Goal: Information Seeking & Learning: Find specific page/section

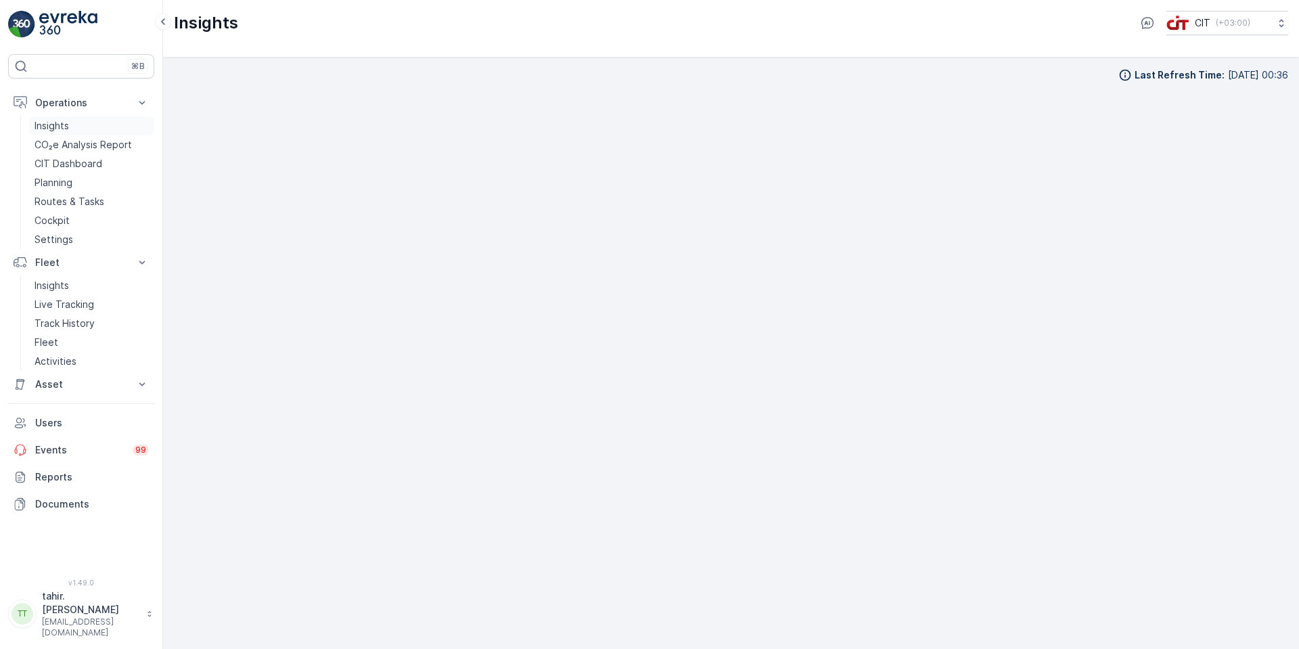
scroll to position [14, 0]
click at [51, 380] on p "Asset" at bounding box center [81, 384] width 92 height 14
click at [53, 406] on p "Assets" at bounding box center [49, 407] width 30 height 14
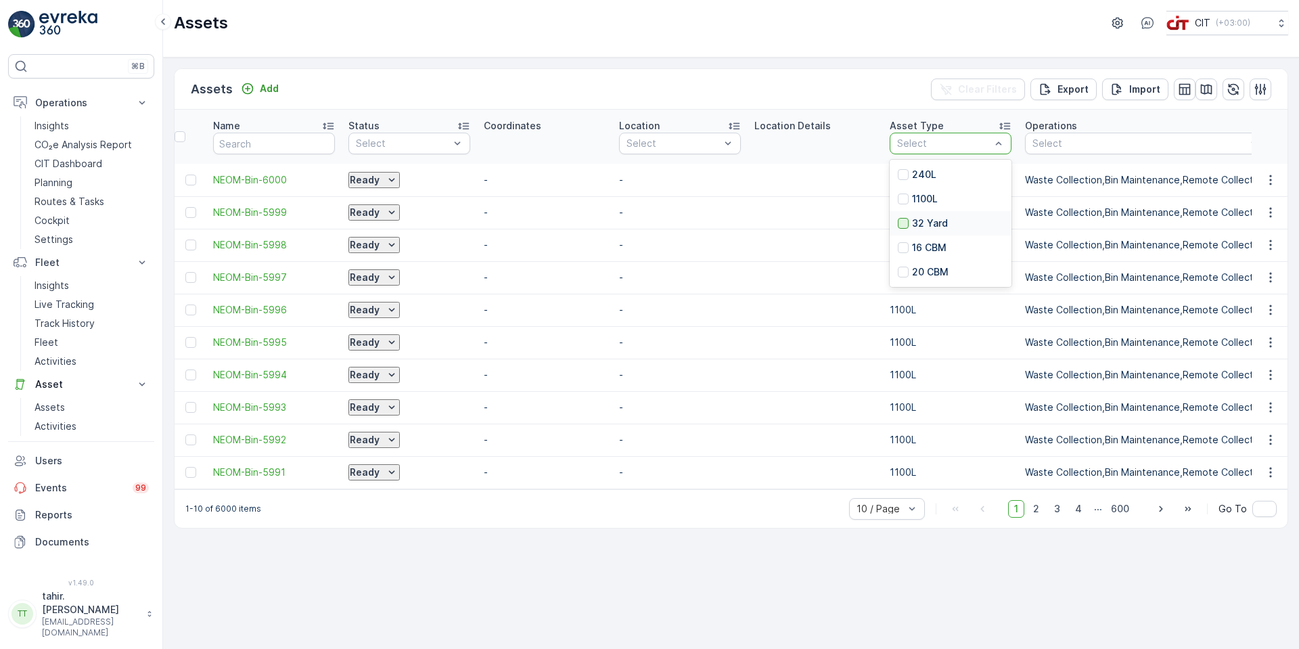
click at [900, 221] on div at bounding box center [903, 223] width 11 height 11
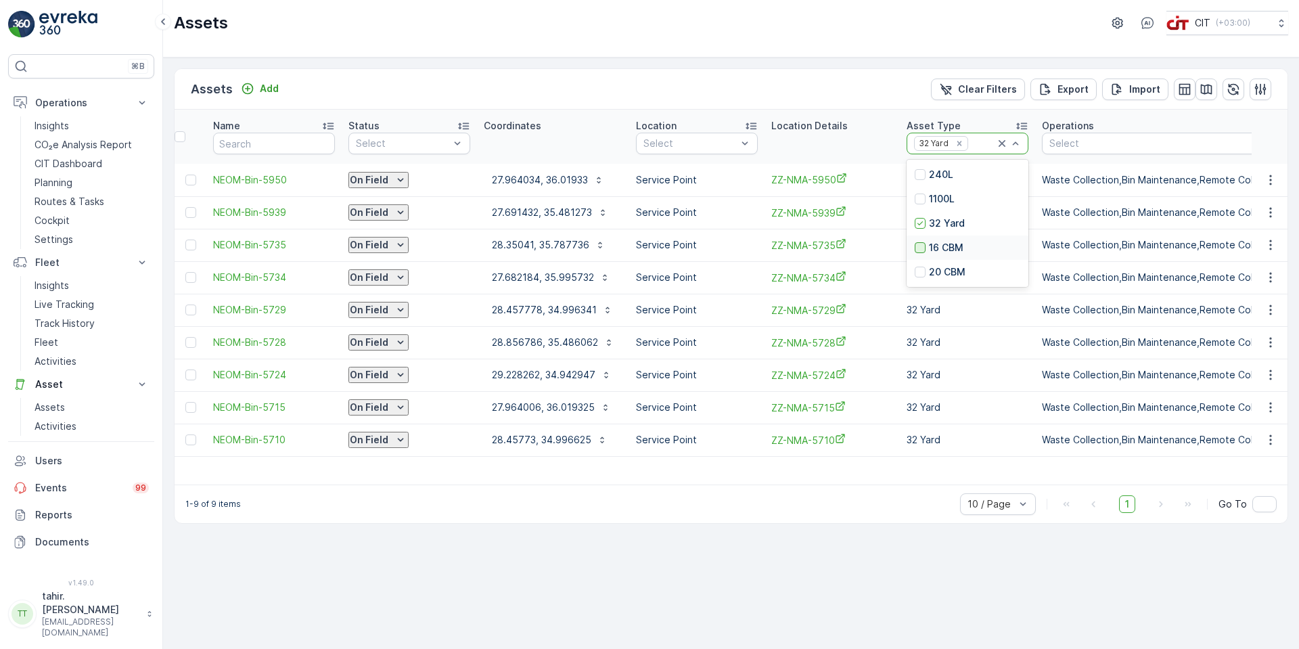
click at [915, 244] on div at bounding box center [920, 247] width 11 height 11
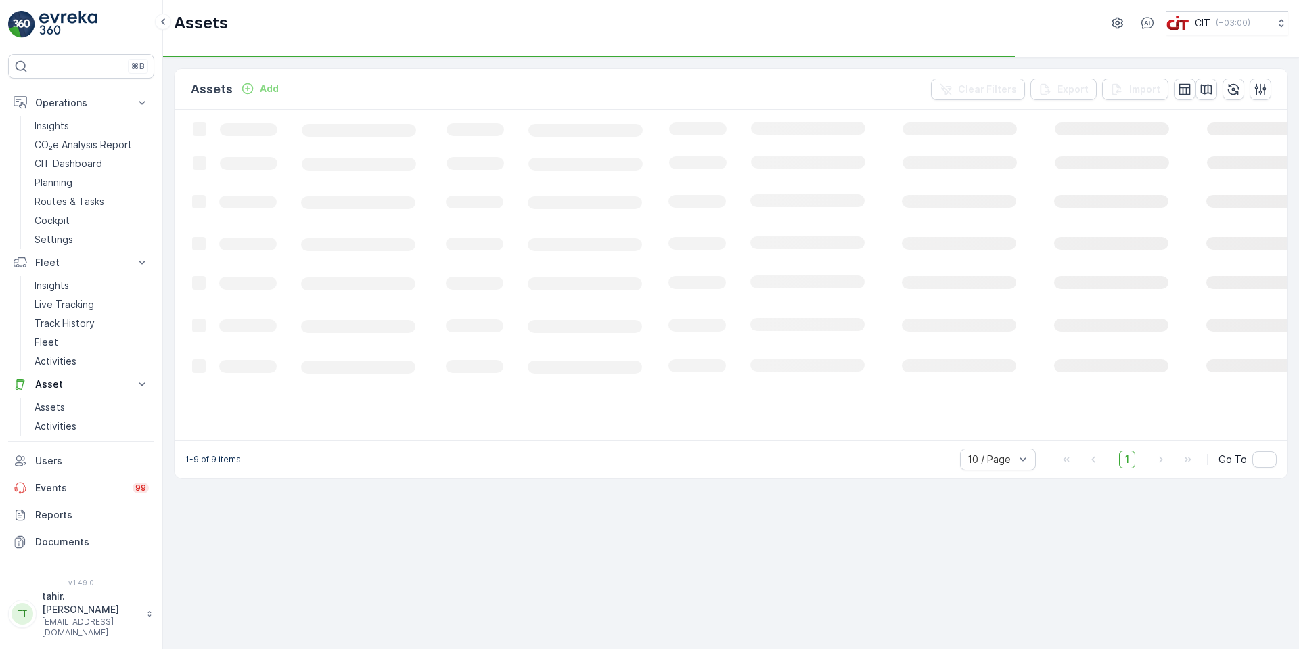
click at [1018, 140] on icon "Loading..." at bounding box center [824, 274] width 1299 height 328
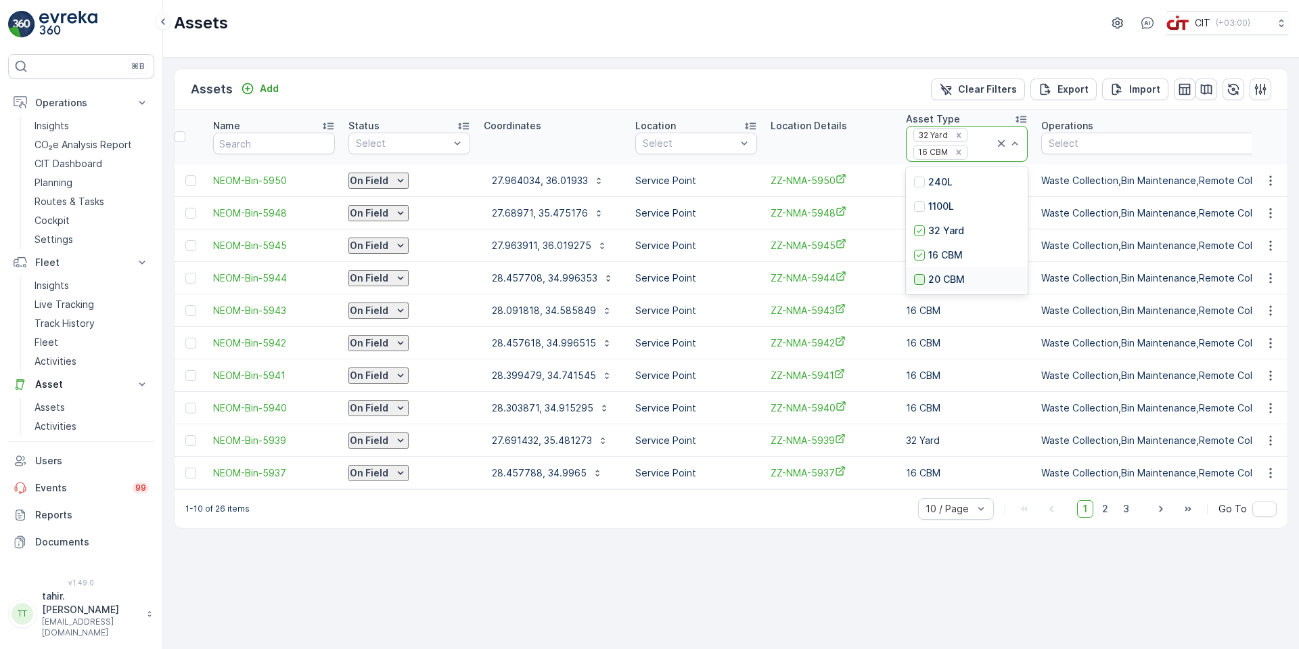
click at [920, 277] on div at bounding box center [919, 279] width 11 height 11
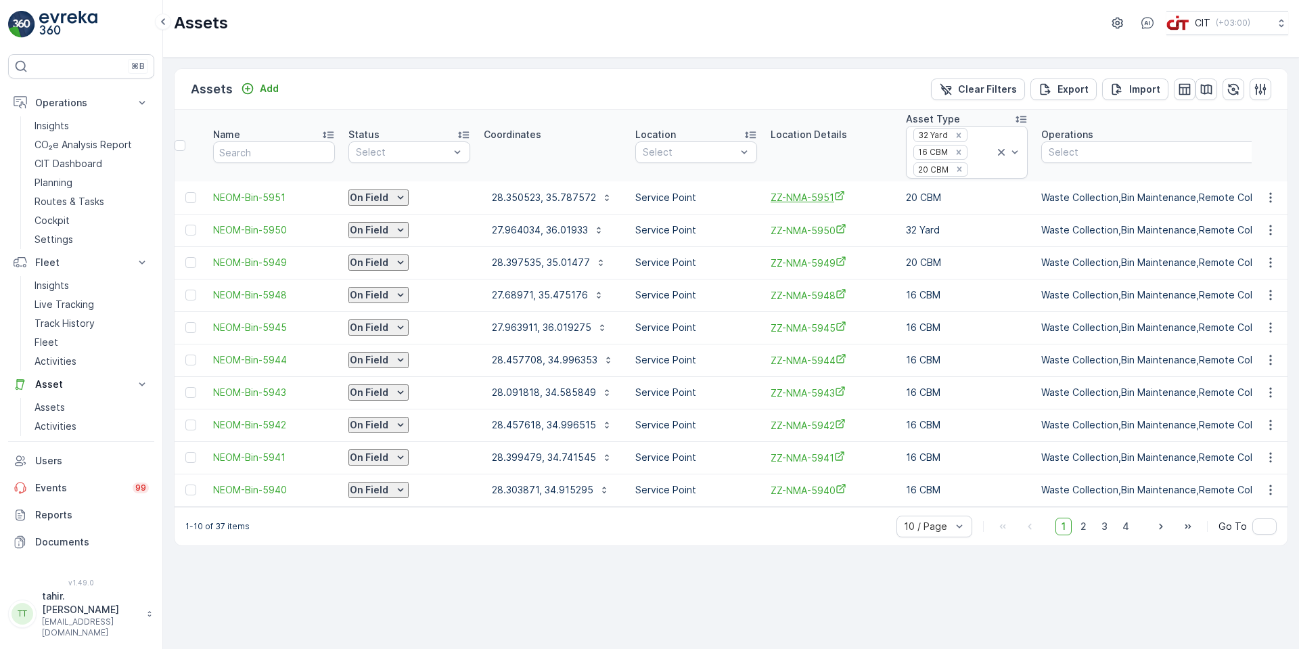
click at [808, 198] on span "ZZ-NMA-5951" at bounding box center [831, 197] width 122 height 14
click at [260, 195] on span "NEOM-Bin-5951" at bounding box center [274, 198] width 122 height 14
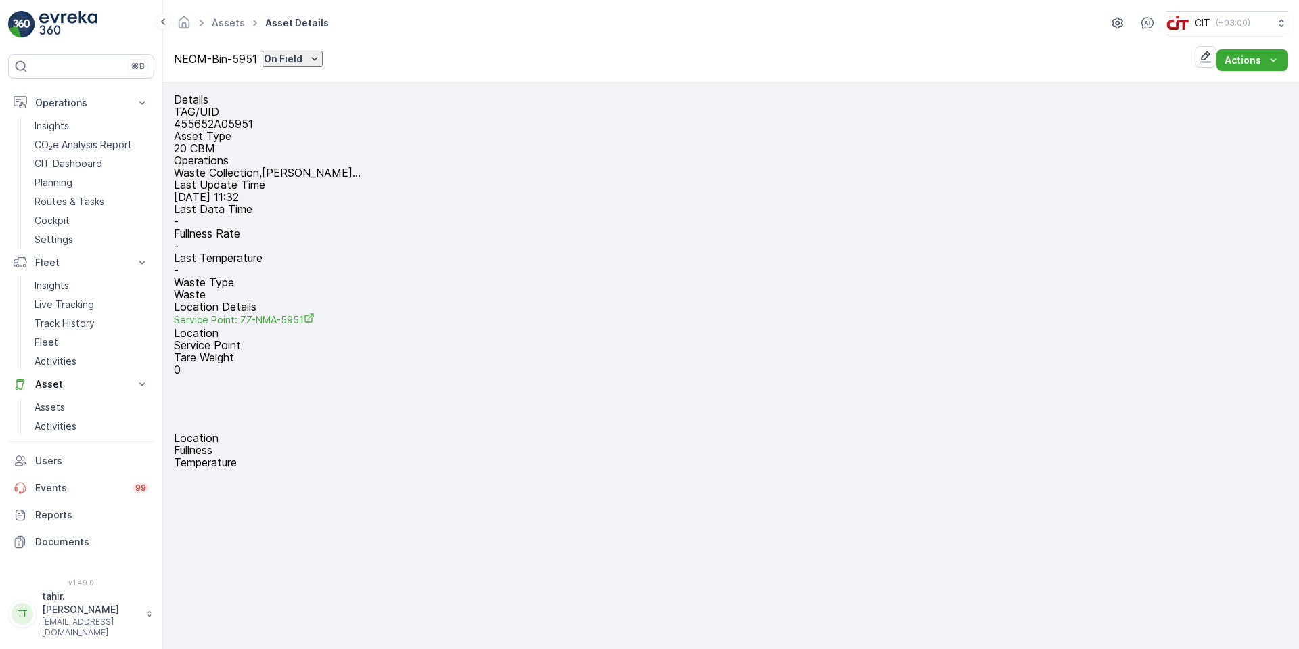
click at [548, 591] on circle at bounding box center [534, 604] width 27 height 27
click at [315, 315] on span "Service Point: ZZ-NMA-5951" at bounding box center [244, 319] width 141 height 11
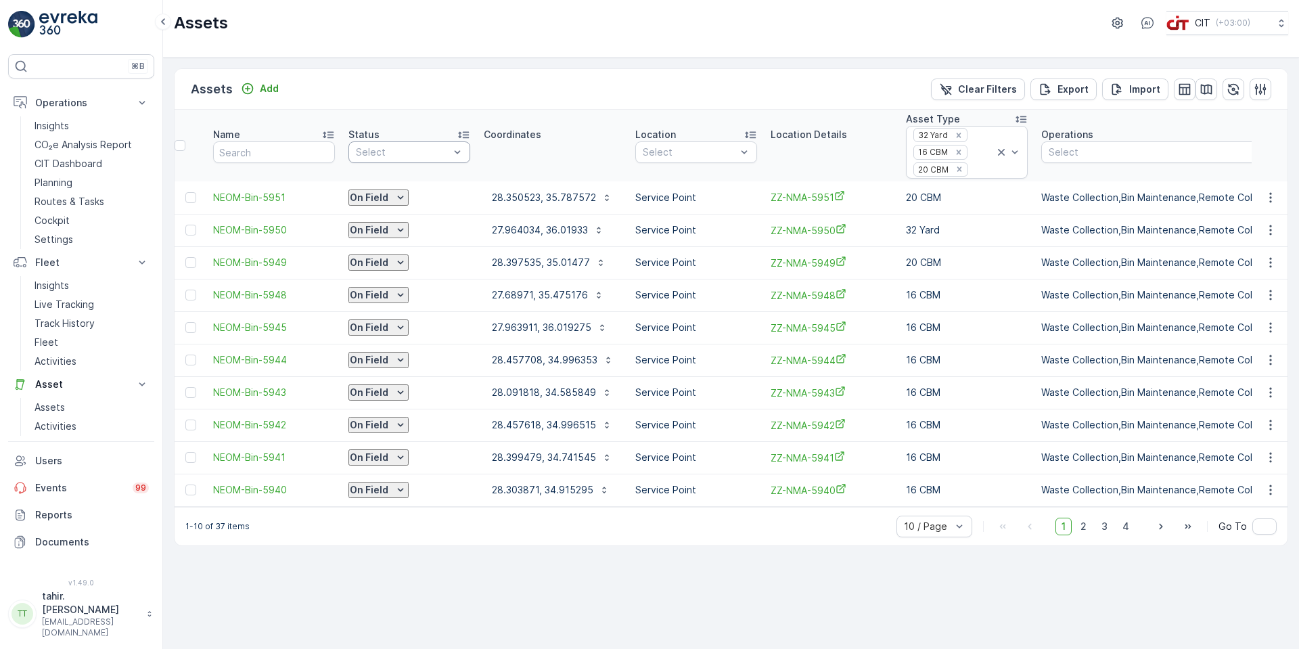
click at [425, 155] on div at bounding box center [402, 152] width 96 height 11
click at [1205, 83] on icon "button" at bounding box center [1206, 90] width 14 height 14
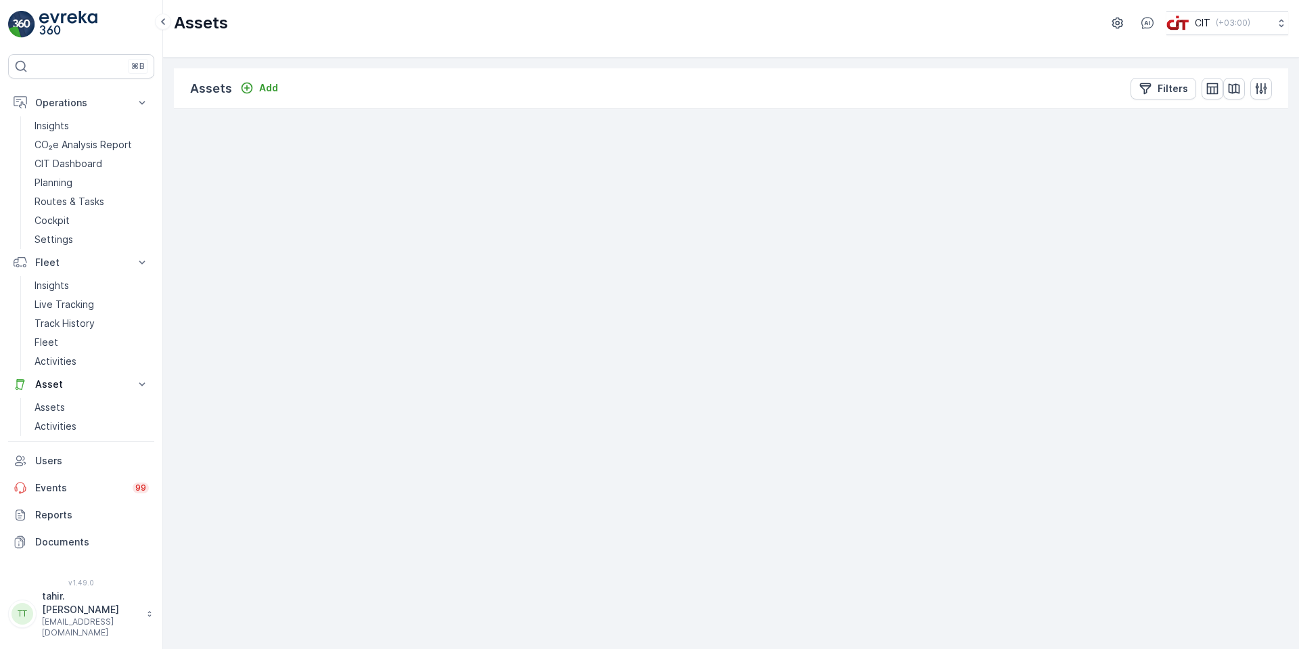
click at [665, 375] on span "2" at bounding box center [664, 372] width 5 height 10
click at [752, 370] on icon at bounding box center [751, 366] width 14 height 7
click at [865, 158] on icon "button" at bounding box center [869, 160] width 14 height 14
click at [746, 354] on span "37" at bounding box center [749, 351] width 10 height 10
click at [706, 483] on span "2" at bounding box center [707, 478] width 5 height 10
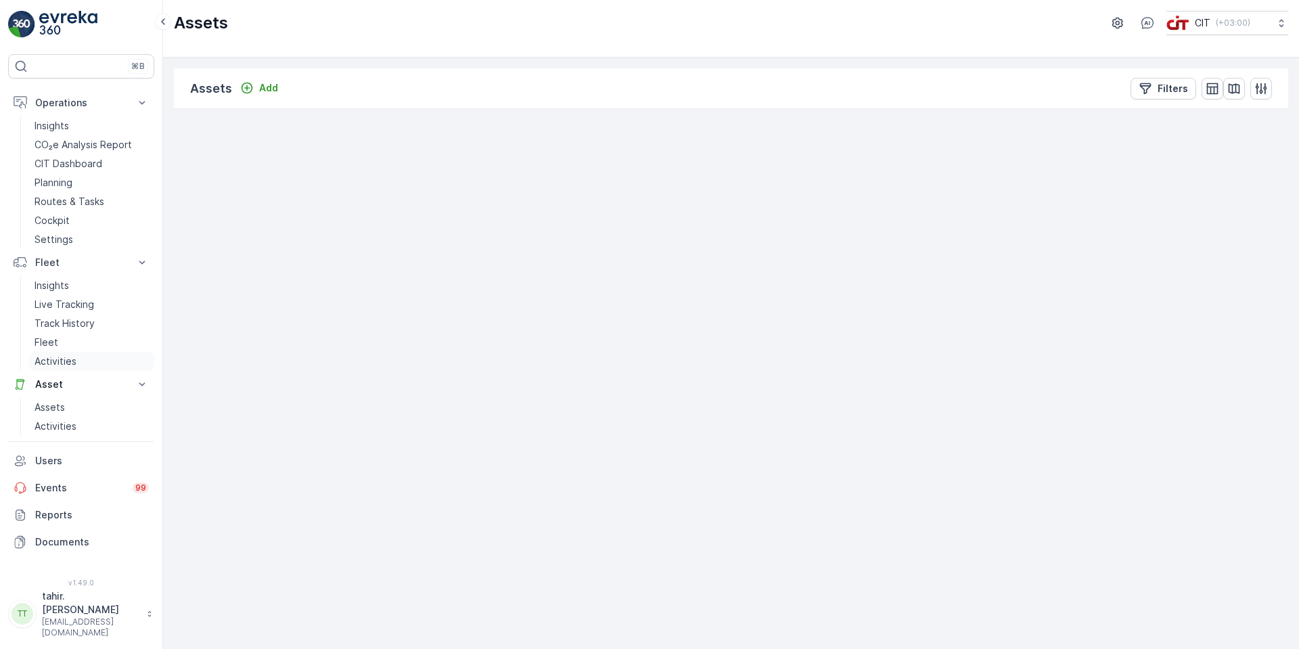
drag, startPoint x: 0, startPoint y: 473, endPoint x: 137, endPoint y: 369, distance: 172.8
click at [17, 367] on div "⌘B Operations Insights CO₂e Analysis Report CIT Dashboard Planning Routes & Tas…" at bounding box center [81, 324] width 163 height 649
click at [197, 183] on link "−" at bounding box center [192, 177] width 20 height 20
click at [587, 224] on span "5" at bounding box center [584, 220] width 5 height 10
click at [195, 179] on span "−" at bounding box center [192, 177] width 10 height 18
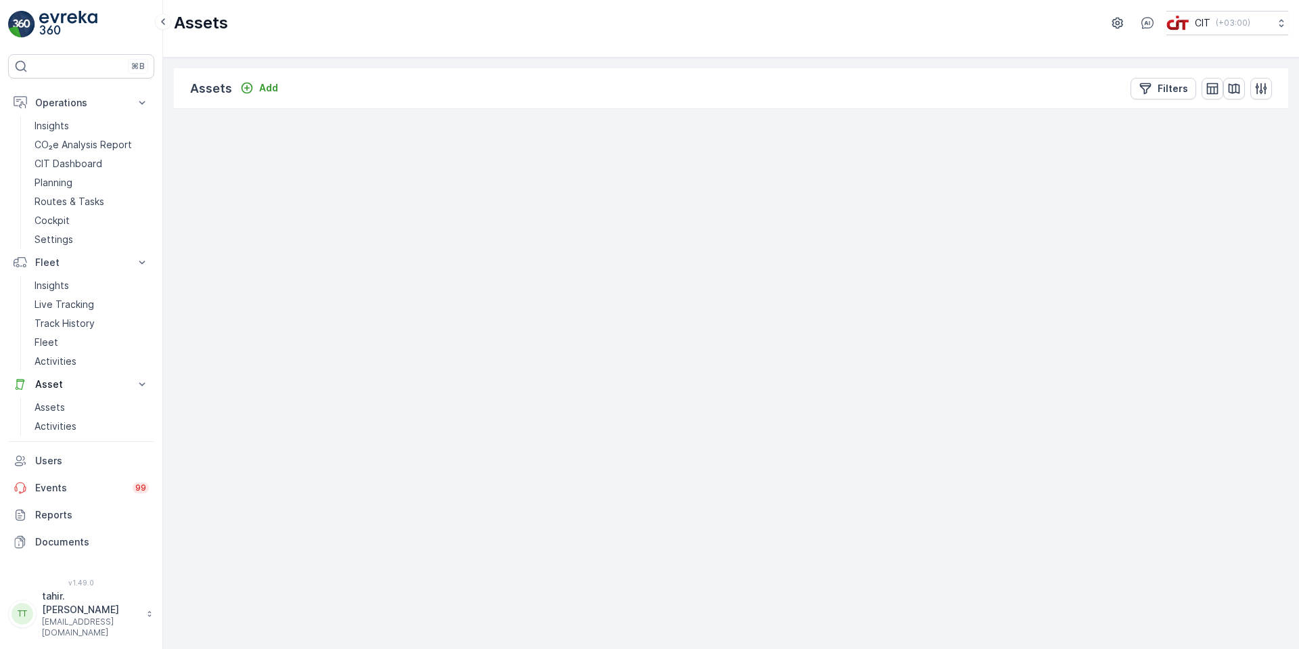
click at [195, 179] on span "−" at bounding box center [192, 177] width 10 height 18
click at [731, 366] on span "5" at bounding box center [730, 362] width 5 height 10
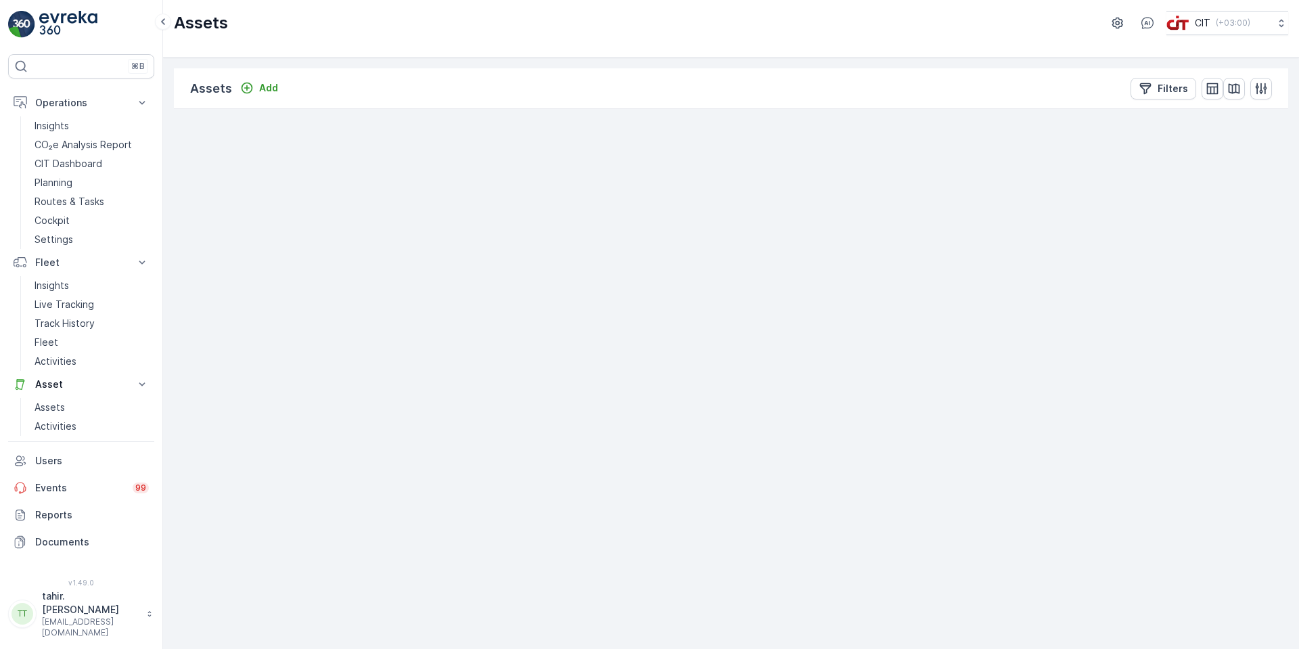
click at [192, 156] on span "+" at bounding box center [192, 157] width 10 height 18
click at [193, 173] on span "−" at bounding box center [192, 177] width 10 height 18
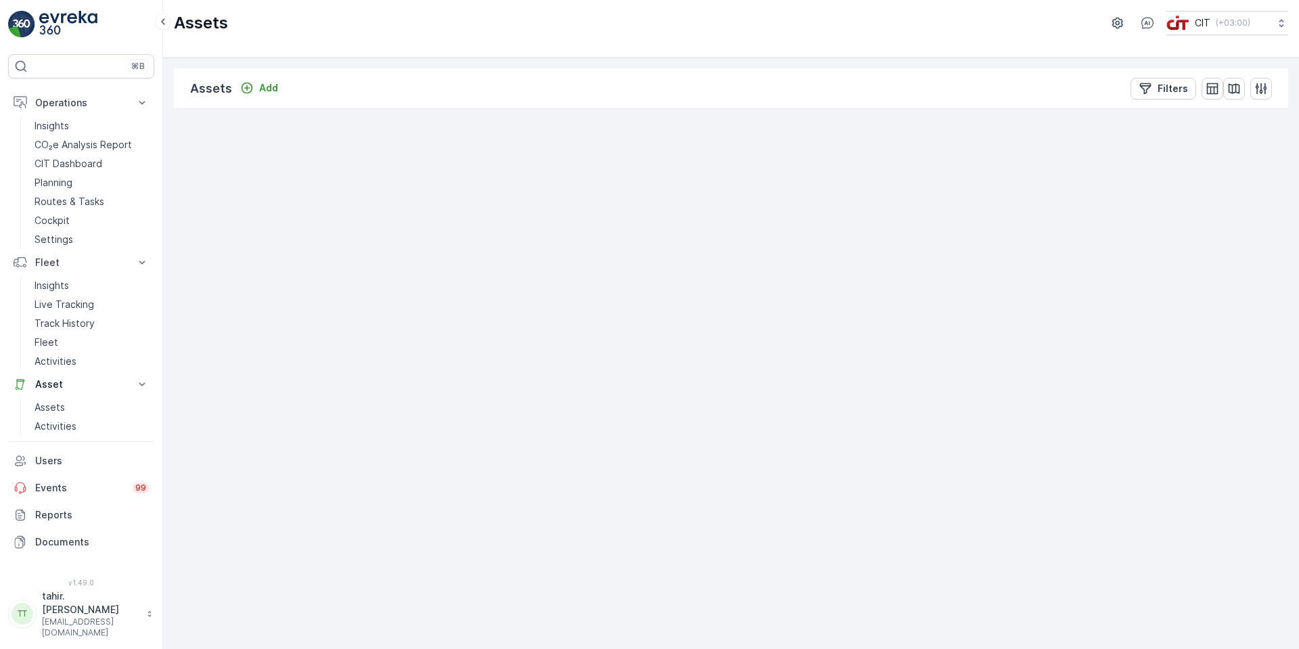
click at [193, 173] on span "−" at bounding box center [192, 177] width 10 height 18
click at [196, 154] on span "+" at bounding box center [192, 157] width 10 height 18
click at [195, 157] on span "+" at bounding box center [192, 157] width 10 height 18
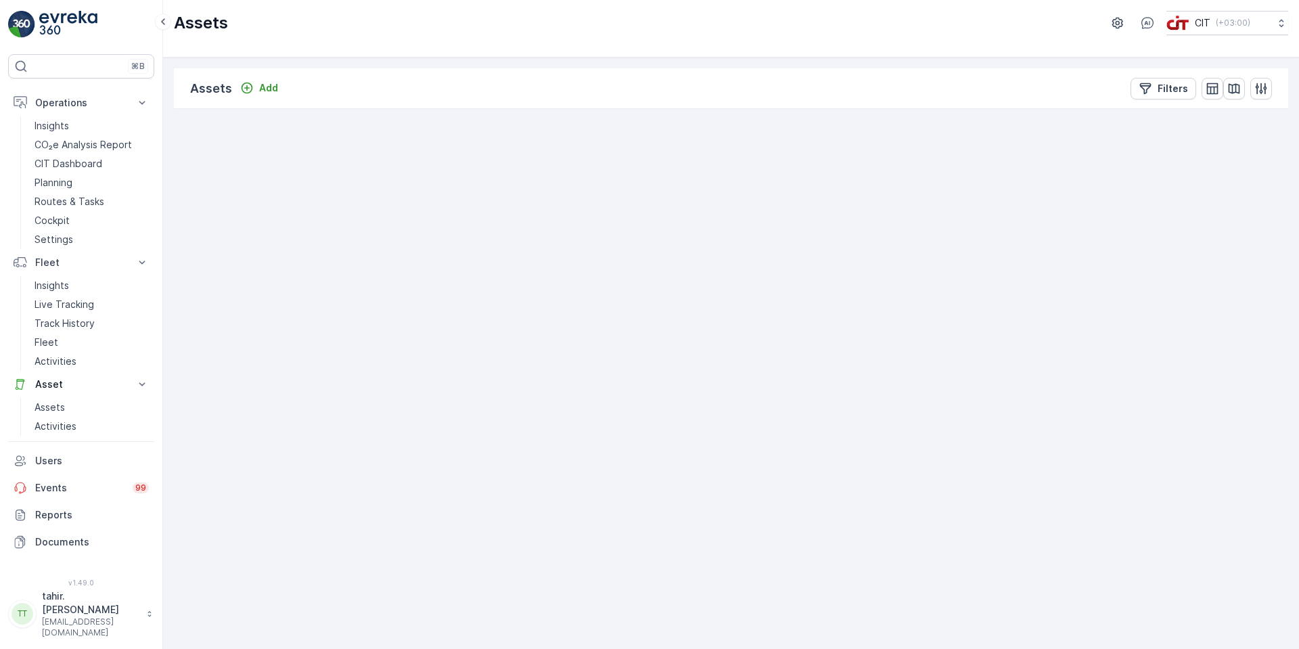
click at [195, 157] on span "+" at bounding box center [192, 157] width 10 height 18
click at [189, 199] on button "button" at bounding box center [192, 206] width 22 height 22
click at [645, 416] on icon at bounding box center [642, 414] width 14 height 7
click at [599, 109] on div "3 3 2 2 20 3 NEOM-Bin-5943 NEOM-Bin-5943 Status On Field Coordinates Coordinate…" at bounding box center [731, 109] width 1114 height 0
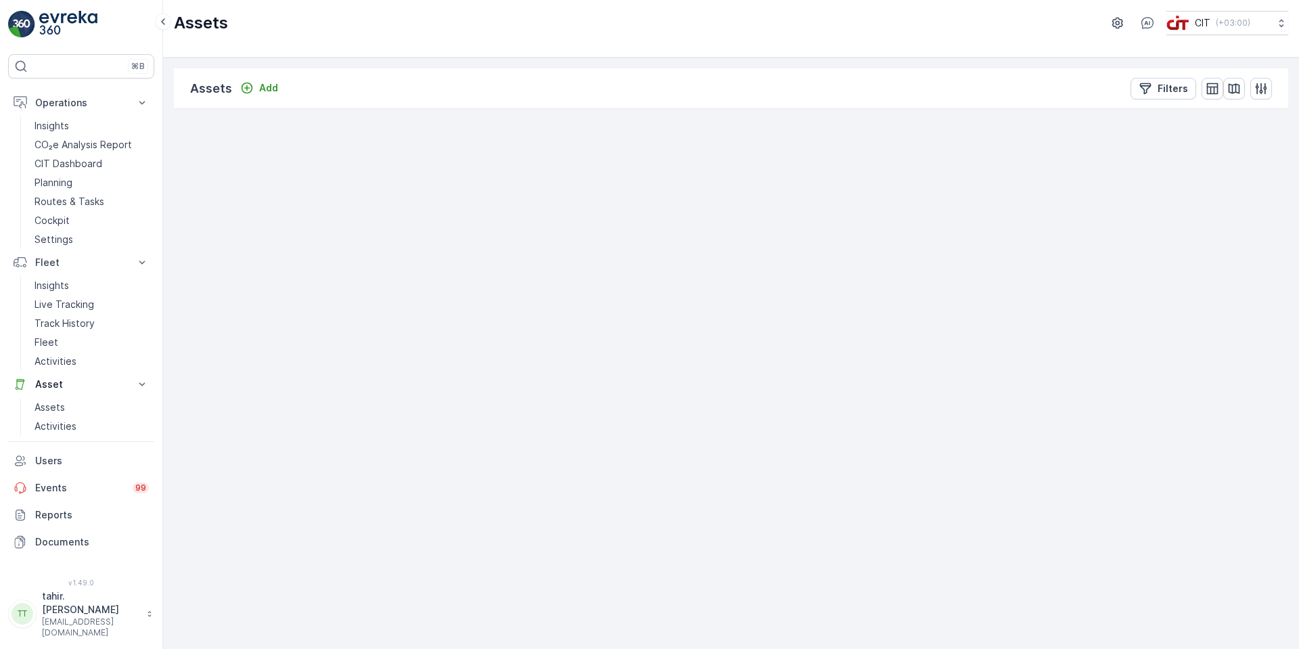
click at [701, 109] on div "3 3 2 2 20 3 NEOM-Bin-5943 Status On Field Coordinates Coordinates Location Ser…" at bounding box center [731, 109] width 1114 height 0
click at [795, 379] on span "3" at bounding box center [793, 378] width 5 height 10
click at [762, 391] on div "2" at bounding box center [757, 385] width 20 height 20
click at [195, 183] on span "−" at bounding box center [192, 177] width 10 height 18
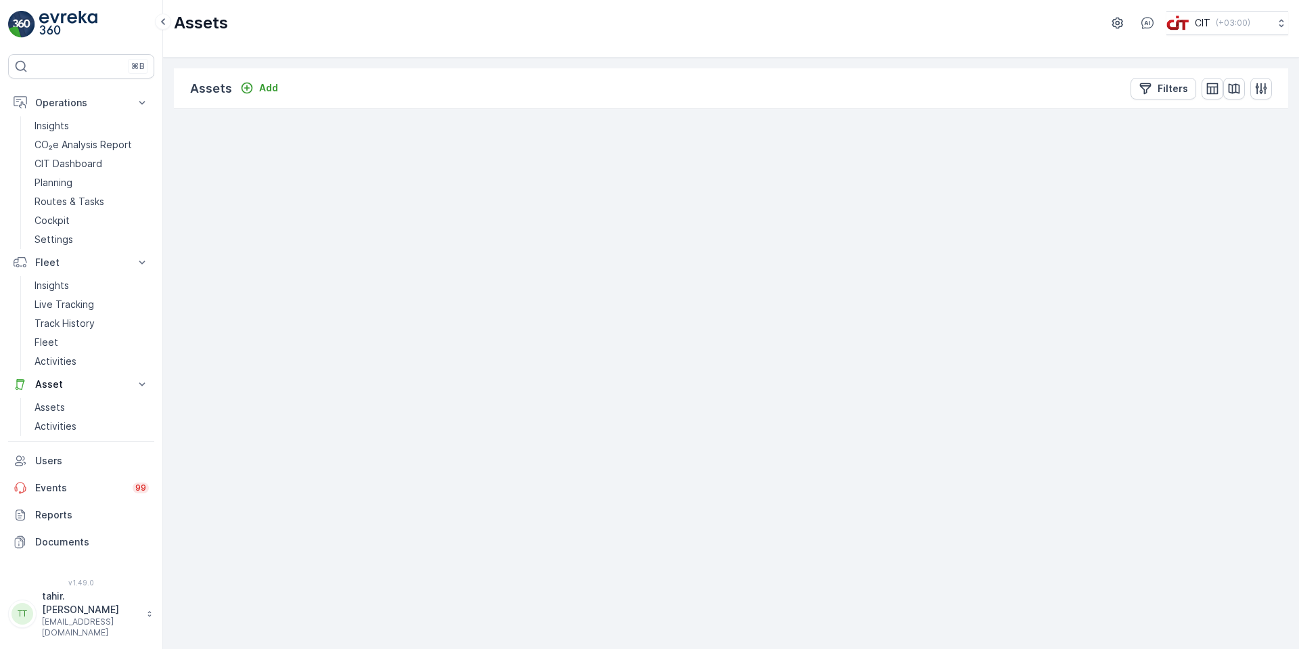
click at [195, 183] on span "−" at bounding box center [192, 177] width 10 height 18
click at [195, 178] on span "−" at bounding box center [192, 177] width 10 height 18
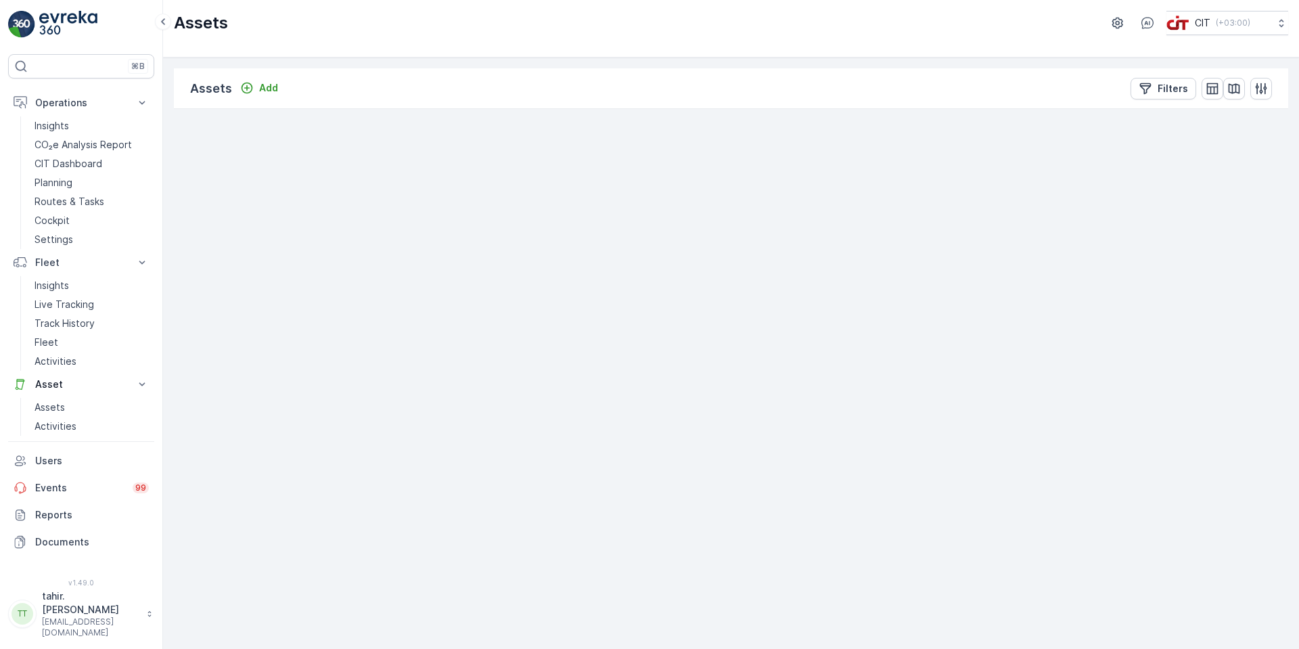
click at [195, 178] on span "−" at bounding box center [192, 177] width 10 height 18
drag, startPoint x: 706, startPoint y: 373, endPoint x: 670, endPoint y: 369, distance: 36.1
click at [706, 109] on div "3 2 5 5 9 3 + − Satellite Roadmap Terrain Hybrid Leaflet Keyboard shortcuts Map…" at bounding box center [731, 109] width 1114 height 0
click at [196, 178] on span "−" at bounding box center [192, 177] width 10 height 18
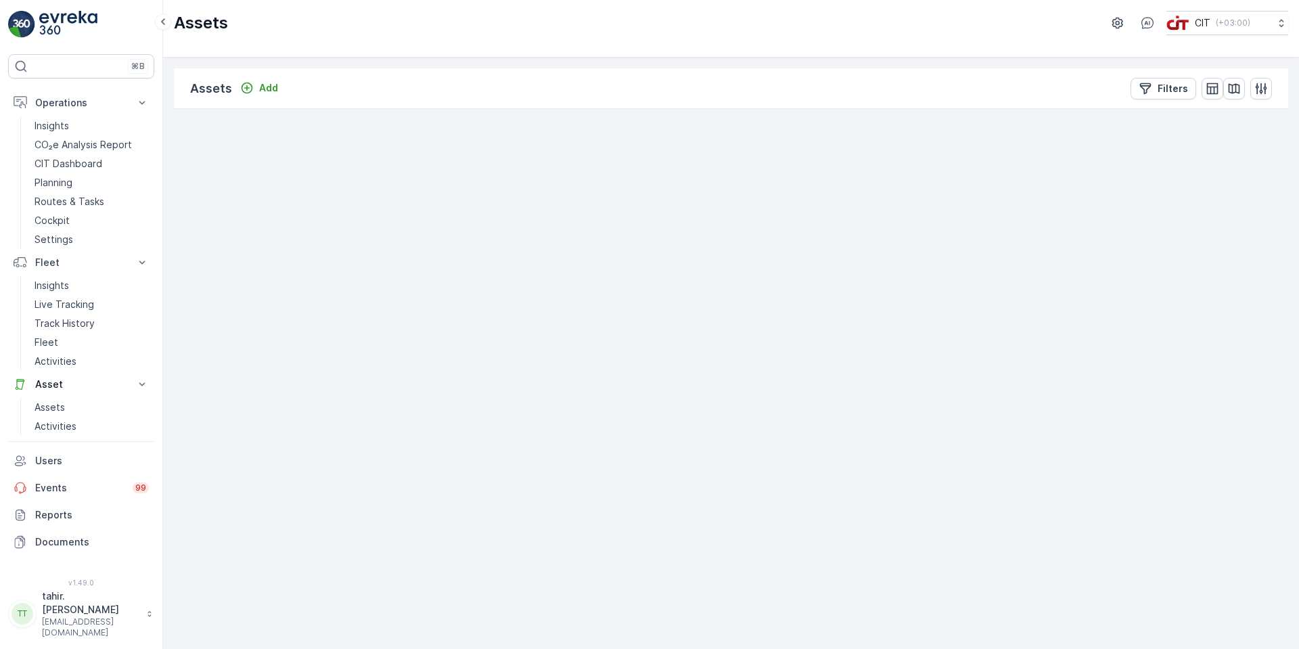
click at [845, 584] on span "3" at bounding box center [843, 579] width 5 height 10
click at [714, 409] on div "2" at bounding box center [707, 406] width 20 height 20
click at [200, 188] on div "+ −" at bounding box center [192, 166] width 23 height 43
click at [193, 183] on span "−" at bounding box center [192, 177] width 10 height 18
click at [194, 182] on span "−" at bounding box center [192, 177] width 10 height 18
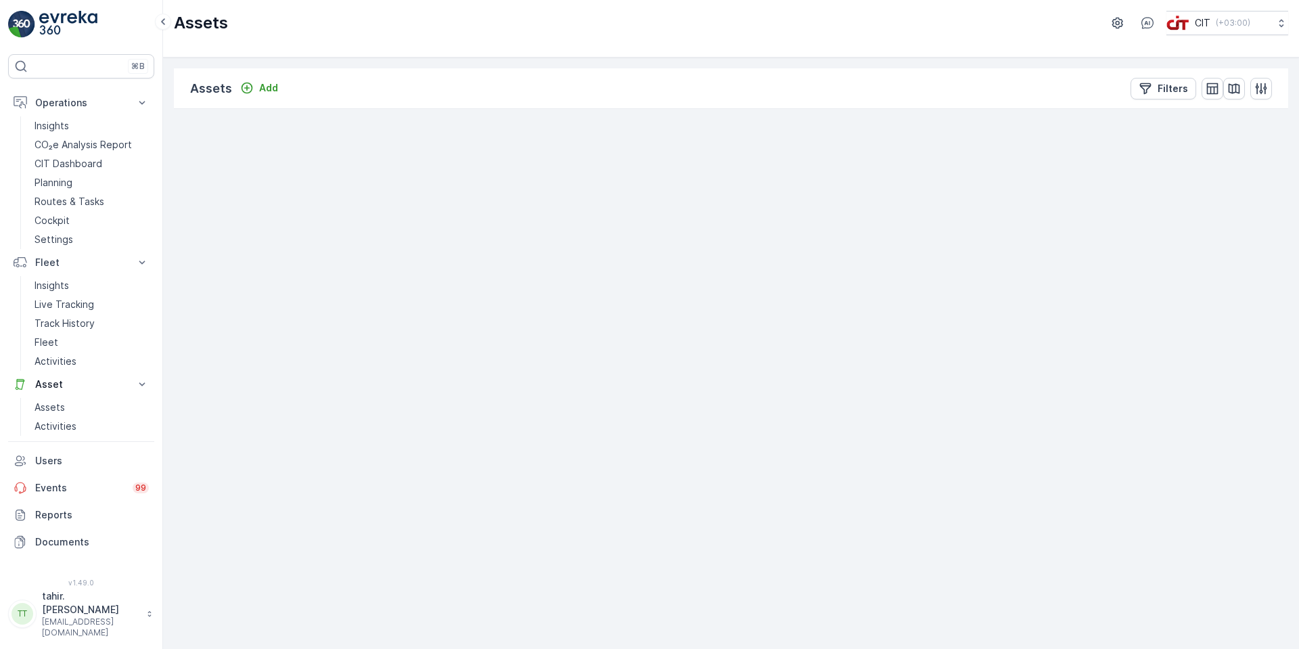
click at [194, 182] on span "−" at bounding box center [192, 177] width 10 height 18
click at [199, 177] on link "−" at bounding box center [192, 177] width 20 height 20
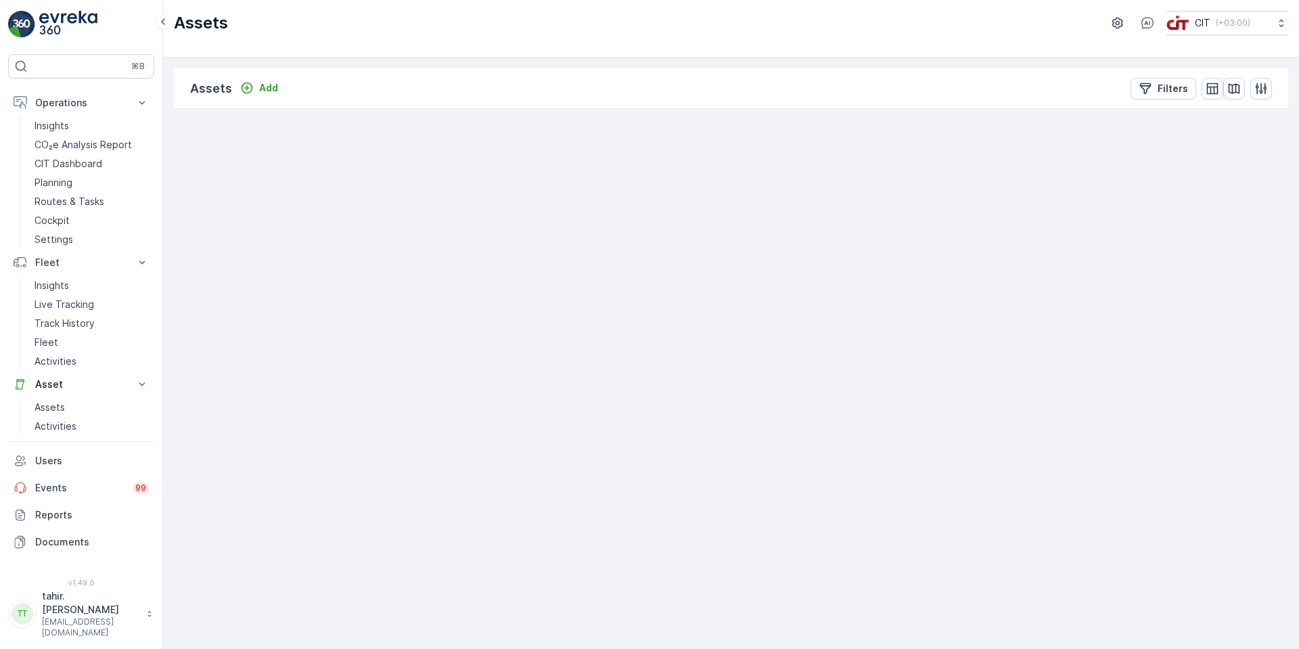
click at [199, 177] on link "−" at bounding box center [192, 177] width 20 height 20
click at [595, 440] on span "3" at bounding box center [596, 438] width 5 height 10
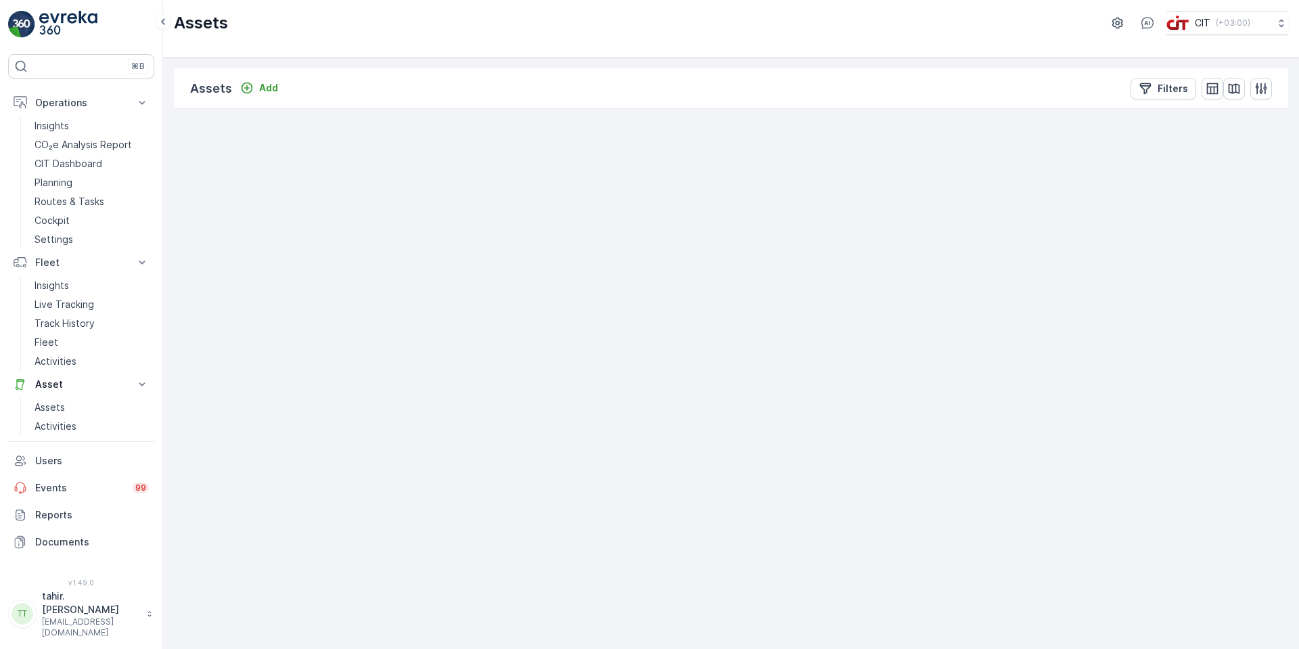
click at [195, 181] on span "−" at bounding box center [192, 177] width 10 height 18
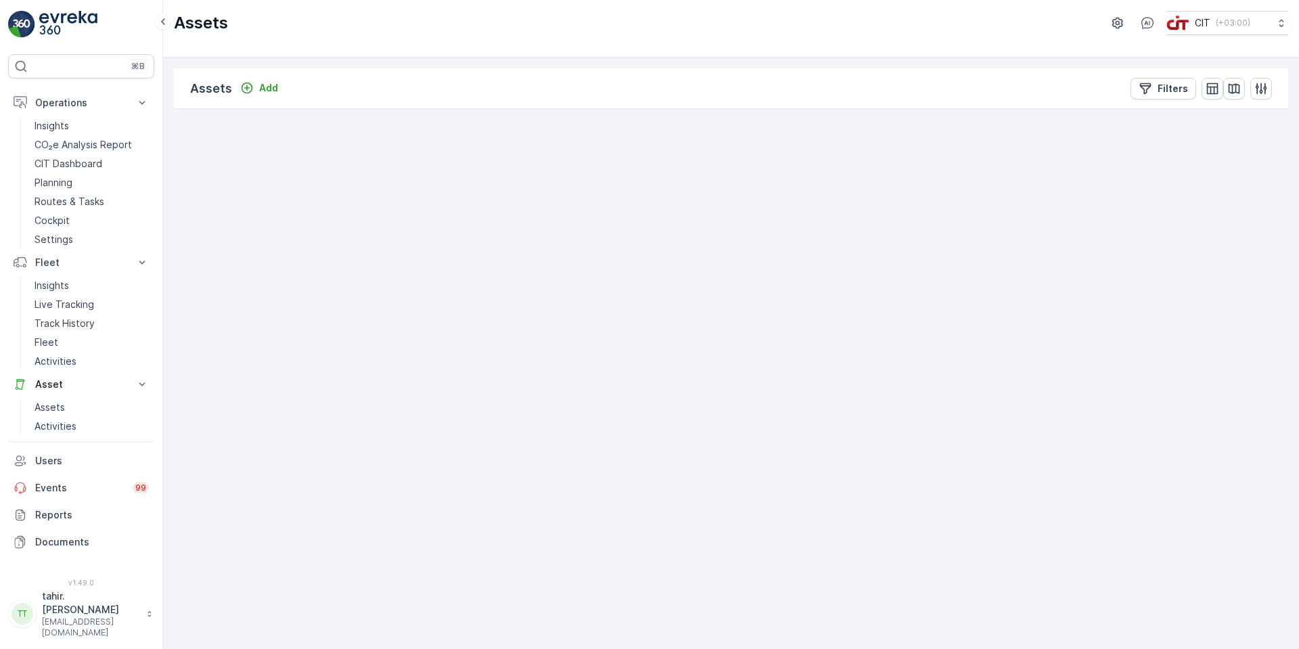
click at [191, 177] on span "−" at bounding box center [192, 177] width 10 height 18
click at [620, 310] on circle at bounding box center [620, 308] width 27 height 27
click at [619, 377] on circle at bounding box center [620, 382] width 27 height 27
click at [619, 383] on icon at bounding box center [621, 381] width 14 height 7
click at [634, 109] on div "3 3 2 2 20 3 NEOM-Bin-5943 Status On Field Coordinates Coordinates Location Ser…" at bounding box center [731, 109] width 1114 height 0
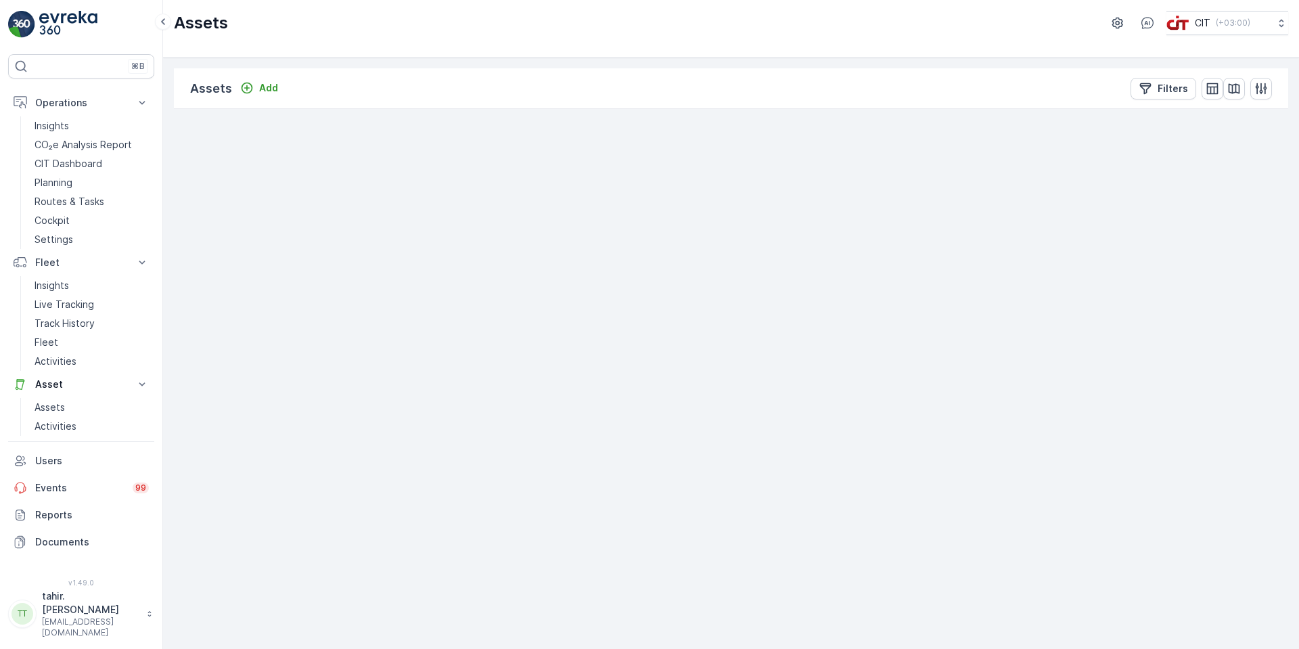
click at [624, 380] on icon at bounding box center [621, 381] width 14 height 7
drag, startPoint x: 752, startPoint y: 484, endPoint x: 741, endPoint y: 473, distance: 15.8
click at [751, 109] on div "3 3 2 2 20 3 NEOM-Bin-5943 Status On Field Coordinates Coordinates Location Ser…" at bounding box center [731, 109] width 1114 height 0
click at [195, 175] on span "−" at bounding box center [192, 177] width 10 height 18
click at [195, 176] on span "−" at bounding box center [192, 177] width 10 height 18
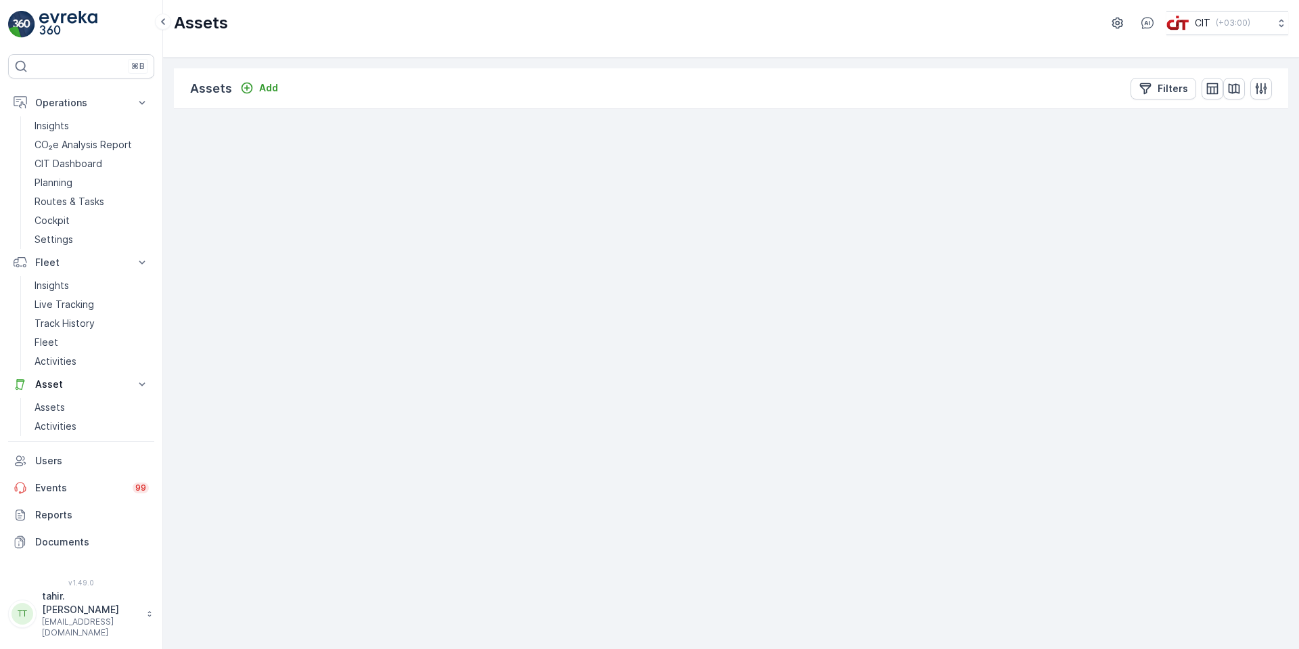
click at [195, 176] on span "−" at bounding box center [192, 177] width 10 height 18
click at [726, 358] on span "37" at bounding box center [726, 361] width 10 height 10
click at [637, 411] on span "5" at bounding box center [634, 406] width 5 height 10
click at [668, 347] on icon at bounding box center [668, 349] width 14 height 7
click at [788, 158] on icon "button" at bounding box center [786, 159] width 7 height 7
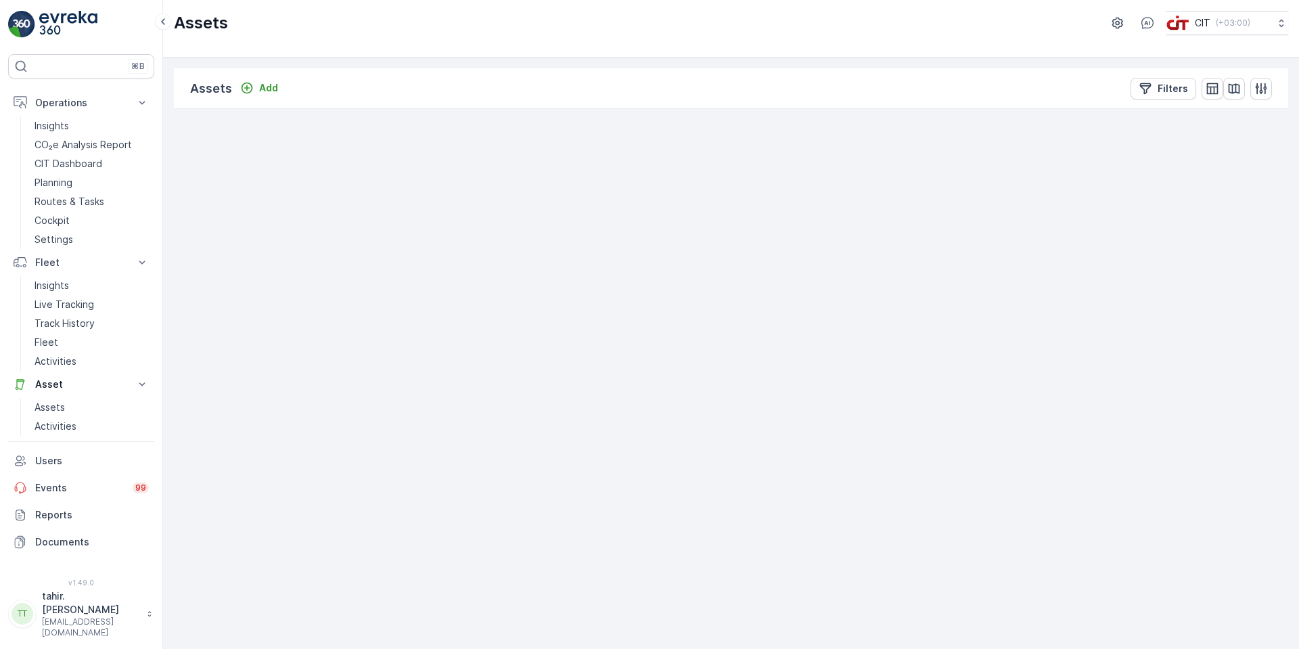
drag, startPoint x: 680, startPoint y: 392, endPoint x: 548, endPoint y: 384, distance: 132.1
drag, startPoint x: 548, startPoint y: 384, endPoint x: 193, endPoint y: 181, distance: 408.8
click at [193, 181] on span "−" at bounding box center [192, 177] width 10 height 18
click at [194, 181] on span "−" at bounding box center [192, 177] width 10 height 18
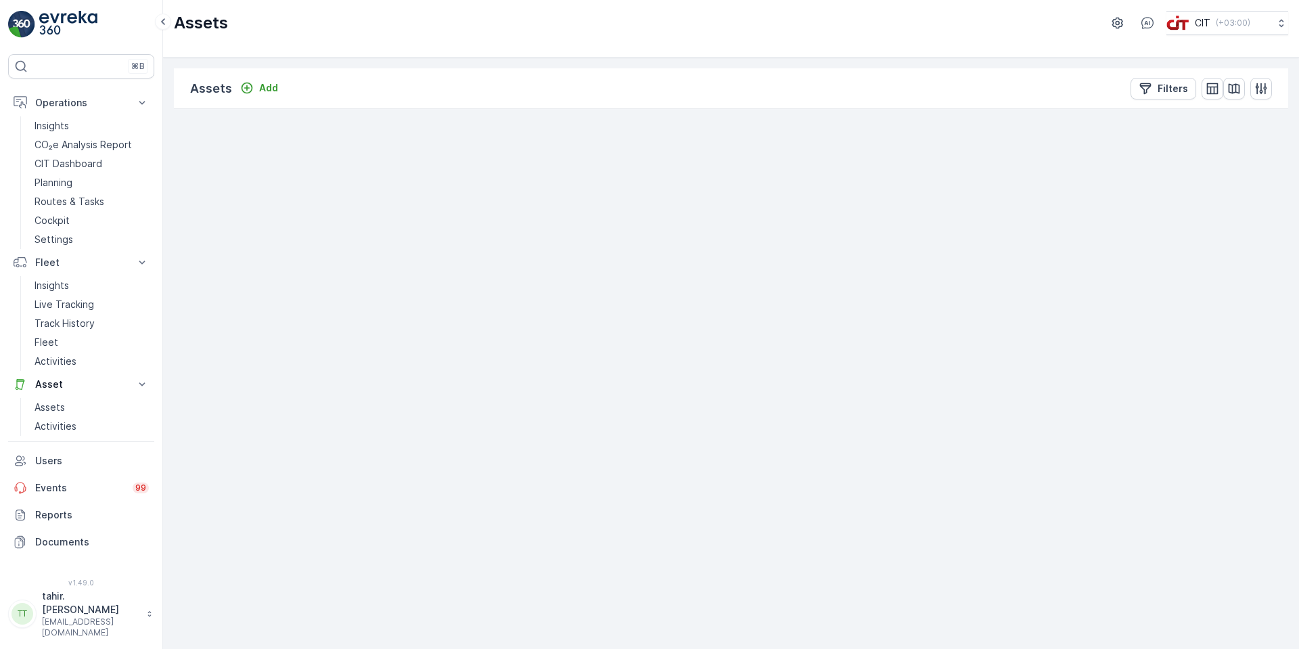
click at [194, 181] on span "−" at bounding box center [192, 177] width 10 height 18
click at [195, 181] on span "−" at bounding box center [192, 177] width 10 height 18
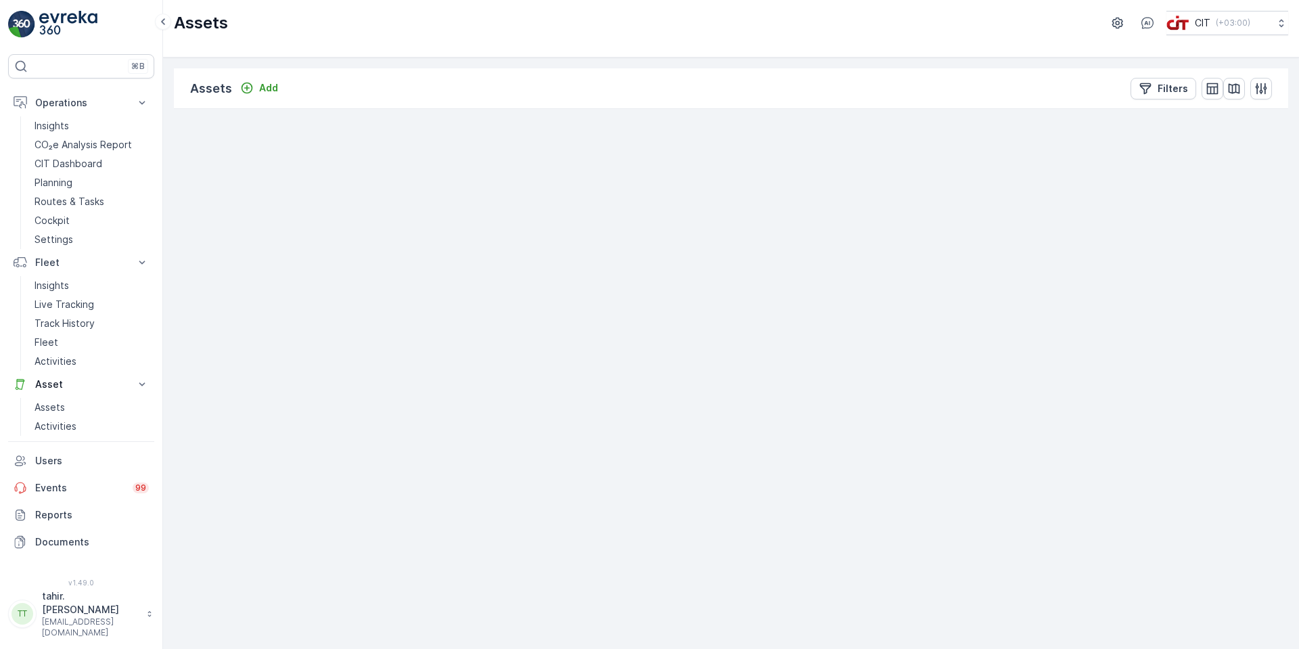
click at [195, 181] on span "−" at bounding box center [192, 177] width 10 height 18
drag, startPoint x: 837, startPoint y: 290, endPoint x: 831, endPoint y: 349, distance: 59.8
click at [831, 109] on div "3 3 5 5 10 3 + − Satellite Roadmap Terrain Hybrid Leaflet Keyboard shortcuts Ma…" at bounding box center [731, 109] width 1114 height 0
click at [824, 314] on span "5" at bounding box center [822, 318] width 5 height 10
drag, startPoint x: 630, startPoint y: 341, endPoint x: 747, endPoint y: 377, distance: 121.9
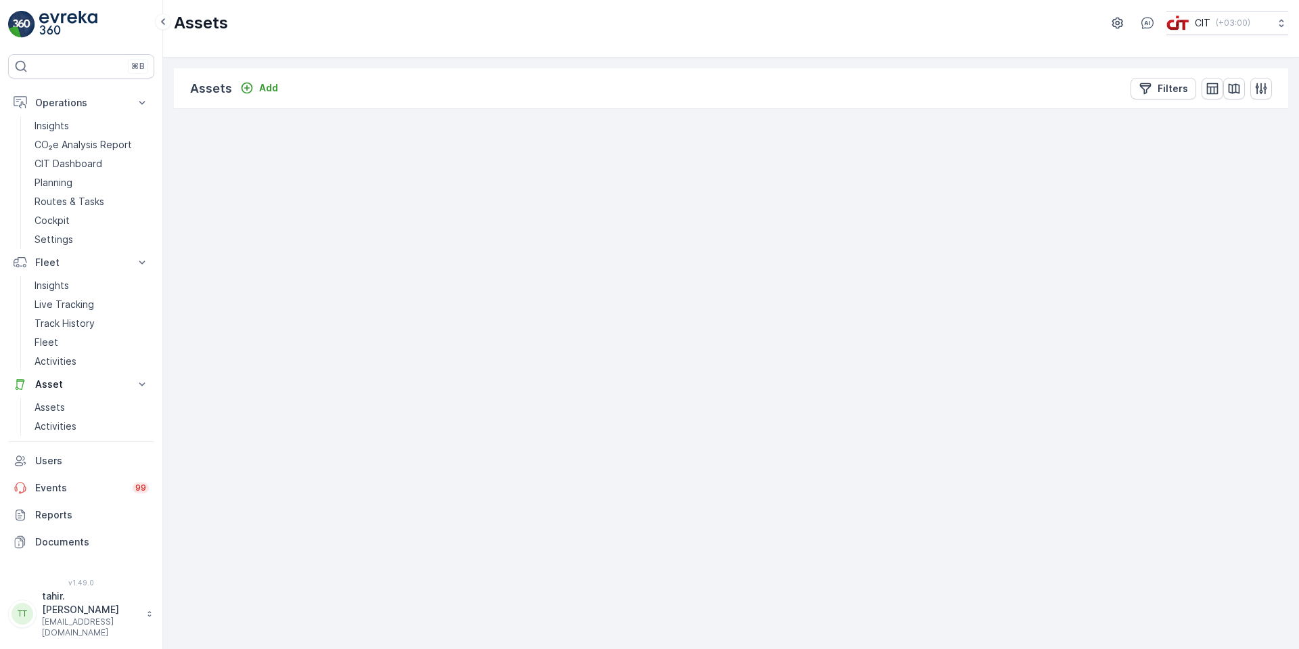
click at [747, 109] on div "2 2 2 2 + − Satellite Roadmap Terrain Hybrid Leaflet Keyboard shortcuts Map Dat…" at bounding box center [731, 109] width 1114 height 0
click at [204, 85] on span "Terrain" at bounding box center [206, 79] width 30 height 11
click at [191, 84] on input "Terrain" at bounding box center [186, 79] width 9 height 9
radio input "true"
click at [196, 99] on span "Hybrid" at bounding box center [204, 94] width 27 height 11
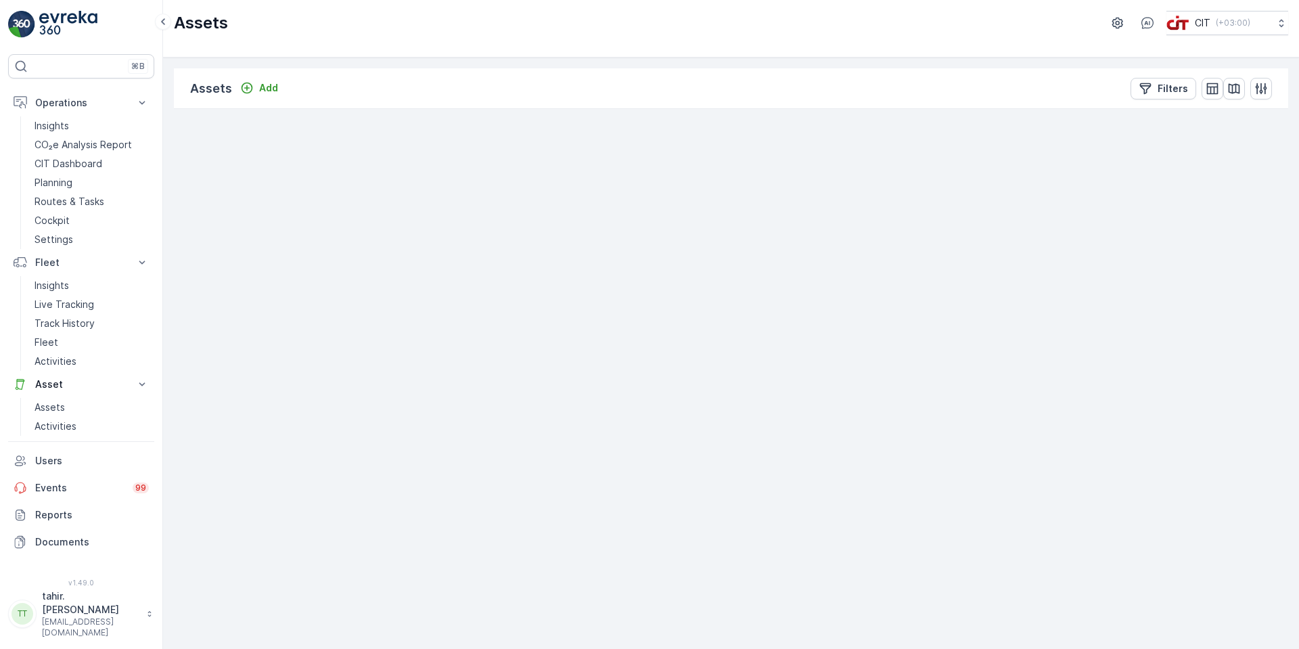
click at [191, 98] on input "Hybrid" at bounding box center [186, 93] width 9 height 9
radio input "true"
click at [204, 85] on span "Terrain" at bounding box center [206, 79] width 30 height 11
click at [191, 84] on input "Terrain" at bounding box center [186, 79] width 9 height 9
radio input "true"
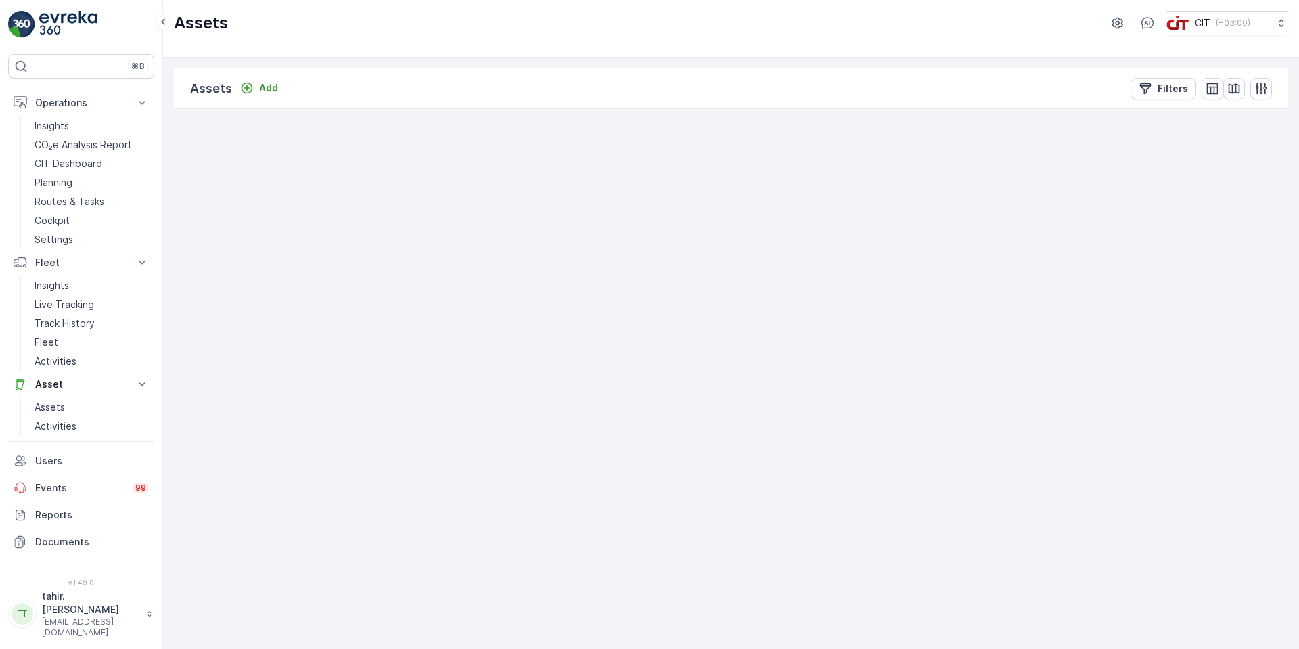
click at [191, 56] on input "Satellite" at bounding box center [186, 51] width 9 height 9
radio input "true"
click at [193, 187] on link "−" at bounding box center [192, 177] width 20 height 20
click at [194, 181] on span "−" at bounding box center [192, 177] width 10 height 18
click at [197, 174] on link "−" at bounding box center [192, 177] width 20 height 20
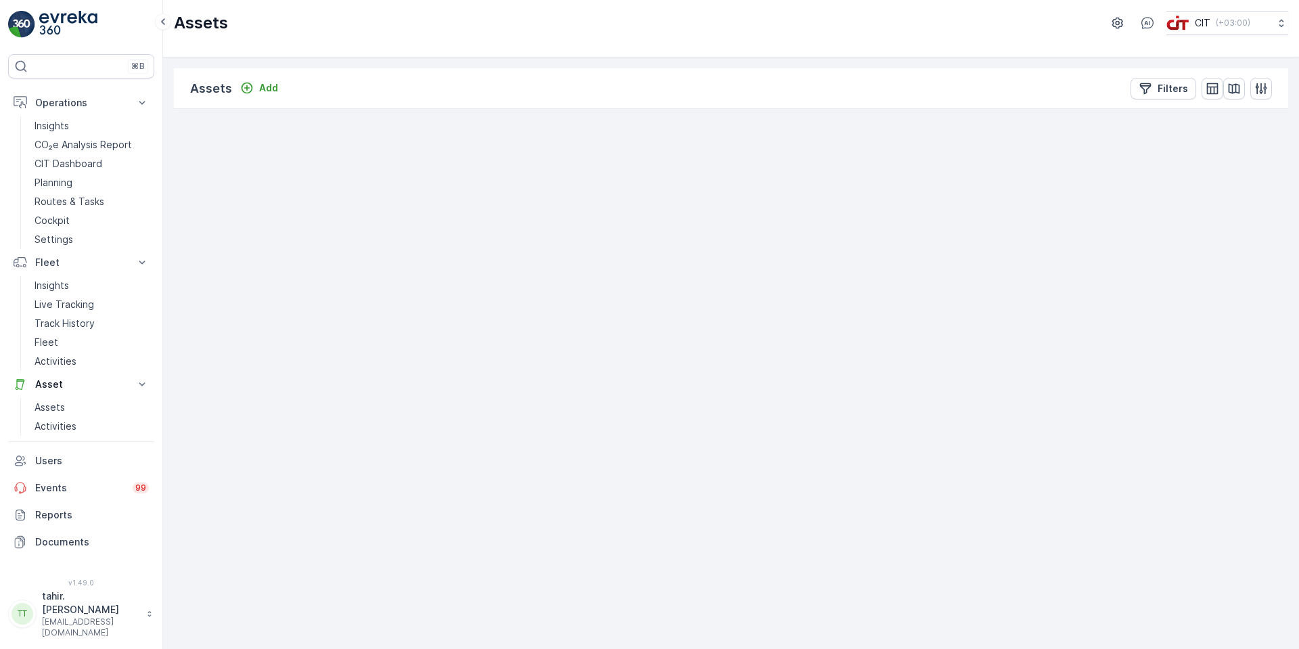
click at [197, 174] on link "−" at bounding box center [192, 177] width 20 height 20
click at [192, 179] on span "−" at bounding box center [192, 177] width 10 height 18
click at [235, 189] on span "5" at bounding box center [234, 190] width 5 height 10
drag, startPoint x: 617, startPoint y: 380, endPoint x: 509, endPoint y: 269, distance: 155.5
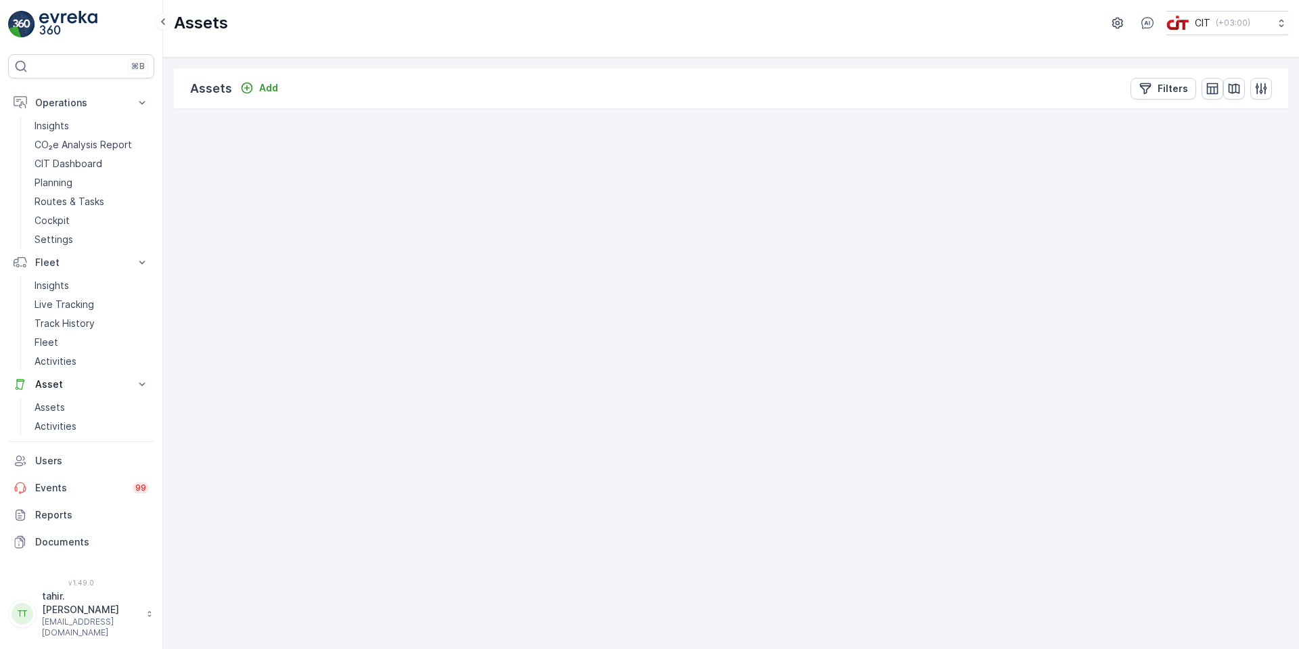
click at [509, 109] on div "2 2 2 2 + − Satellite Roadmap Terrain Hybrid Leaflet Keyboard shortcuts Map Dat…" at bounding box center [731, 109] width 1114 height 0
click at [647, 422] on icon at bounding box center [645, 420] width 14 height 7
click at [755, 194] on div at bounding box center [753, 198] width 35 height 16
click at [763, 198] on icon "button" at bounding box center [763, 198] width 7 height 7
click at [340, 173] on div "2" at bounding box center [341, 167] width 20 height 20
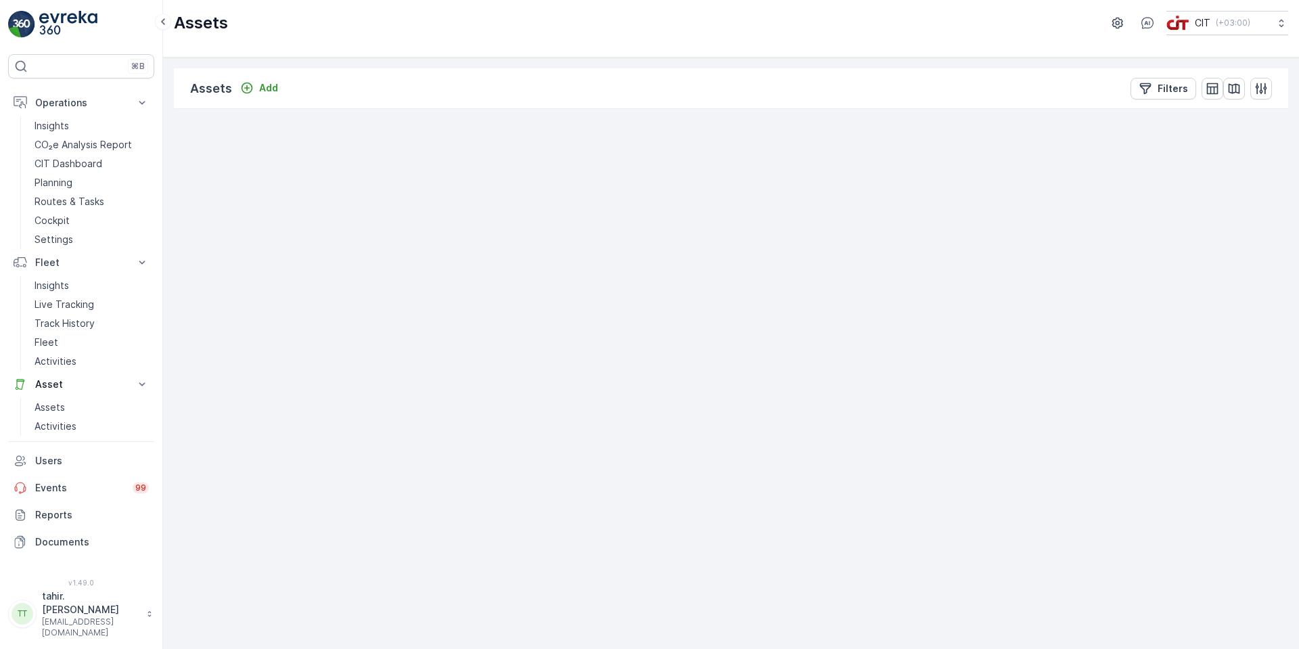
click at [192, 180] on span "−" at bounding box center [192, 177] width 10 height 18
click at [187, 178] on link "−" at bounding box center [192, 177] width 20 height 20
click at [193, 179] on span "−" at bounding box center [192, 177] width 10 height 18
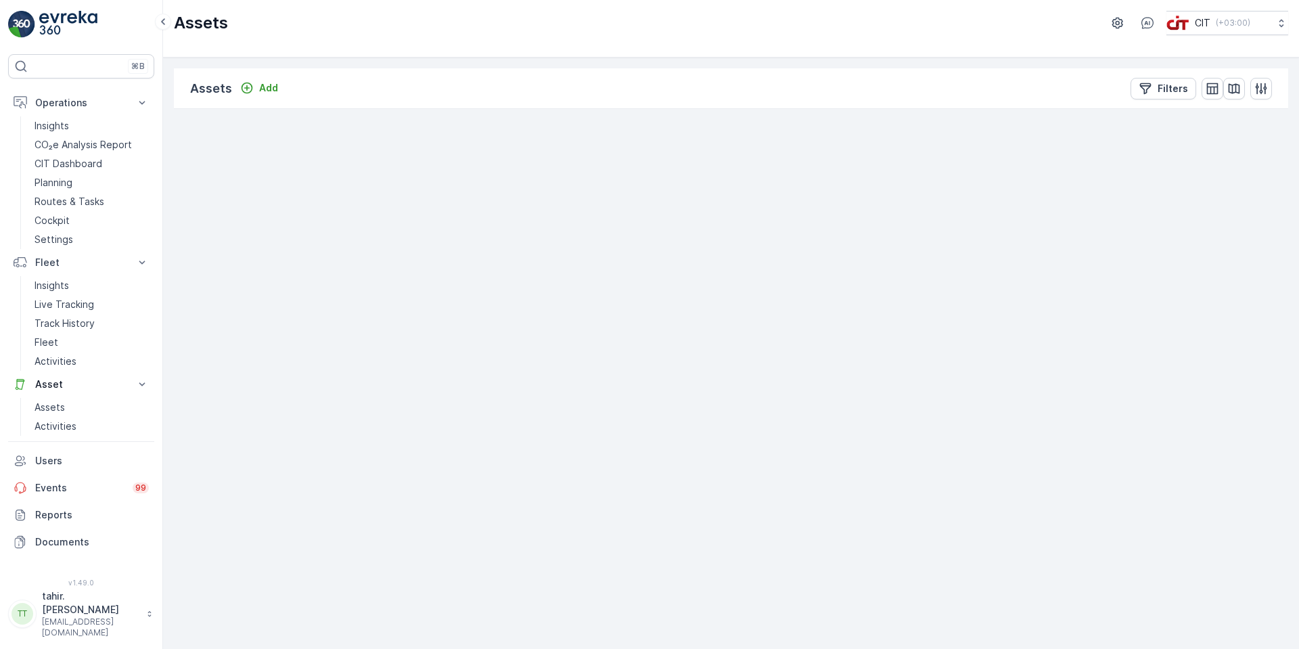
click at [193, 179] on span "−" at bounding box center [192, 177] width 10 height 18
click at [199, 151] on link "+" at bounding box center [192, 157] width 20 height 20
drag, startPoint x: 637, startPoint y: 227, endPoint x: 767, endPoint y: 407, distance: 221.4
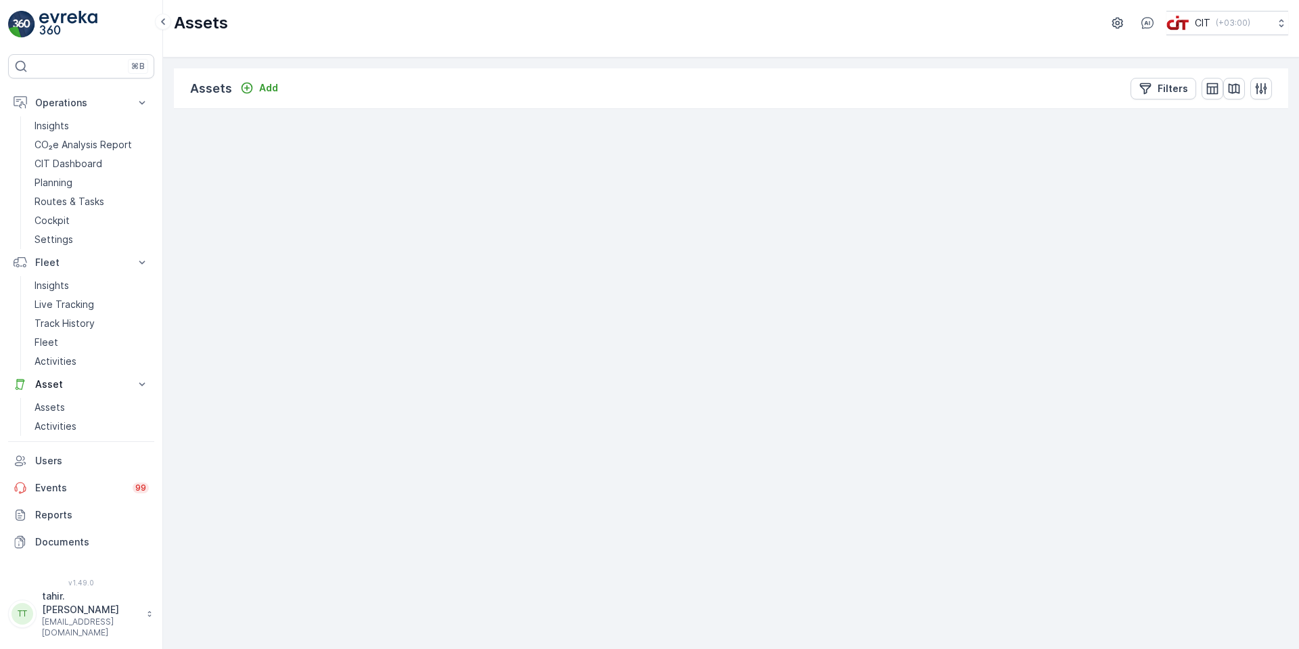
click at [767, 109] on div "3 2 5 5 8 3 + − Satellite Roadmap Terrain Hybrid Leaflet Keyboard shortcuts Map…" at bounding box center [731, 109] width 1114 height 0
drag, startPoint x: 792, startPoint y: 279, endPoint x: 790, endPoint y: 304, distance: 25.1
click at [790, 304] on span "8" at bounding box center [789, 302] width 5 height 10
click at [191, 183] on span "−" at bounding box center [192, 177] width 10 height 18
click at [194, 179] on span "−" at bounding box center [192, 177] width 10 height 18
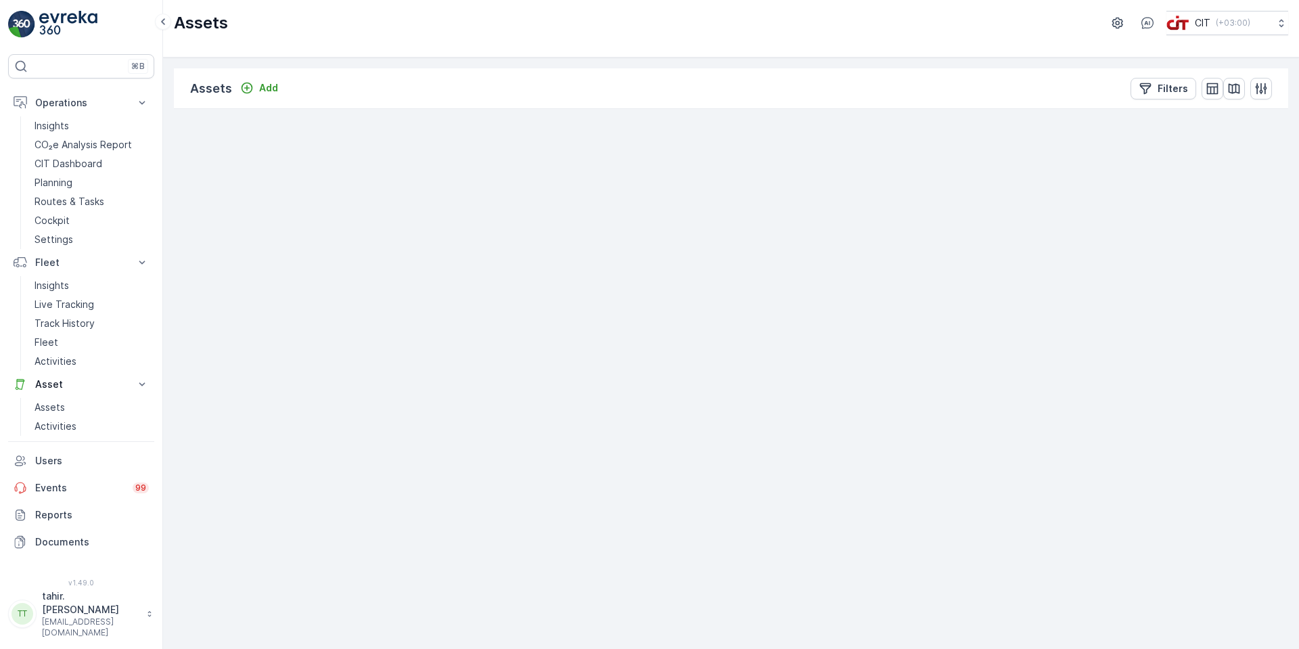
click at [195, 175] on span "−" at bounding box center [192, 177] width 10 height 18
click at [193, 176] on span "−" at bounding box center [192, 177] width 10 height 18
click at [195, 162] on span "+" at bounding box center [192, 157] width 10 height 18
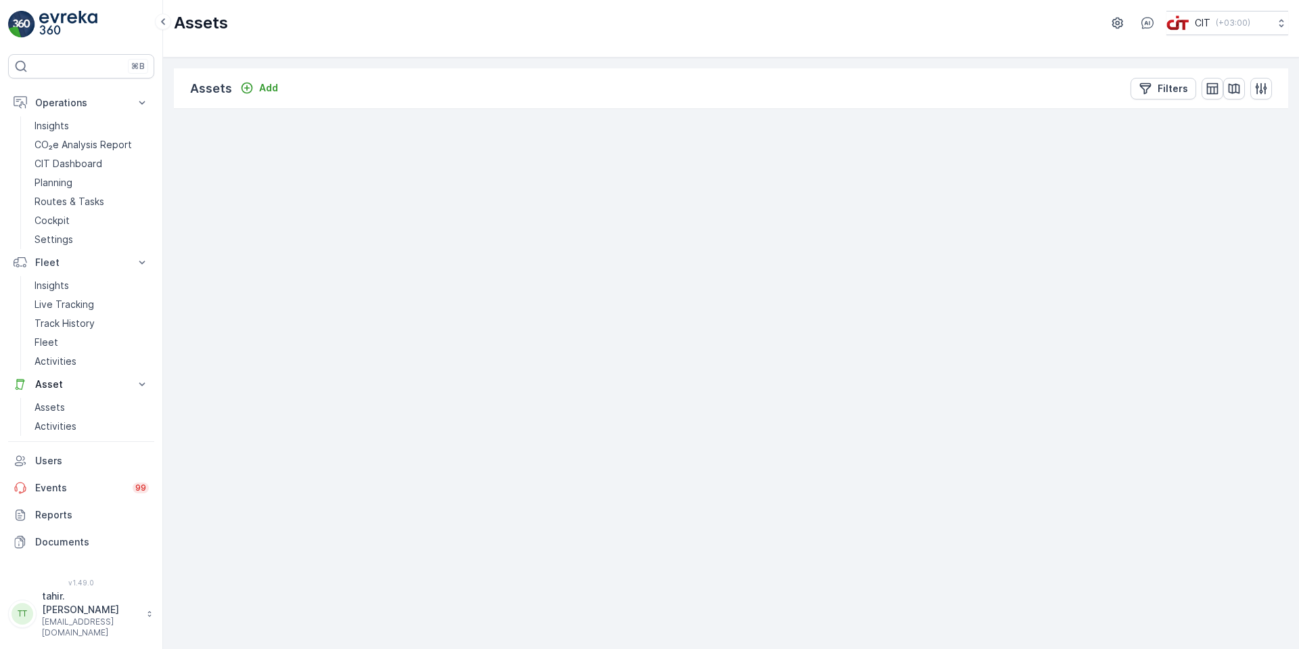
click at [195, 162] on span "+" at bounding box center [192, 157] width 10 height 18
drag, startPoint x: 988, startPoint y: 264, endPoint x: 939, endPoint y: 440, distance: 182.7
click at [939, 109] on div "3 5 5 8 3 + − Satellite Roadmap Terrain Hybrid Leaflet Keyboard shortcuts Map D…" at bounding box center [731, 109] width 1114 height 0
click at [752, 282] on icon at bounding box center [754, 280] width 14 height 7
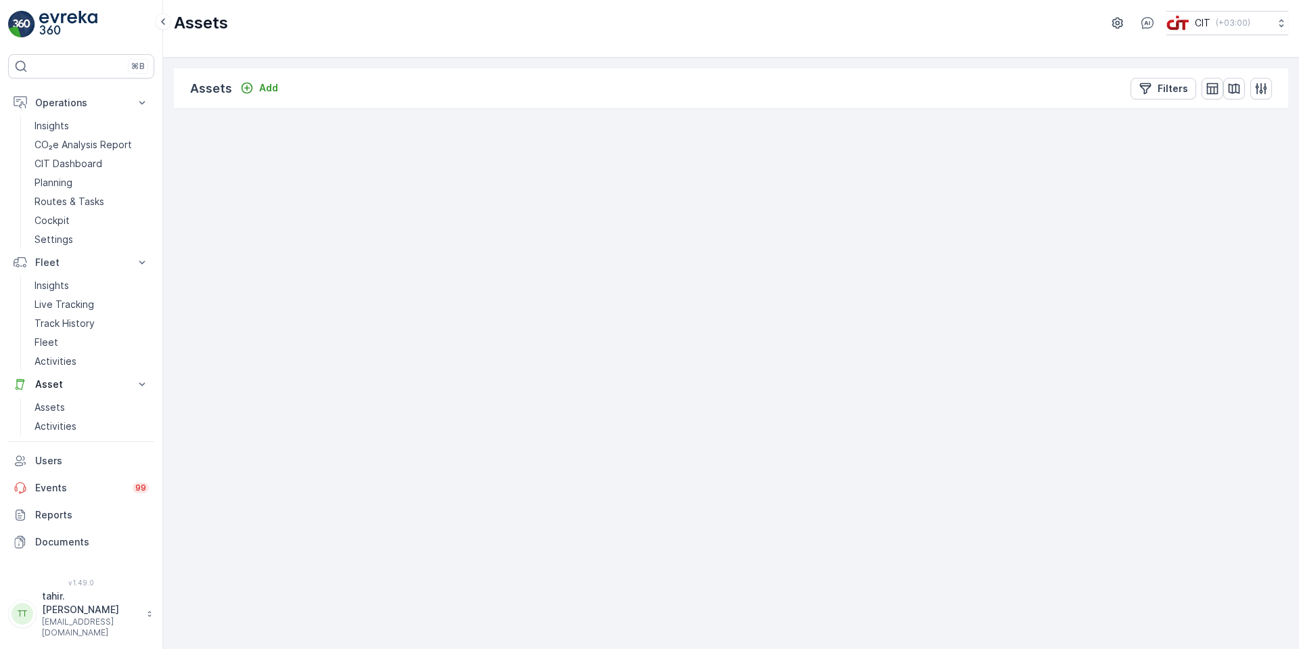
click at [872, 156] on icon "button" at bounding box center [872, 160] width 14 height 14
click at [785, 502] on span "8" at bounding box center [785, 500] width 5 height 10
click at [760, 435] on div "2" at bounding box center [763, 433] width 20 height 20
drag, startPoint x: 726, startPoint y: 264, endPoint x: 732, endPoint y: 482, distance: 217.9
click at [728, 109] on div "2 2 2 2 + − Satellite Roadmap Terrain Hybrid Leaflet Keyboard shortcuts Map Dat…" at bounding box center [731, 109] width 1114 height 0
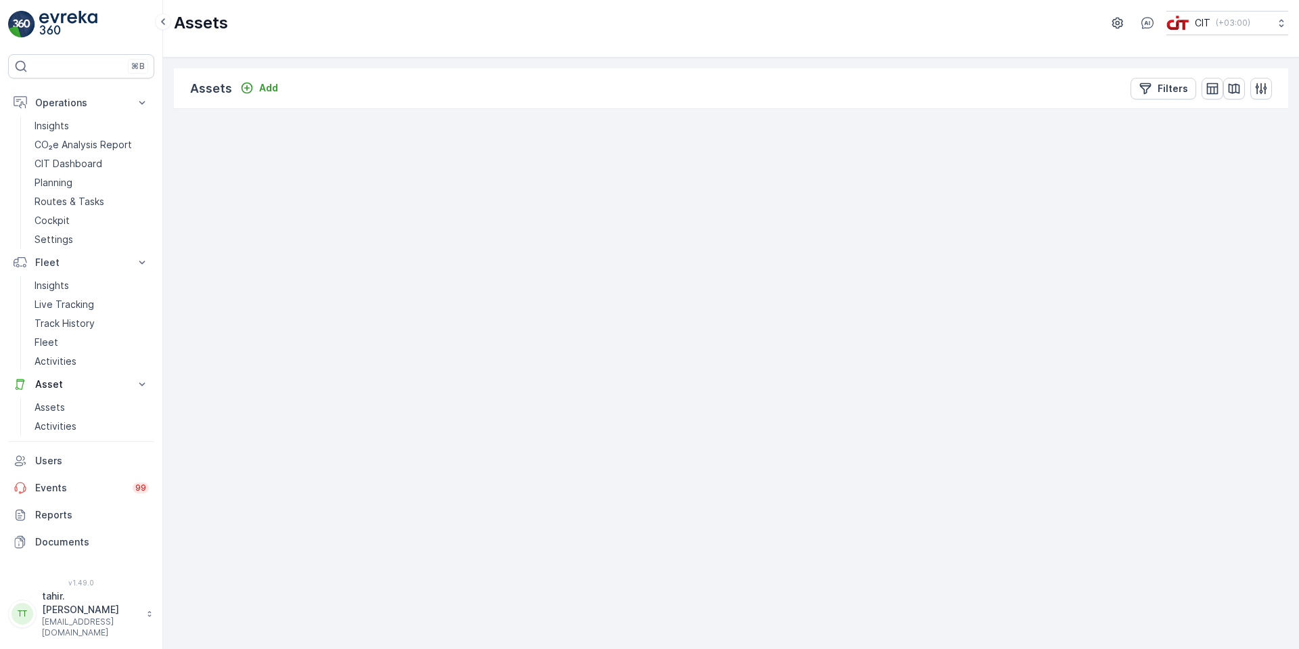
drag, startPoint x: 732, startPoint y: 482, endPoint x: 808, endPoint y: 300, distance: 197.4
click at [808, 109] on div "2 2 2 2 + − Satellite Roadmap Terrain Hybrid Leaflet Keyboard shortcuts Map Dat…" at bounding box center [731, 109] width 1114 height 0
click at [191, 178] on span "−" at bounding box center [192, 177] width 10 height 18
click at [200, 177] on link "−" at bounding box center [192, 177] width 20 height 20
click at [200, 176] on link "−" at bounding box center [192, 177] width 20 height 20
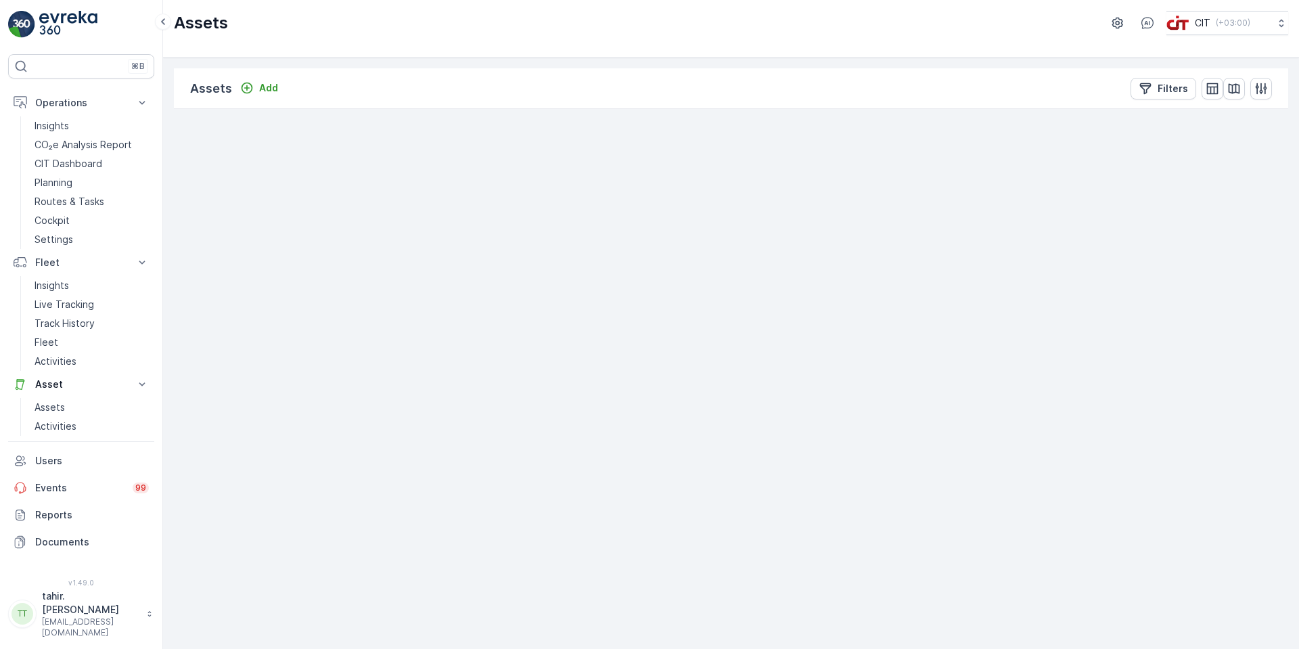
click at [200, 176] on link "−" at bounding box center [192, 177] width 20 height 20
click at [195, 179] on span "−" at bounding box center [192, 177] width 10 height 18
drag, startPoint x: 762, startPoint y: 279, endPoint x: 766, endPoint y: 356, distance: 77.2
click at [764, 109] on div "3 5 5 8 3 + − Satellite Roadmap Terrain Hybrid Leaflet Keyboard shortcuts Map D…" at bounding box center [731, 109] width 1114 height 0
drag, startPoint x: 783, startPoint y: 327, endPoint x: 632, endPoint y: 384, distance: 161.2
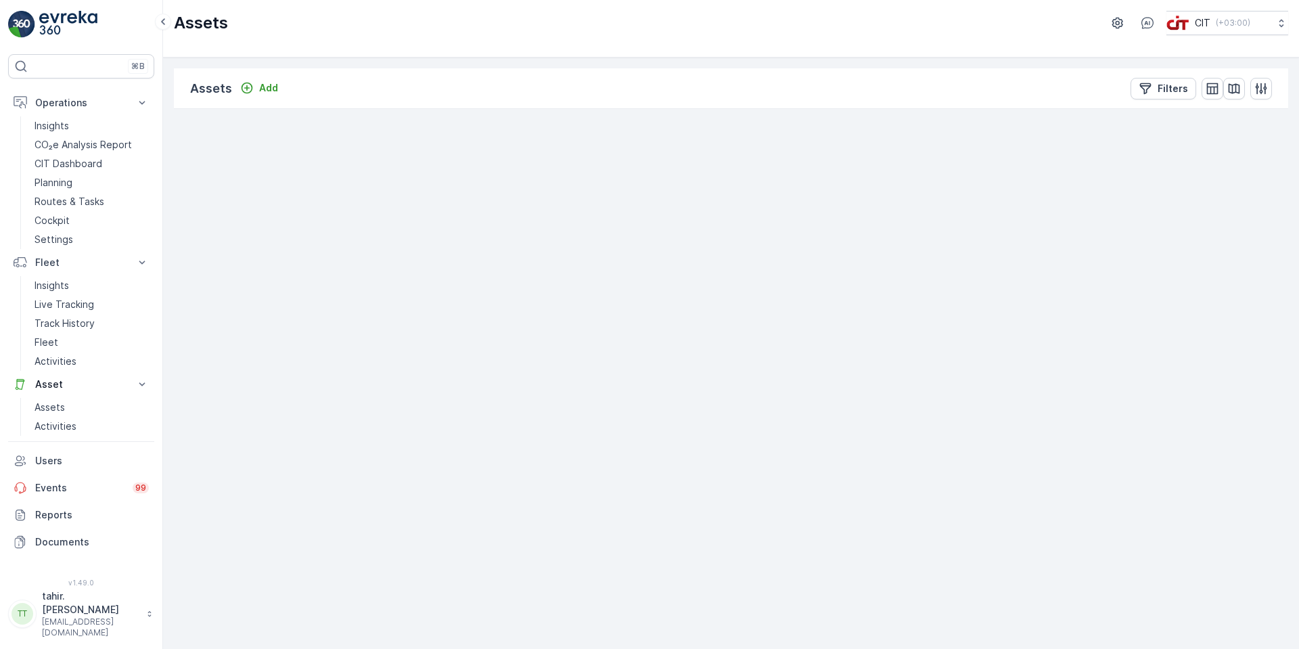
click at [724, 109] on div "3 5 5 8 3 + − Satellite Roadmap Terrain Hybrid Leaflet Keyboard shortcuts Map D…" at bounding box center [731, 109] width 1114 height 0
drag, startPoint x: 638, startPoint y: 417, endPoint x: 660, endPoint y: 475, distance: 61.4
click at [750, 109] on div "3 5 5 8 3 + − Satellite Roadmap Terrain Hybrid Leaflet Keyboard shortcuts Map D…" at bounding box center [731, 109] width 1114 height 0
click at [191, 181] on span "−" at bounding box center [192, 177] width 10 height 18
click at [191, 178] on span "−" at bounding box center [192, 177] width 10 height 18
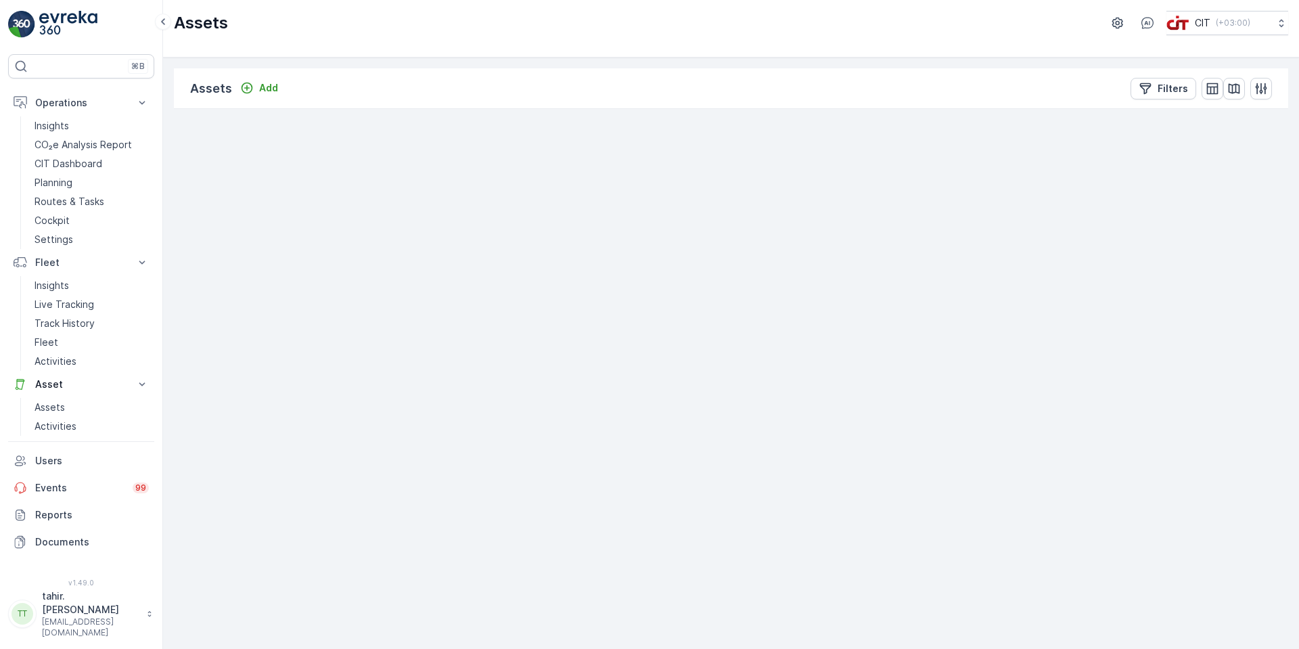
click at [191, 178] on span "−" at bounding box center [192, 177] width 10 height 18
drag, startPoint x: 830, startPoint y: 315, endPoint x: 833, endPoint y: 364, distance: 48.8
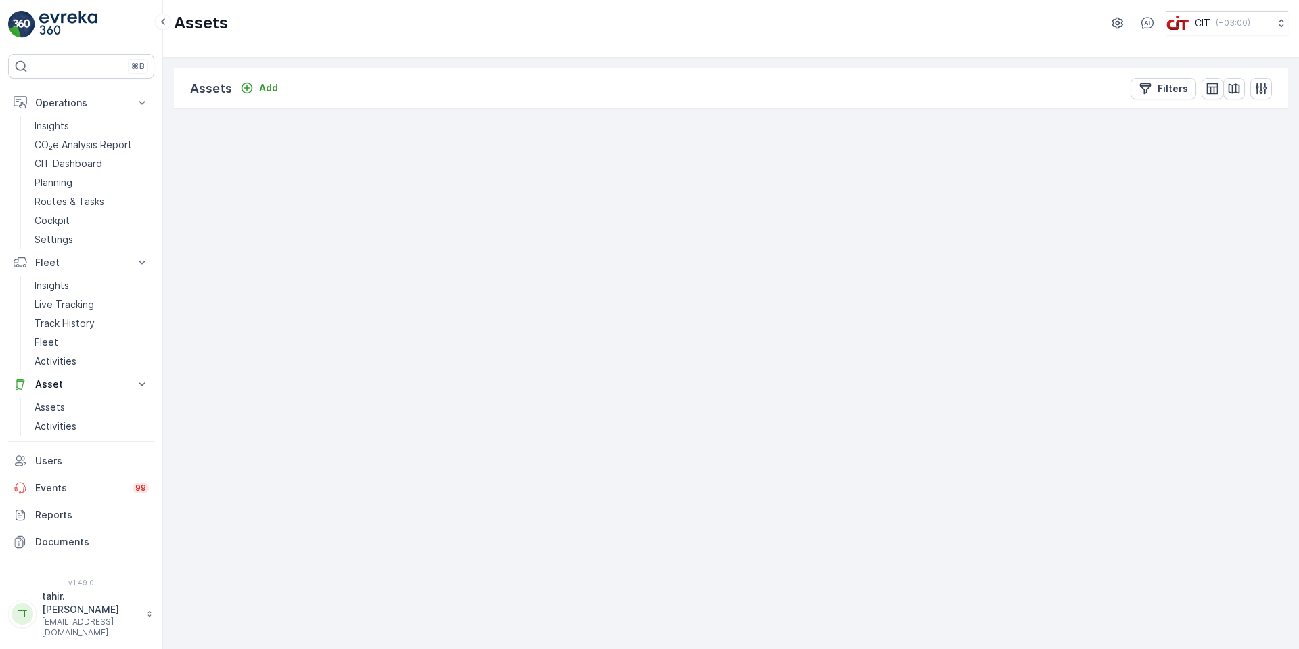
click at [833, 109] on div "3 3 2 2 5 15 3 + − Satellite Roadmap Terrain Hybrid Leaflet Keyboard shortcuts …" at bounding box center [731, 109] width 1114 height 0
click at [737, 234] on circle at bounding box center [734, 238] width 27 height 27
click at [740, 250] on span "Service Point: ZZ-NMA-5724" at bounding box center [784, 248] width 148 height 14
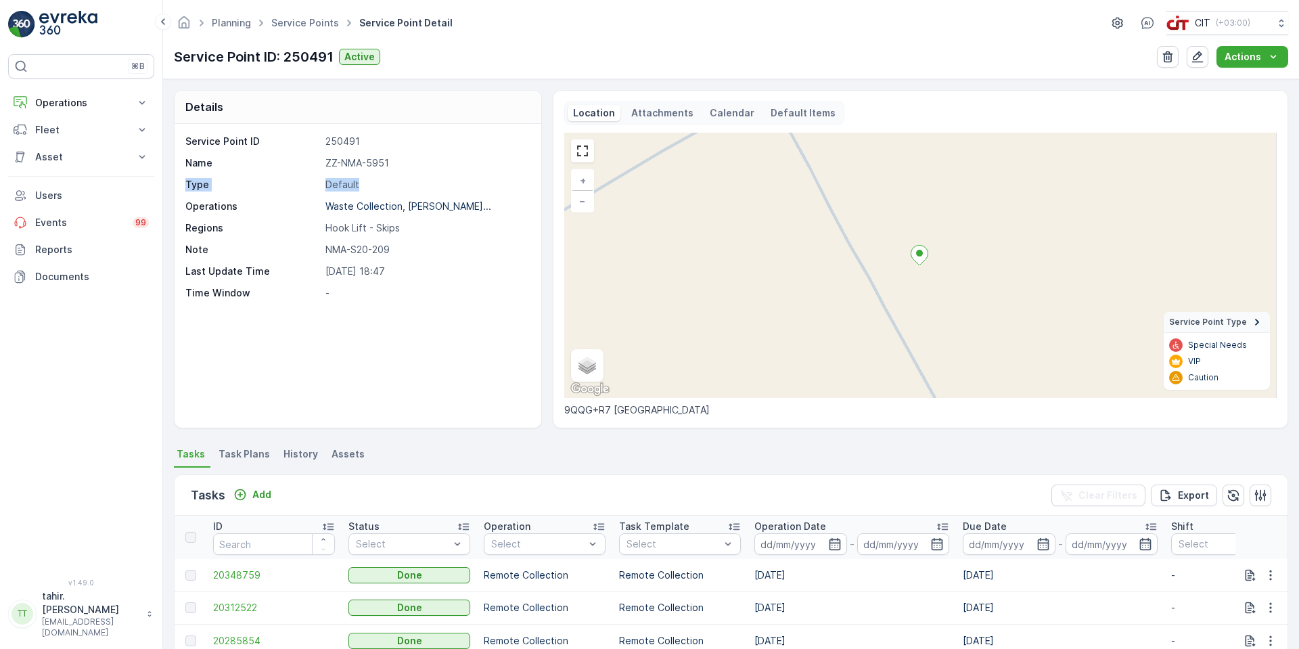
drag, startPoint x: 540, startPoint y: 166, endPoint x: 540, endPoint y: 187, distance: 20.3
click at [540, 187] on div "Details Service Point ID 250491 Name ZZ-NMA-5951 Type Default Operations Waste …" at bounding box center [358, 259] width 368 height 338
drag, startPoint x: 1289, startPoint y: 271, endPoint x: 1292, endPoint y: 226, distance: 45.4
click at [1295, 273] on div "Details Service Point ID 250491 Name ZZ-NMA-5951 Type Default Operations Waste …" at bounding box center [731, 364] width 1136 height 570
drag, startPoint x: 1289, startPoint y: 202, endPoint x: 1289, endPoint y: 120, distance: 81.8
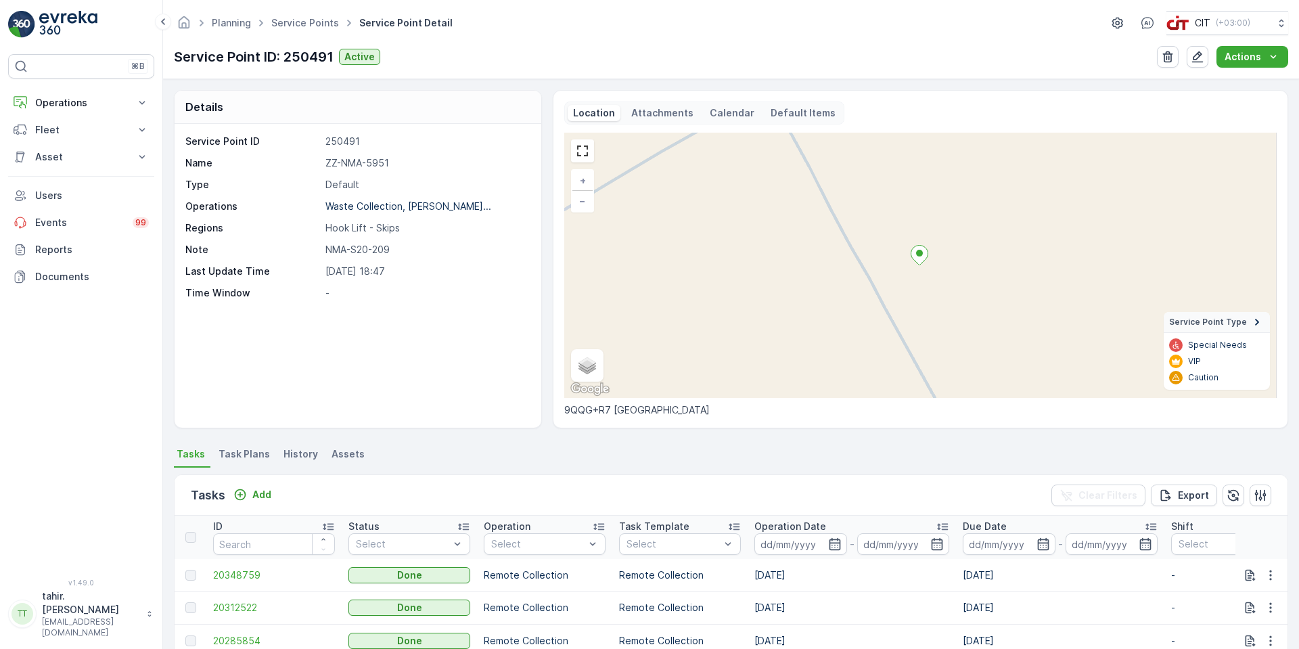
click at [1289, 200] on div "Details Service Point ID 250491 Name ZZ-NMA-5951 Type Default Operations Waste …" at bounding box center [731, 364] width 1136 height 570
click at [1274, 55] on icon "Actions" at bounding box center [1273, 57] width 14 height 14
drag, startPoint x: 644, startPoint y: 116, endPoint x: 585, endPoint y: 115, distance: 58.9
click at [585, 115] on div "Location Attachments Calendar Default Items" at bounding box center [704, 112] width 280 height 23
click at [587, 114] on p "Location" at bounding box center [594, 113] width 42 height 14
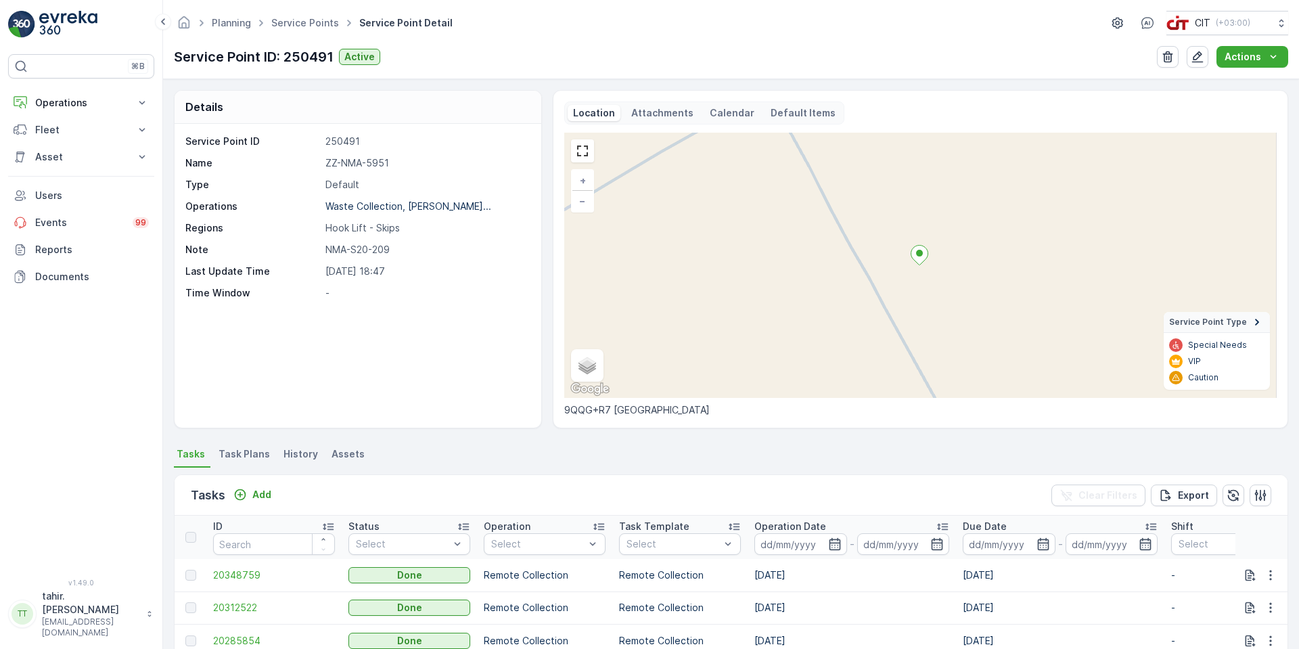
click at [919, 259] on icon at bounding box center [918, 256] width 17 height 20
drag, startPoint x: 920, startPoint y: 254, endPoint x: 917, endPoint y: 248, distance: 7.6
click at [917, 248] on icon at bounding box center [918, 256] width 17 height 20
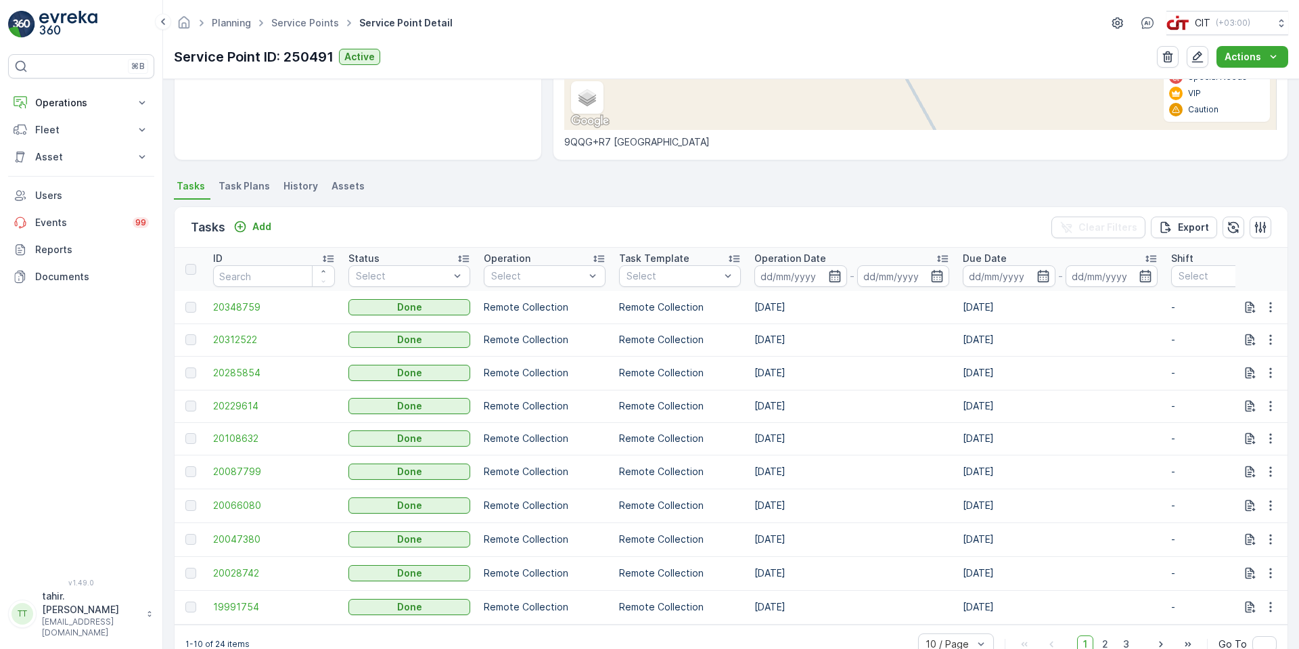
scroll to position [263, 0]
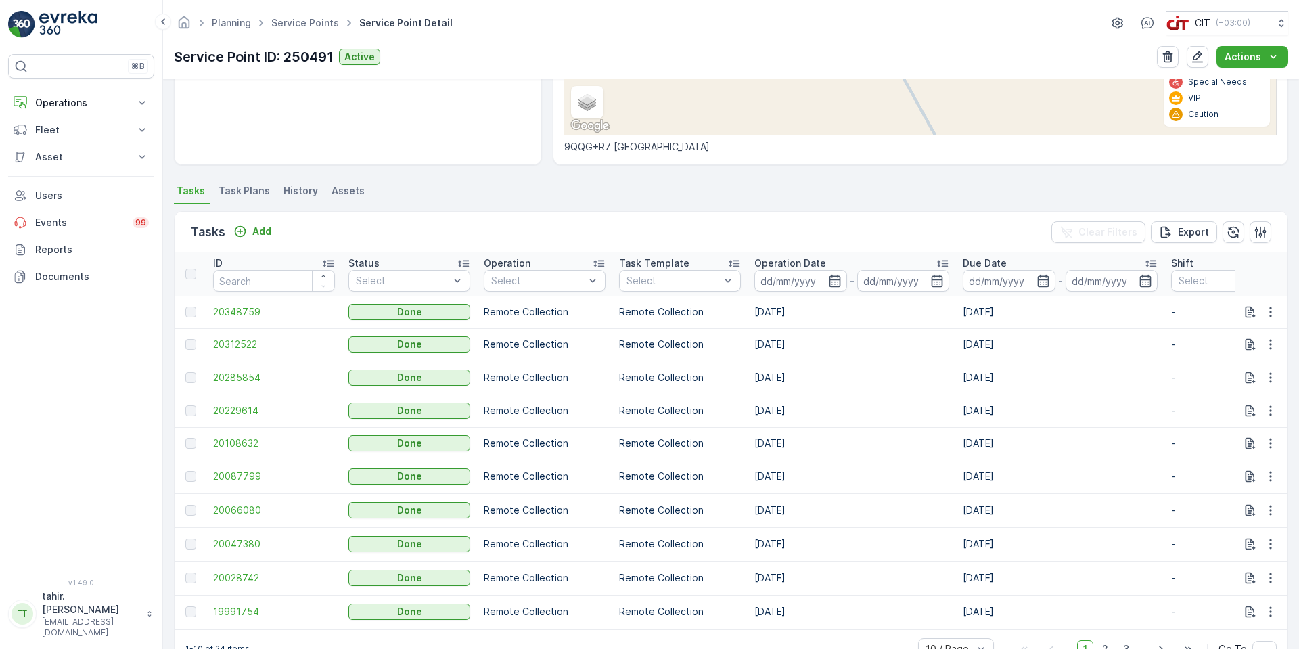
click at [246, 194] on span "Task Plans" at bounding box center [243, 191] width 51 height 14
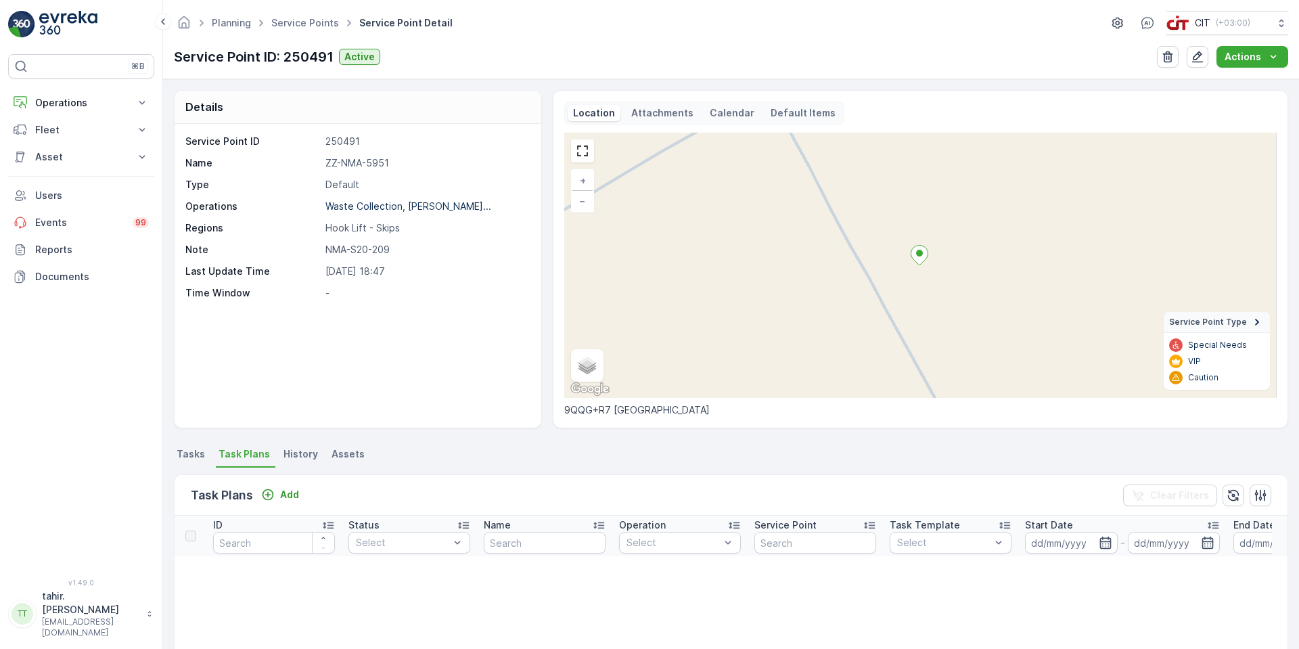
click at [632, 412] on p "9QQG+R7 Magna Saudi Arabia" at bounding box center [920, 410] width 712 height 14
click at [916, 254] on ellipse at bounding box center [919, 253] width 7 height 7
click at [917, 252] on ellipse at bounding box center [919, 253] width 7 height 7
click at [918, 257] on icon at bounding box center [918, 256] width 17 height 20
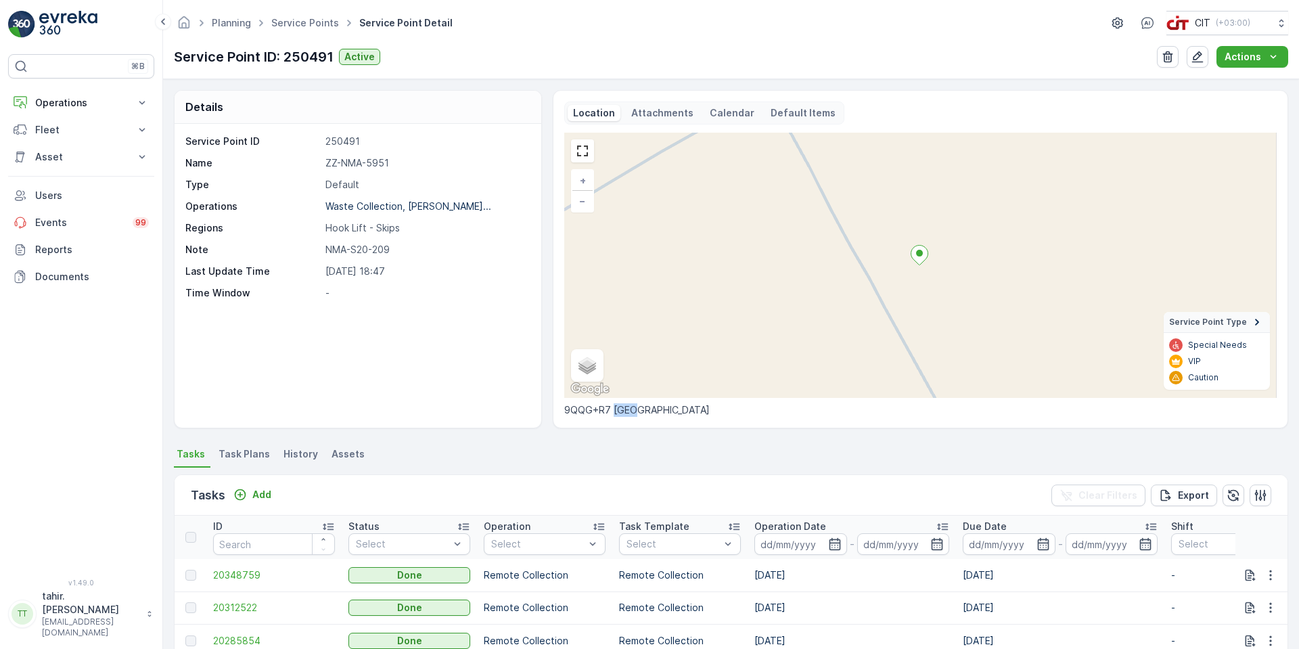
drag, startPoint x: 612, startPoint y: 409, endPoint x: 637, endPoint y: 409, distance: 25.0
click at [637, 409] on p "9QQG+R7 Magna Saudi Arabia" at bounding box center [920, 410] width 712 height 14
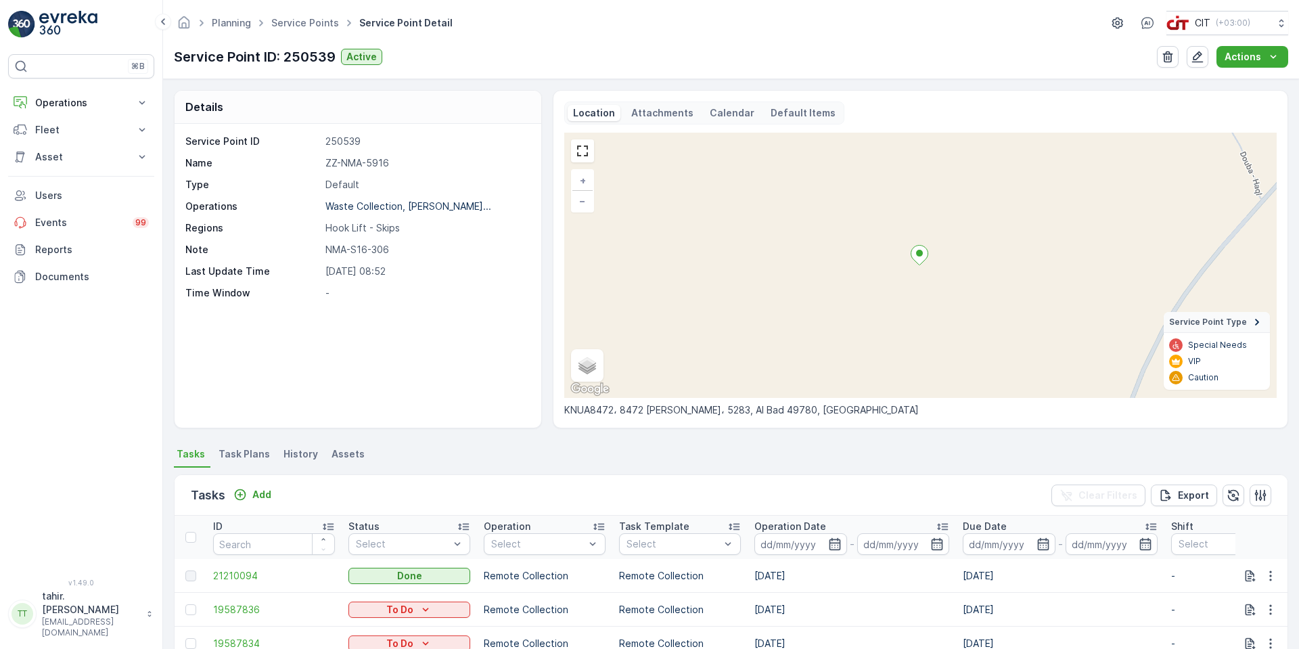
click at [921, 256] on icon at bounding box center [918, 256] width 17 height 20
click at [921, 255] on ellipse at bounding box center [919, 253] width 7 height 7
click at [911, 266] on icon at bounding box center [915, 266] width 17 height 20
click at [734, 411] on p "KNUA8472، 8472 سعيد بن العاص، 5283, Al Bad 49780, Saudi Arabia" at bounding box center [920, 410] width 712 height 14
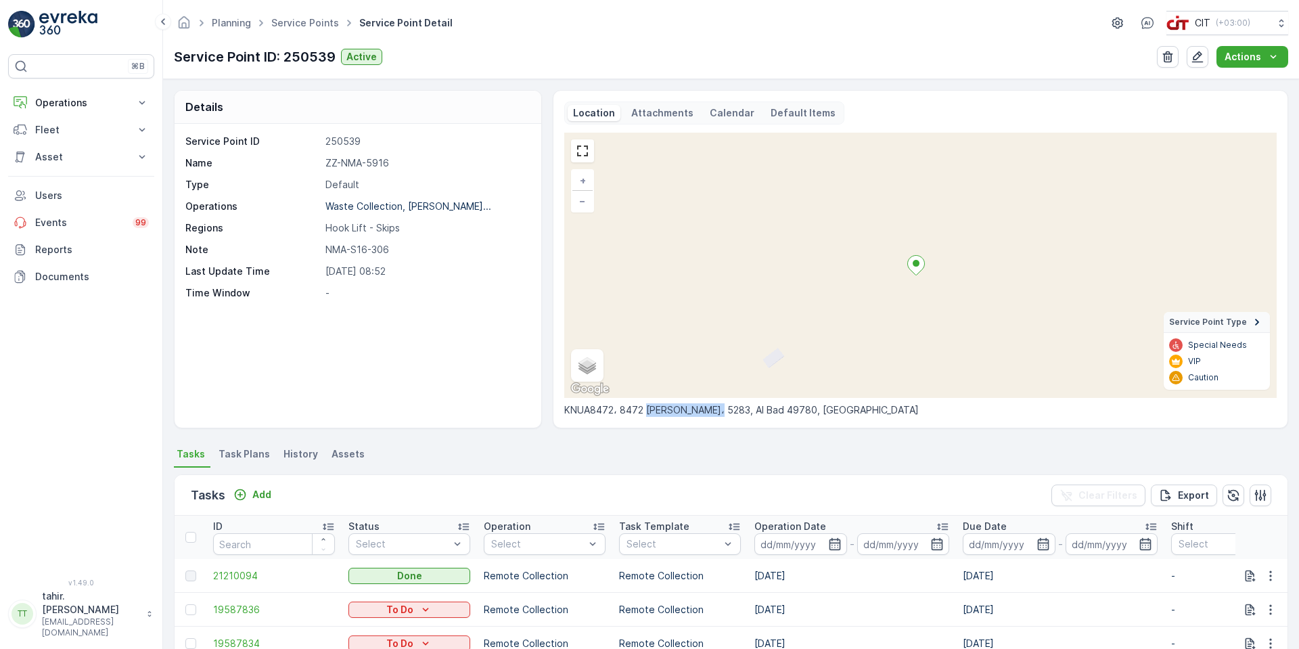
drag, startPoint x: 720, startPoint y: 411, endPoint x: 669, endPoint y: 411, distance: 50.7
click at [669, 411] on p "KNUA8472، 8472 سعيد بن العاص، 5283, Al Bad 49780, Saudi Arabia" at bounding box center [920, 410] width 712 height 14
drag, startPoint x: 1293, startPoint y: 148, endPoint x: 1291, endPoint y: 191, distance: 42.6
click at [1291, 191] on div "Details Service Point ID 250539 Name ZZ-NMA-5916 Type Default Operations Waste …" at bounding box center [731, 364] width 1136 height 570
click at [597, 359] on span "Terrain" at bounding box center [600, 358] width 30 height 11
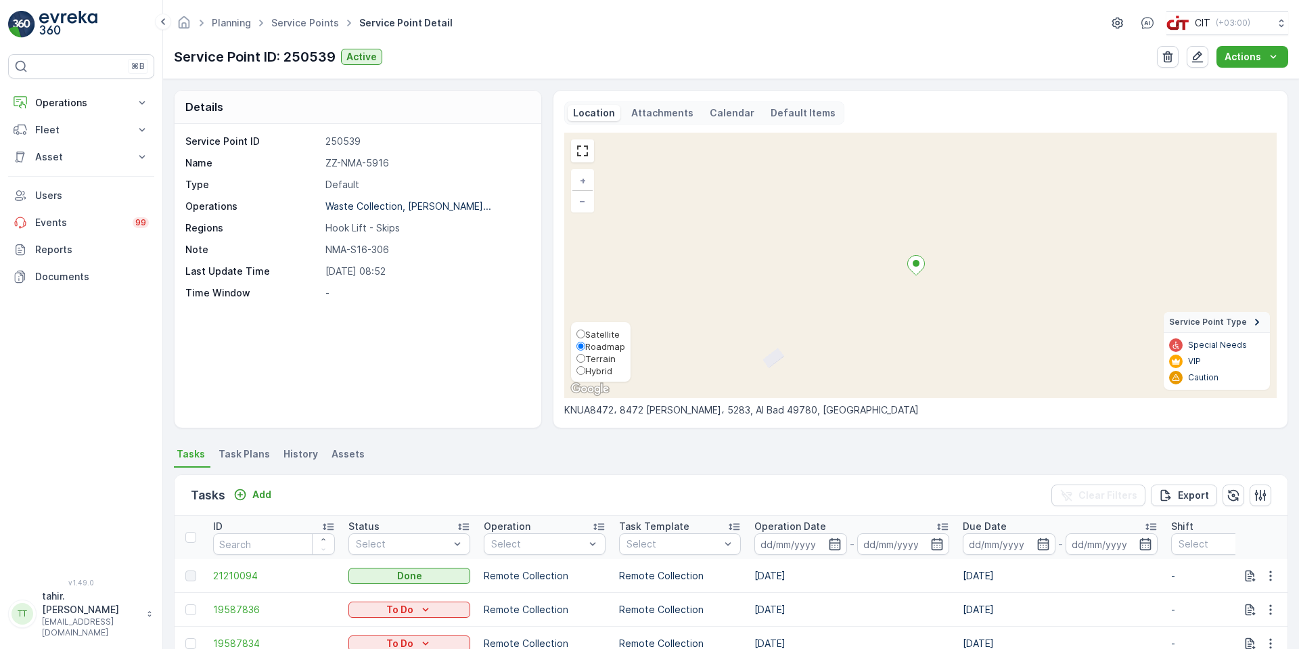
click at [585, 359] on input "Terrain" at bounding box center [580, 358] width 9 height 9
radio input "true"
click at [592, 338] on span "Satellite" at bounding box center [602, 334] width 34 height 11
click at [585, 338] on input "Satellite" at bounding box center [580, 333] width 9 height 9
radio input "true"
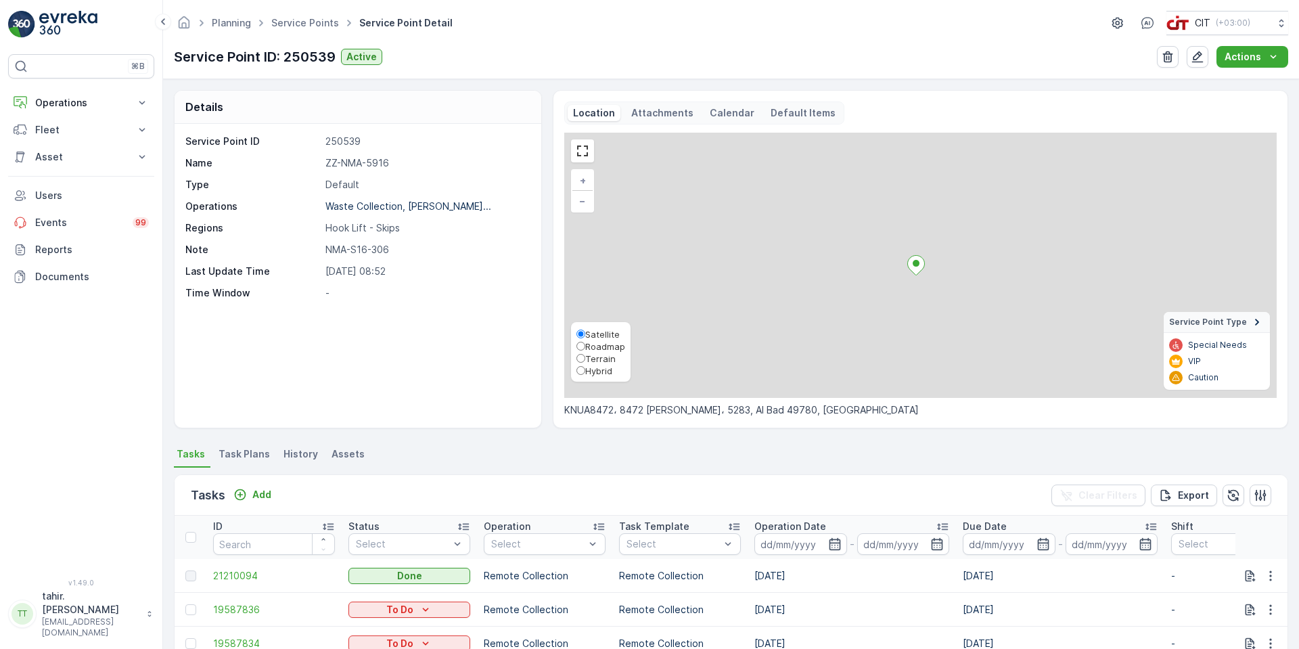
click at [590, 351] on span "Roadmap" at bounding box center [605, 346] width 40 height 11
click at [585, 350] on input "Roadmap" at bounding box center [580, 346] width 9 height 9
radio input "true"
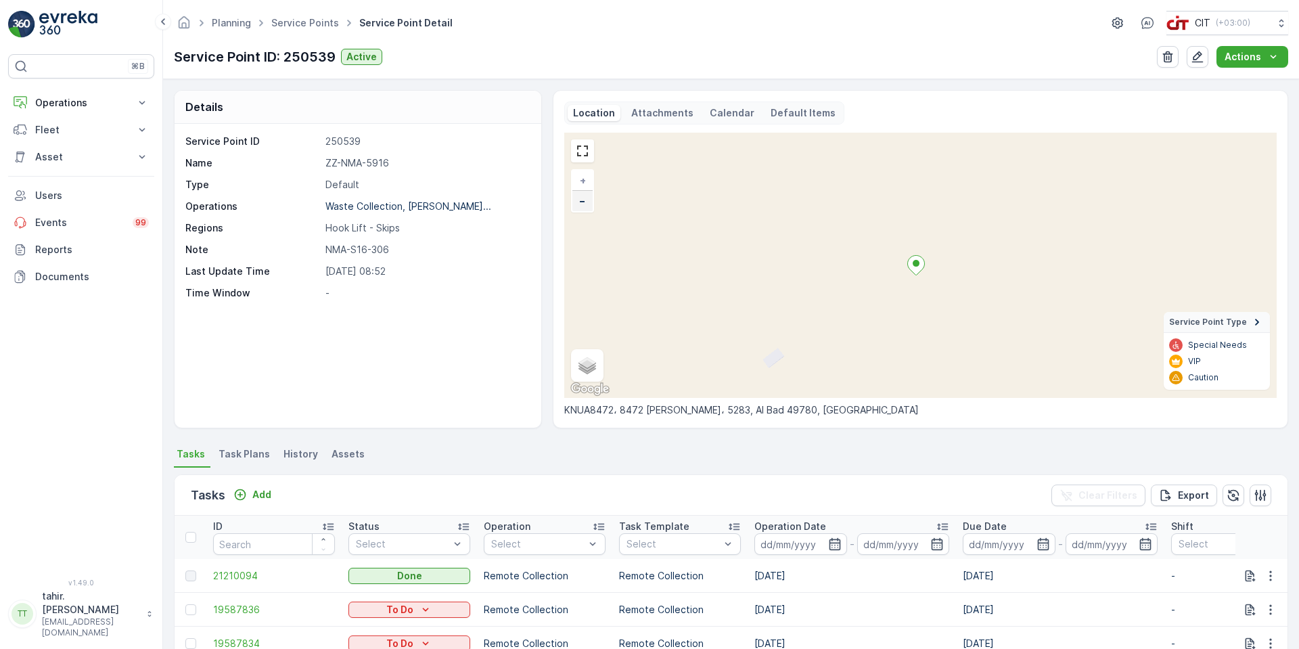
click at [582, 203] on span "−" at bounding box center [582, 200] width 7 height 11
click at [582, 202] on span "−" at bounding box center [582, 200] width 7 height 11
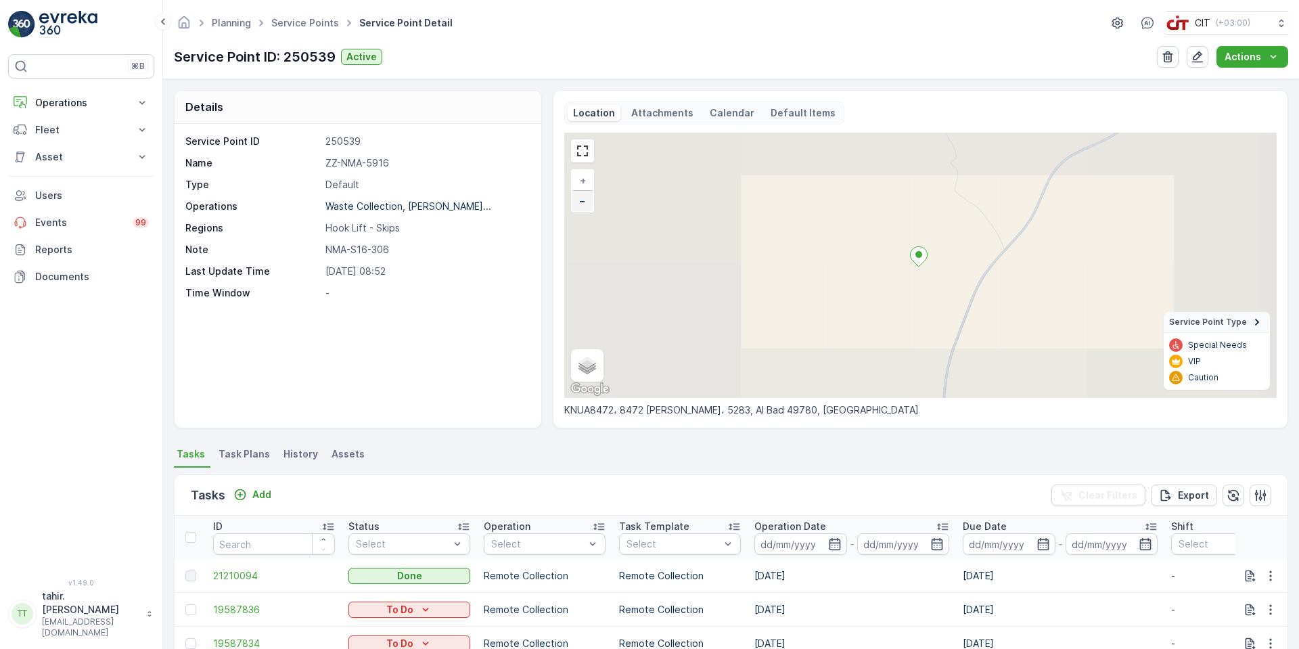
click at [582, 202] on span "−" at bounding box center [582, 200] width 7 height 11
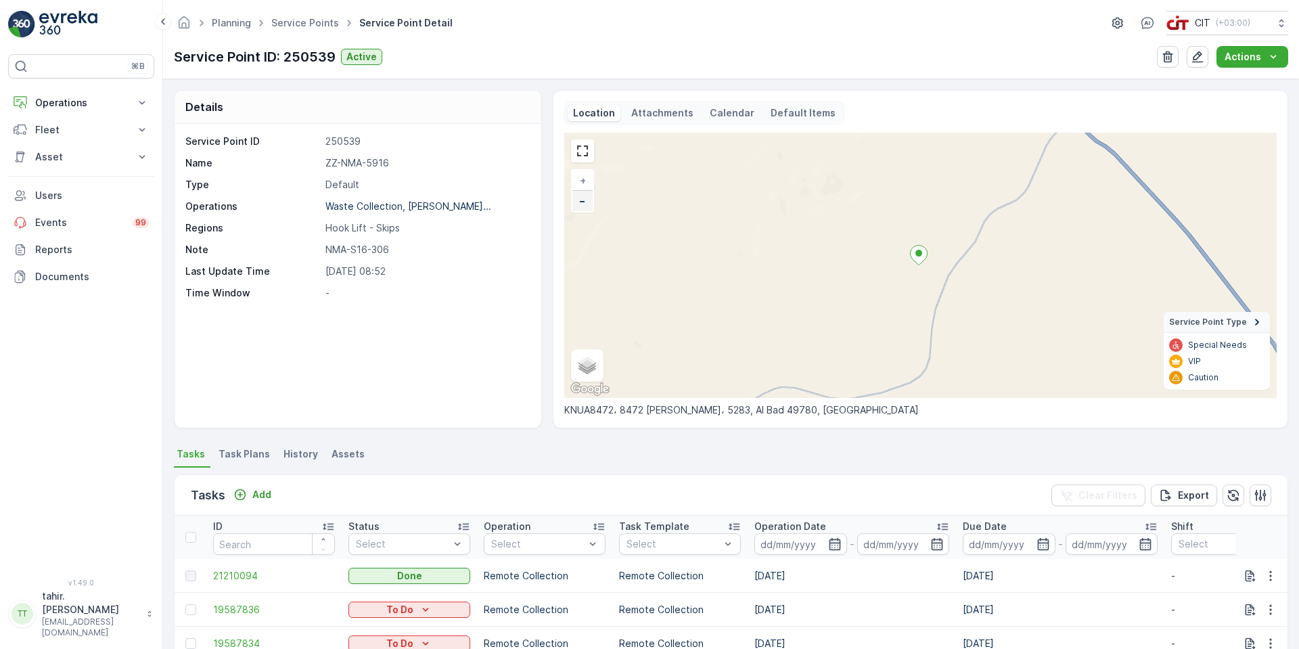
click at [582, 202] on span "−" at bounding box center [582, 200] width 7 height 11
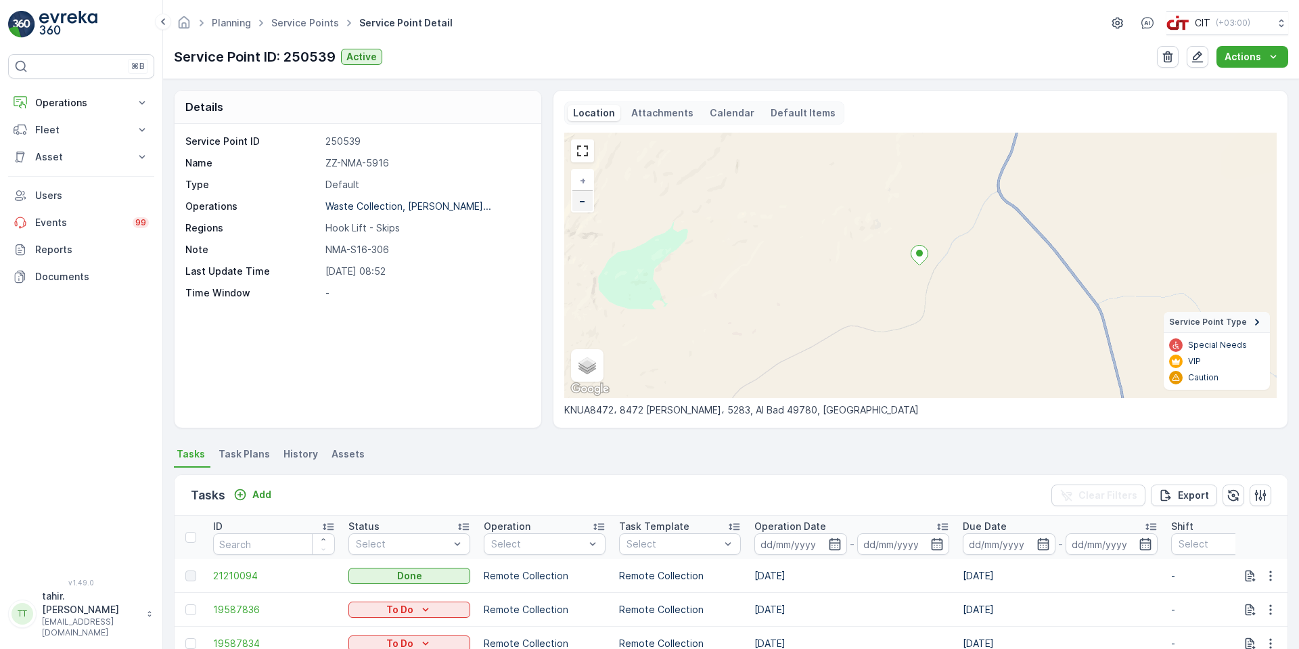
click at [582, 202] on span "−" at bounding box center [582, 200] width 7 height 11
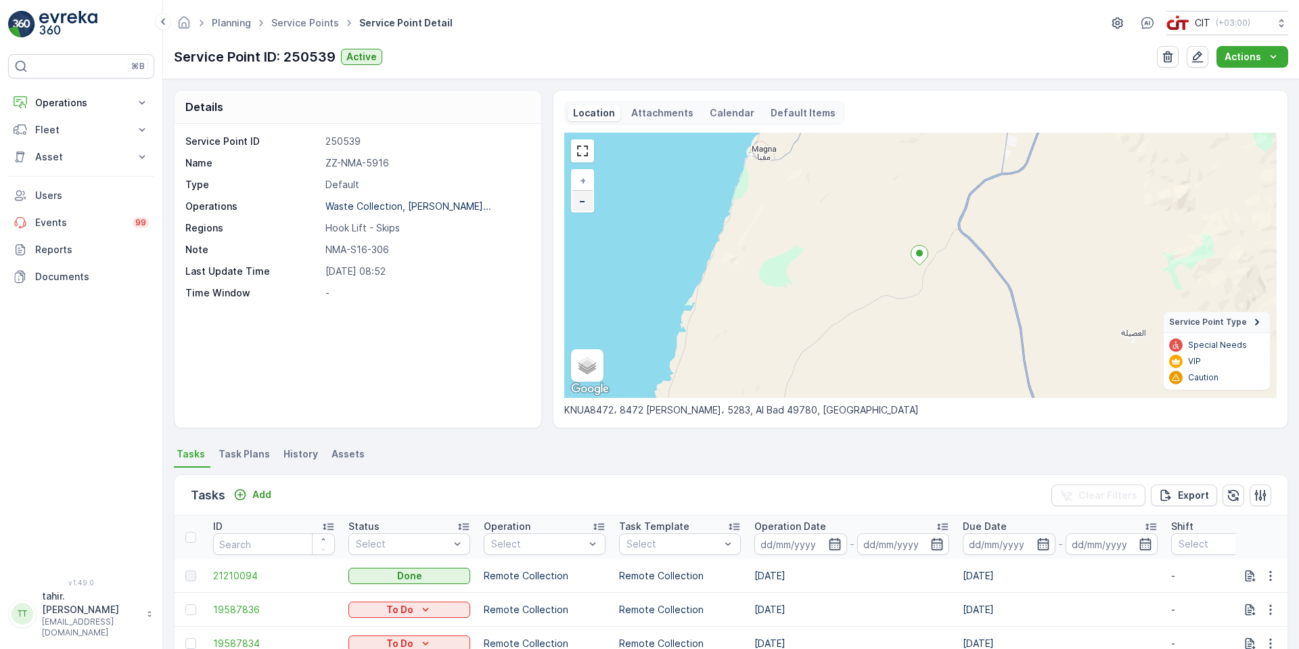
click at [582, 202] on span "−" at bounding box center [582, 200] width 7 height 11
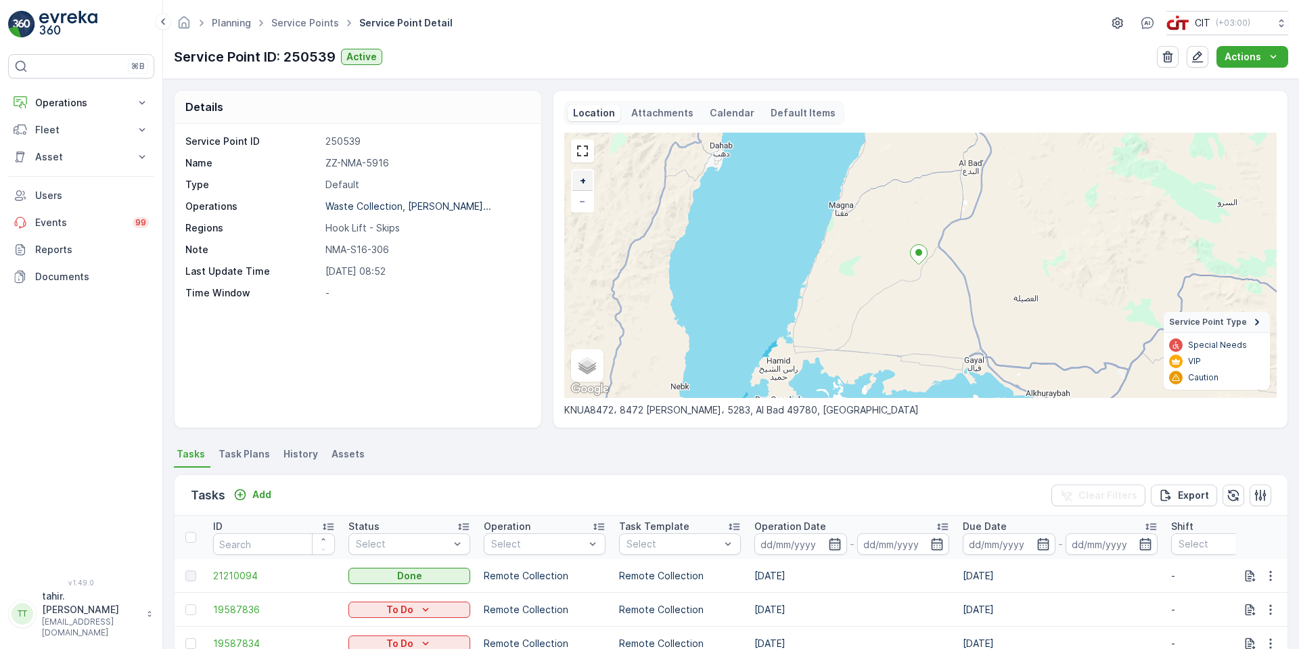
click at [581, 181] on span "+" at bounding box center [583, 180] width 6 height 11
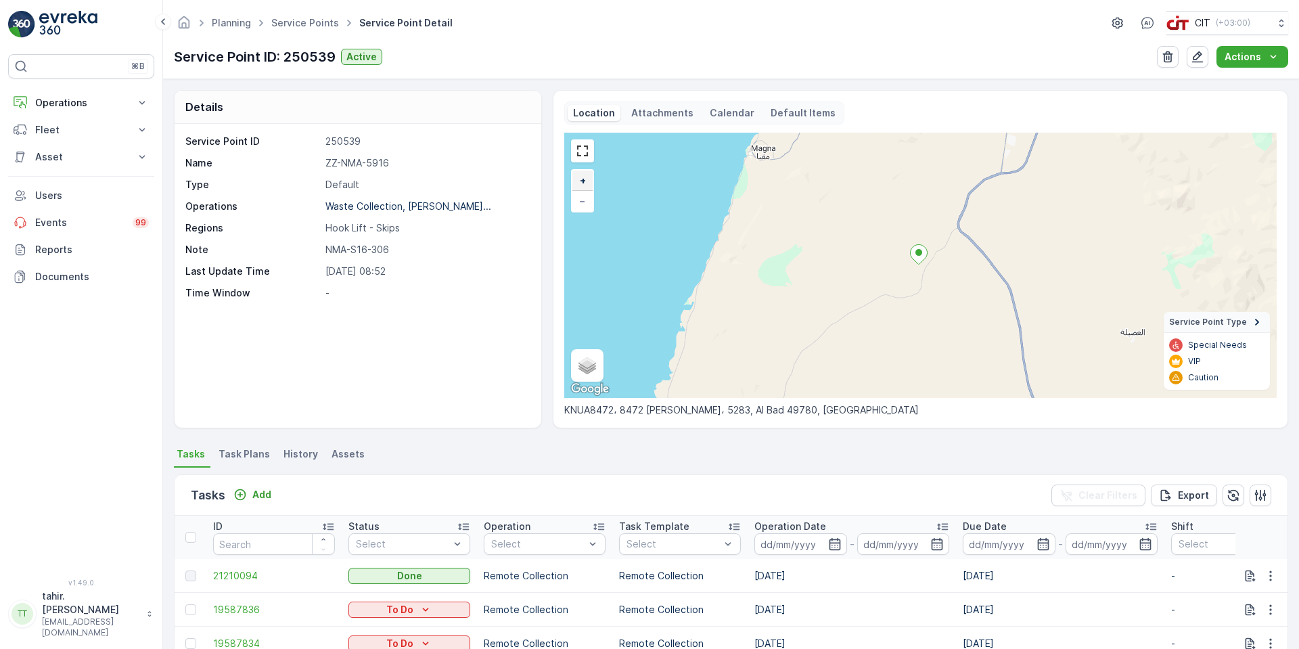
click at [581, 181] on span "+" at bounding box center [583, 180] width 6 height 11
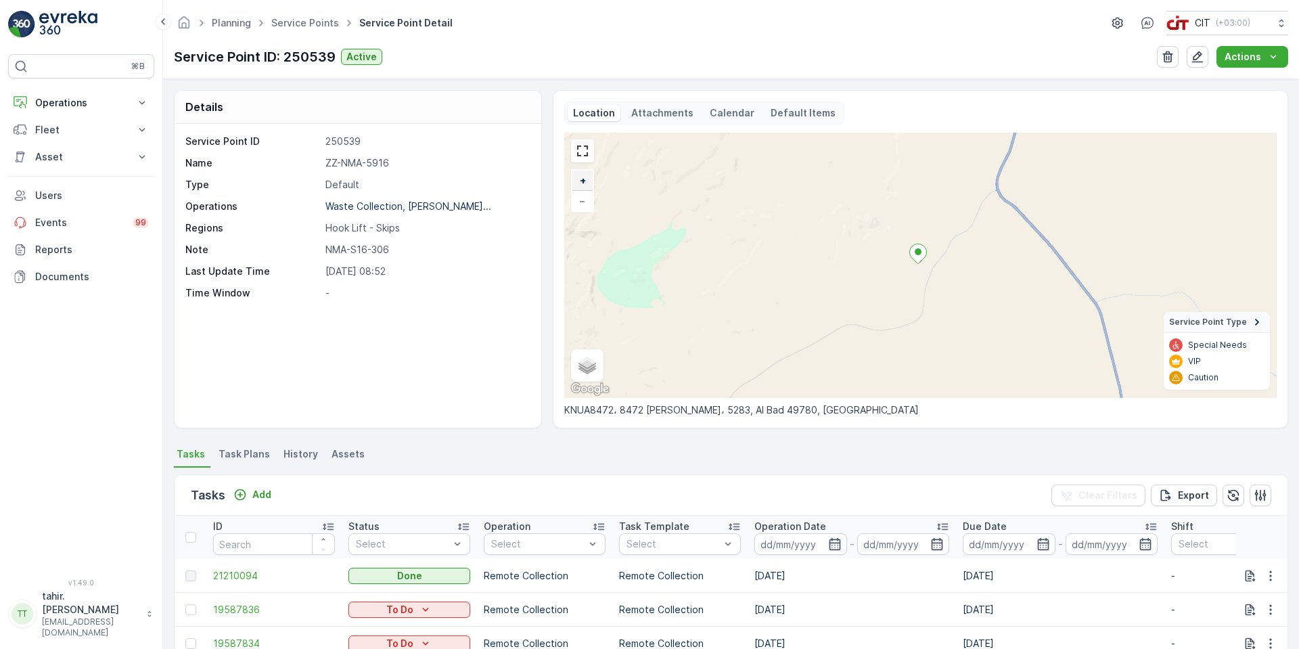
click at [581, 181] on span "+" at bounding box center [583, 180] width 6 height 11
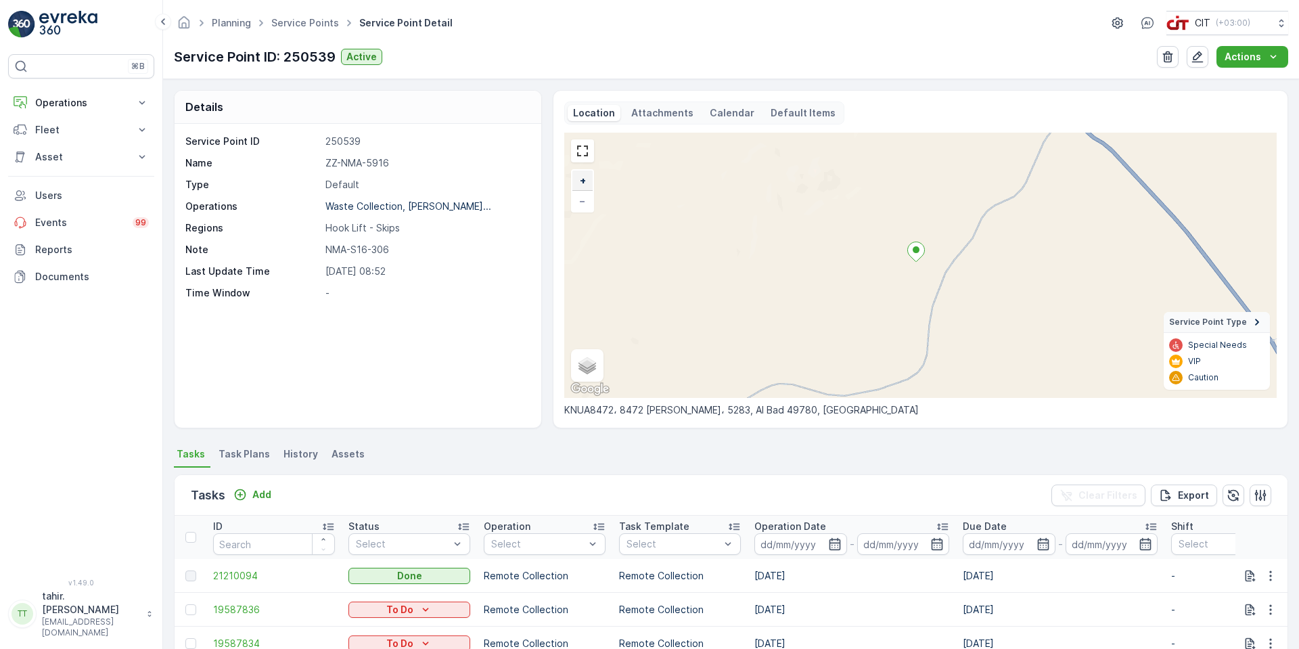
click at [581, 181] on span "+" at bounding box center [583, 180] width 6 height 11
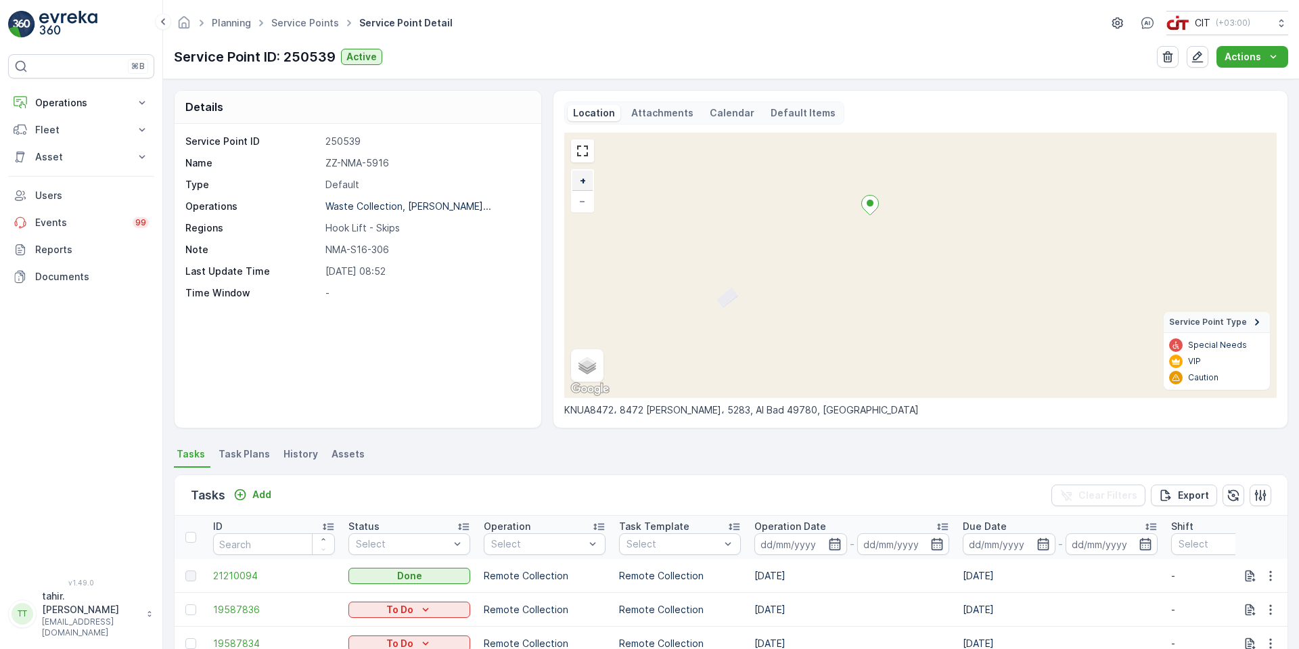
click at [581, 181] on span "+" at bounding box center [583, 180] width 6 height 11
click at [585, 202] on link "−" at bounding box center [582, 201] width 20 height 20
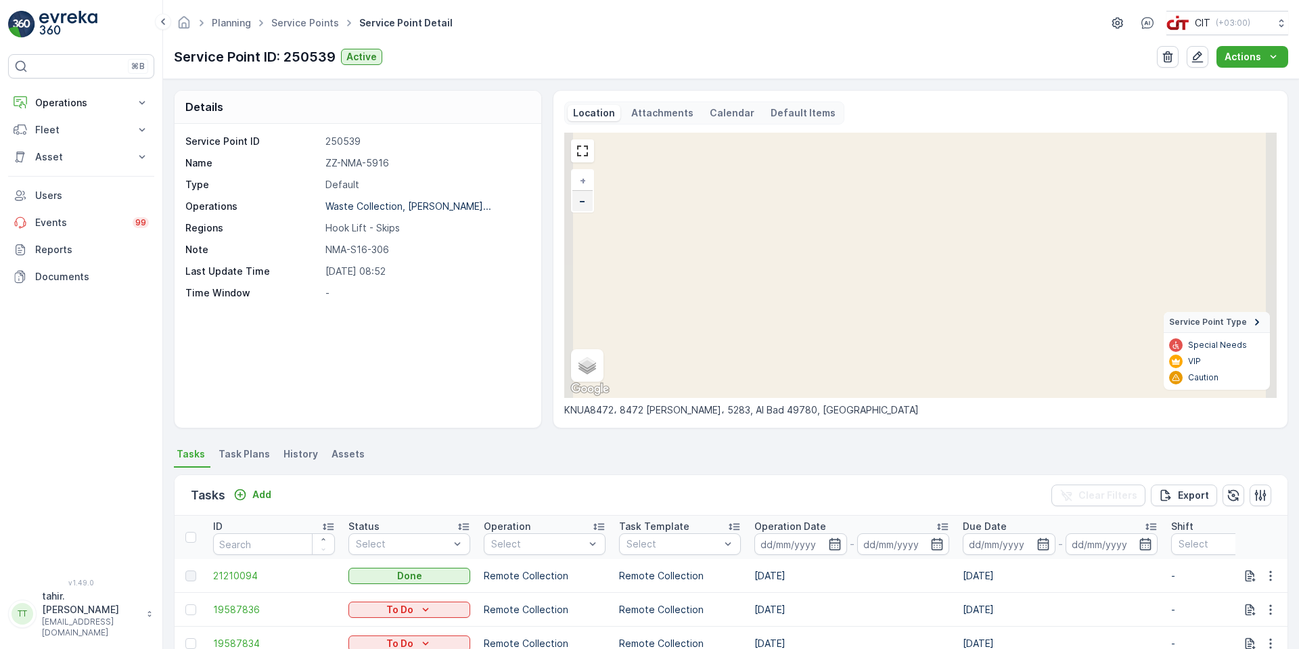
click at [585, 202] on link "−" at bounding box center [582, 201] width 20 height 20
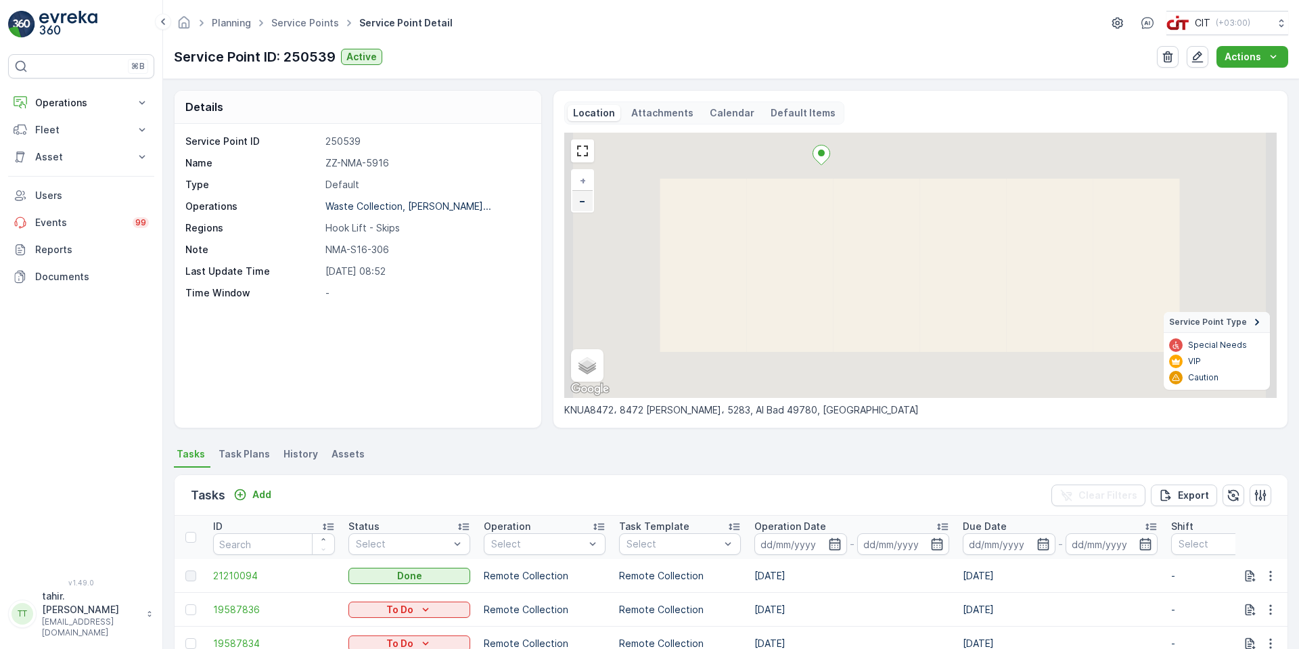
click at [585, 202] on link "−" at bounding box center [582, 201] width 20 height 20
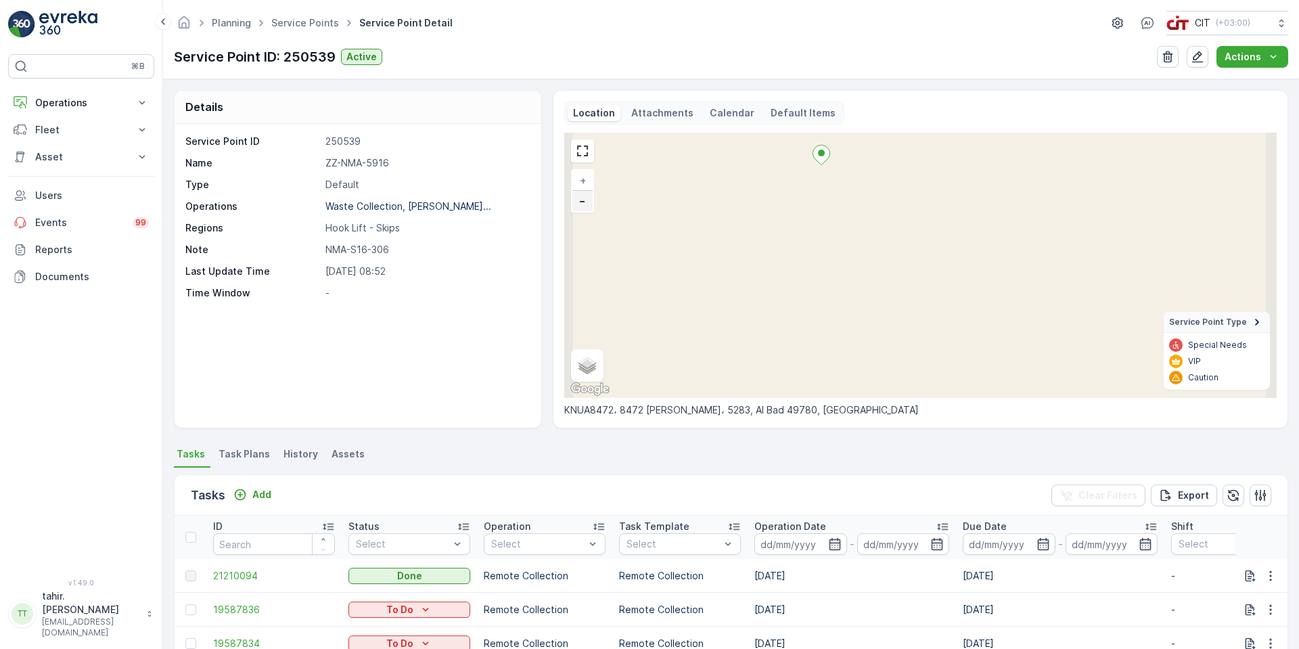
click at [585, 202] on link "−" at bounding box center [582, 201] width 20 height 20
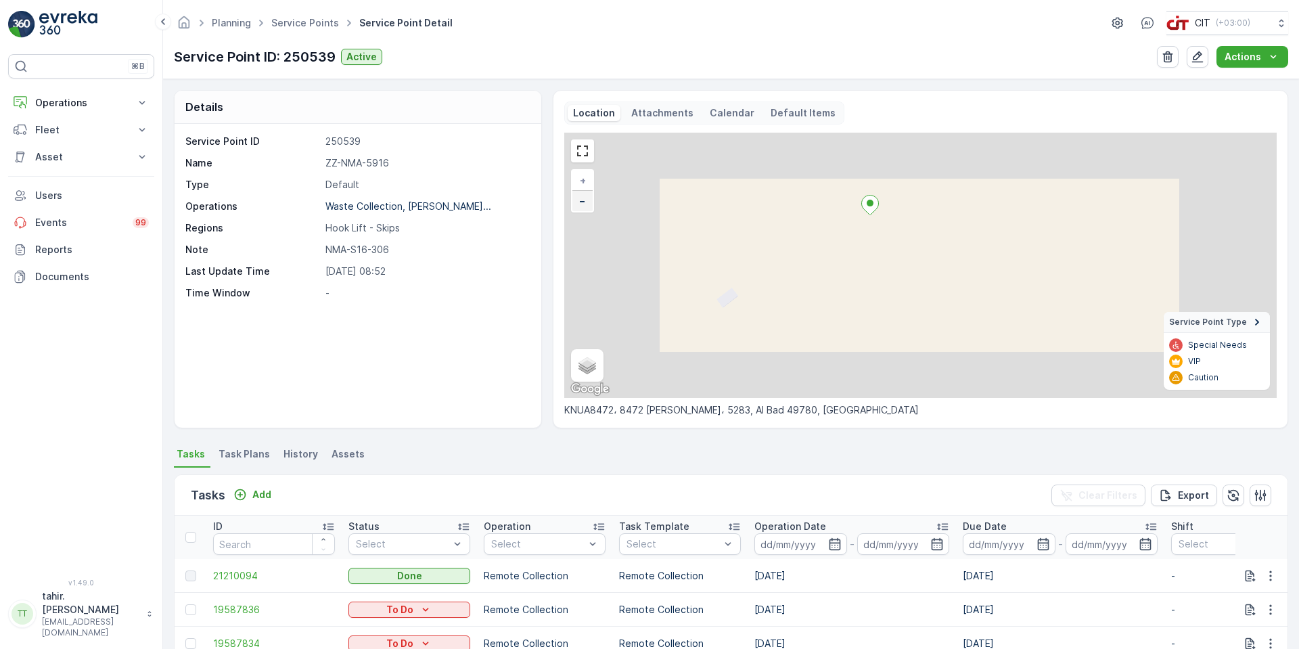
click at [585, 202] on link "−" at bounding box center [582, 201] width 20 height 20
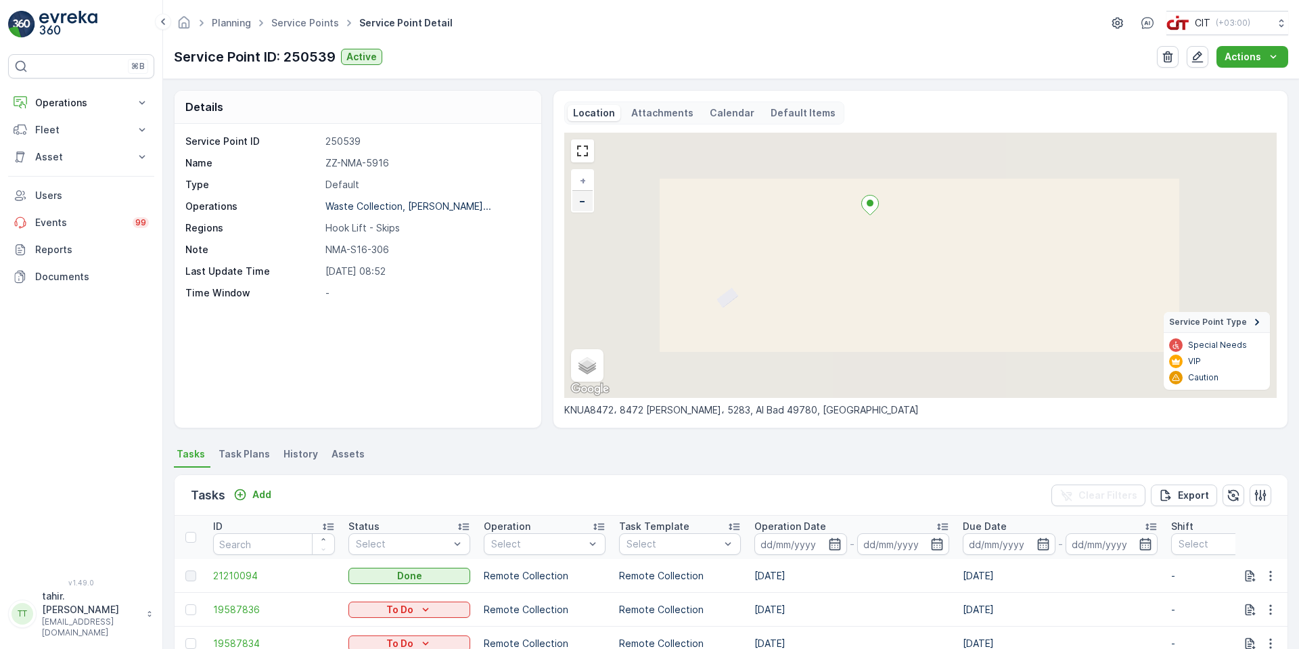
click at [585, 202] on link "−" at bounding box center [582, 201] width 20 height 20
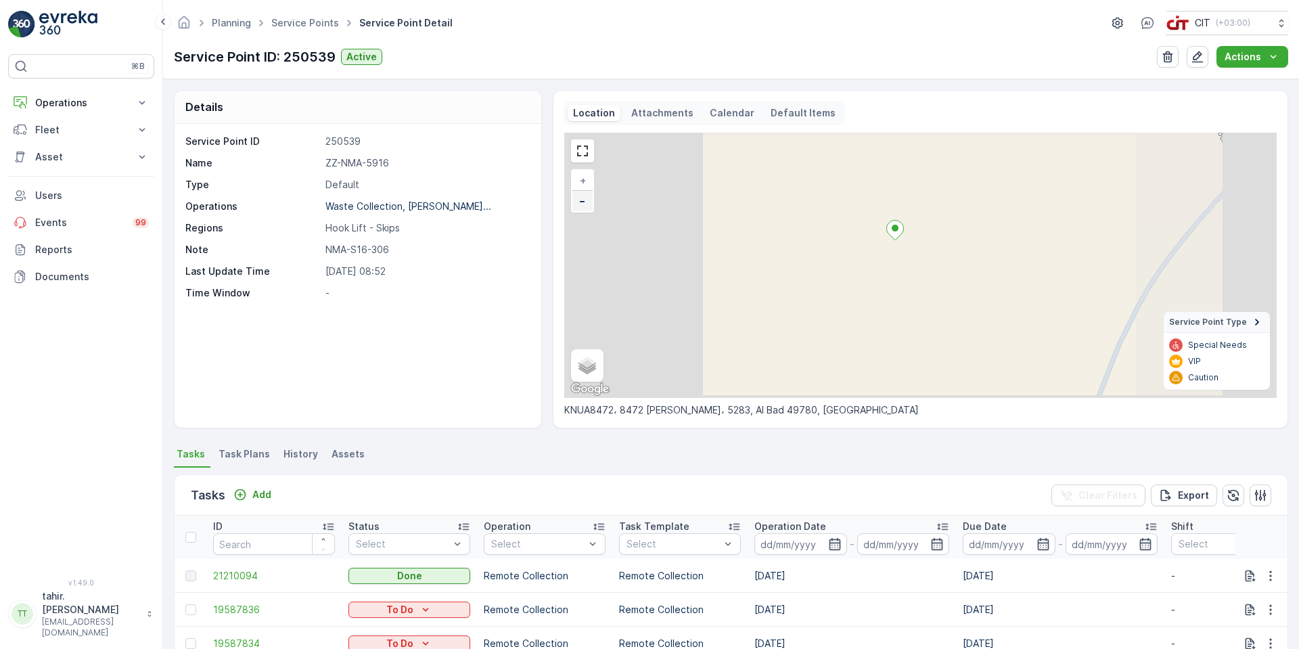
click at [585, 202] on link "−" at bounding box center [582, 201] width 20 height 20
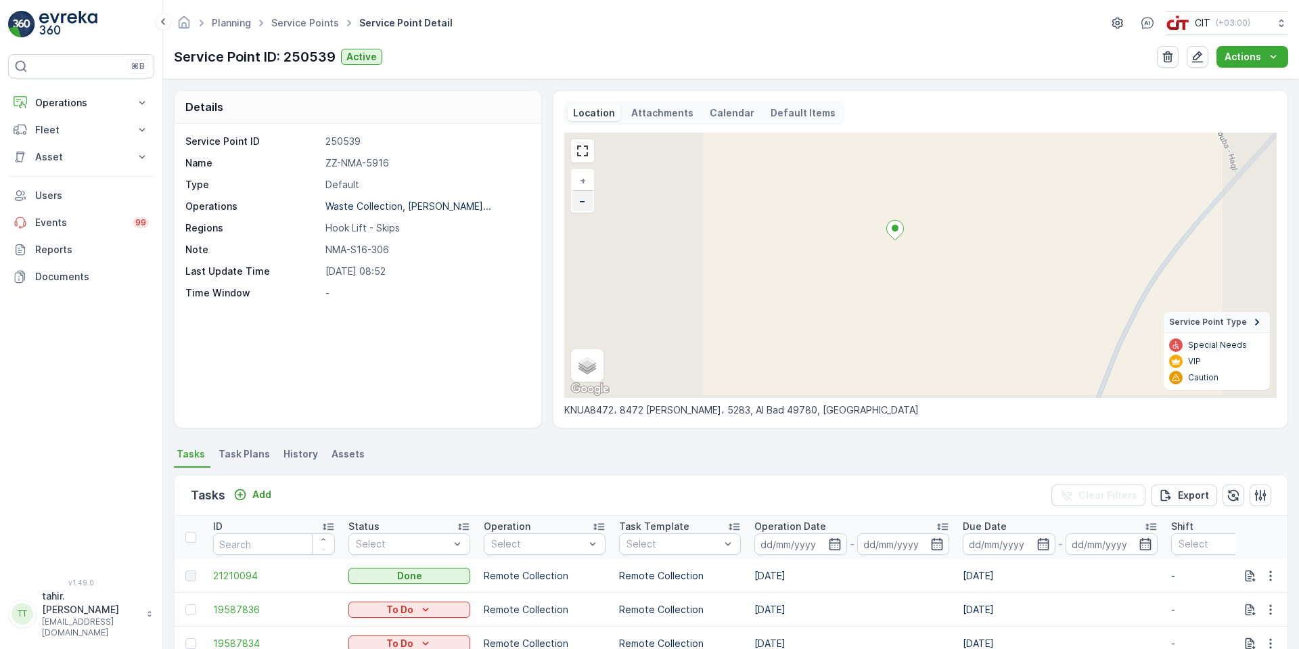
click at [585, 202] on link "−" at bounding box center [582, 201] width 20 height 20
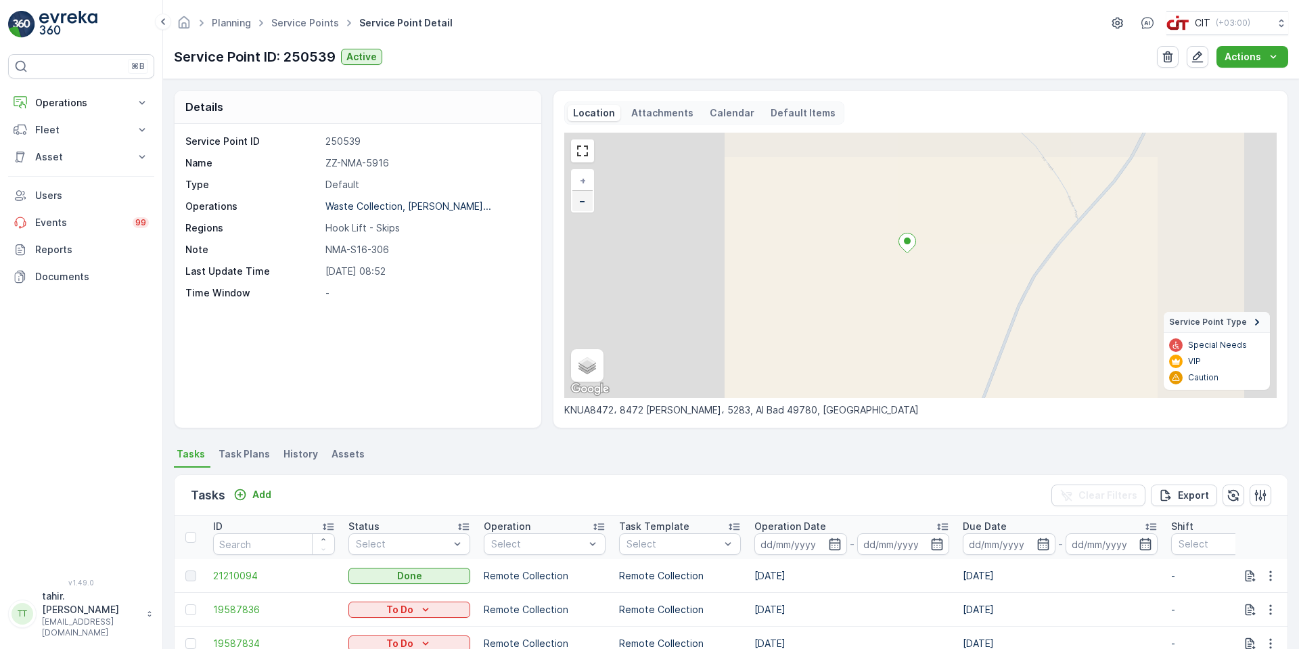
click at [585, 202] on link "−" at bounding box center [582, 201] width 20 height 20
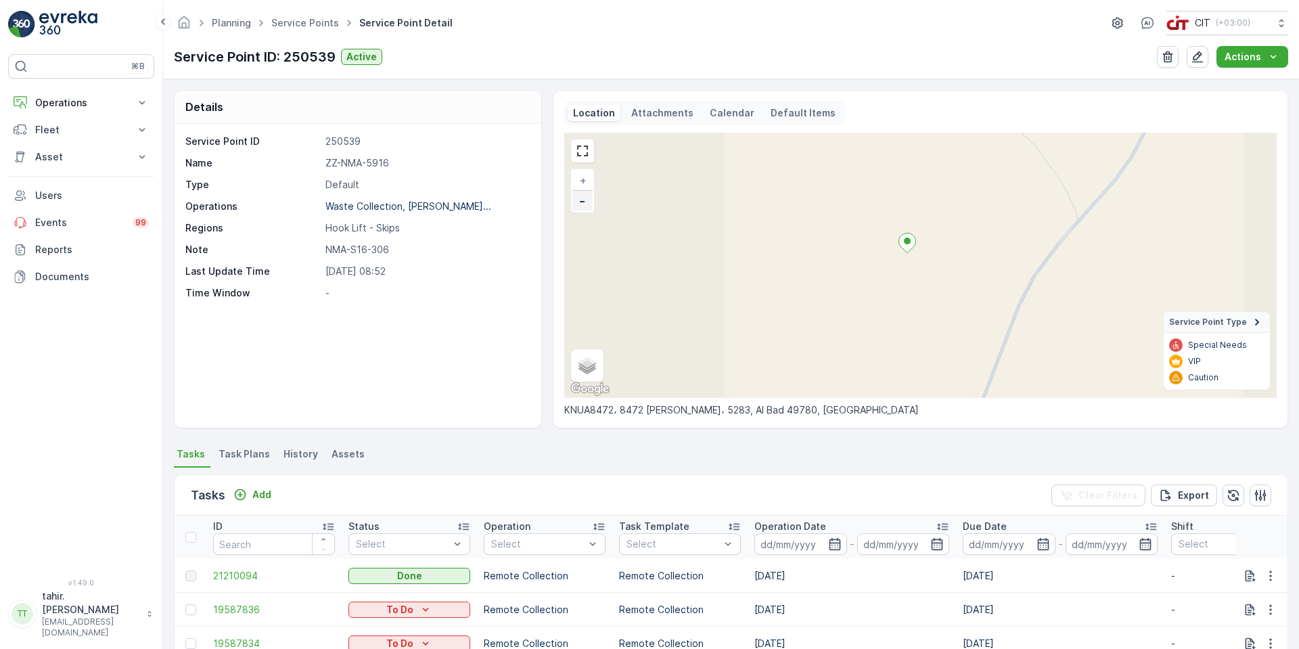
click at [585, 202] on link "−" at bounding box center [582, 201] width 20 height 20
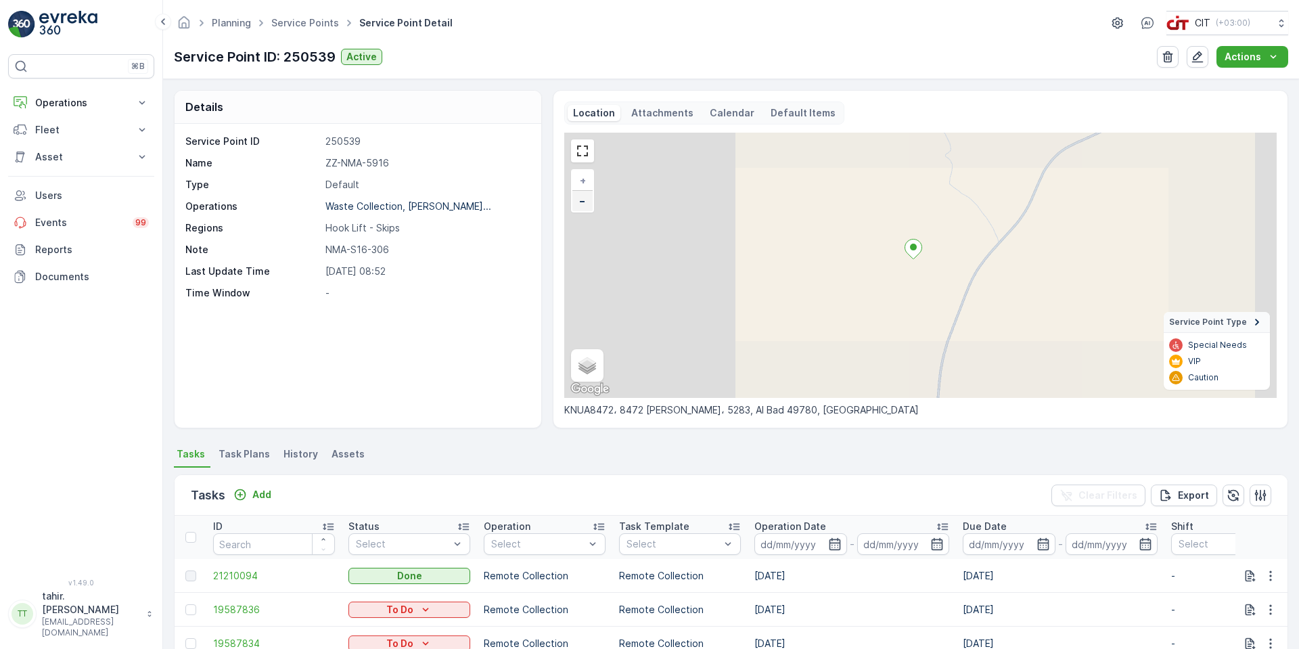
click at [585, 202] on link "−" at bounding box center [582, 201] width 20 height 20
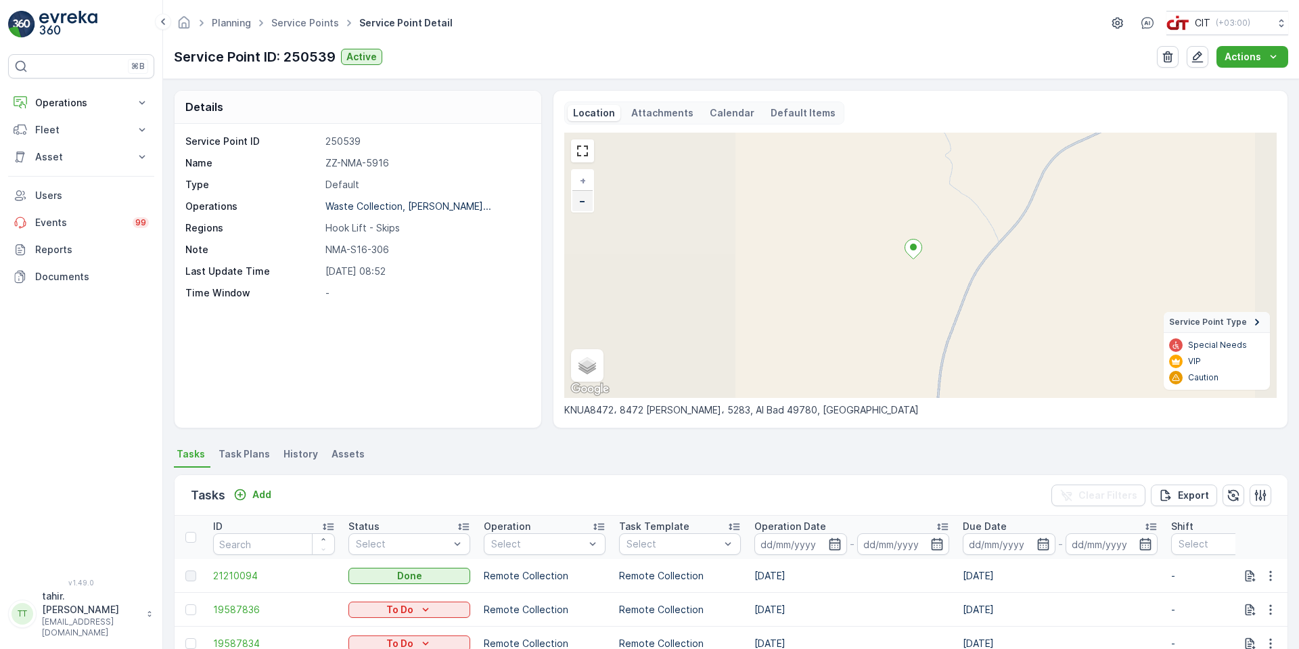
click at [585, 202] on link "−" at bounding box center [582, 201] width 20 height 20
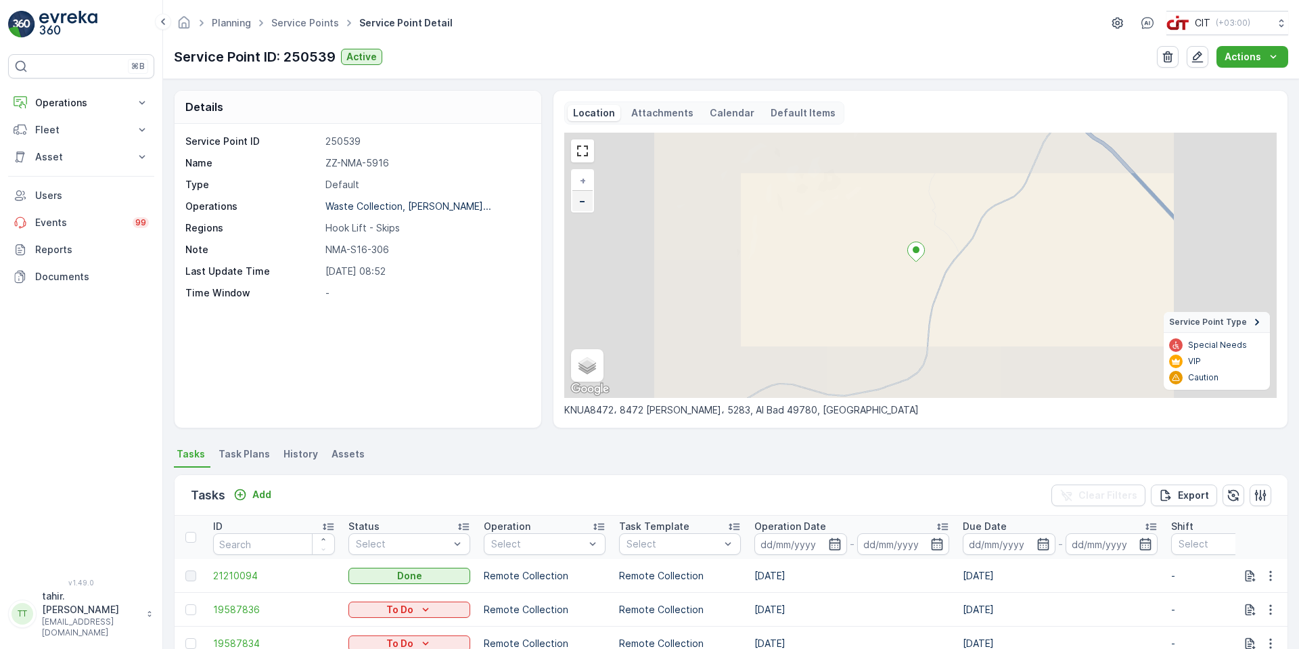
click at [585, 202] on link "−" at bounding box center [582, 201] width 20 height 20
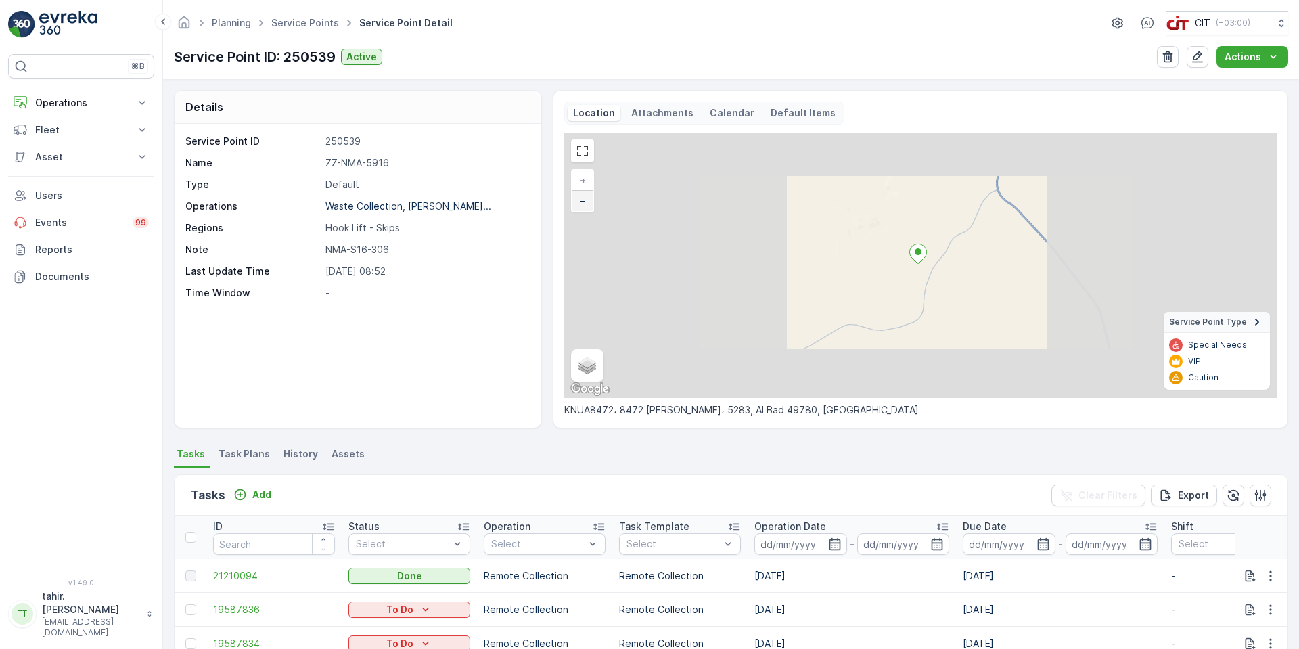
click at [585, 202] on link "−" at bounding box center [582, 201] width 20 height 20
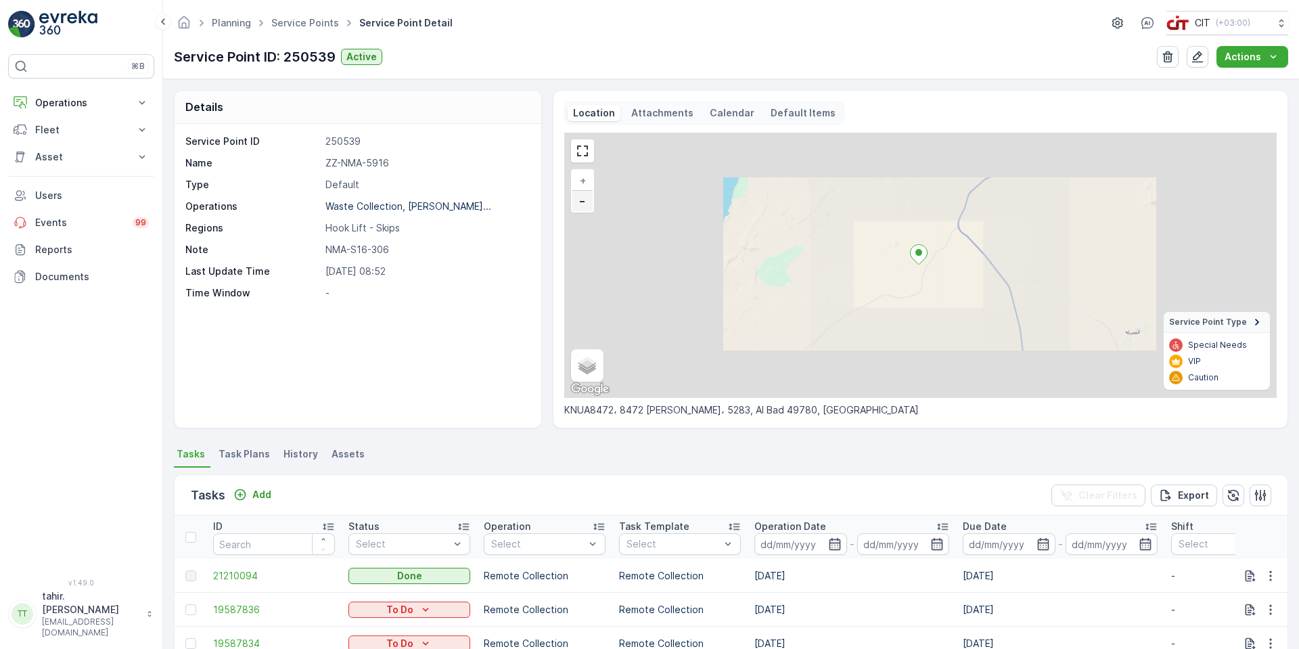
click at [585, 202] on link "−" at bounding box center [582, 201] width 20 height 20
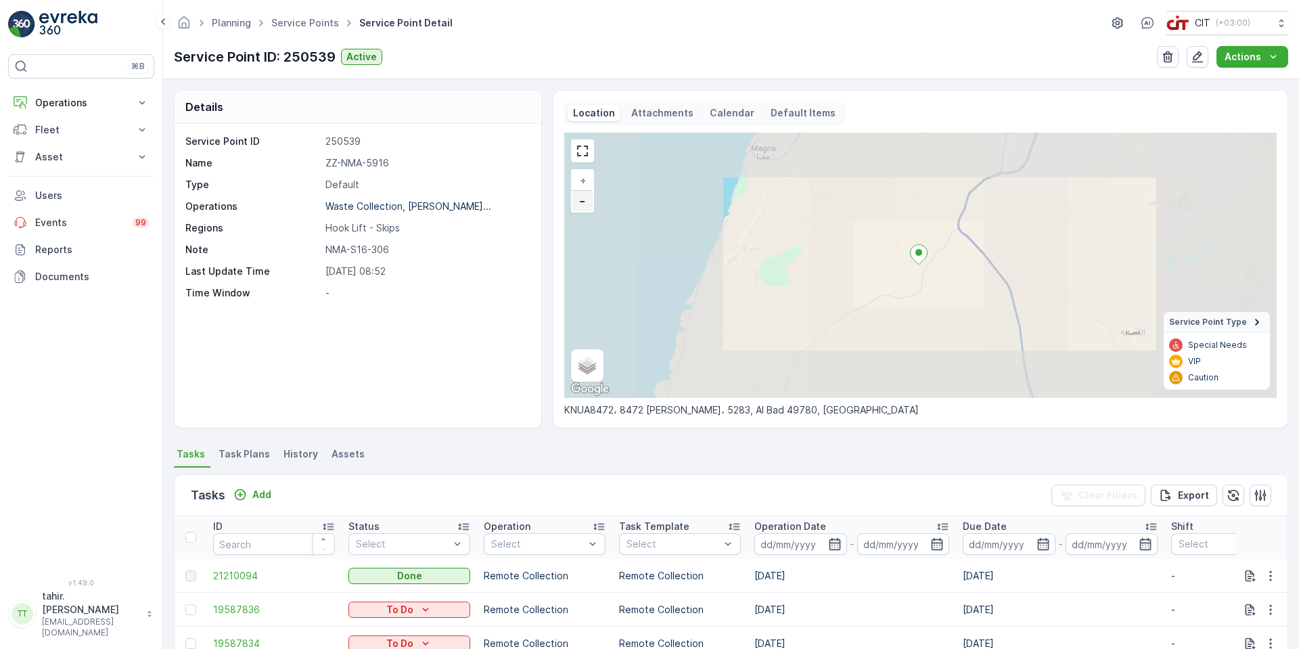
click at [585, 202] on link "−" at bounding box center [582, 201] width 20 height 20
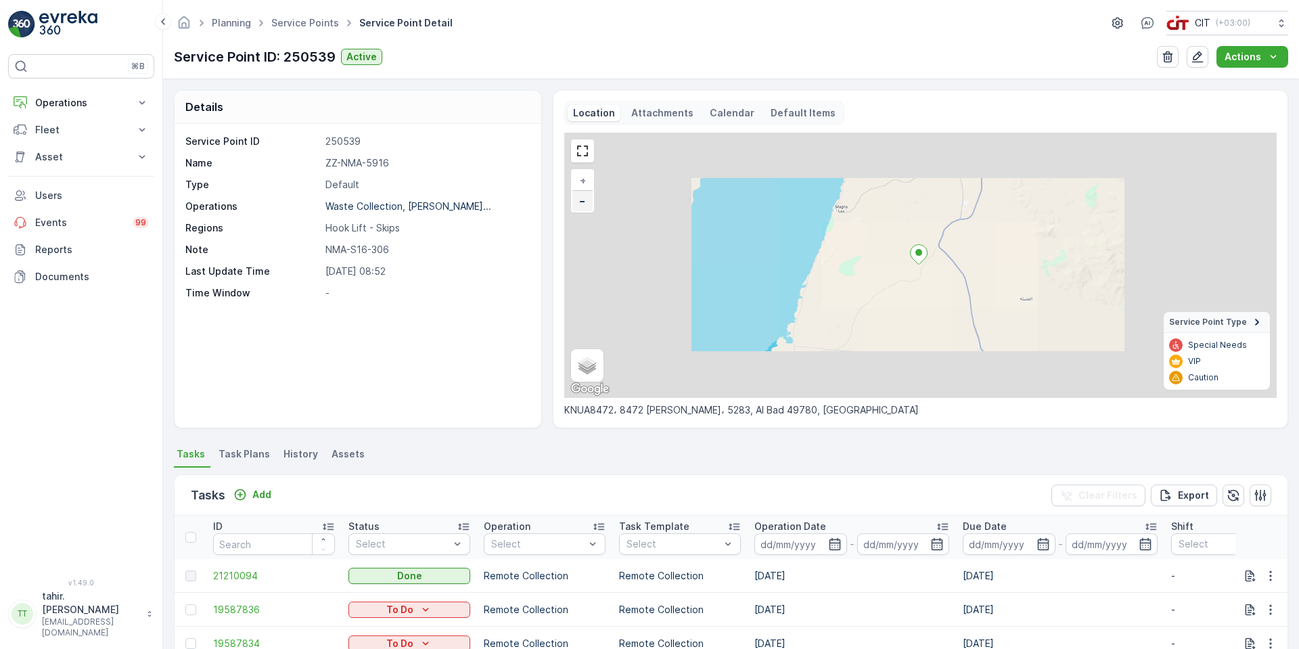
click at [585, 202] on link "−" at bounding box center [582, 201] width 20 height 20
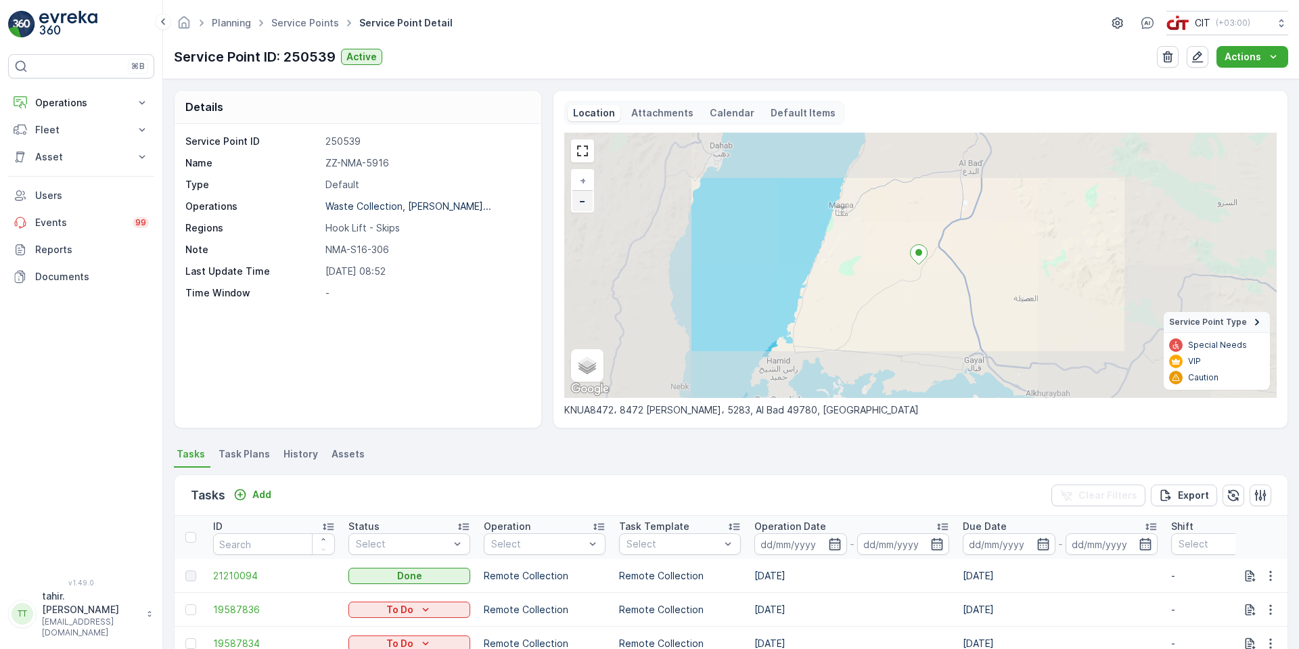
click at [585, 202] on link "−" at bounding box center [582, 201] width 20 height 20
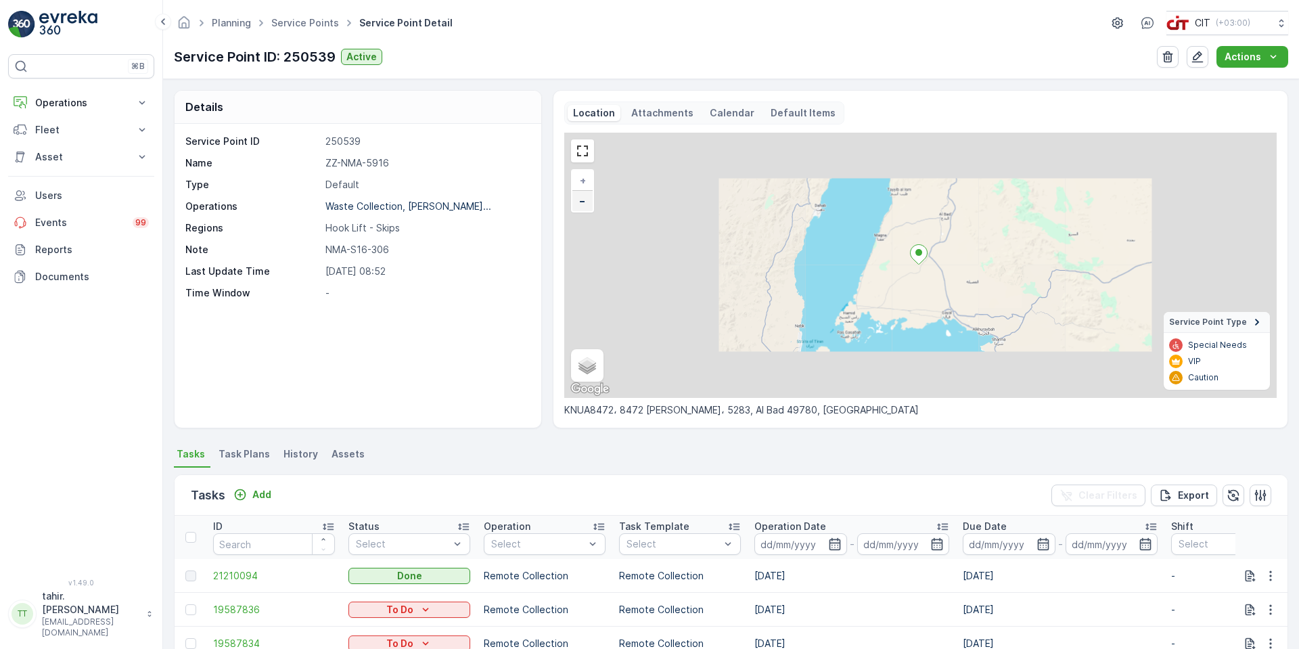
click at [585, 202] on link "−" at bounding box center [582, 201] width 20 height 20
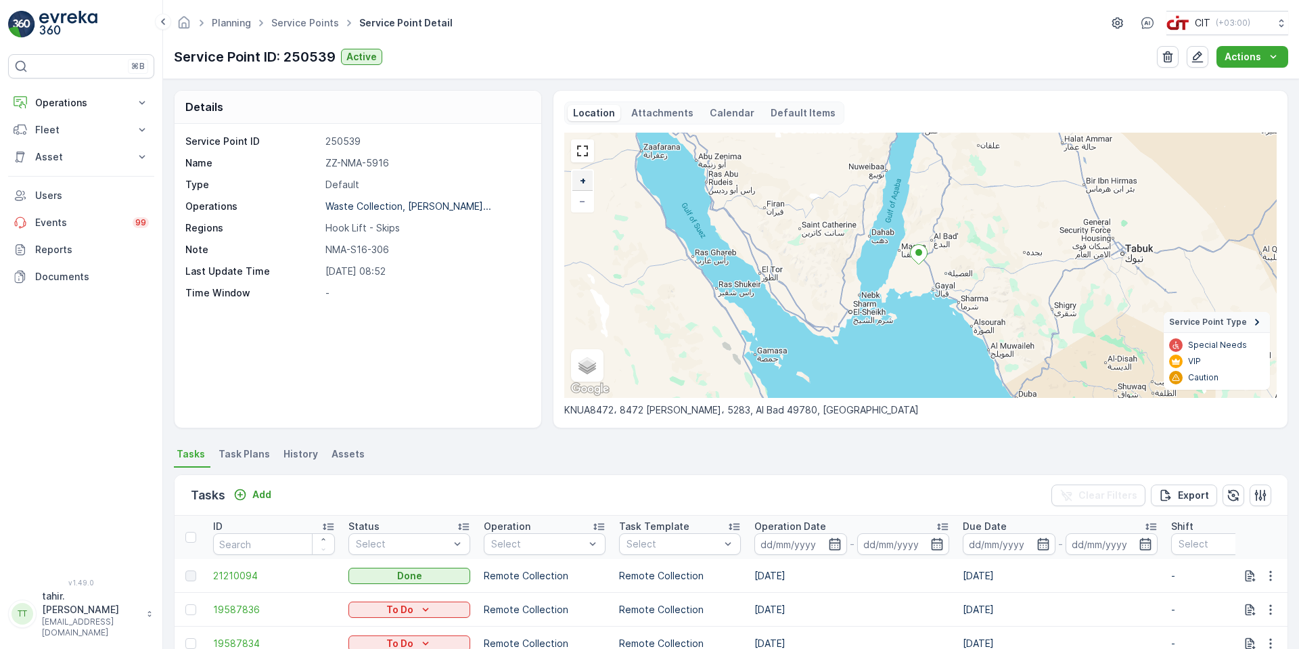
click at [585, 181] on link "+" at bounding box center [582, 180] width 20 height 20
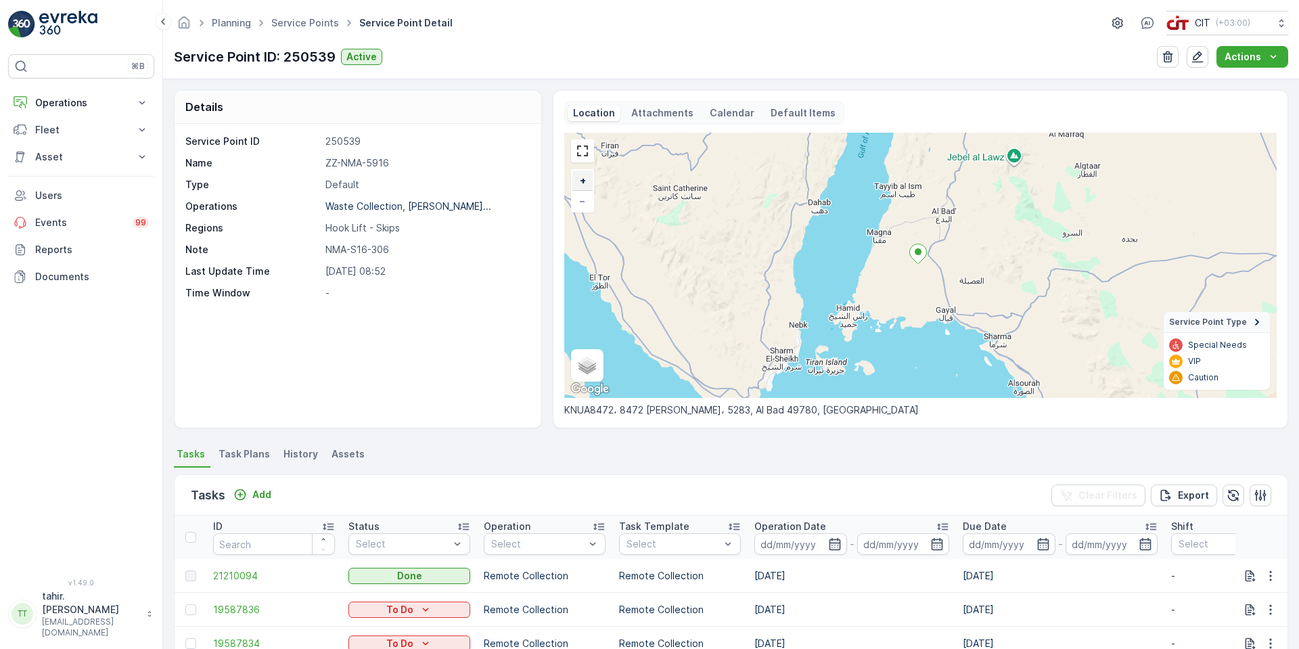
click at [585, 181] on link "+" at bounding box center [582, 180] width 20 height 20
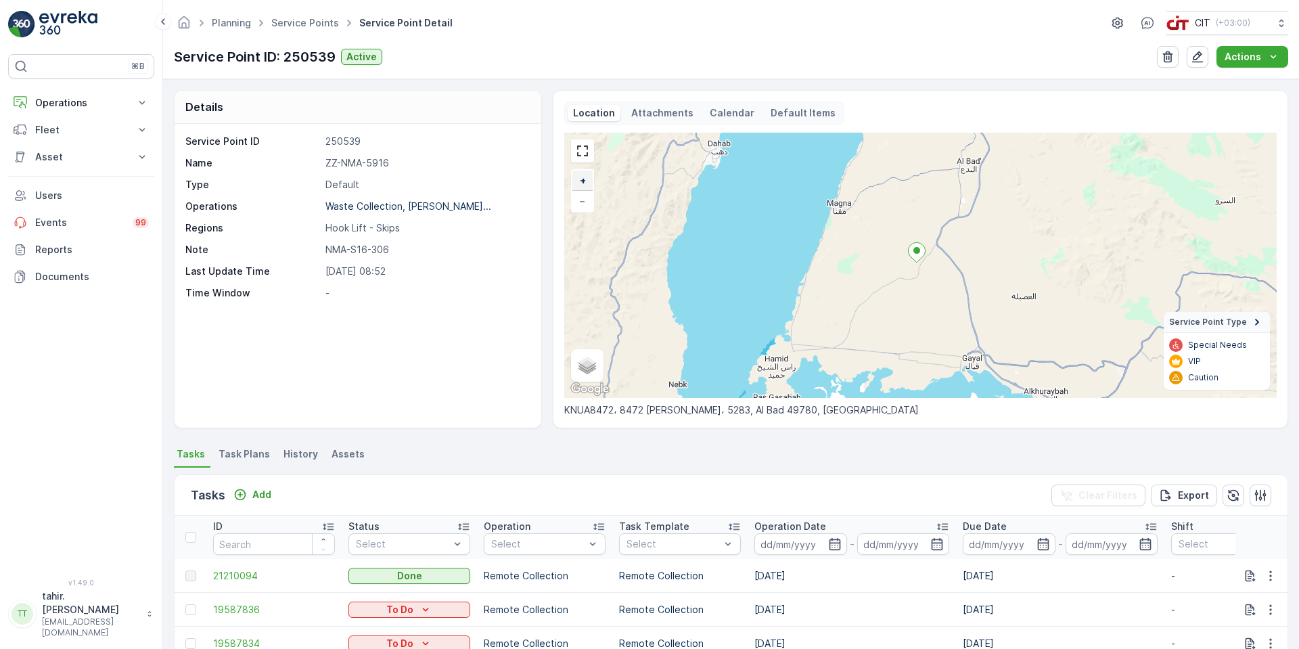
click at [585, 181] on link "+" at bounding box center [582, 180] width 20 height 20
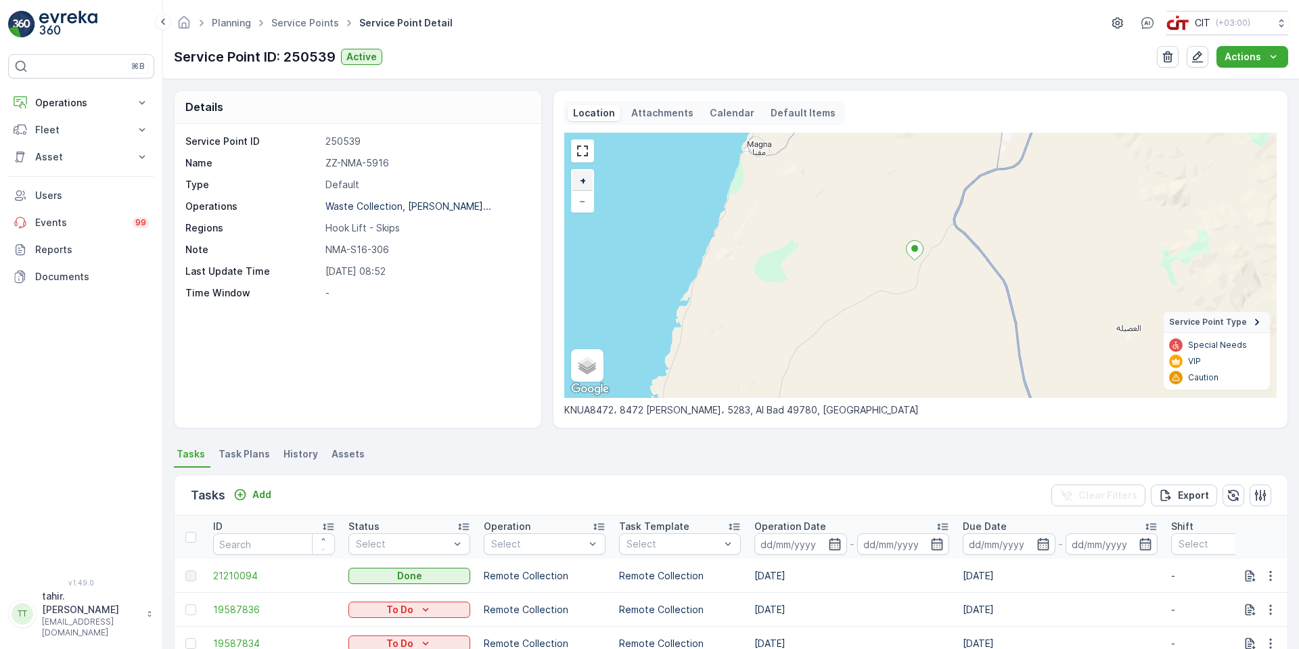
click at [585, 181] on link "+" at bounding box center [582, 180] width 20 height 20
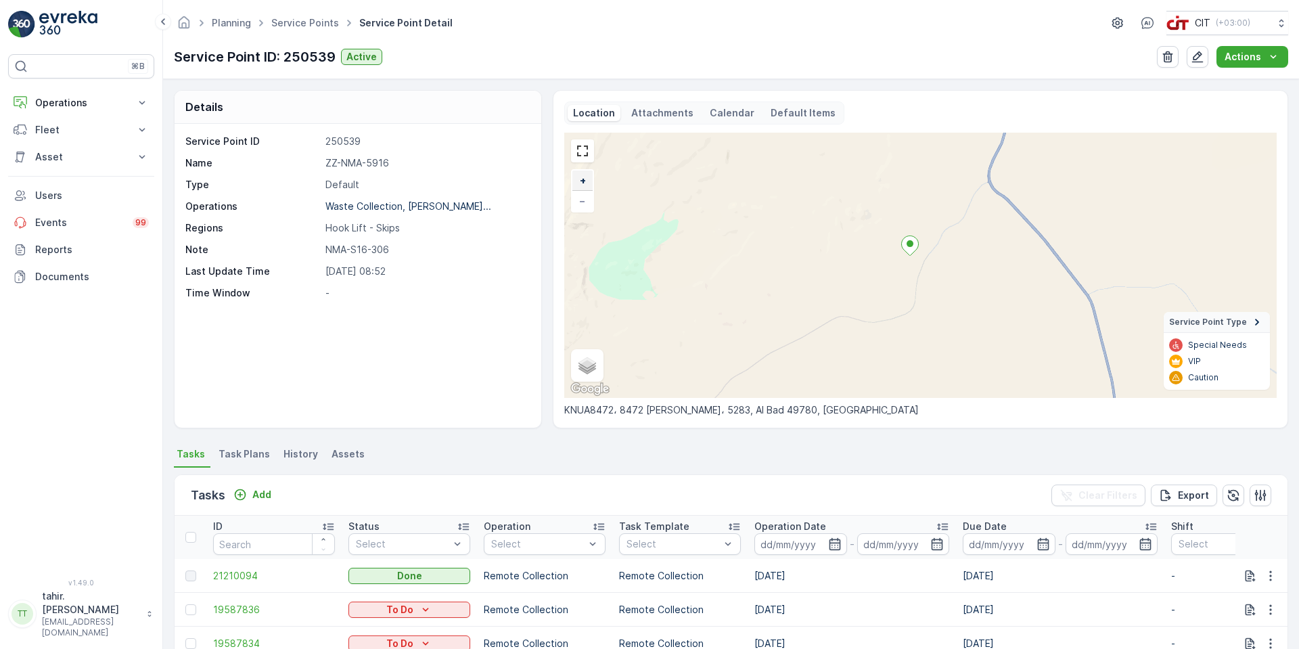
click at [585, 181] on link "+" at bounding box center [582, 180] width 20 height 20
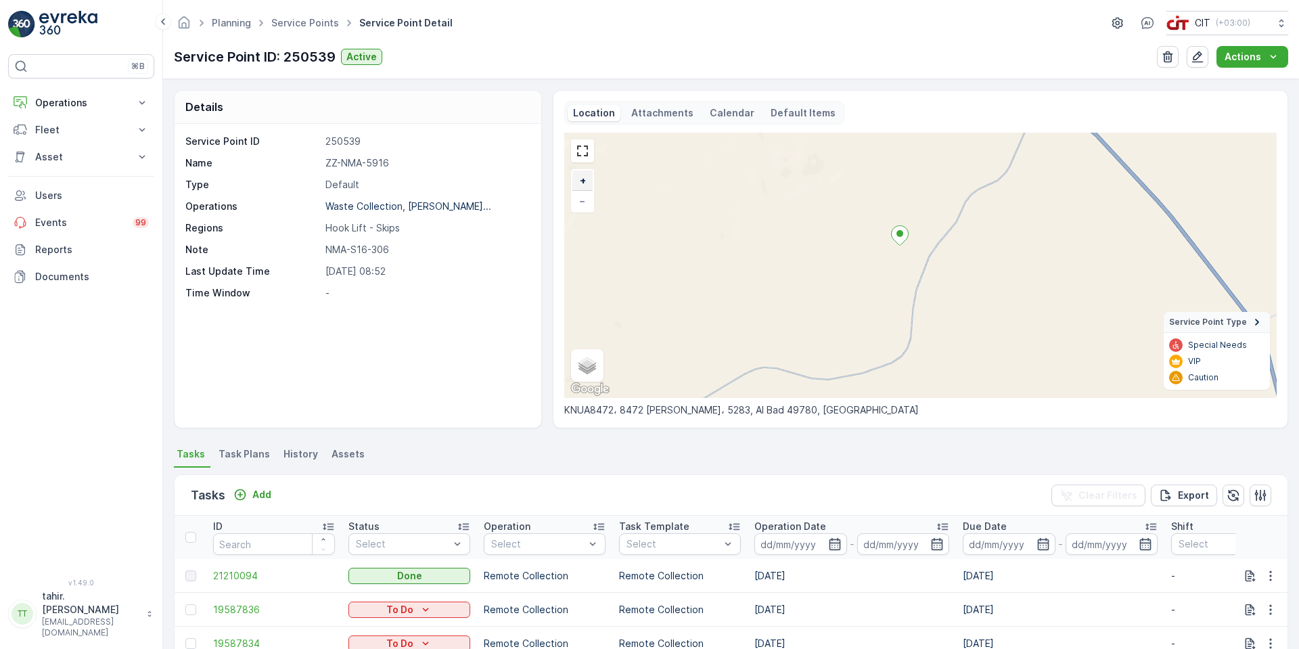
click at [585, 181] on link "+" at bounding box center [582, 180] width 20 height 20
drag, startPoint x: 938, startPoint y: 232, endPoint x: 806, endPoint y: 275, distance: 138.0
click at [806, 275] on div "+ − Satellite Roadmap Terrain Hybrid Leaflet Keyboard shortcuts Map Data Map da…" at bounding box center [920, 265] width 712 height 265
click at [752, 263] on icon at bounding box center [749, 260] width 17 height 20
click at [588, 204] on link "−" at bounding box center [582, 201] width 20 height 20
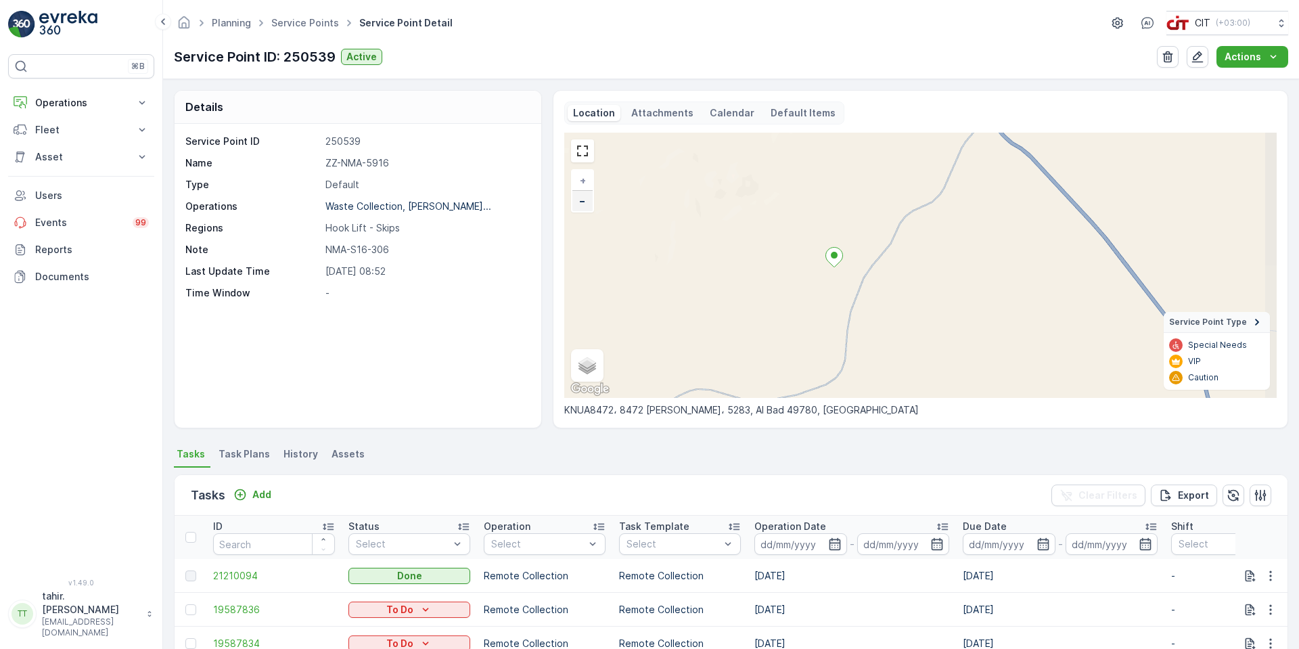
click at [588, 204] on link "−" at bounding box center [582, 201] width 20 height 20
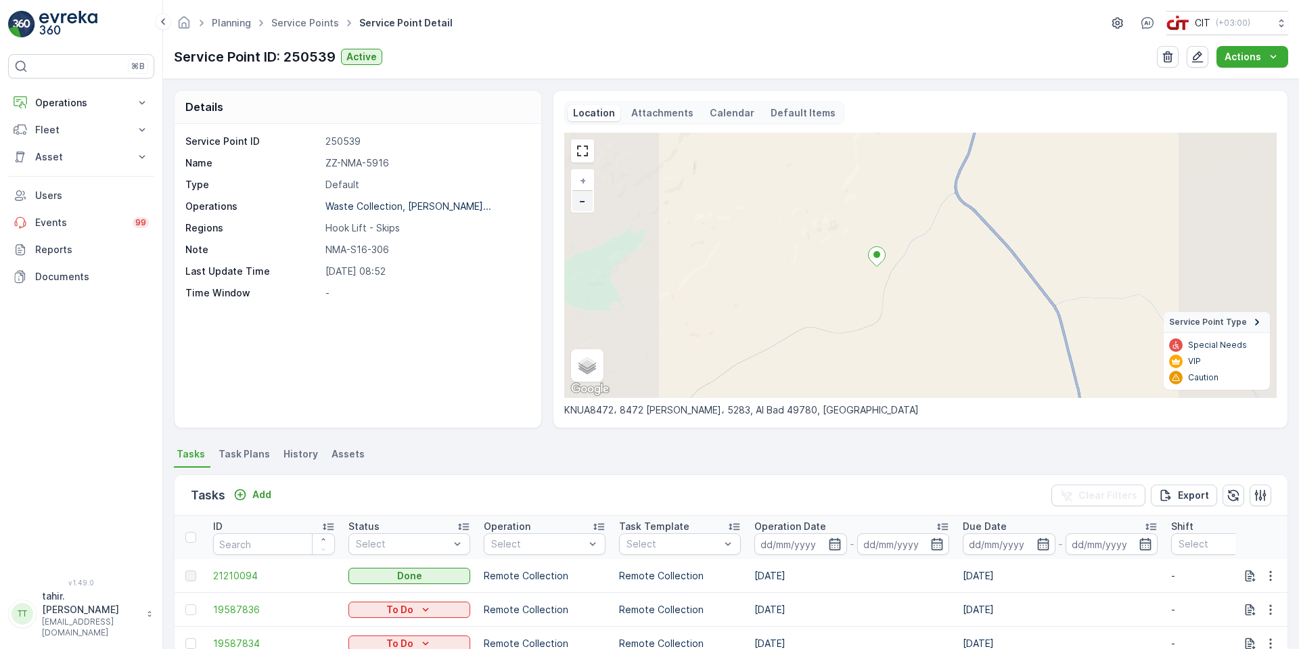
click at [588, 204] on link "−" at bounding box center [582, 201] width 20 height 20
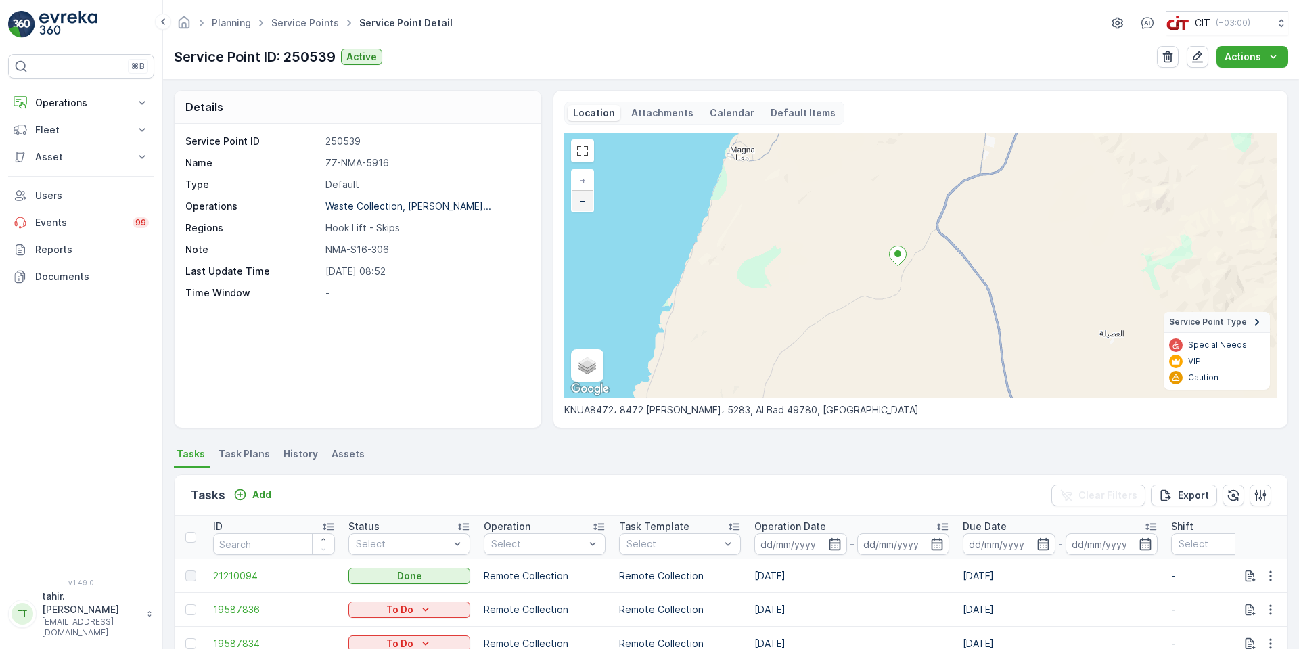
click at [588, 204] on link "−" at bounding box center [582, 201] width 20 height 20
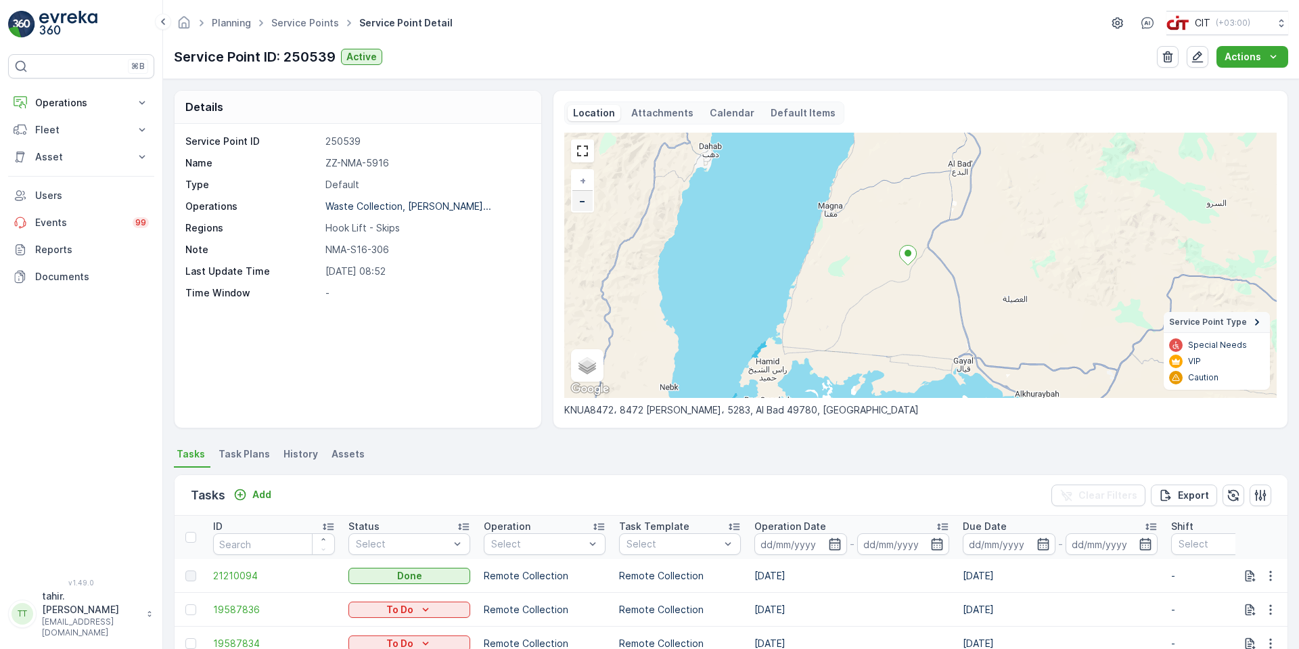
click at [588, 204] on link "−" at bounding box center [582, 201] width 20 height 20
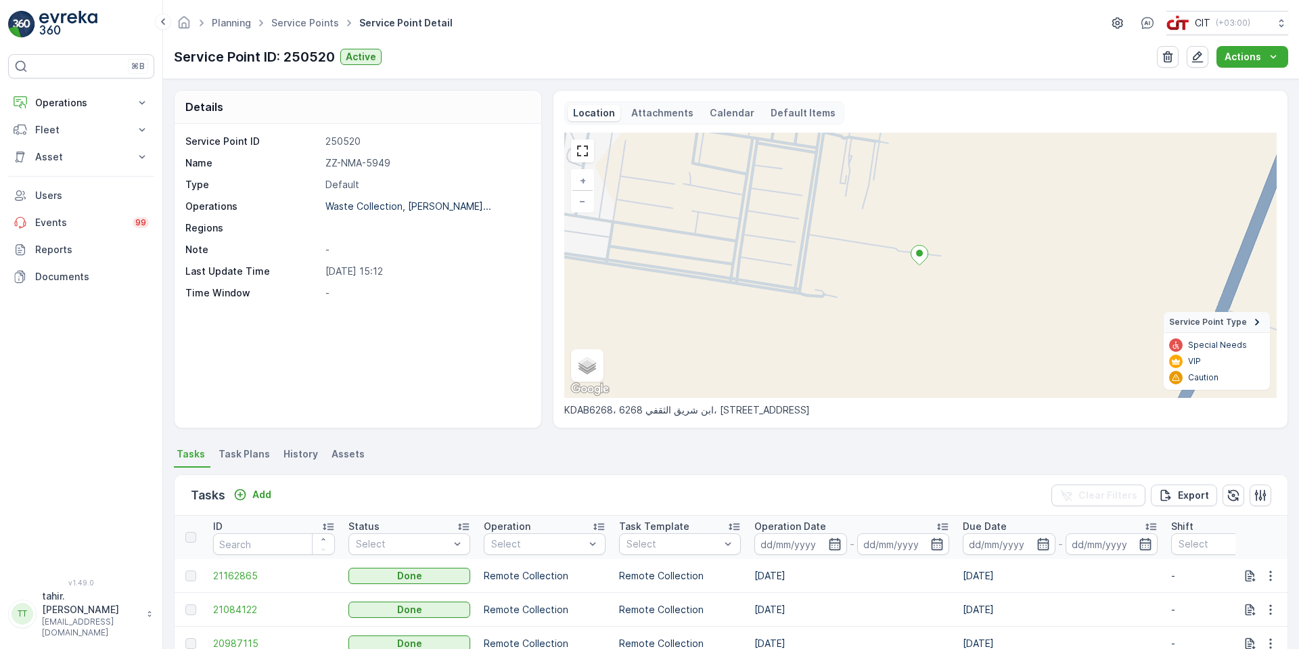
drag, startPoint x: 565, startPoint y: 407, endPoint x: 937, endPoint y: 406, distance: 371.4
click at [937, 406] on p "KDAB6268، 6268 ابن شريق الثقفي، 3396، حي الورود، Al Bad 49813, Saudi Arabia" at bounding box center [920, 410] width 712 height 14
copy p "KDAB6268، 6268 ابن شريق الثقفي، 3396، حي الورود، Al Bad 49813, Saudi Arabia"
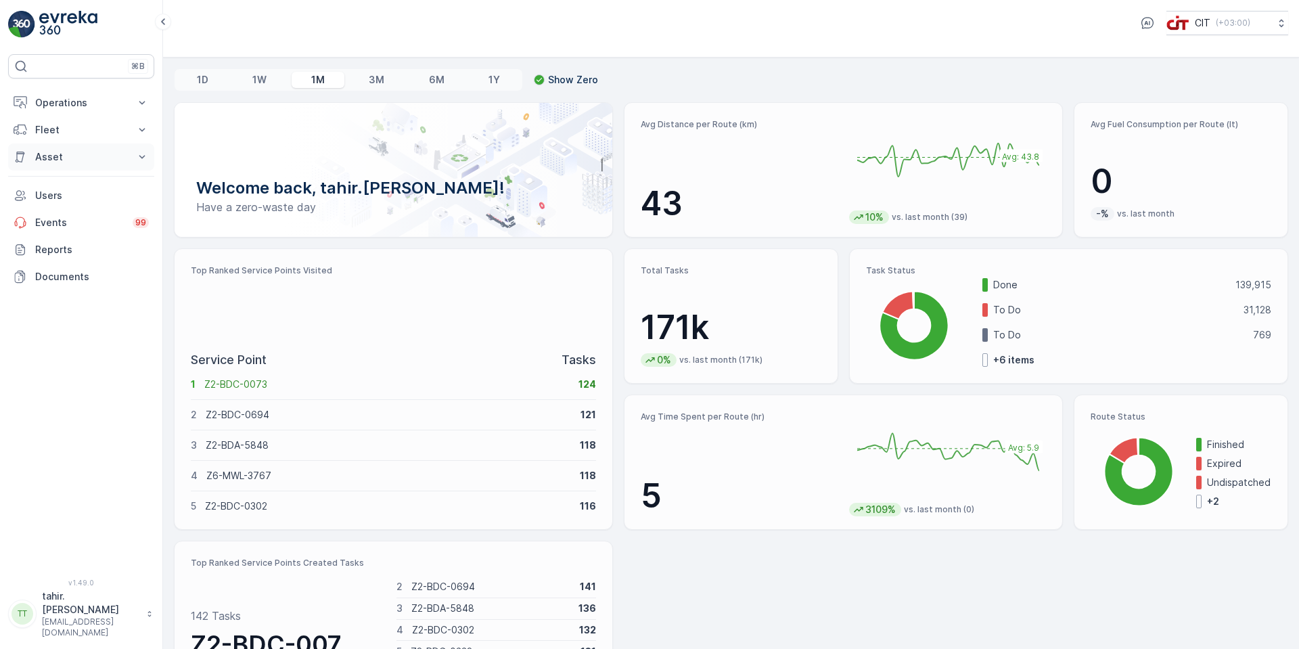
click at [60, 154] on p "Asset" at bounding box center [81, 157] width 92 height 14
click at [60, 176] on p "Assets" at bounding box center [49, 180] width 30 height 14
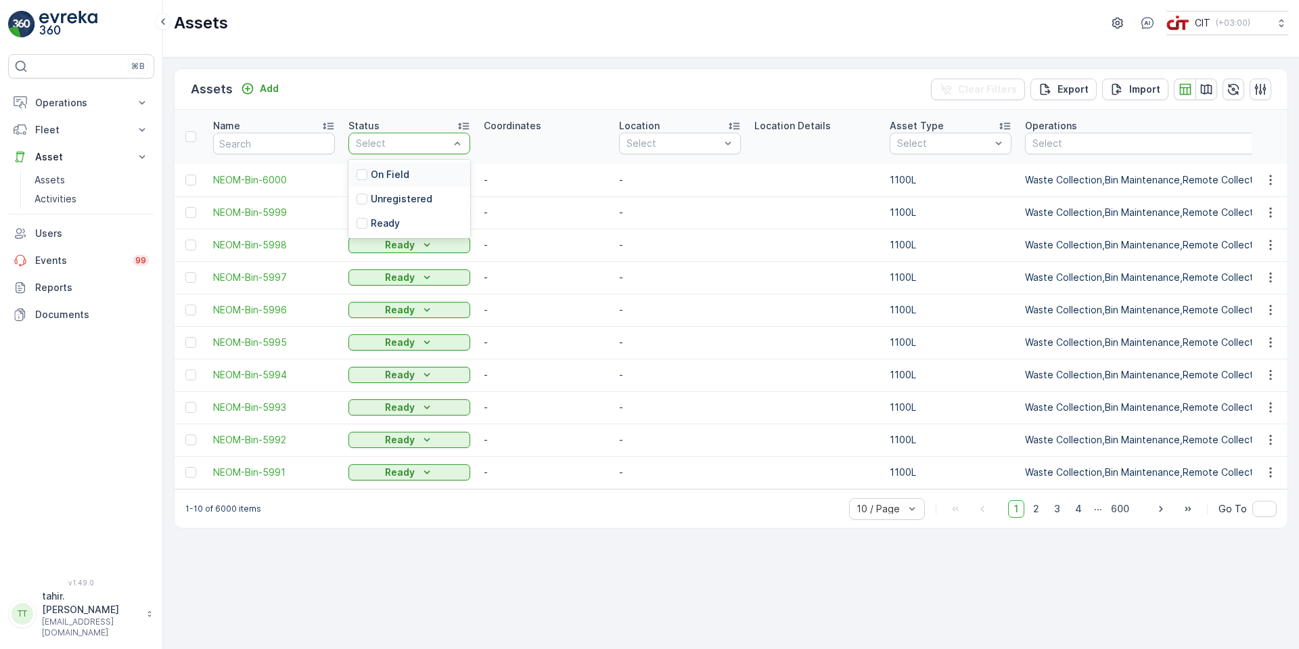
click at [414, 140] on div at bounding box center [402, 143] width 96 height 11
paste input "ZZ-NMA-5728"
type input "ZZ-NMA-5728"
click at [277, 140] on input "text" at bounding box center [274, 144] width 122 height 22
paste input "ZZ-NMA-5728"
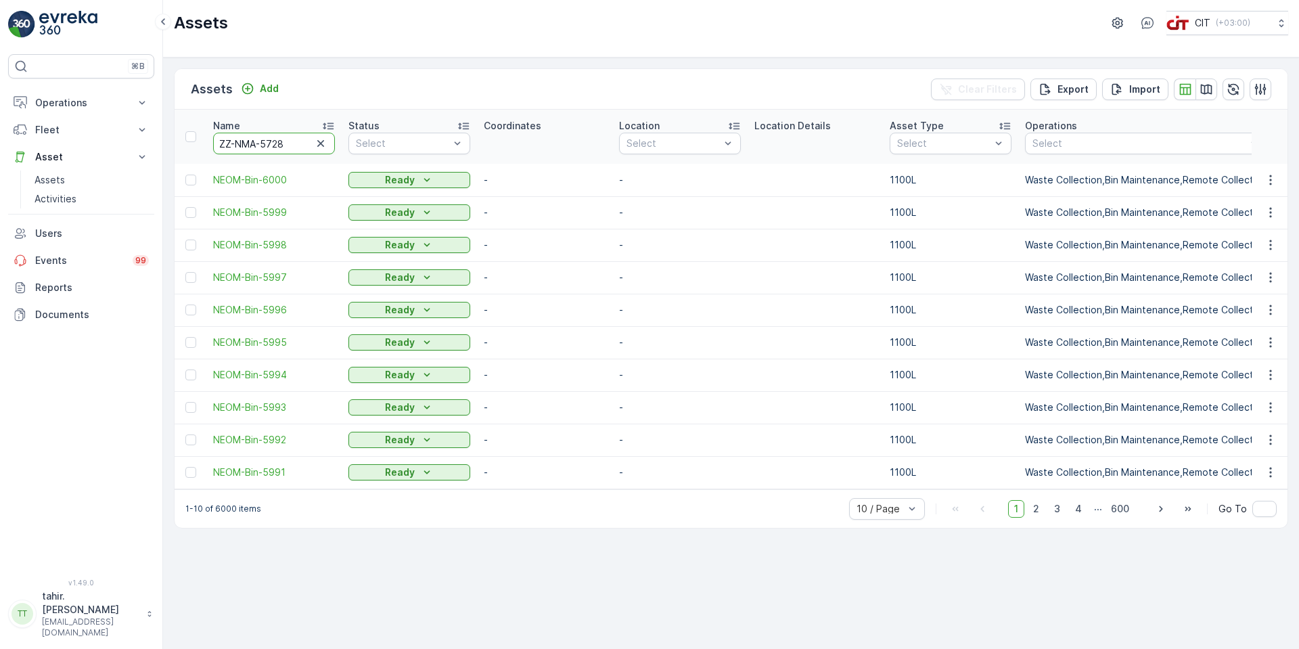
type input "ZZ-NMA-5728"
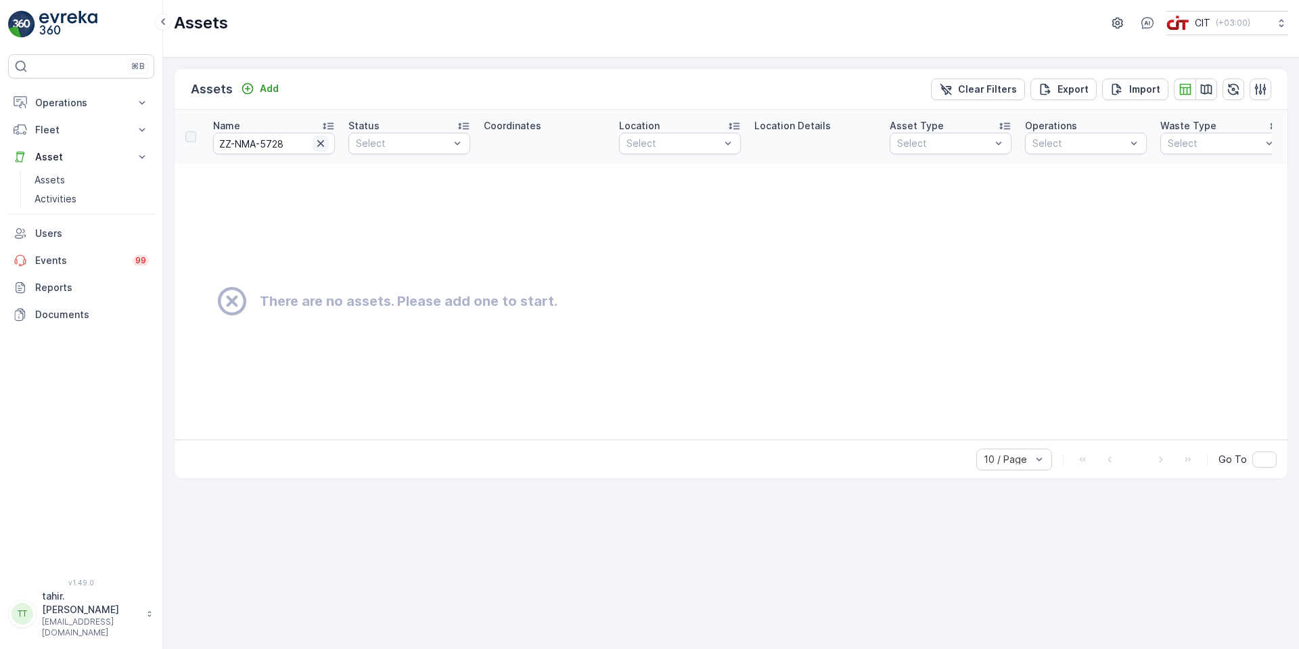
click at [325, 145] on icon "button" at bounding box center [321, 144] width 14 height 14
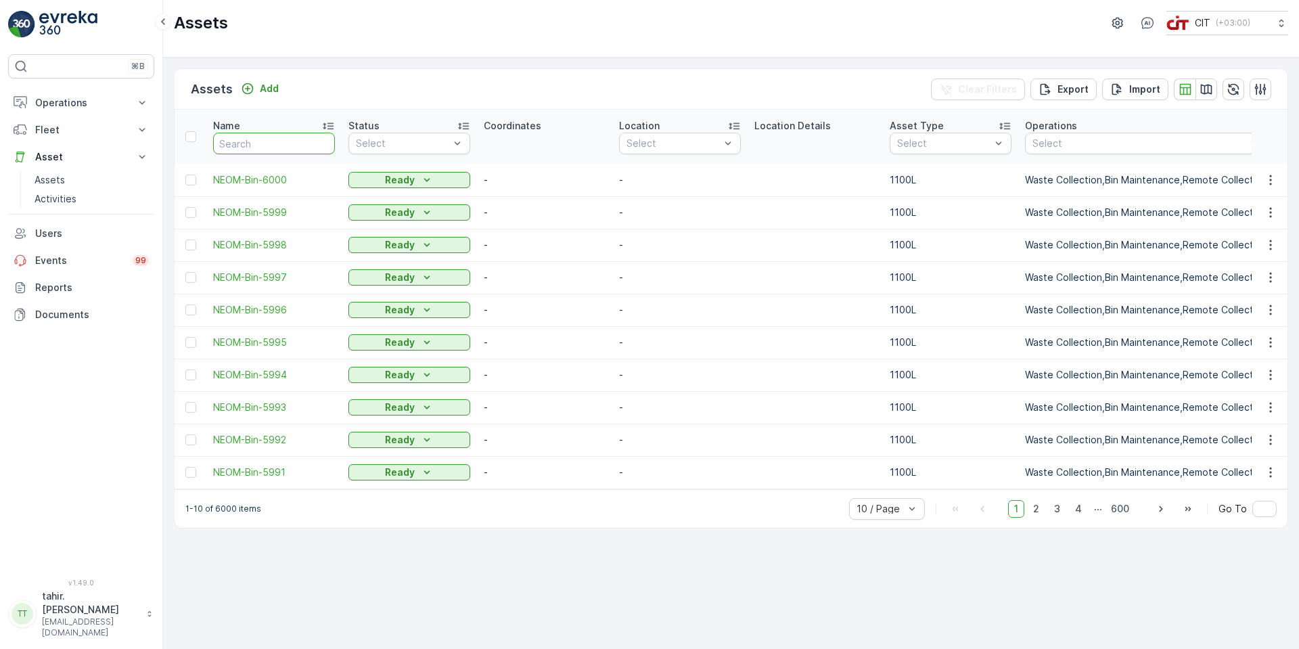
click at [289, 143] on input "text" at bounding box center [274, 144] width 122 height 22
paste input "ZZ-NMA-5728"
type input "ZZ-NMA-5728"
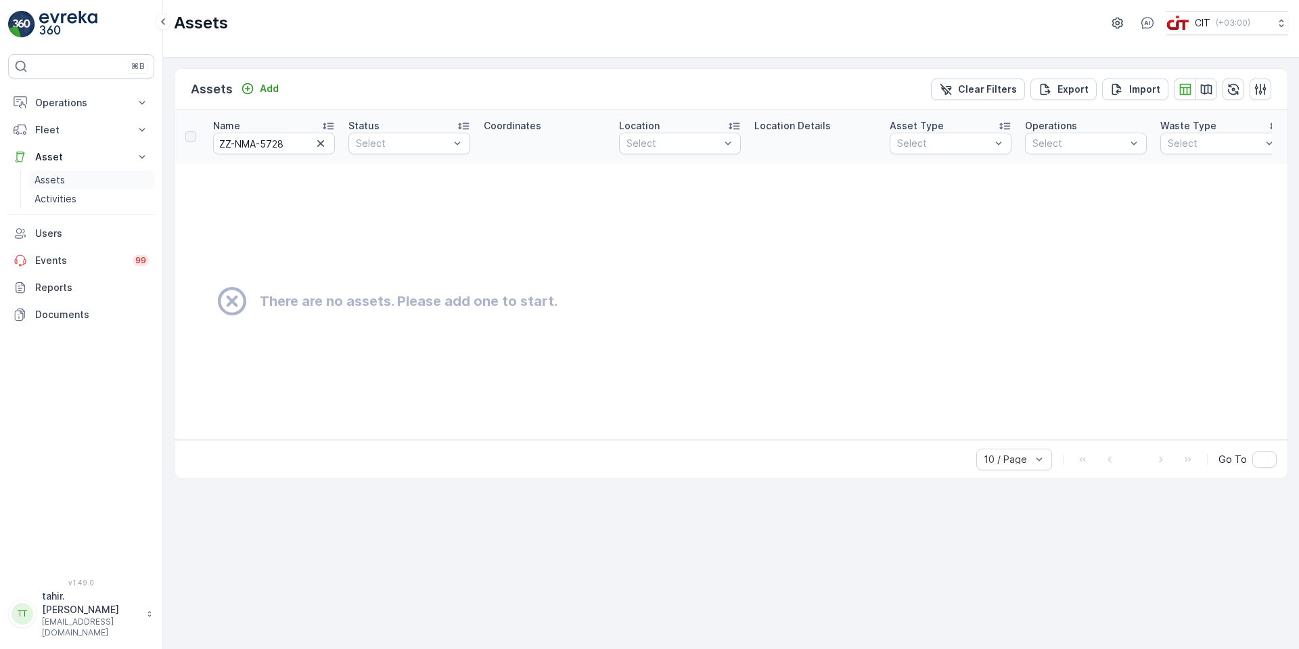
click at [43, 179] on p "Assets" at bounding box center [49, 180] width 30 height 14
click at [55, 198] on p "Activities" at bounding box center [55, 199] width 42 height 14
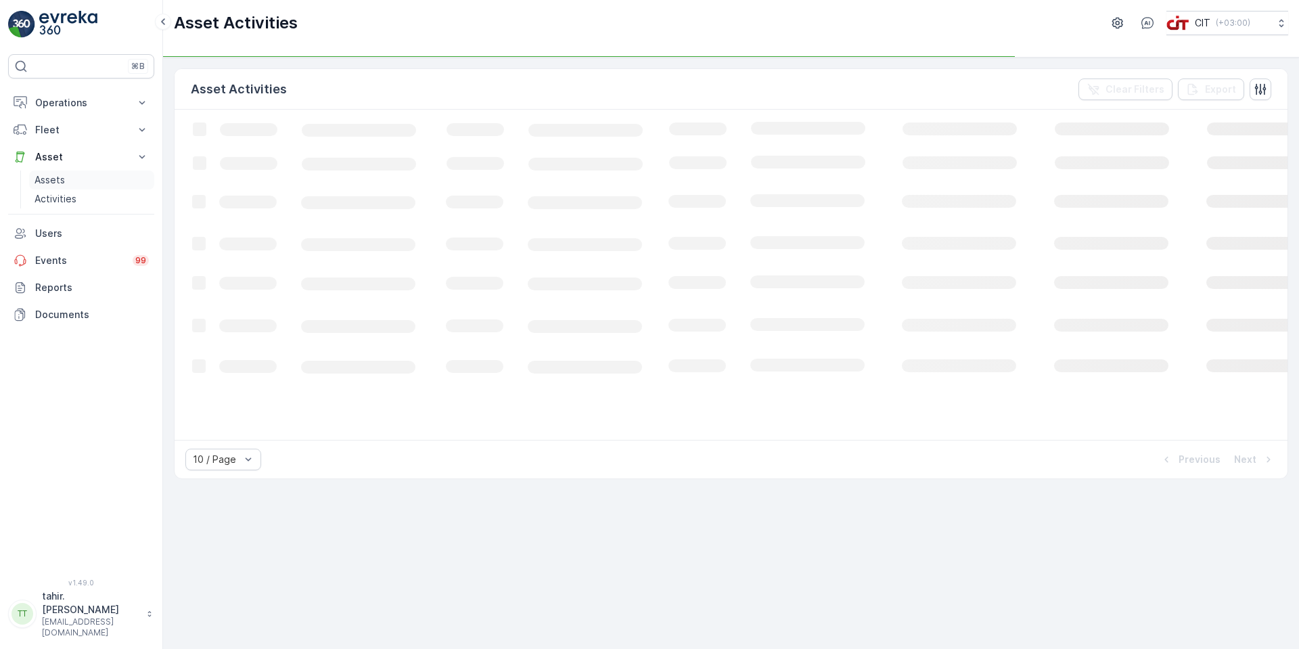
click at [58, 177] on p "Assets" at bounding box center [49, 180] width 30 height 14
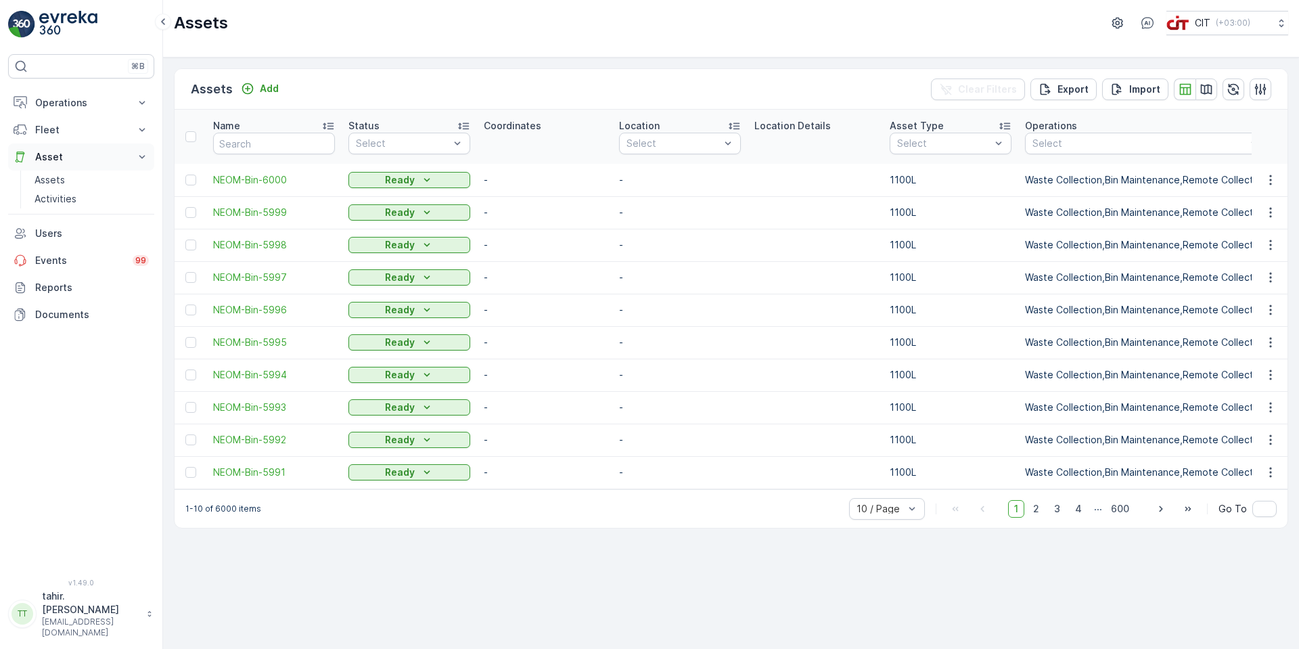
click at [145, 156] on icon at bounding box center [142, 156] width 6 height 3
click at [283, 140] on input "text" at bounding box center [274, 144] width 122 height 22
type input "5944"
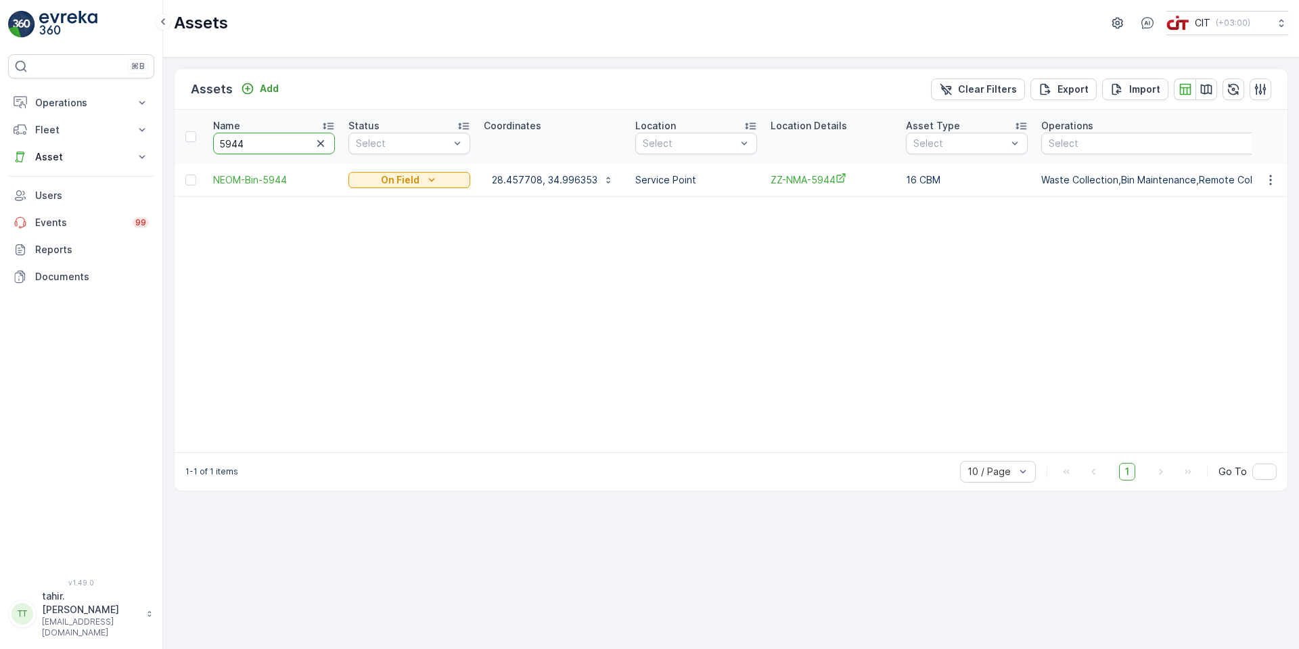
drag, startPoint x: 259, startPoint y: 145, endPoint x: 193, endPoint y: 143, distance: 66.3
click at [255, 143] on input "5944" at bounding box center [274, 144] width 122 height 22
type input "5724"
click at [267, 181] on span "NEOM-Bin-5724" at bounding box center [274, 180] width 122 height 14
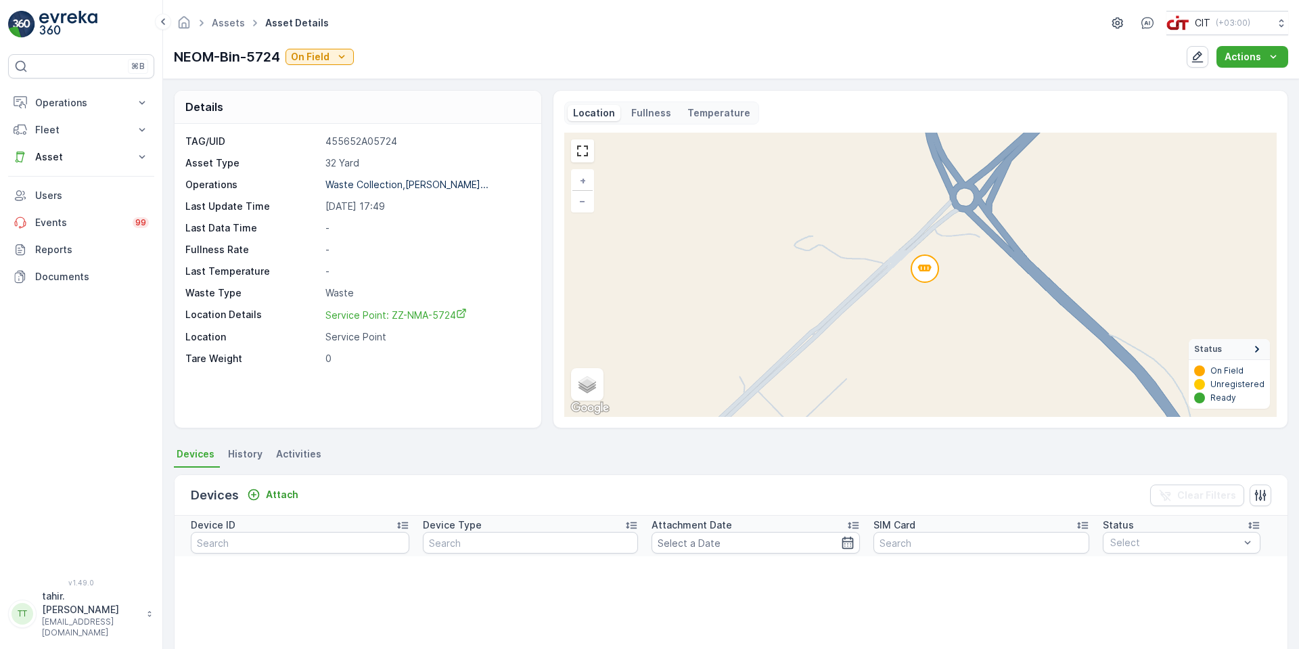
click at [925, 269] on icon at bounding box center [924, 267] width 14 height 7
click at [923, 267] on circle at bounding box center [924, 268] width 27 height 27
click at [927, 269] on icon at bounding box center [924, 267] width 14 height 7
click at [586, 205] on link "−" at bounding box center [582, 201] width 20 height 20
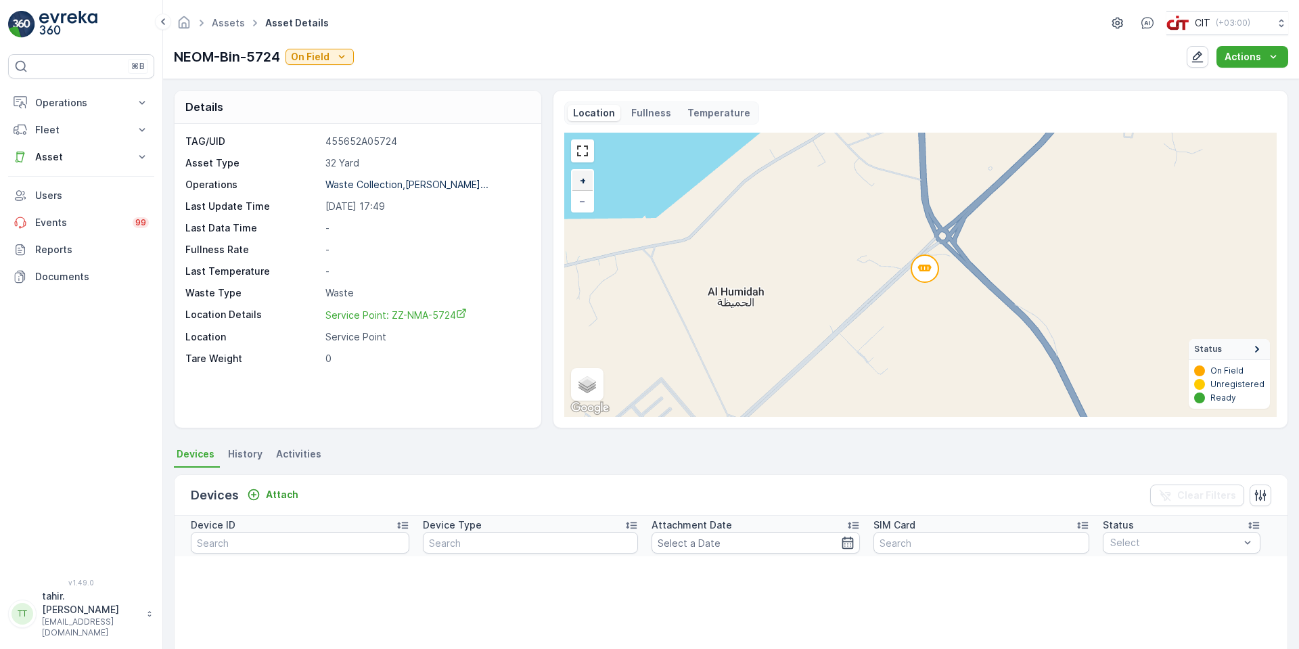
click at [582, 183] on span "+" at bounding box center [583, 180] width 6 height 11
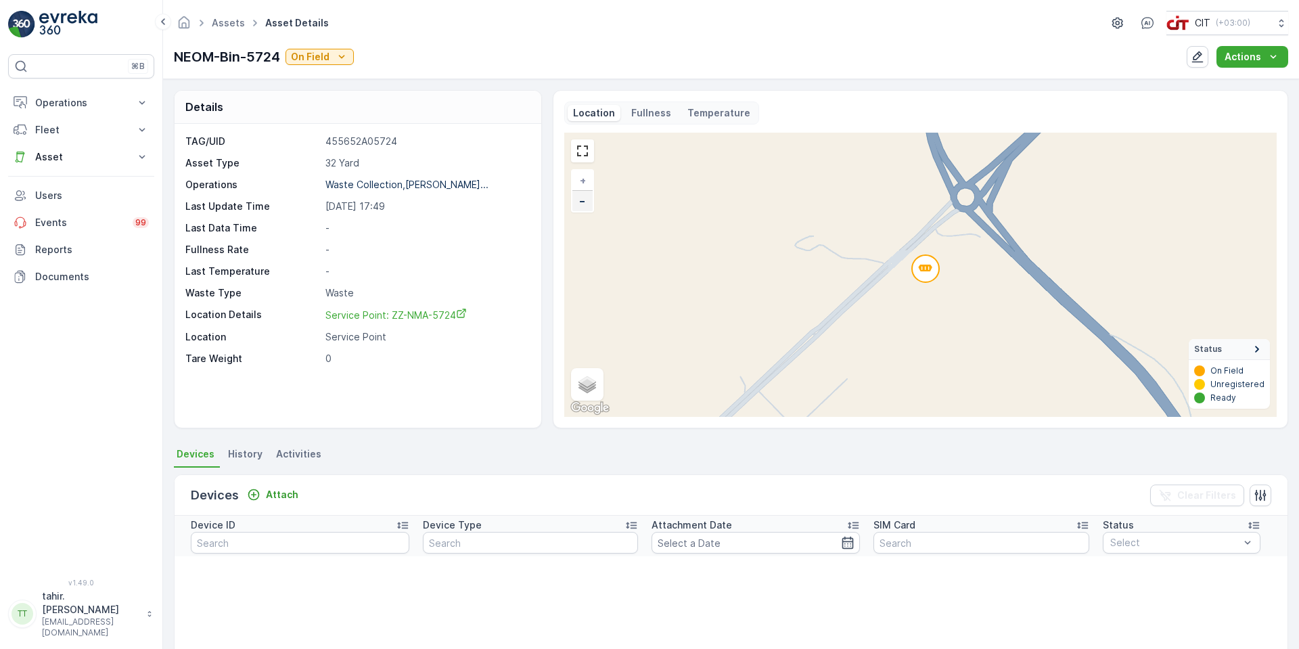
click at [582, 198] on span "−" at bounding box center [582, 200] width 7 height 11
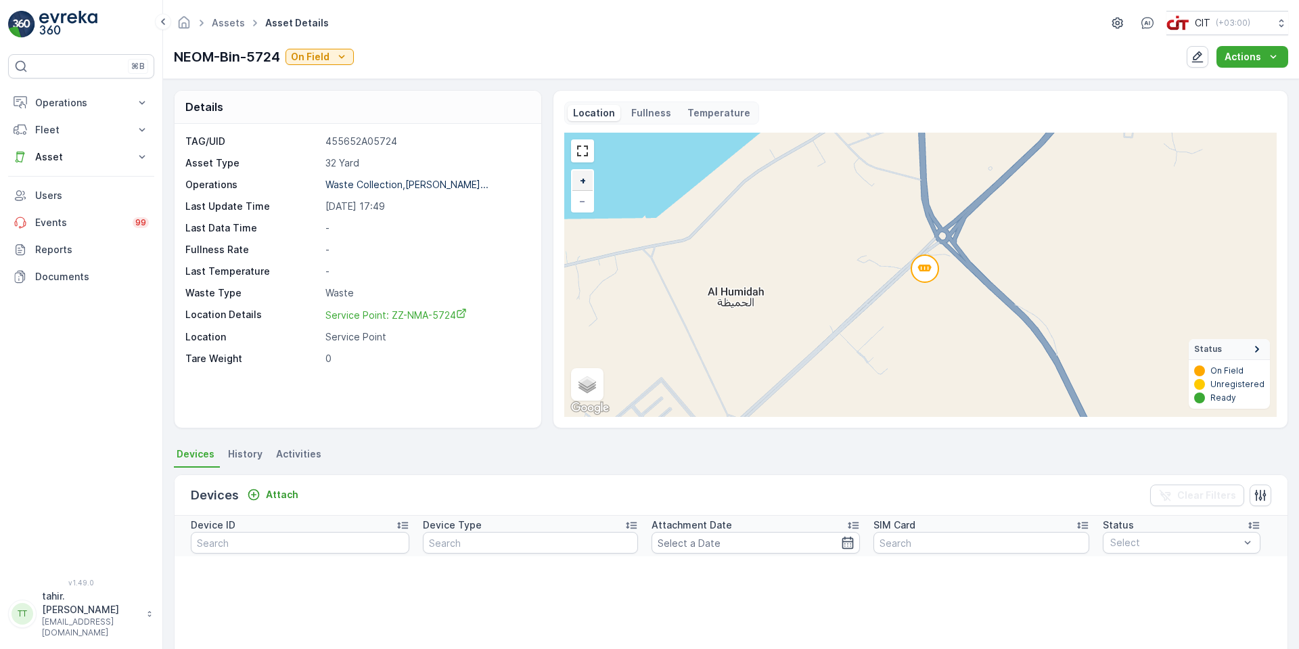
click at [583, 179] on span "+" at bounding box center [583, 180] width 6 height 11
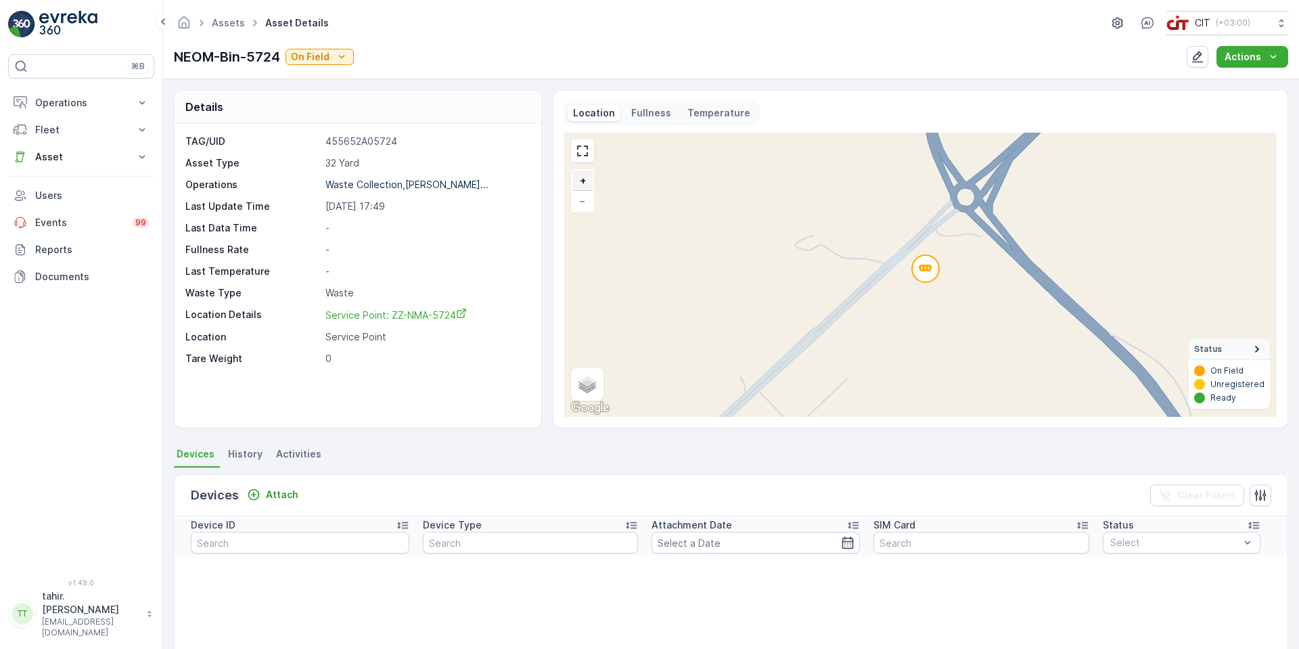
click at [583, 179] on span "+" at bounding box center [583, 180] width 6 height 11
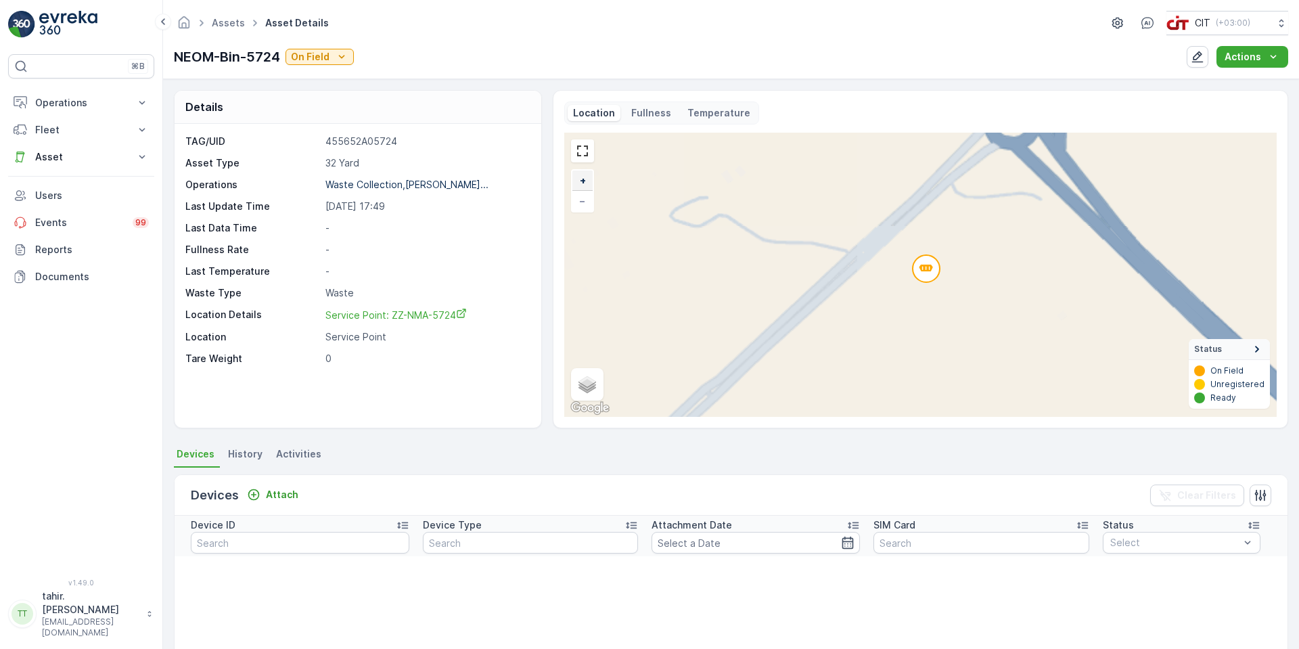
click at [583, 179] on span "+" at bounding box center [583, 180] width 6 height 11
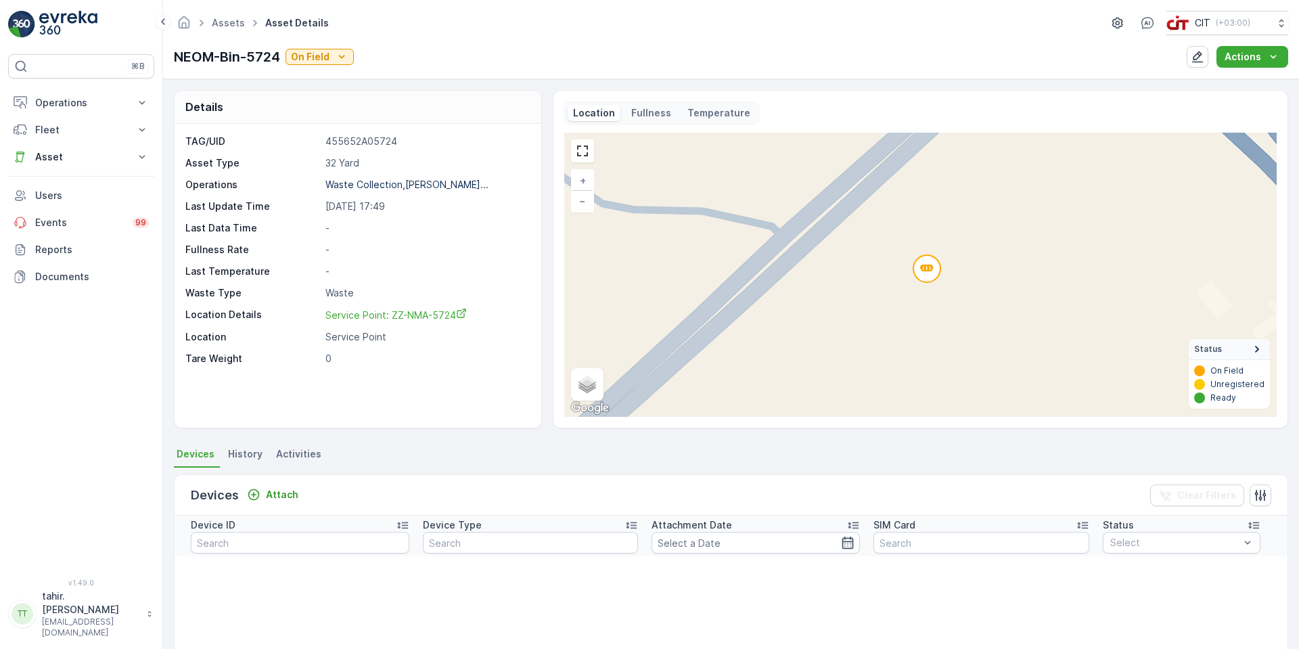
click at [933, 266] on circle at bounding box center [926, 268] width 27 height 27
click at [927, 269] on icon at bounding box center [926, 267] width 14 height 7
click at [923, 269] on icon at bounding box center [926, 267] width 14 height 7
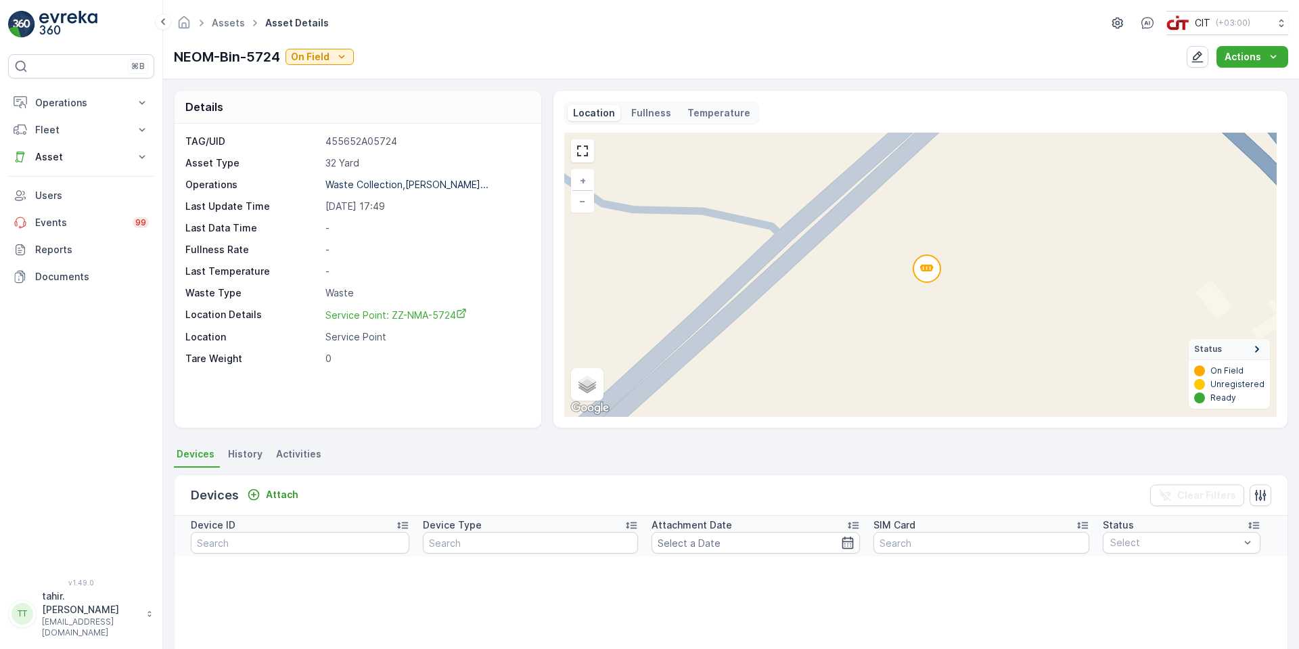
click at [923, 269] on icon at bounding box center [926, 267] width 14 height 7
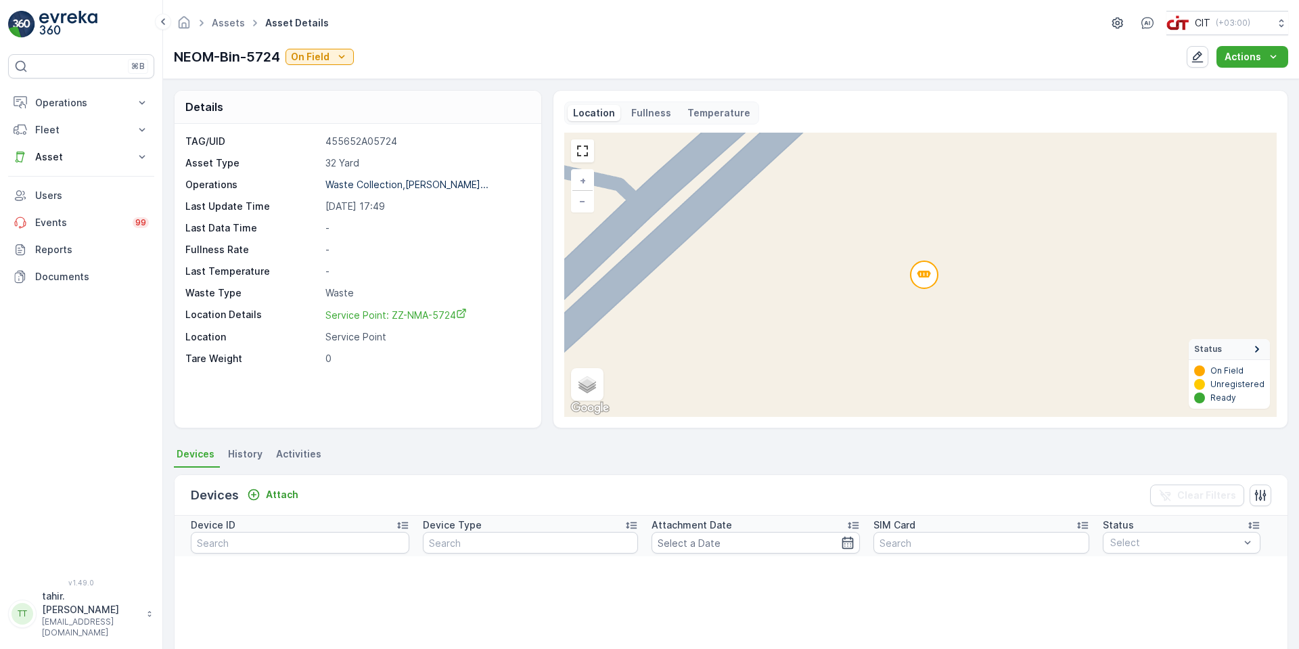
click at [921, 271] on circle at bounding box center [923, 274] width 27 height 27
click at [579, 201] on span "−" at bounding box center [582, 200] width 7 height 11
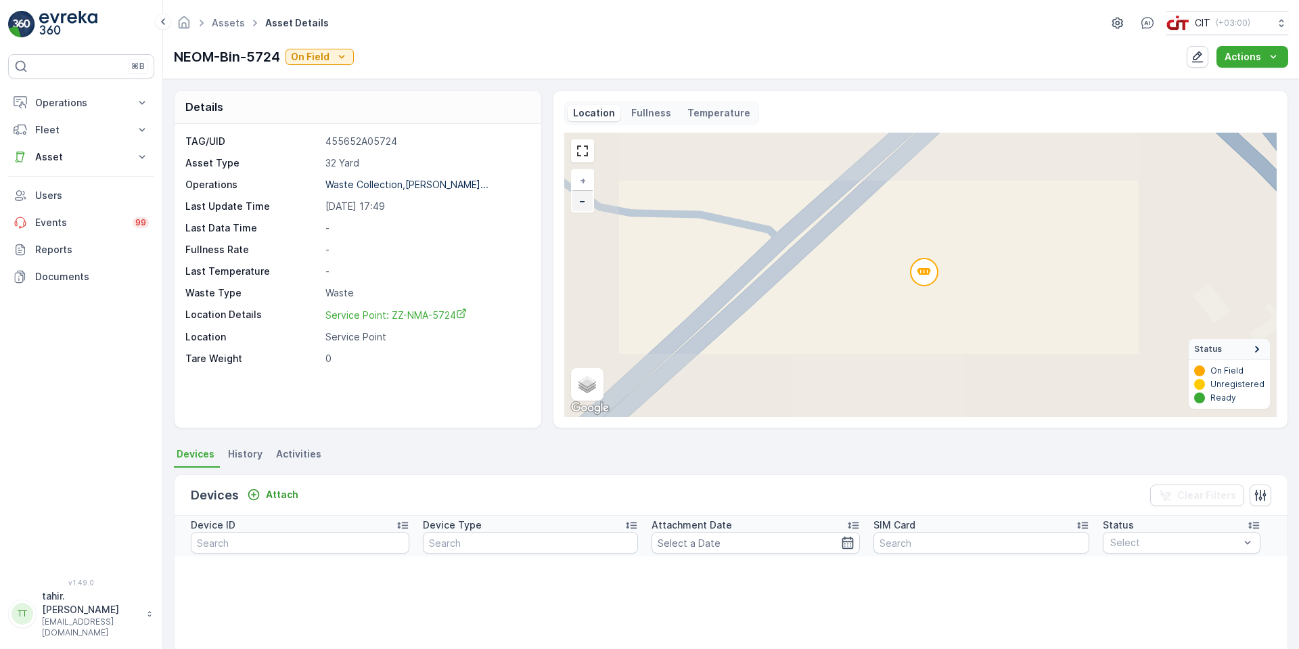
click at [579, 201] on span "−" at bounding box center [582, 200] width 7 height 11
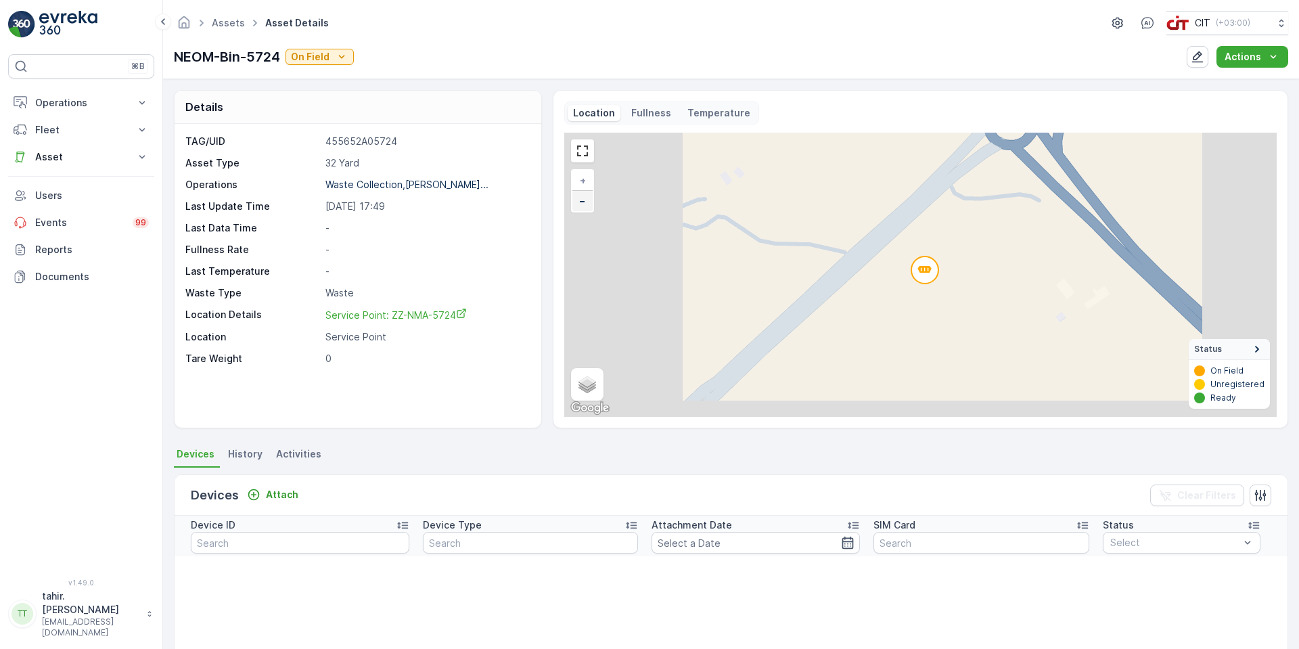
click at [579, 201] on span "−" at bounding box center [582, 200] width 7 height 11
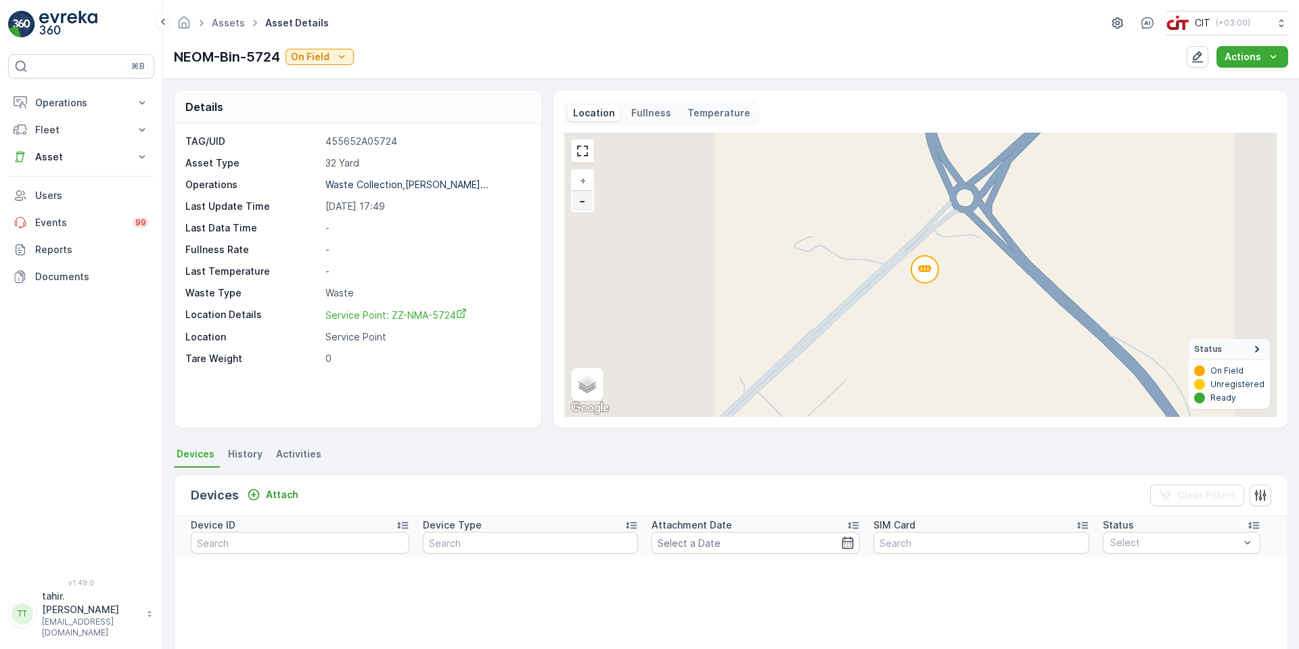
click at [579, 201] on span "−" at bounding box center [582, 200] width 7 height 11
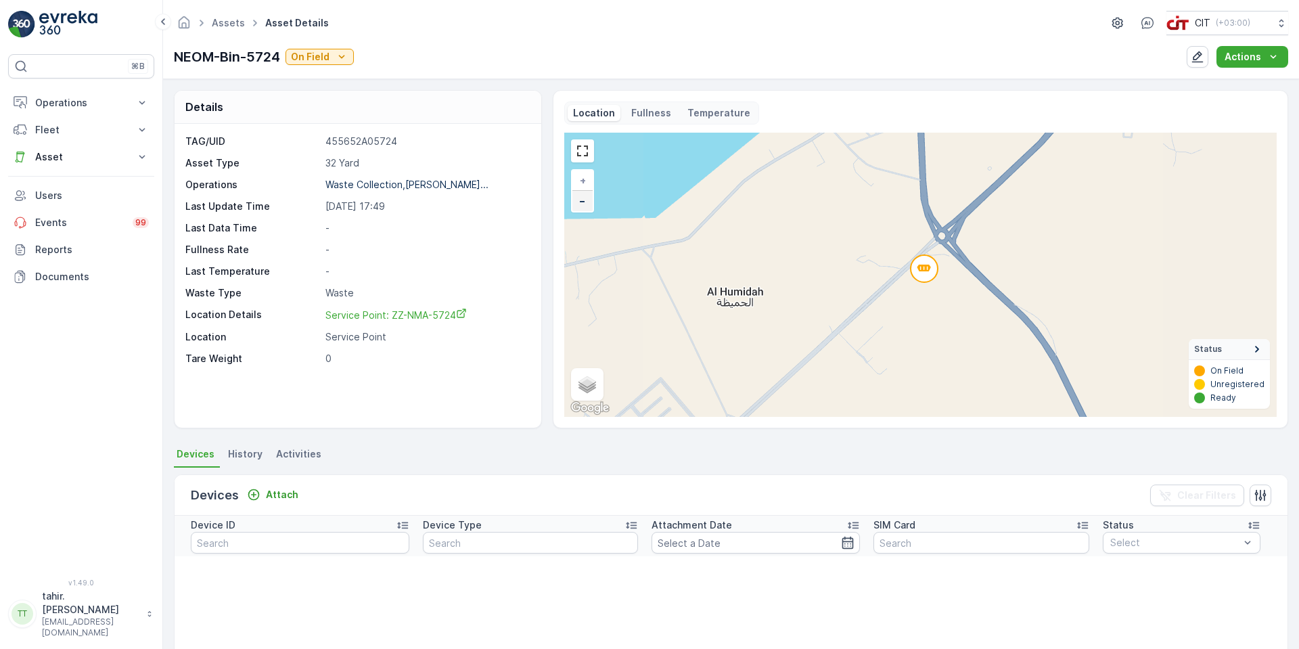
click at [579, 201] on span "−" at bounding box center [582, 200] width 7 height 11
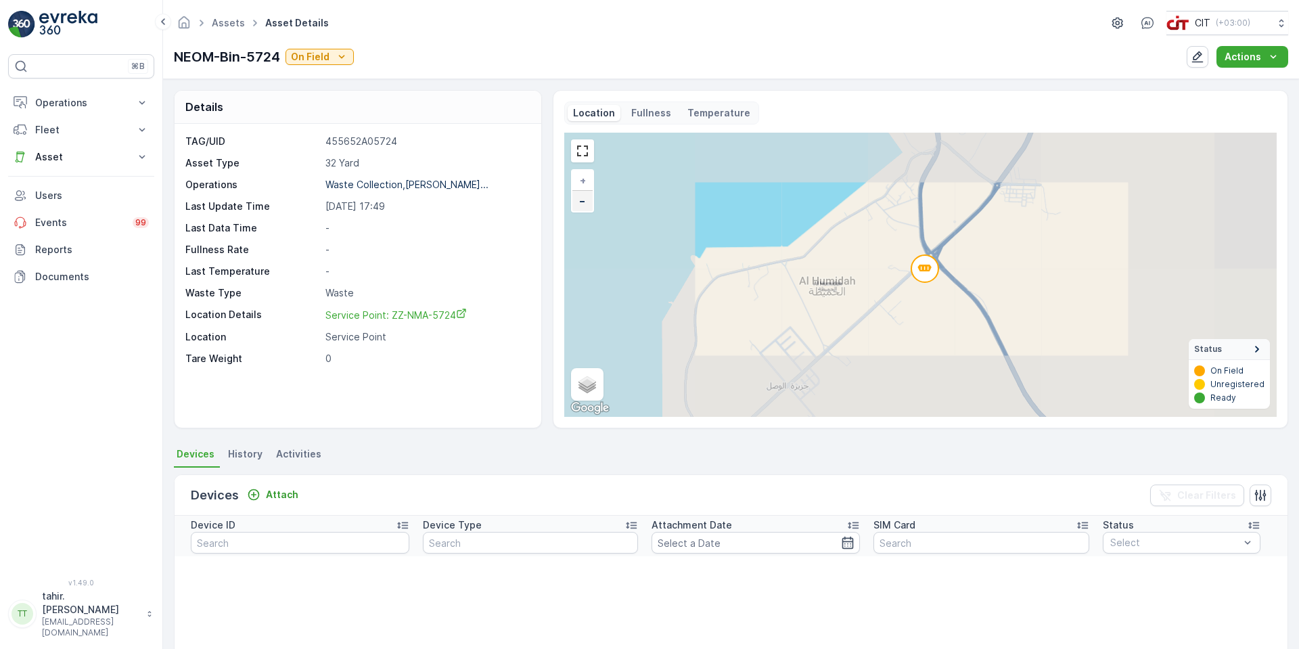
click at [579, 201] on span "−" at bounding box center [582, 200] width 7 height 11
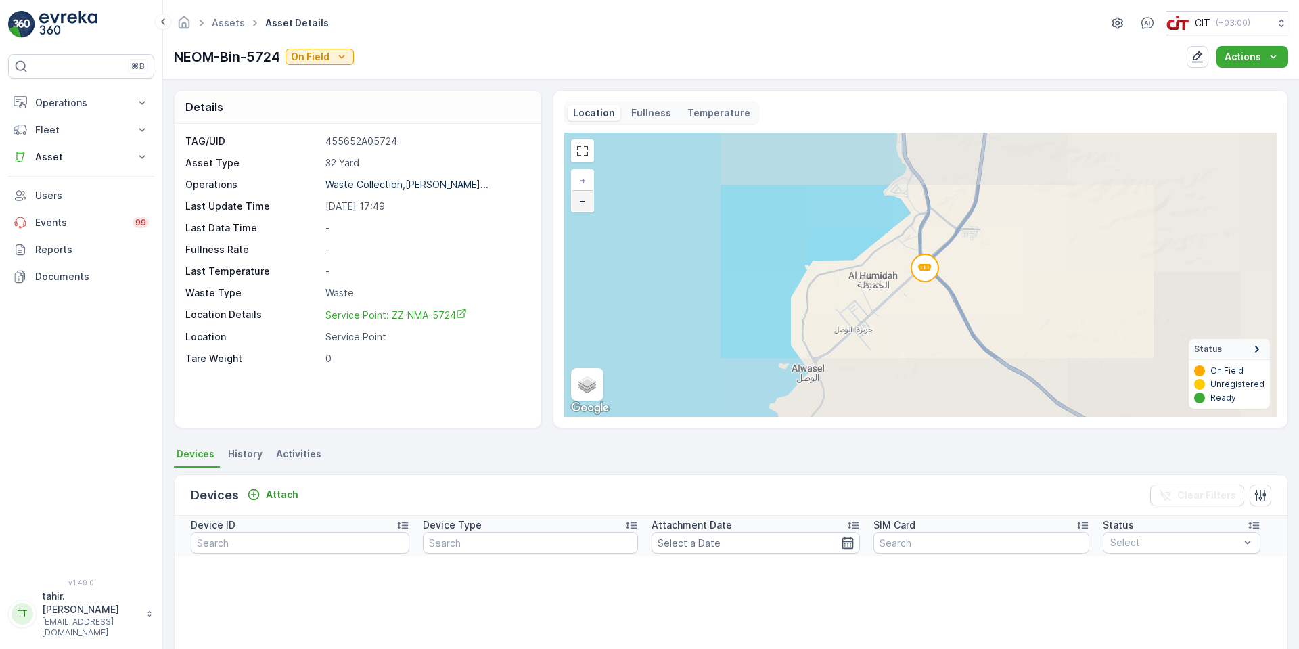
click at [579, 201] on span "−" at bounding box center [582, 200] width 7 height 11
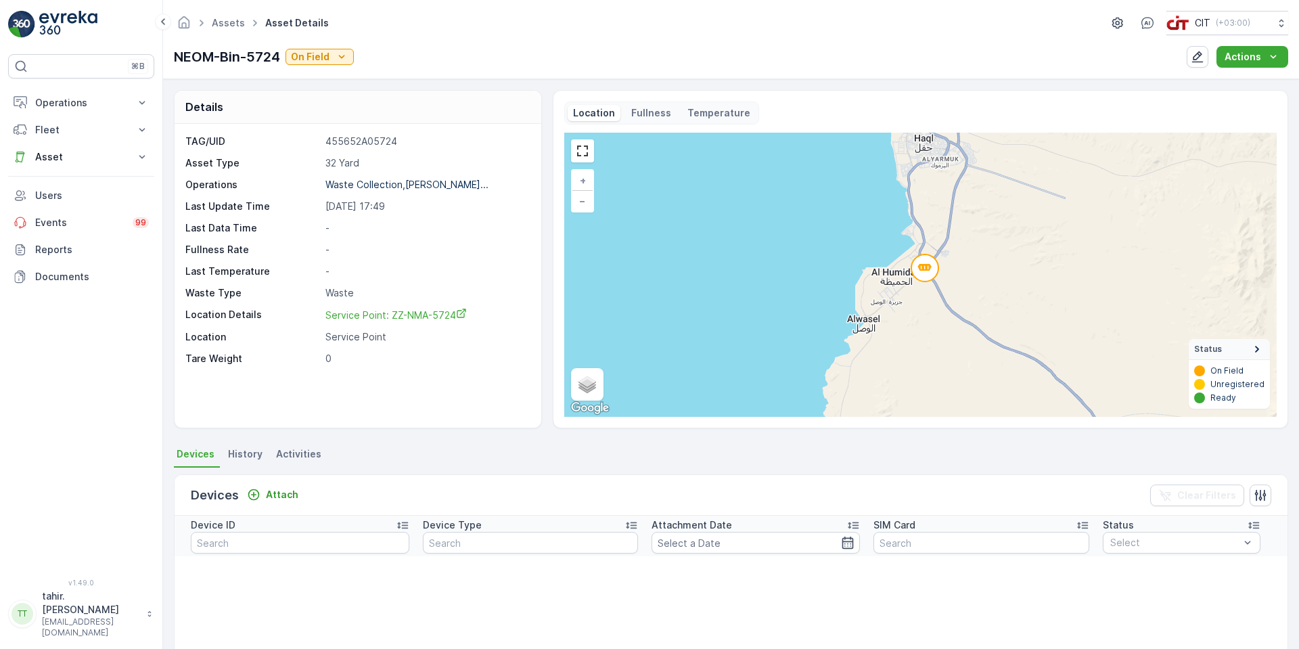
click at [921, 260] on circle at bounding box center [924, 267] width 27 height 27
click at [925, 267] on icon at bounding box center [925, 269] width 30 height 30
click at [925, 267] on icon at bounding box center [924, 267] width 14 height 7
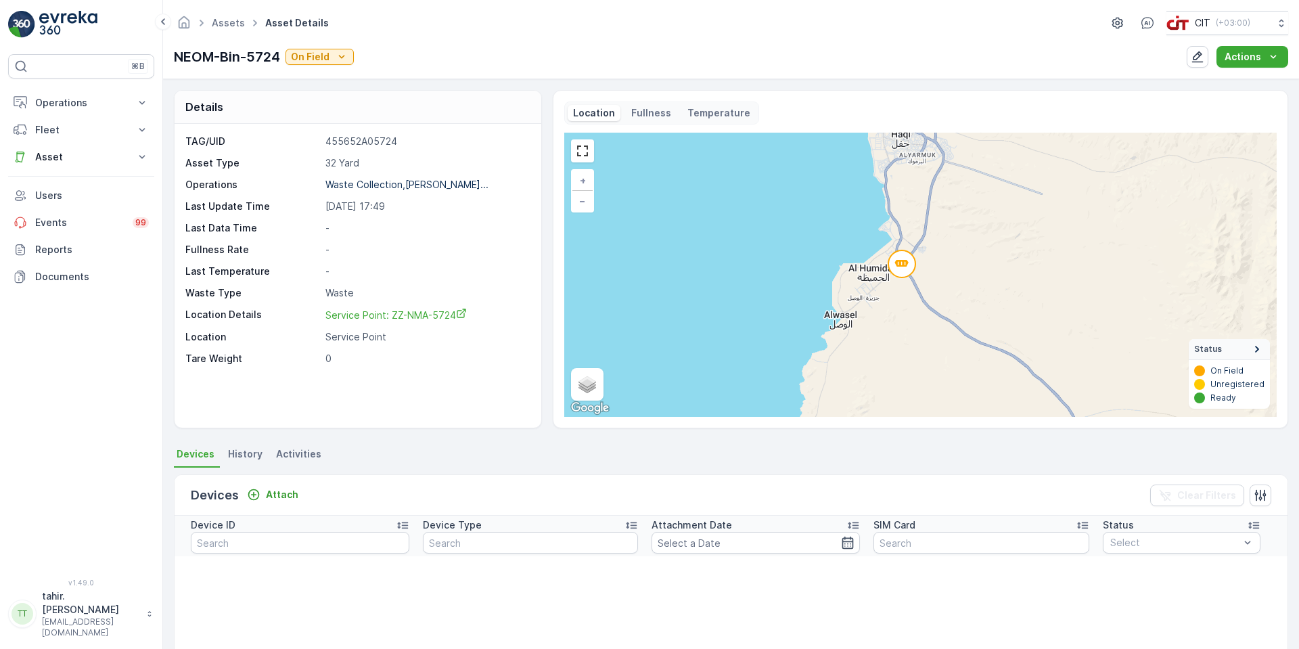
drag, startPoint x: 823, startPoint y: 270, endPoint x: 800, endPoint y: 266, distance: 23.4
click at [800, 266] on div "+ − Satellite Roadmap Terrain Hybrid Leaflet Keyboard shortcuts Map Data Map da…" at bounding box center [920, 275] width 712 height 284
click at [581, 179] on span "+" at bounding box center [583, 180] width 6 height 11
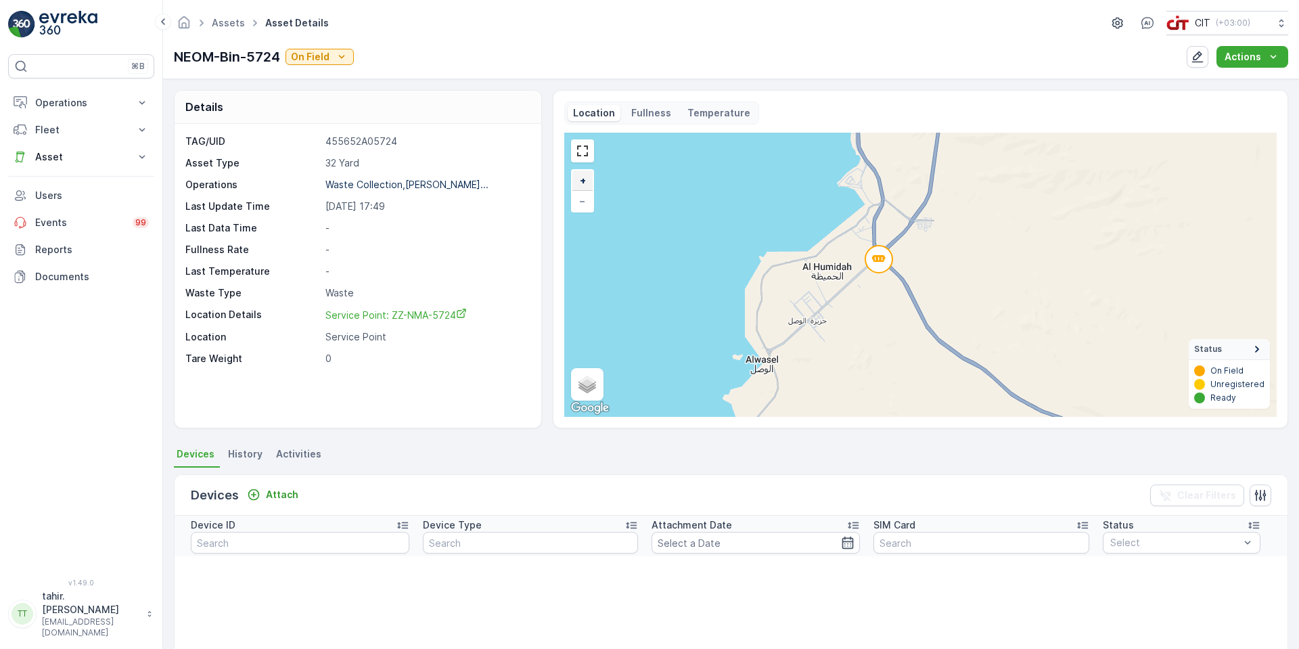
click at [581, 179] on span "+" at bounding box center [583, 180] width 6 height 11
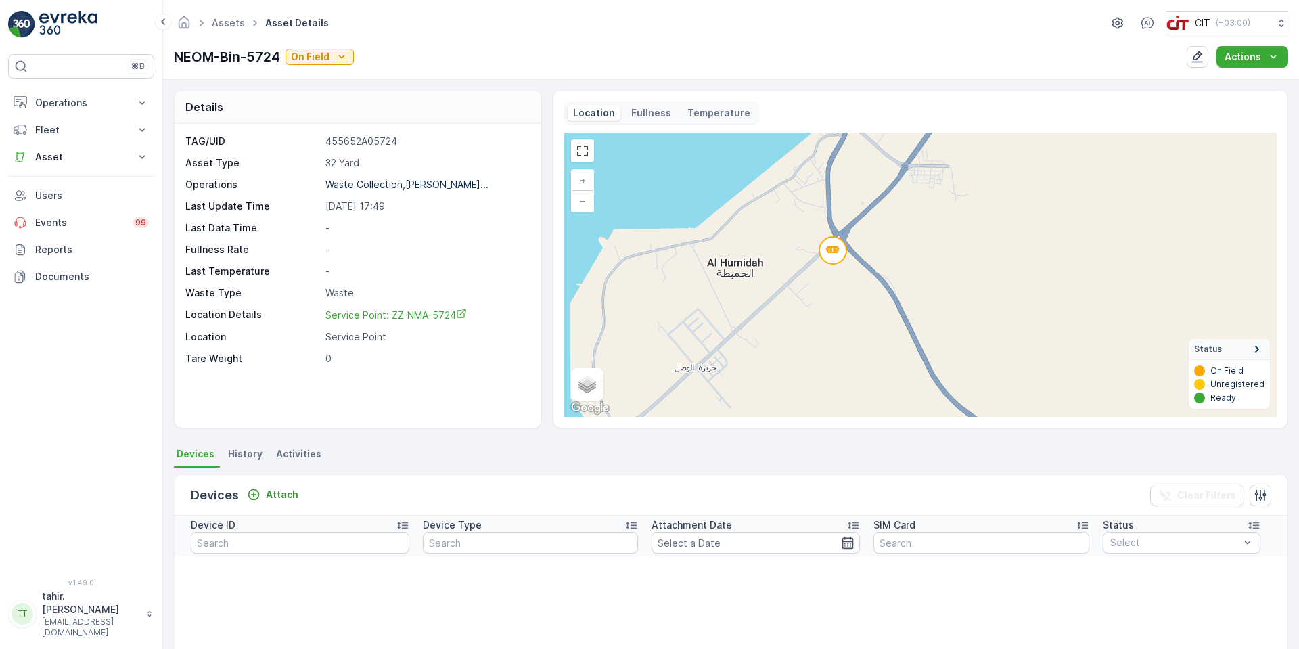
click at [826, 258] on circle at bounding box center [832, 250] width 27 height 27
click at [829, 259] on circle at bounding box center [832, 250] width 27 height 27
click at [828, 248] on circle at bounding box center [832, 250] width 27 height 27
drag, startPoint x: 829, startPoint y: 250, endPoint x: 739, endPoint y: 319, distance: 113.0
click at [737, 322] on div "+ − Satellite Roadmap Terrain Hybrid Leaflet Keyboard shortcuts Map Data Map da…" at bounding box center [920, 275] width 712 height 284
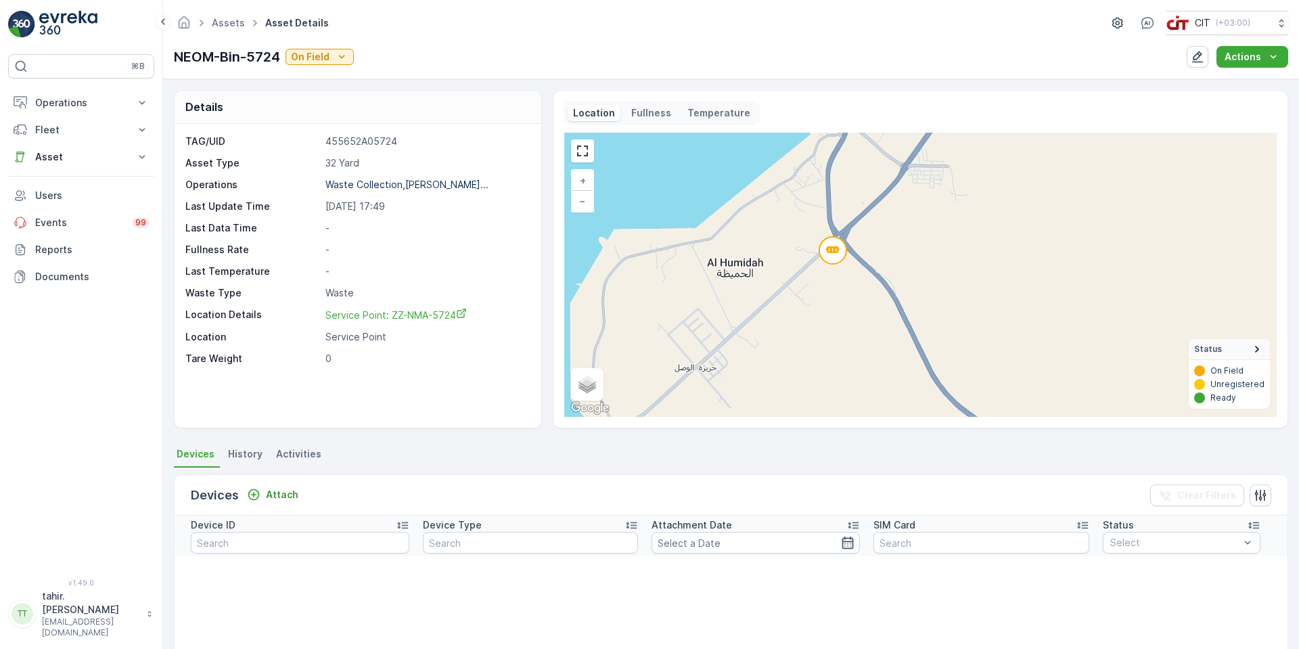
click at [833, 256] on circle at bounding box center [832, 250] width 27 height 27
click at [580, 181] on span "+" at bounding box center [583, 180] width 6 height 11
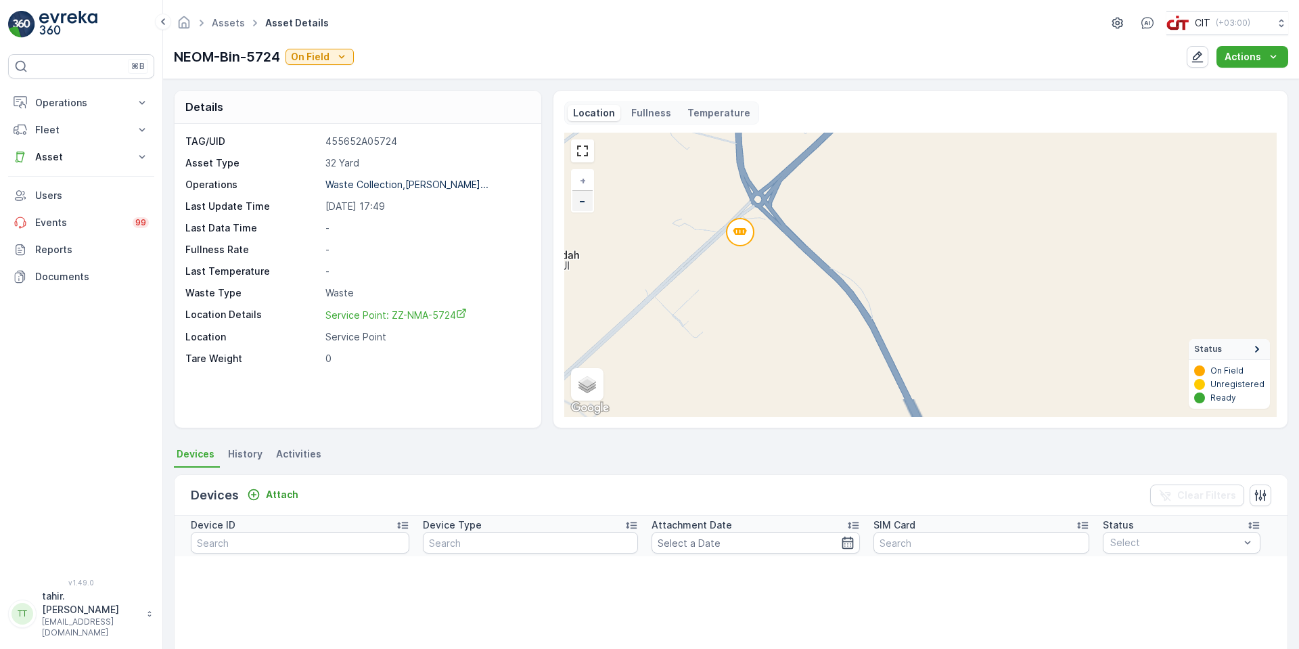
click at [583, 195] on span "−" at bounding box center [582, 200] width 7 height 11
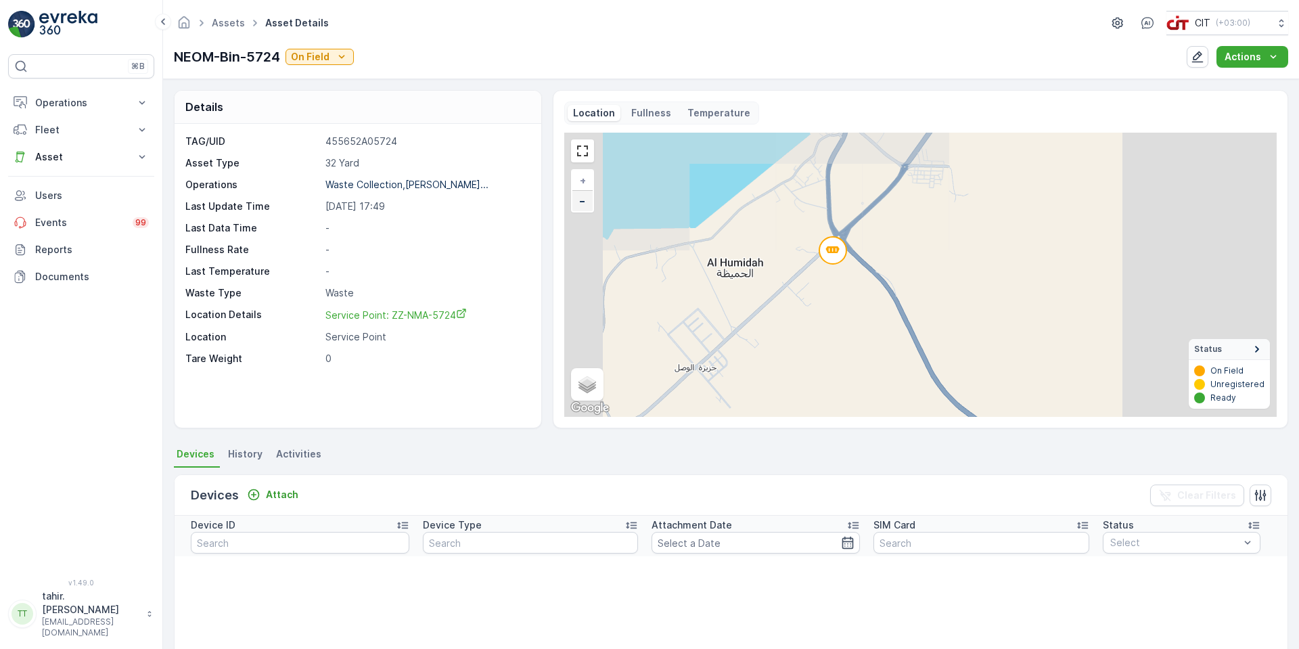
click at [583, 195] on span "−" at bounding box center [582, 200] width 7 height 11
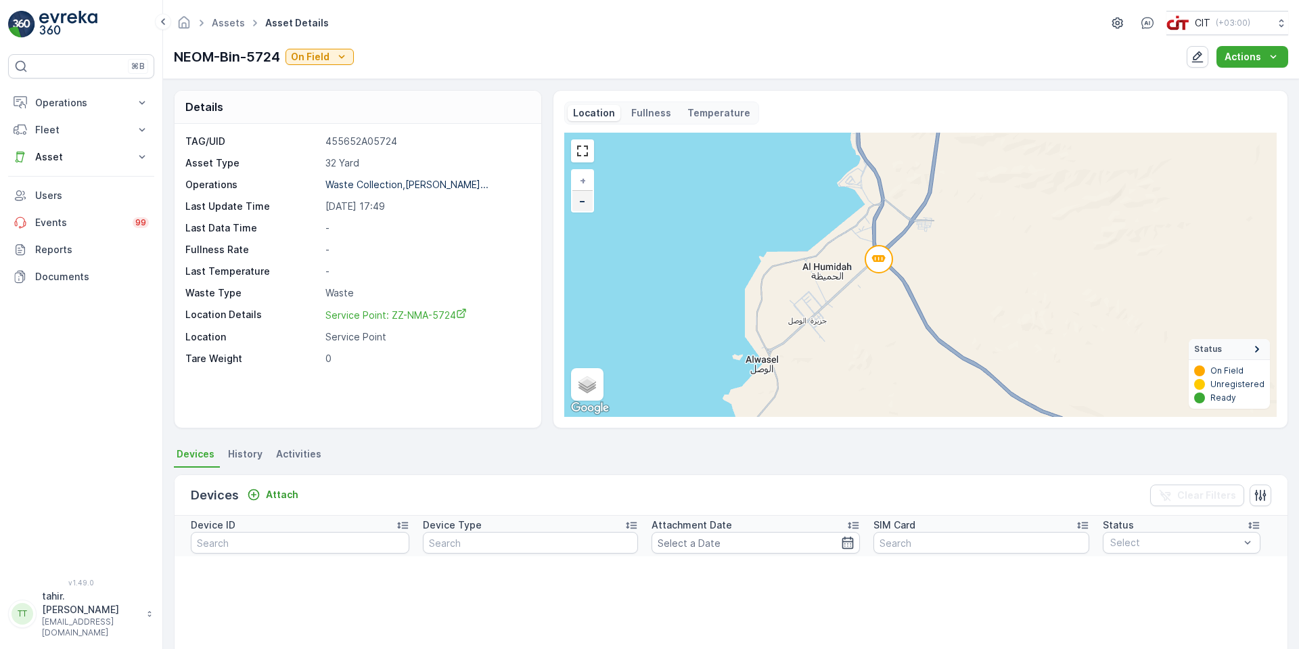
click at [583, 195] on span "−" at bounding box center [582, 200] width 7 height 11
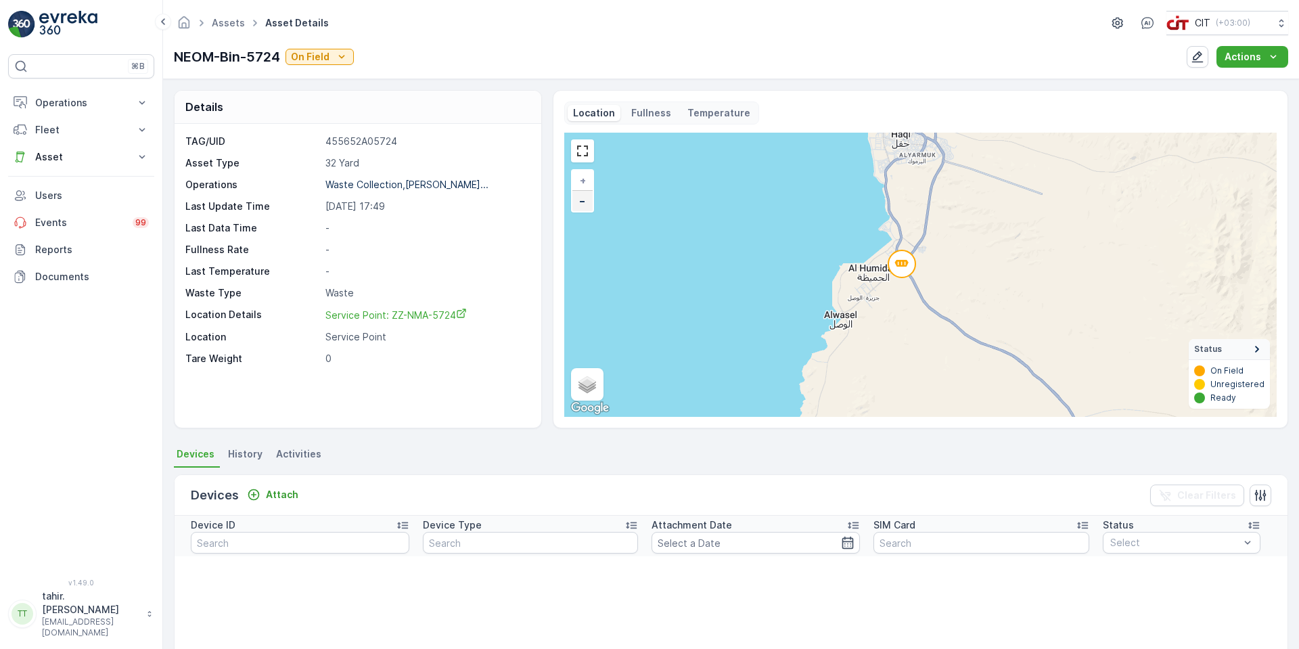
click at [583, 195] on span "−" at bounding box center [582, 200] width 7 height 11
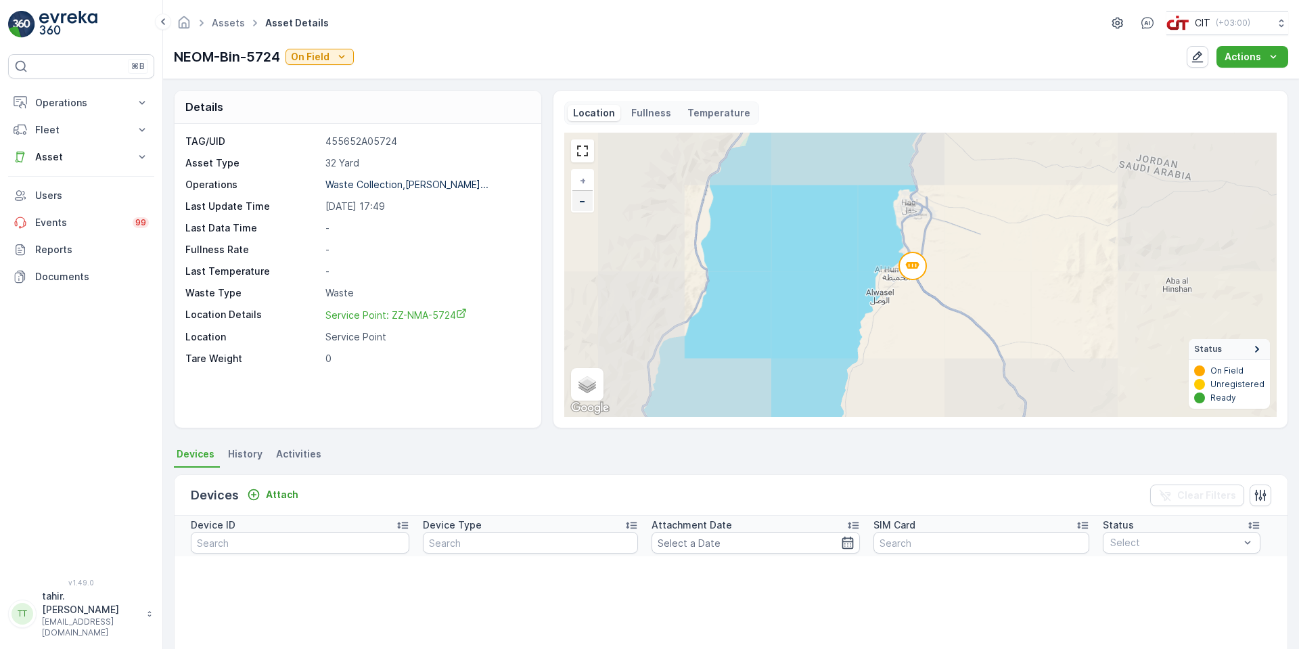
click at [583, 195] on span "−" at bounding box center [582, 200] width 7 height 11
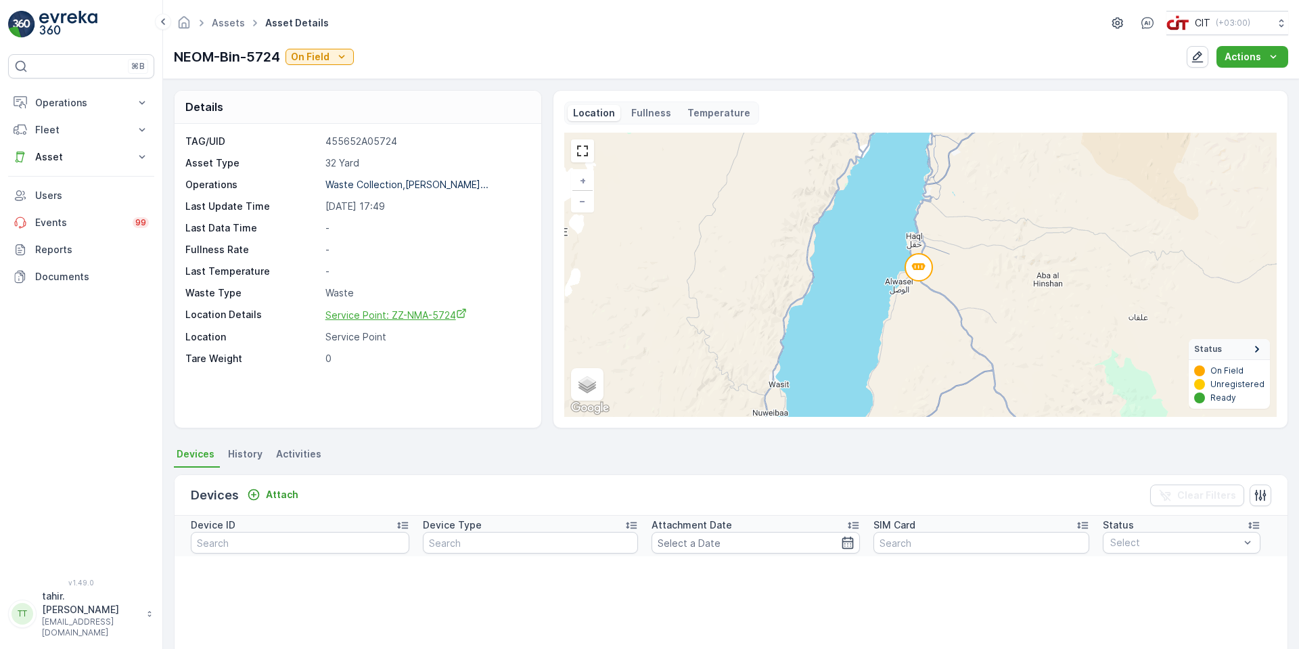
click at [385, 312] on span "Service Point: ZZ-NMA-5724" at bounding box center [395, 314] width 141 height 11
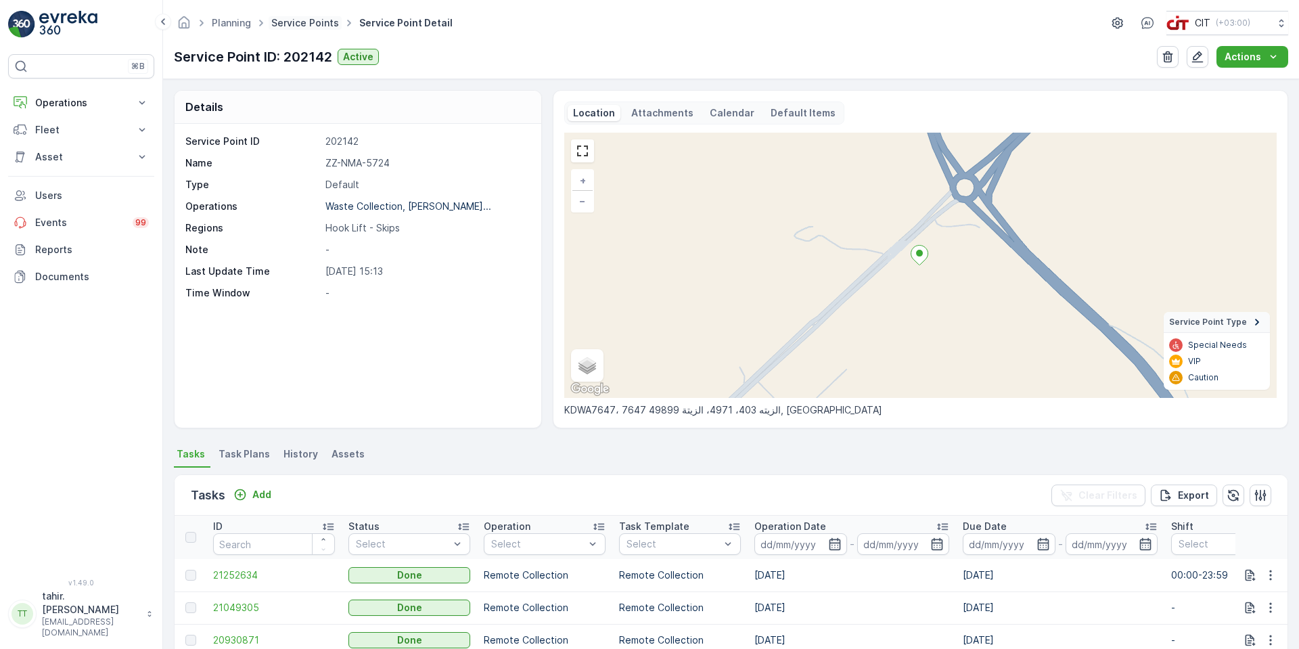
click at [306, 23] on link "Service Points" at bounding box center [305, 22] width 68 height 11
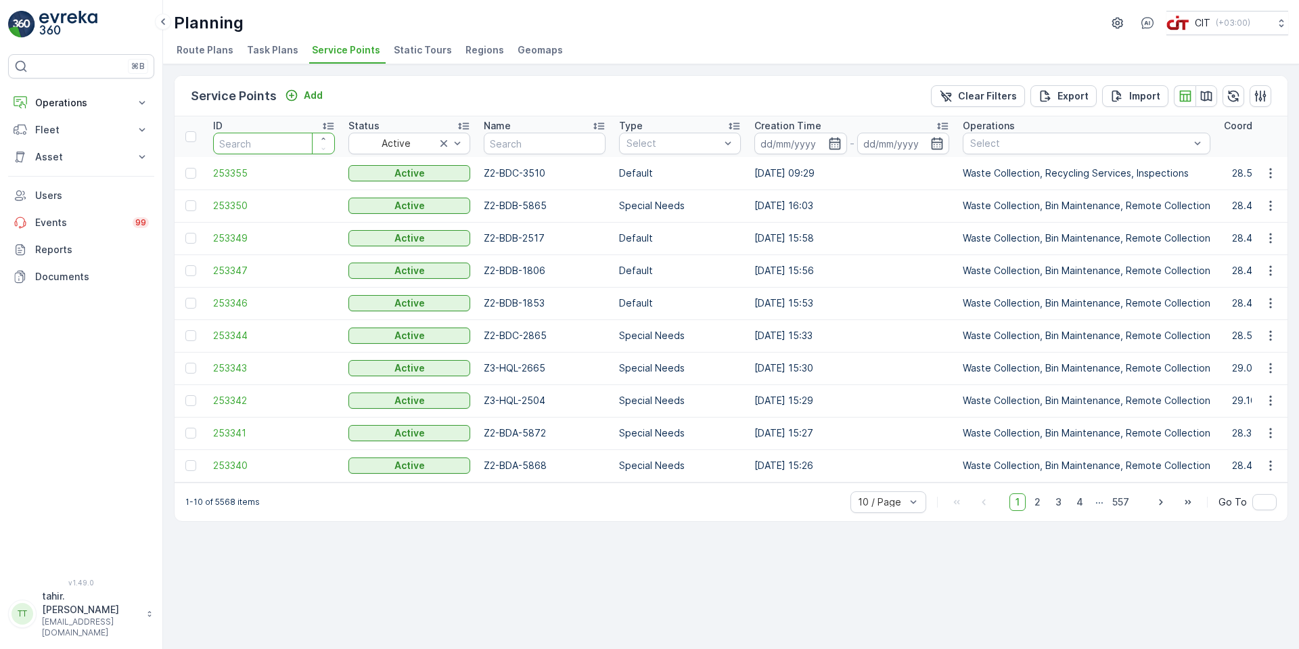
click at [250, 143] on input "number" at bounding box center [274, 144] width 122 height 22
drag, startPoint x: 264, startPoint y: 142, endPoint x: 184, endPoint y: 143, distance: 80.5
click at [53, 128] on p "Fleet" at bounding box center [81, 130] width 92 height 14
click at [51, 126] on p "Fleet" at bounding box center [81, 130] width 92 height 14
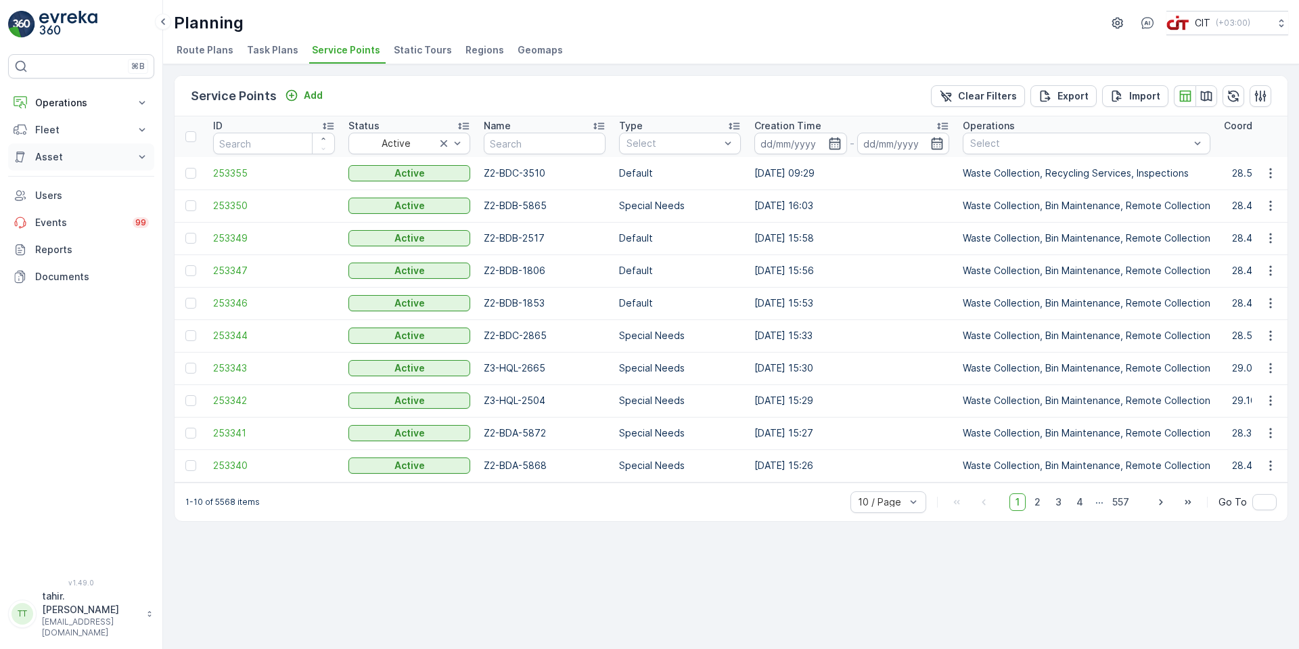
click at [47, 158] on p "Asset" at bounding box center [81, 157] width 92 height 14
click at [51, 179] on p "Assets" at bounding box center [49, 180] width 30 height 14
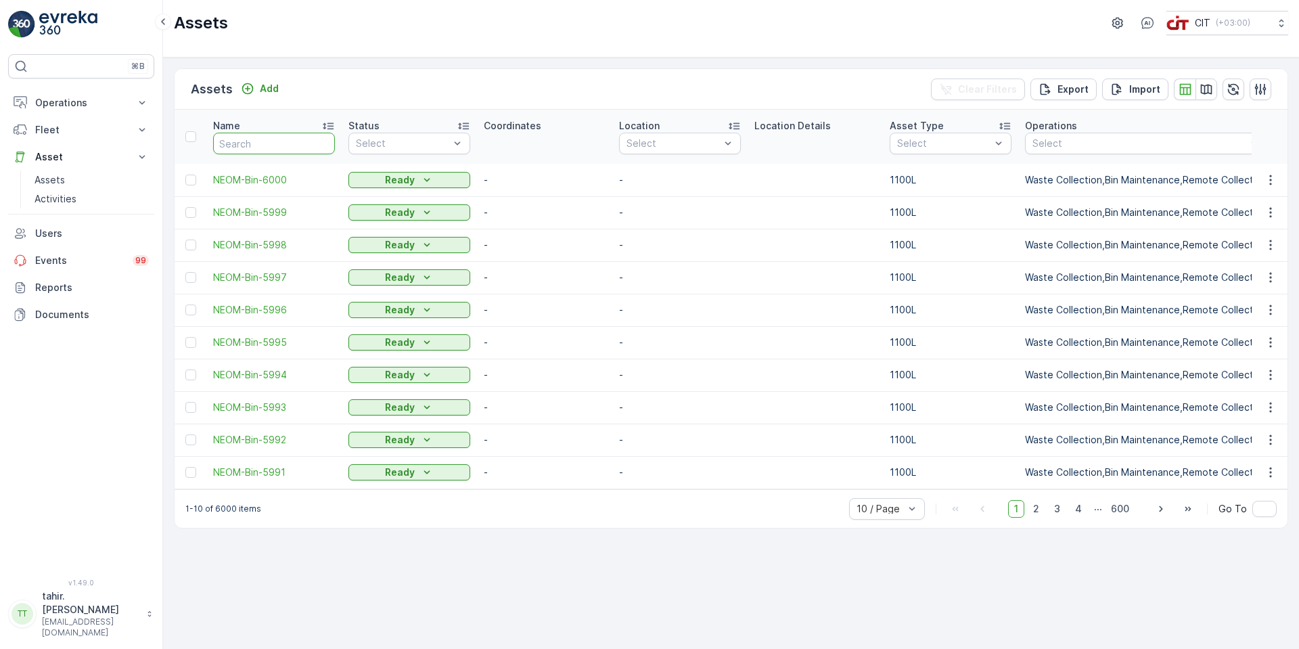
click at [292, 141] on input "text" at bounding box center [274, 144] width 122 height 22
type input "5734"
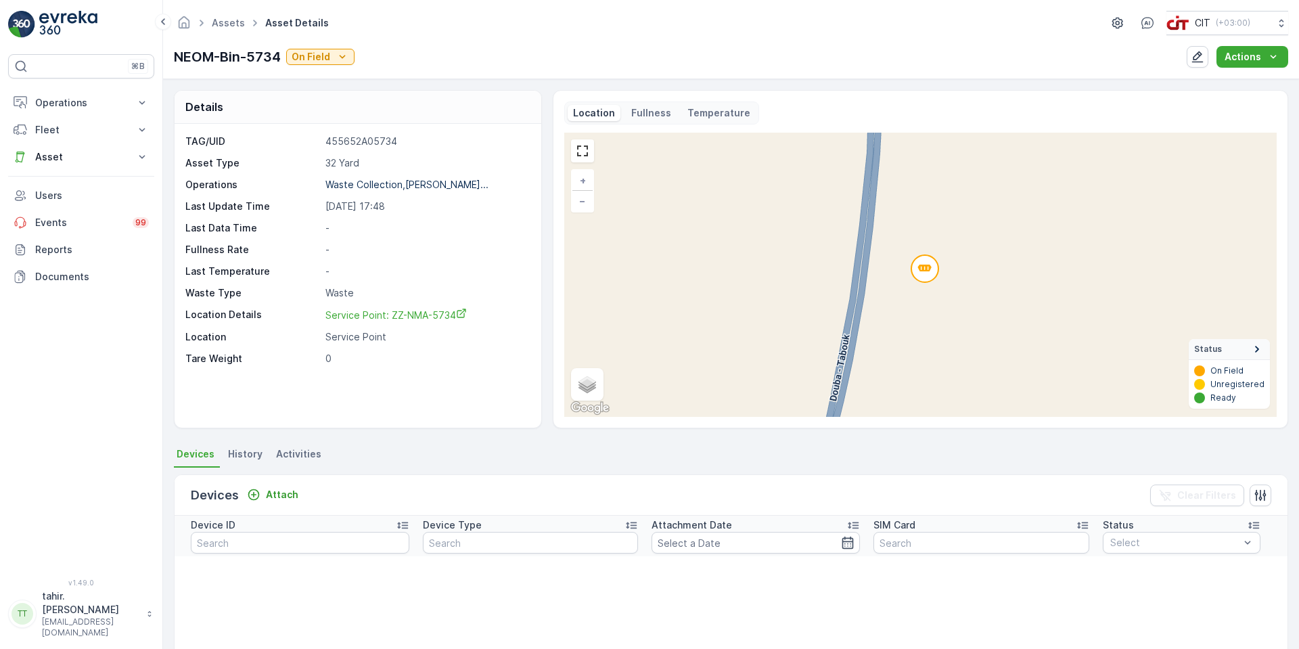
click at [921, 272] on circle at bounding box center [924, 268] width 27 height 27
click at [921, 269] on circle at bounding box center [924, 268] width 27 height 27
drag, startPoint x: 233, startPoint y: 22, endPoint x: 26, endPoint y: 71, distance: 212.6
click at [233, 22] on link "Assets" at bounding box center [228, 22] width 33 height 11
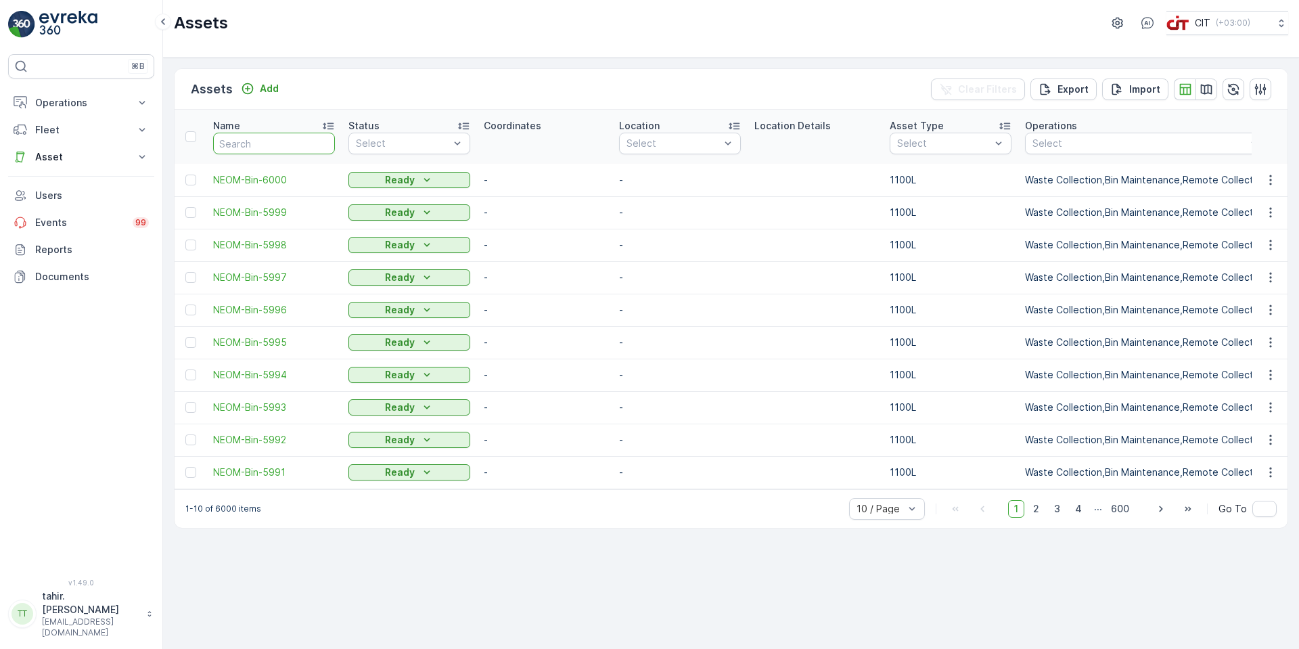
click at [258, 147] on input "text" at bounding box center [274, 144] width 122 height 22
paste input "NEOM-Bin-5951"
type input "NEOM-Bin-5951"
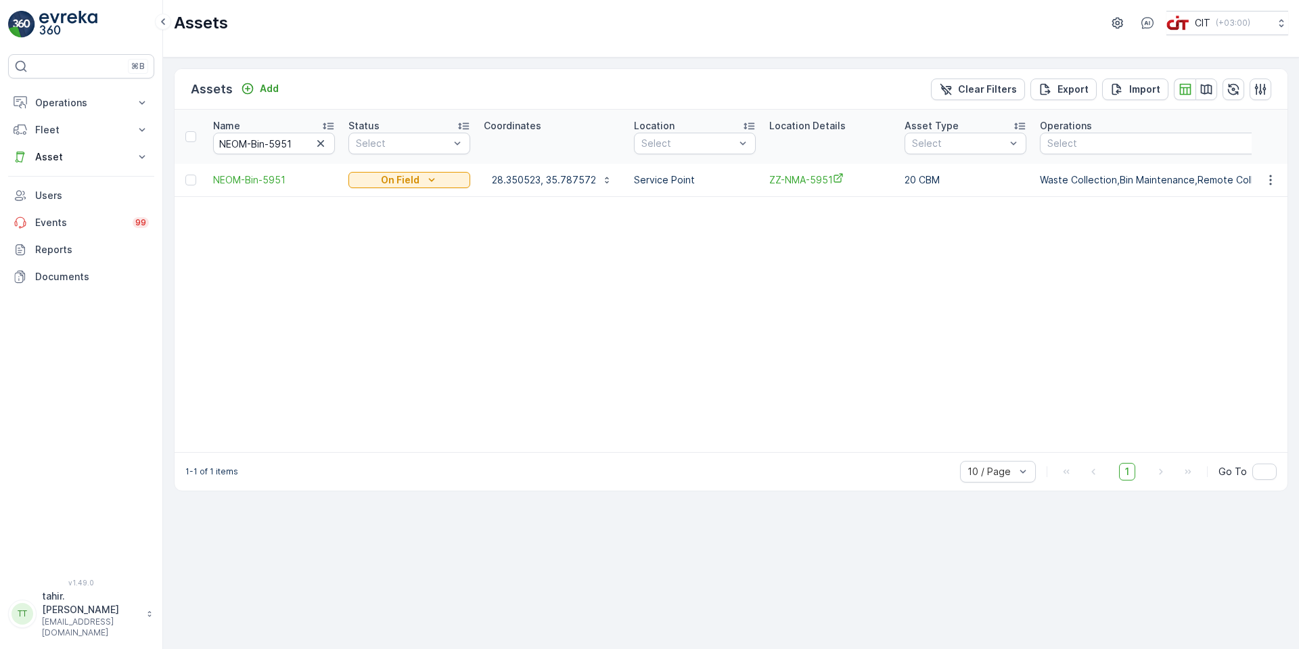
click at [326, 145] on icon "button" at bounding box center [321, 144] width 14 height 14
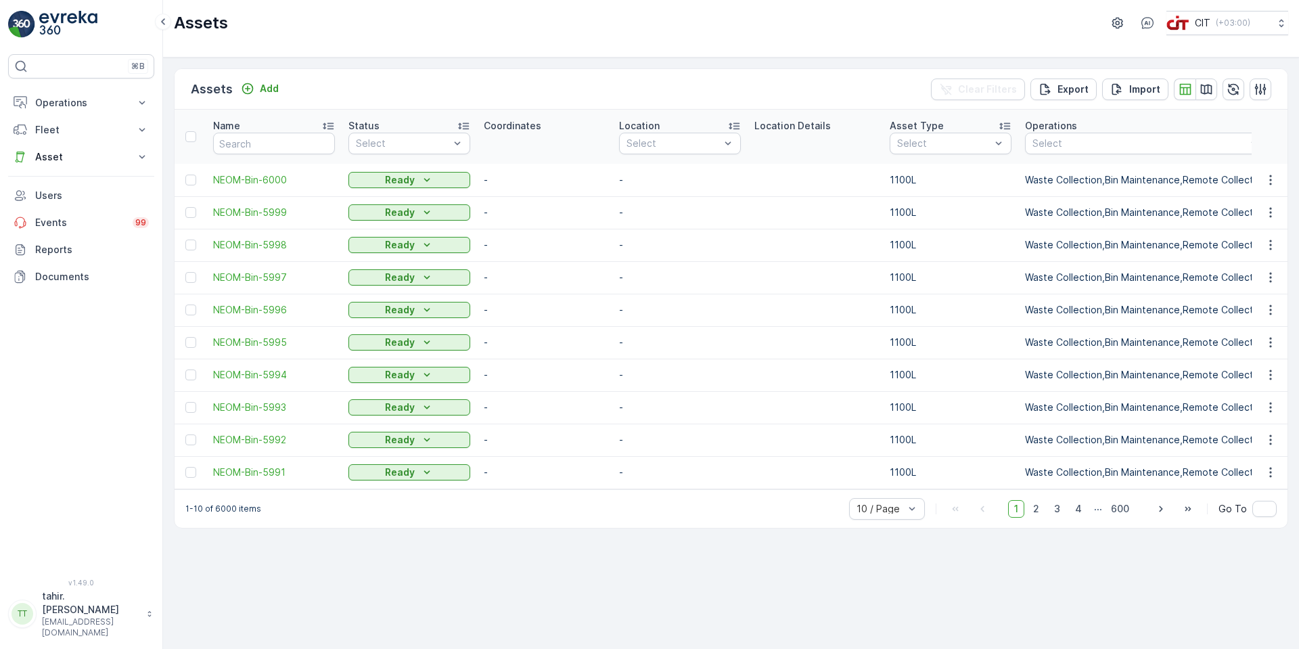
click at [635, 122] on p "Location" at bounding box center [639, 126] width 41 height 14
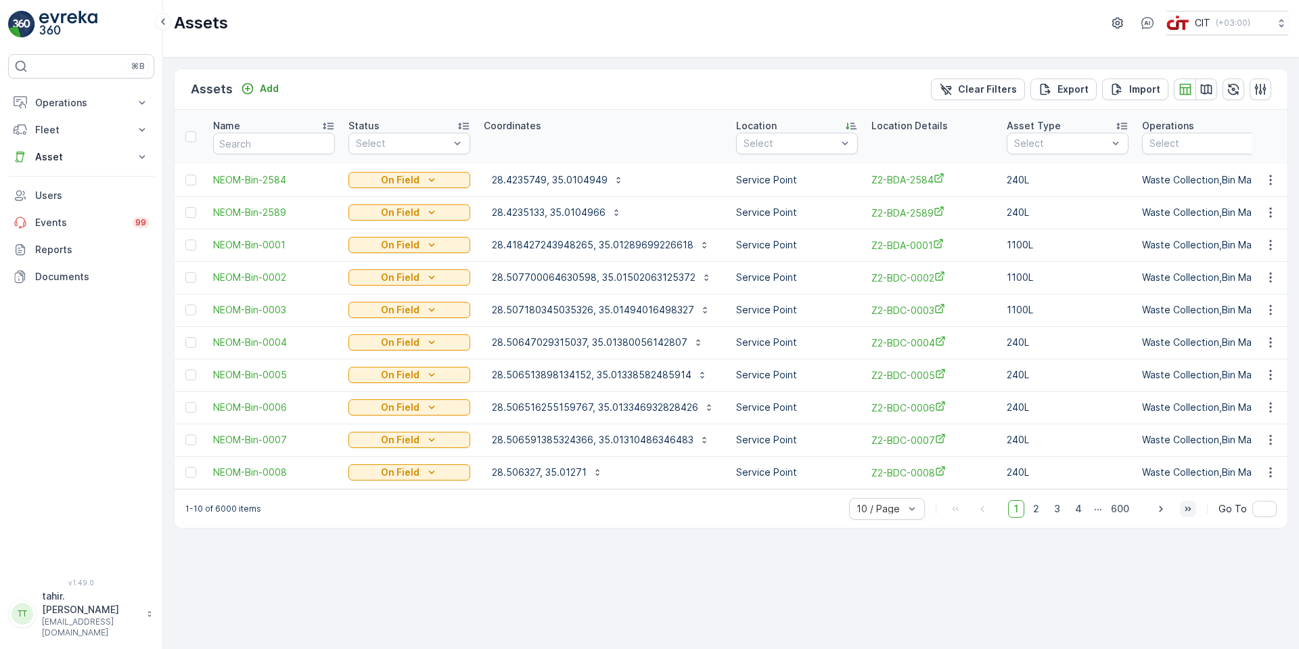
click at [1190, 511] on icon "button" at bounding box center [1188, 508] width 6 height 5
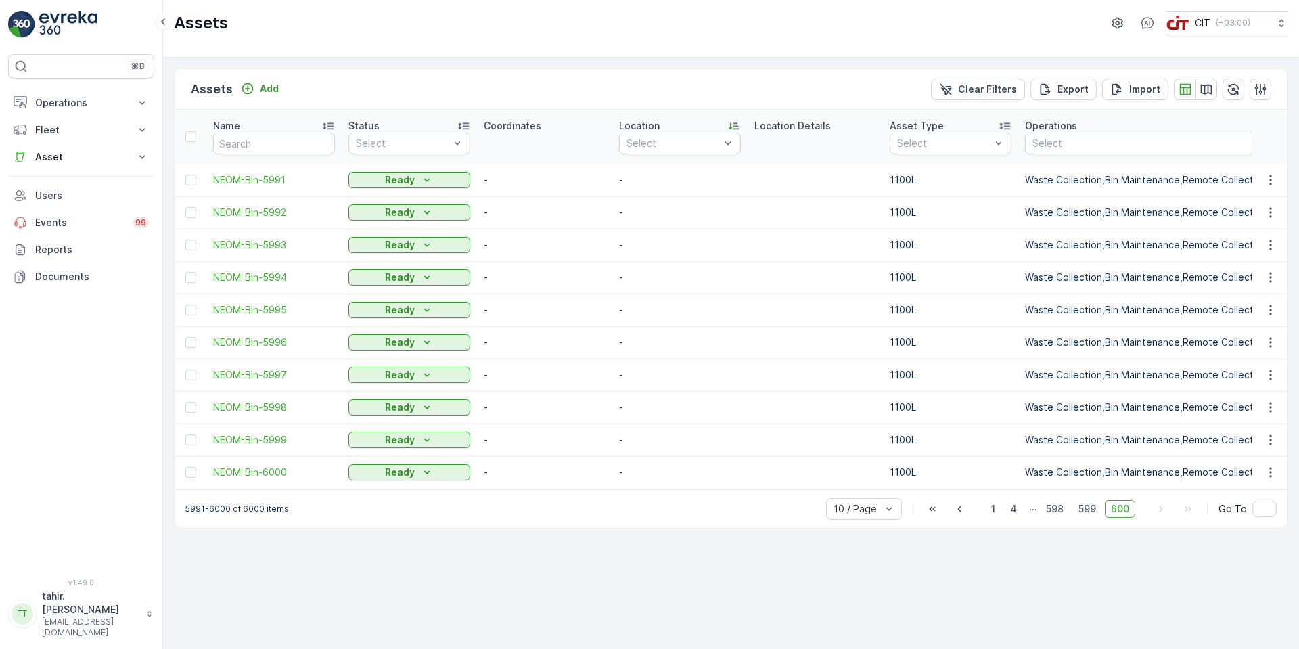
drag, startPoint x: 963, startPoint y: 513, endPoint x: 950, endPoint y: 494, distance: 21.9
click at [962, 511] on icon "button" at bounding box center [959, 509] width 14 height 14
click at [907, 222] on div at bounding box center [903, 223] width 11 height 11
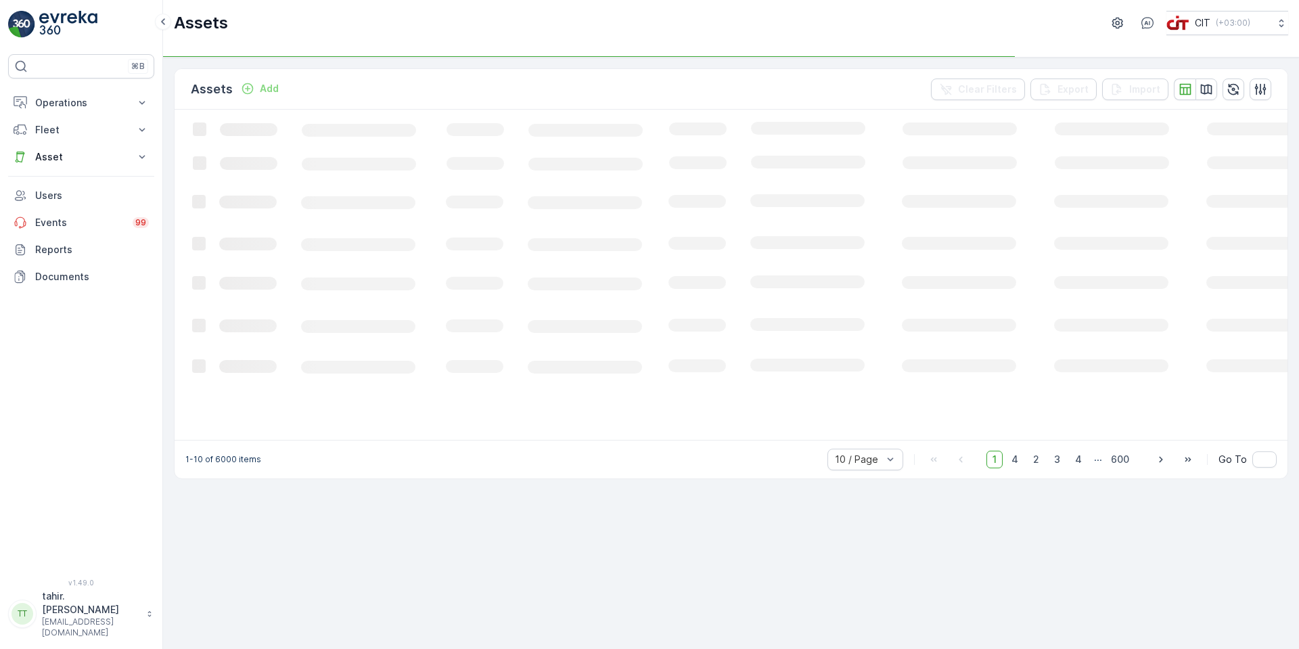
click at [997, 143] on icon "Loading..." at bounding box center [824, 274] width 1299 height 328
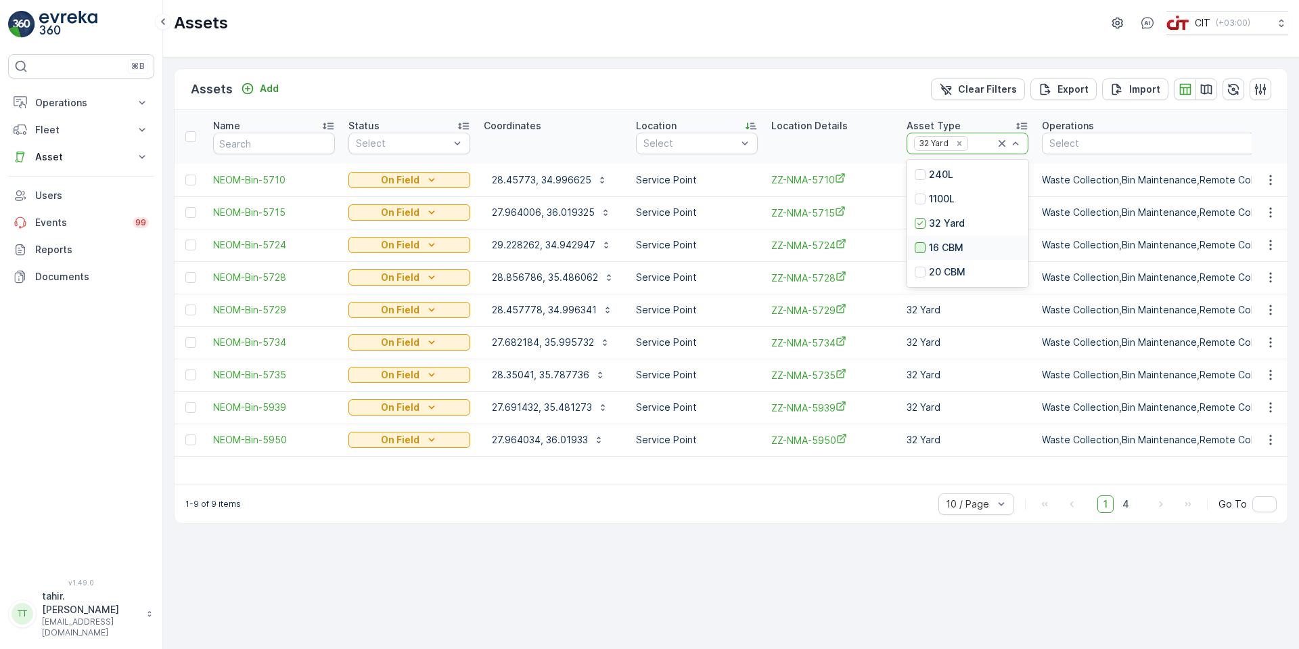
click at [921, 245] on div at bounding box center [920, 247] width 11 height 11
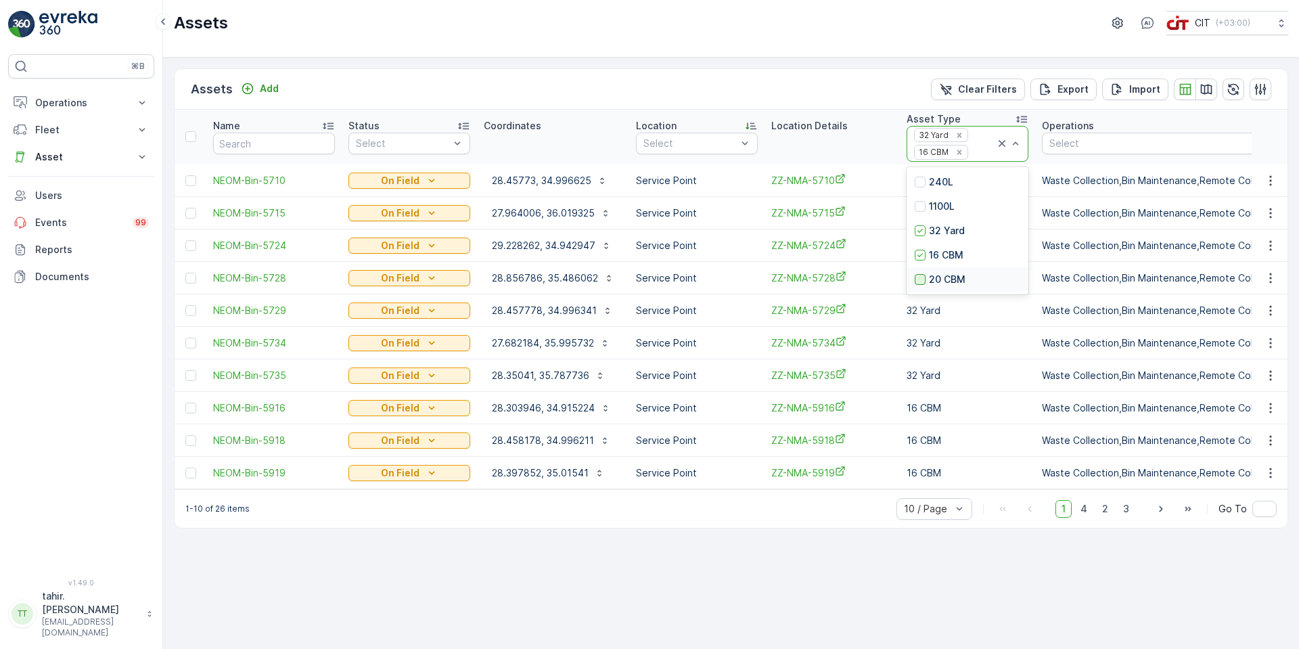
click at [921, 275] on div at bounding box center [920, 279] width 11 height 11
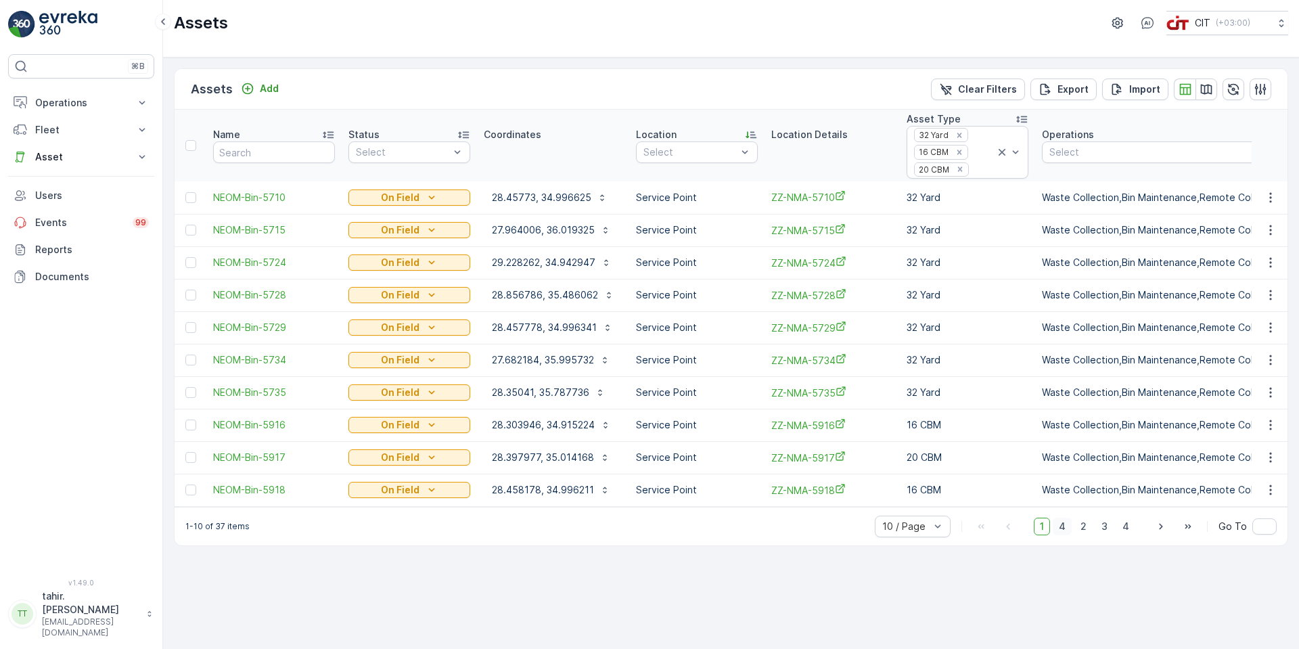
click at [1067, 531] on span "4" at bounding box center [1061, 526] width 19 height 18
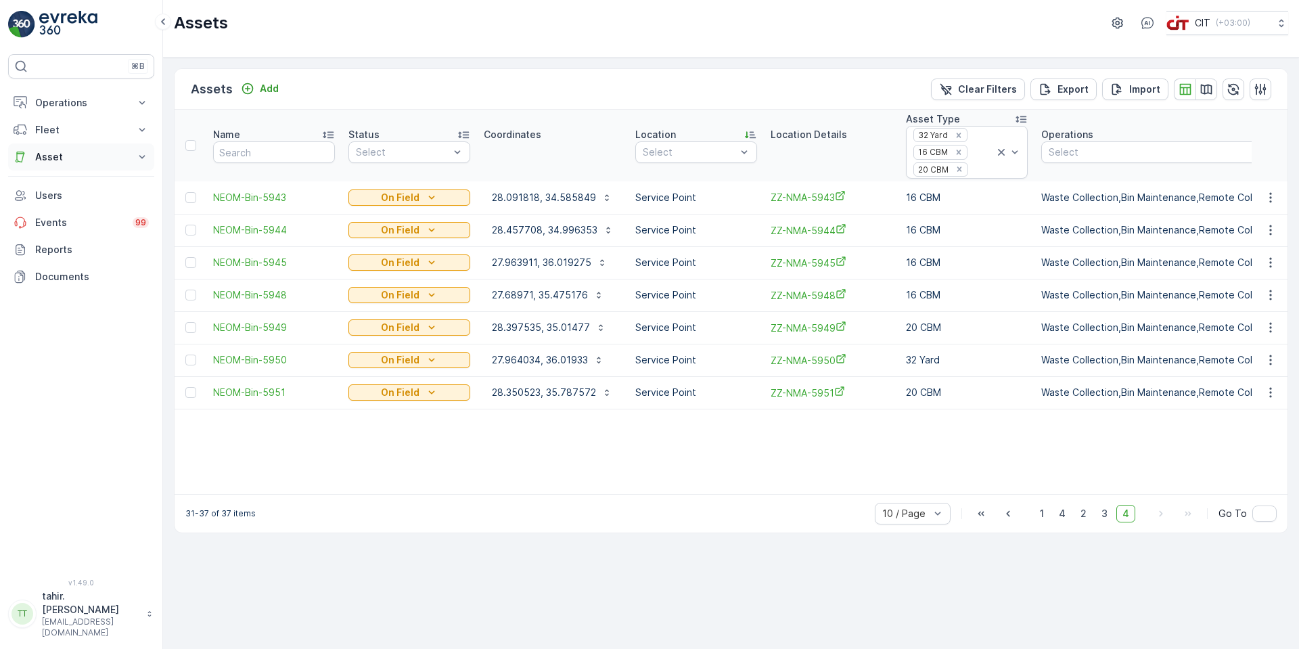
click at [41, 153] on p "Asset" at bounding box center [81, 157] width 92 height 14
click at [57, 195] on p "Activities" at bounding box center [55, 199] width 42 height 14
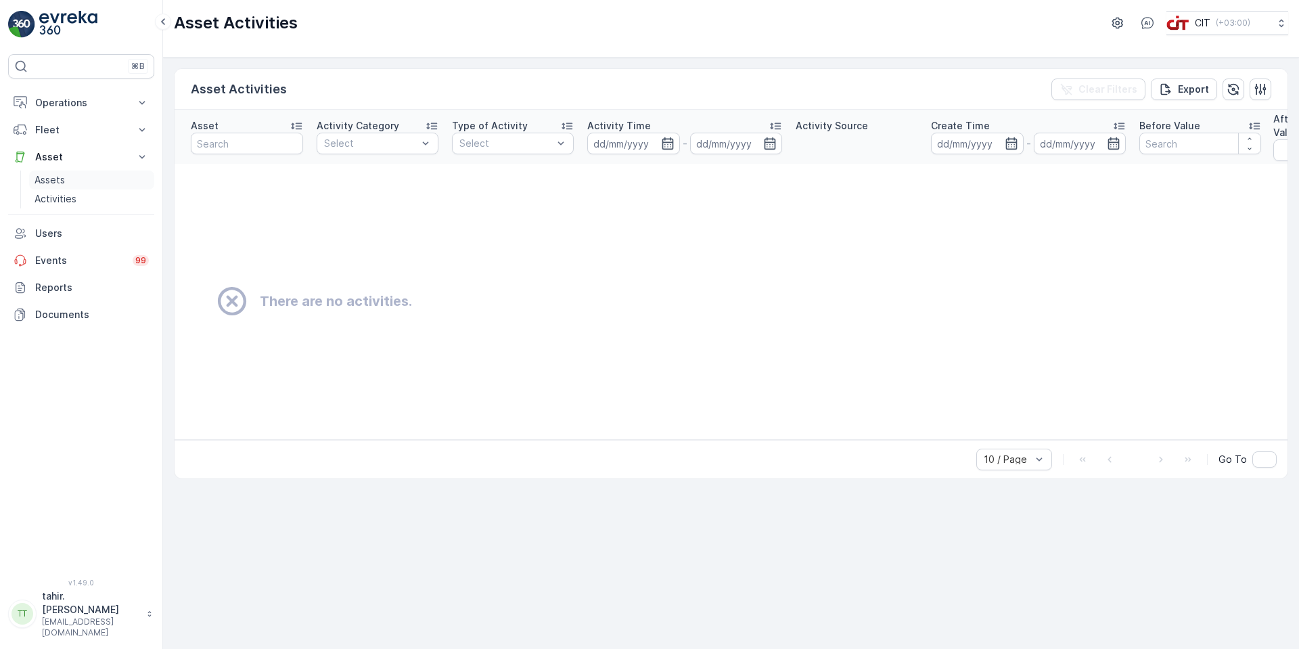
click at [57, 177] on p "Assets" at bounding box center [49, 180] width 30 height 14
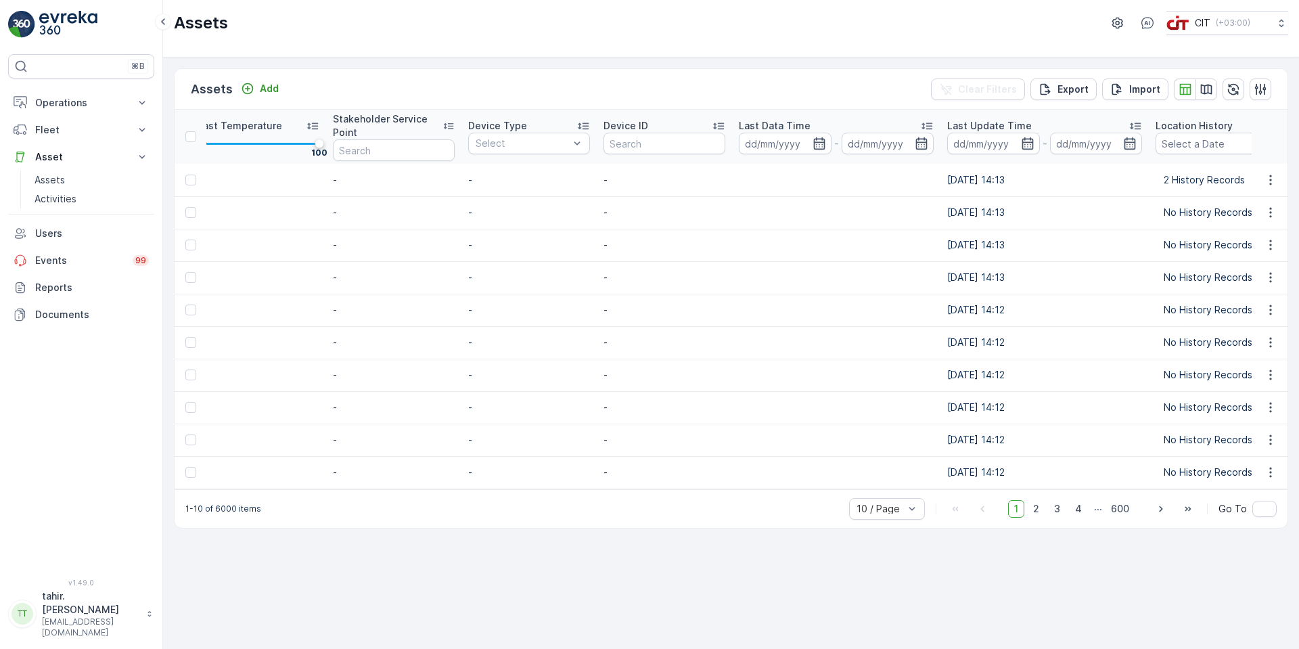
scroll to position [0, 1516]
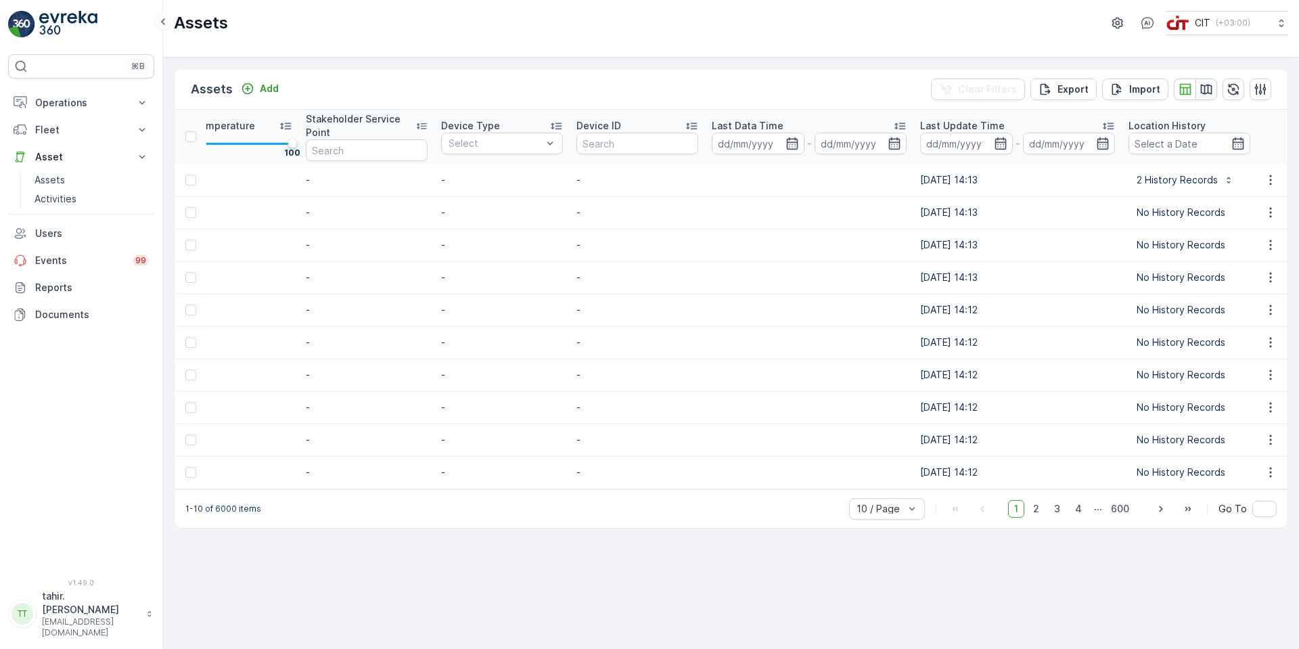
click at [1208, 91] on icon "button" at bounding box center [1206, 89] width 11 height 10
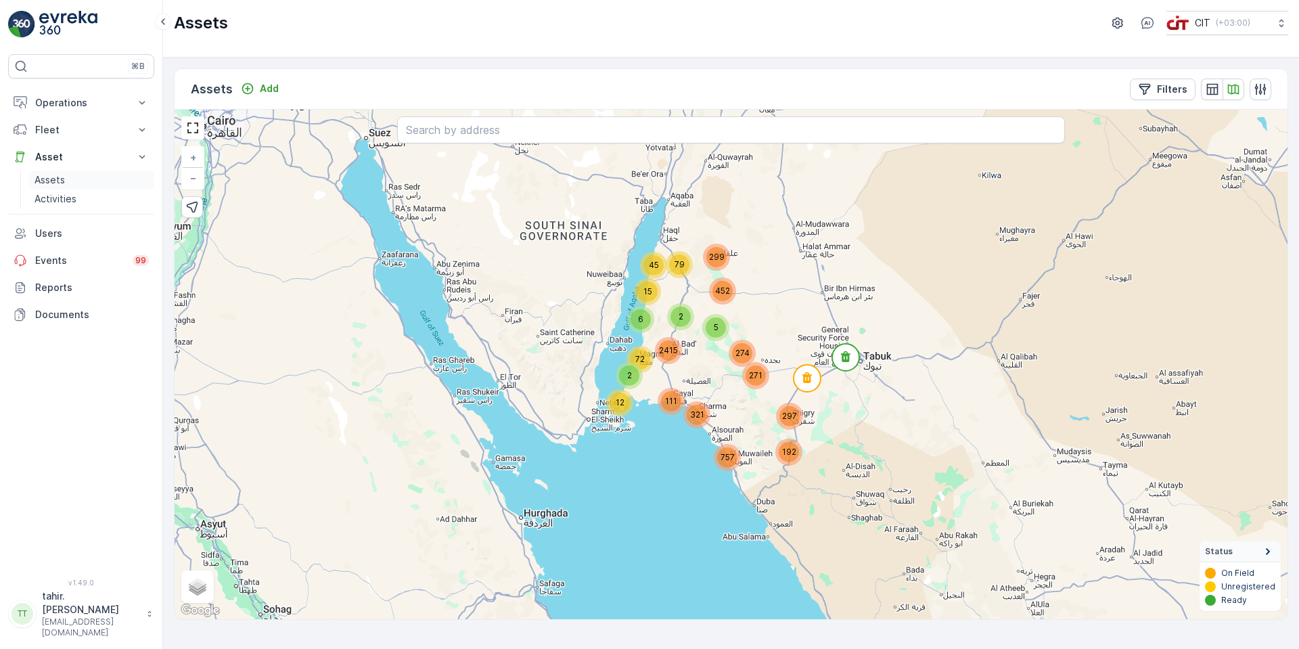
click at [57, 177] on p "Assets" at bounding box center [49, 180] width 30 height 14
click at [43, 178] on p "Assets" at bounding box center [49, 180] width 30 height 14
click at [45, 178] on p "Assets" at bounding box center [49, 180] width 30 height 14
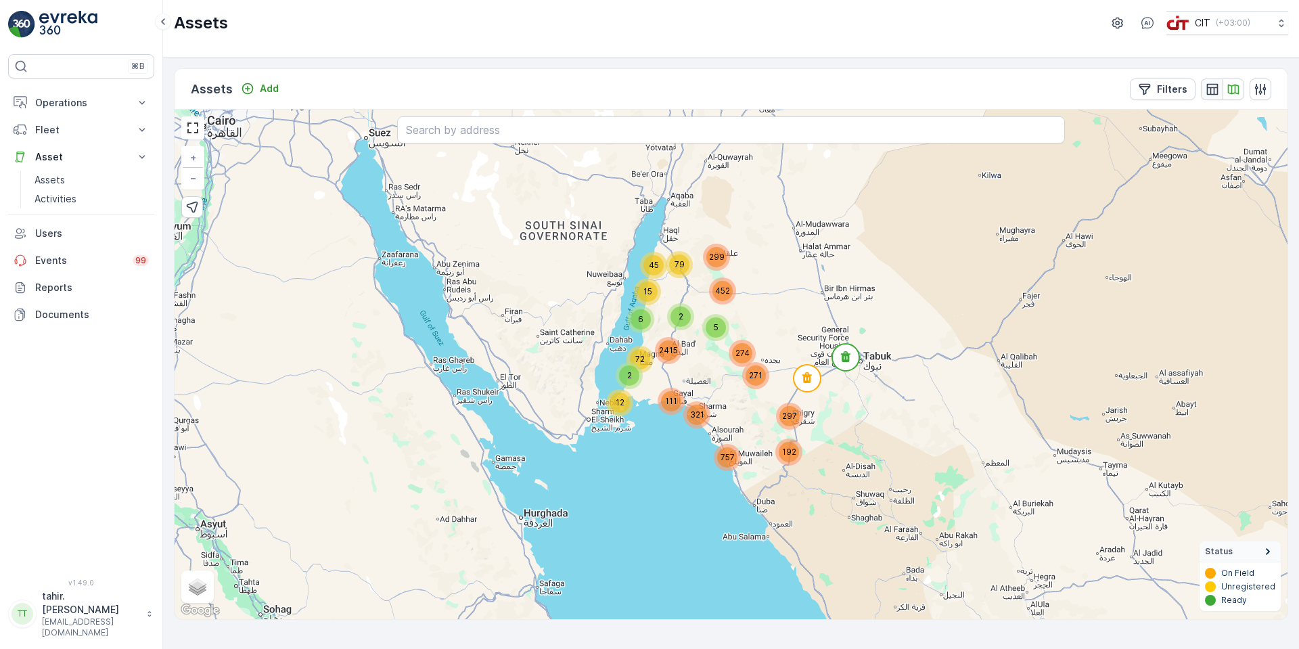
click at [1210, 89] on icon "button" at bounding box center [1211, 88] width 11 height 11
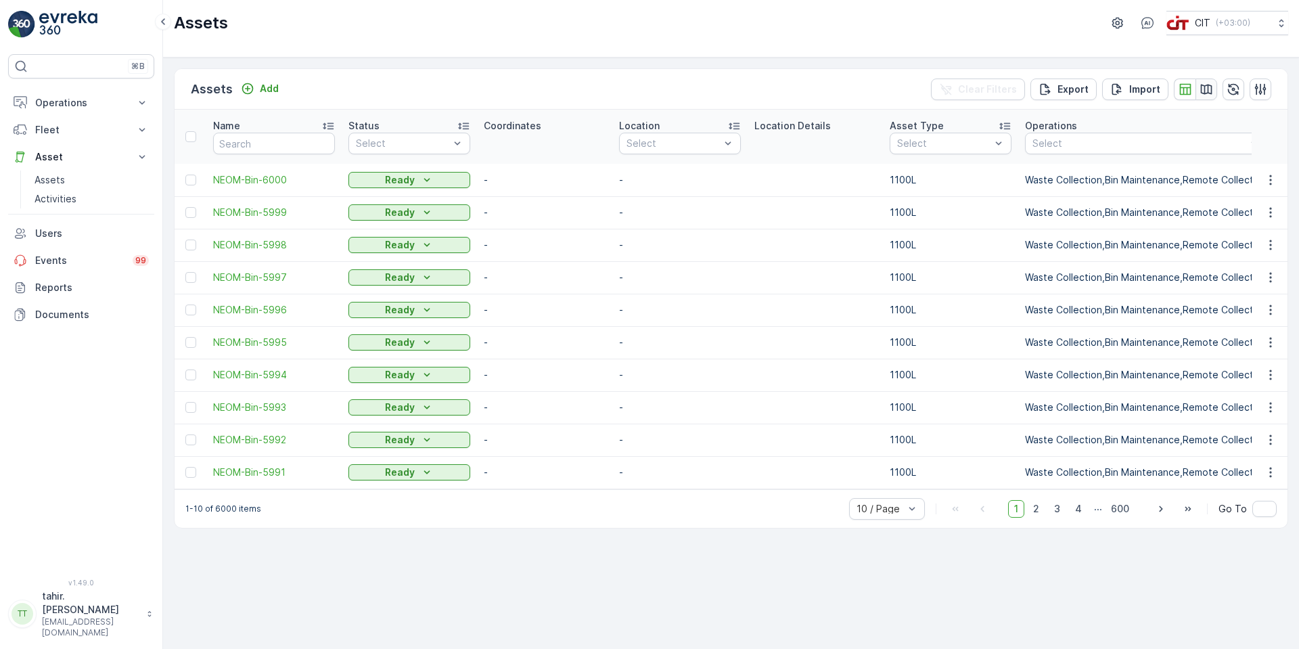
click at [1208, 90] on icon "button" at bounding box center [1206, 89] width 11 height 10
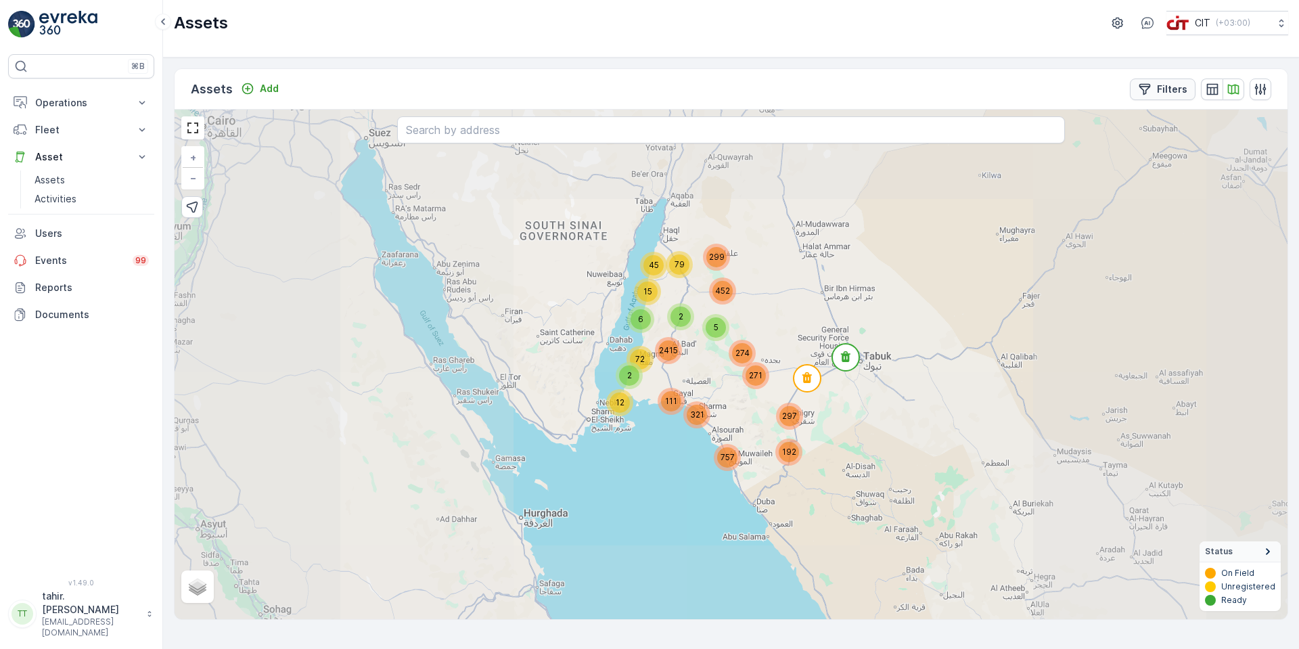
drag, startPoint x: 1172, startPoint y: 87, endPoint x: 1149, endPoint y: 86, distance: 23.7
click at [1172, 87] on p "Filters" at bounding box center [1172, 90] width 30 height 14
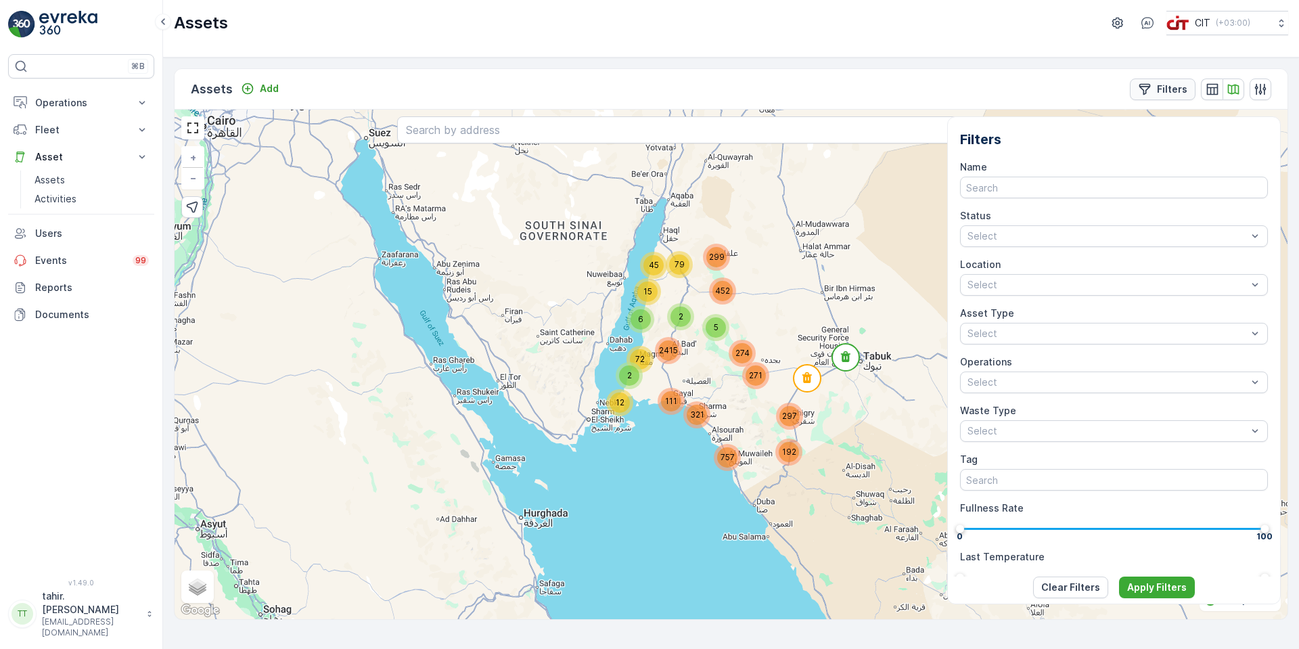
click at [1149, 86] on icon "Filters" at bounding box center [1144, 88] width 11 height 11
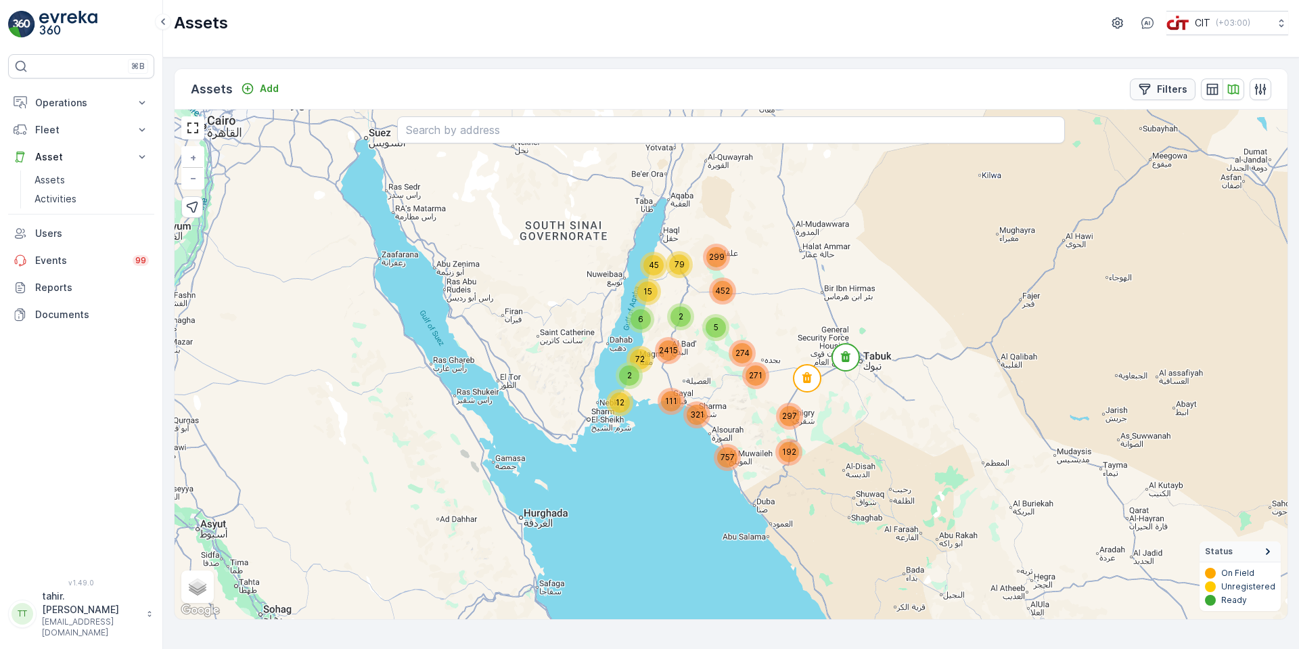
click at [1165, 83] on p "Filters" at bounding box center [1172, 90] width 30 height 14
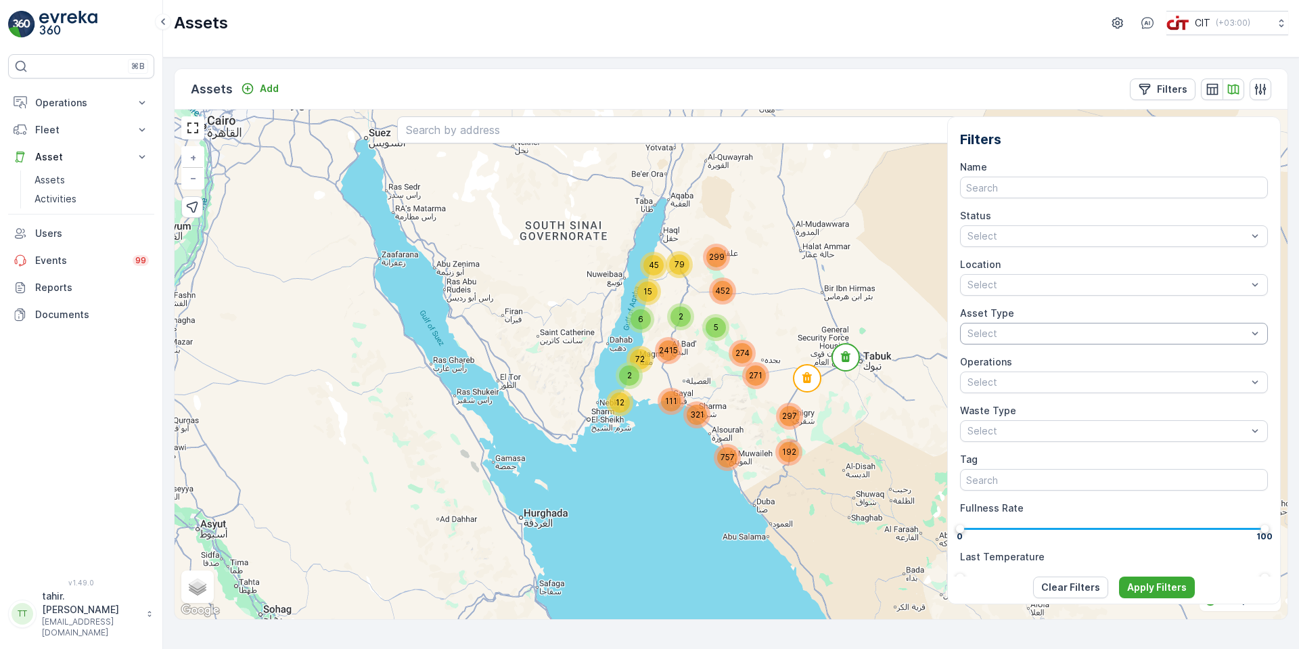
click at [1009, 329] on div at bounding box center [1107, 334] width 283 height 14
click at [984, 406] on span "32 Yard" at bounding box center [987, 410] width 39 height 12
click at [1094, 325] on div "32 Yard" at bounding box center [1100, 333] width 269 height 20
click at [992, 427] on span "16 CBM" at bounding box center [988, 433] width 40 height 12
click at [1089, 323] on div "32 Yard 16 CBM" at bounding box center [1100, 333] width 269 height 20
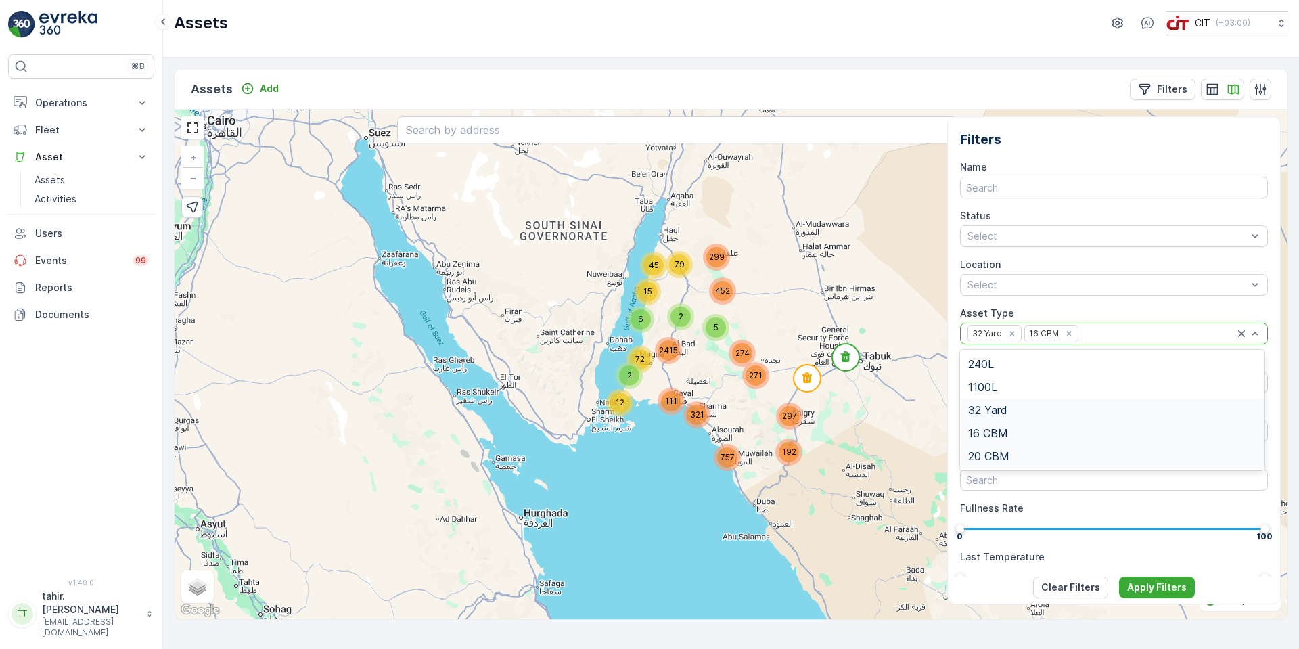
click at [995, 459] on span "20 CBM" at bounding box center [988, 456] width 41 height 12
click at [1150, 586] on p "Apply Filters" at bounding box center [1157, 587] width 60 height 14
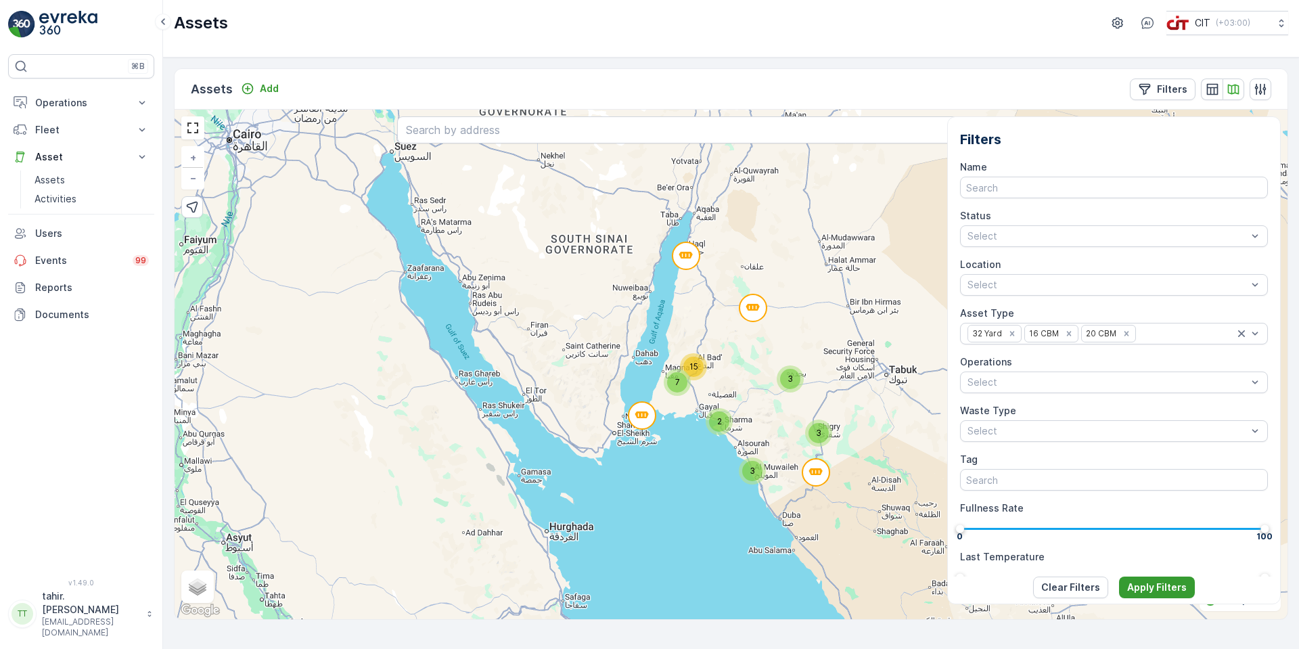
click at [1146, 582] on p "Apply Filters" at bounding box center [1157, 587] width 60 height 14
click at [1140, 587] on p "Apply Filters" at bounding box center [1157, 587] width 60 height 14
click at [1140, 586] on p "Apply Filters" at bounding box center [1157, 587] width 60 height 14
click at [1149, 582] on p "Apply Filters" at bounding box center [1157, 587] width 60 height 14
click at [880, 487] on div "3 2 3 7 3 15 + − Satellite Roadmap Terrain Hybrid Leaflet Keyboard shortcuts Ma…" at bounding box center [731, 364] width 1113 height 509
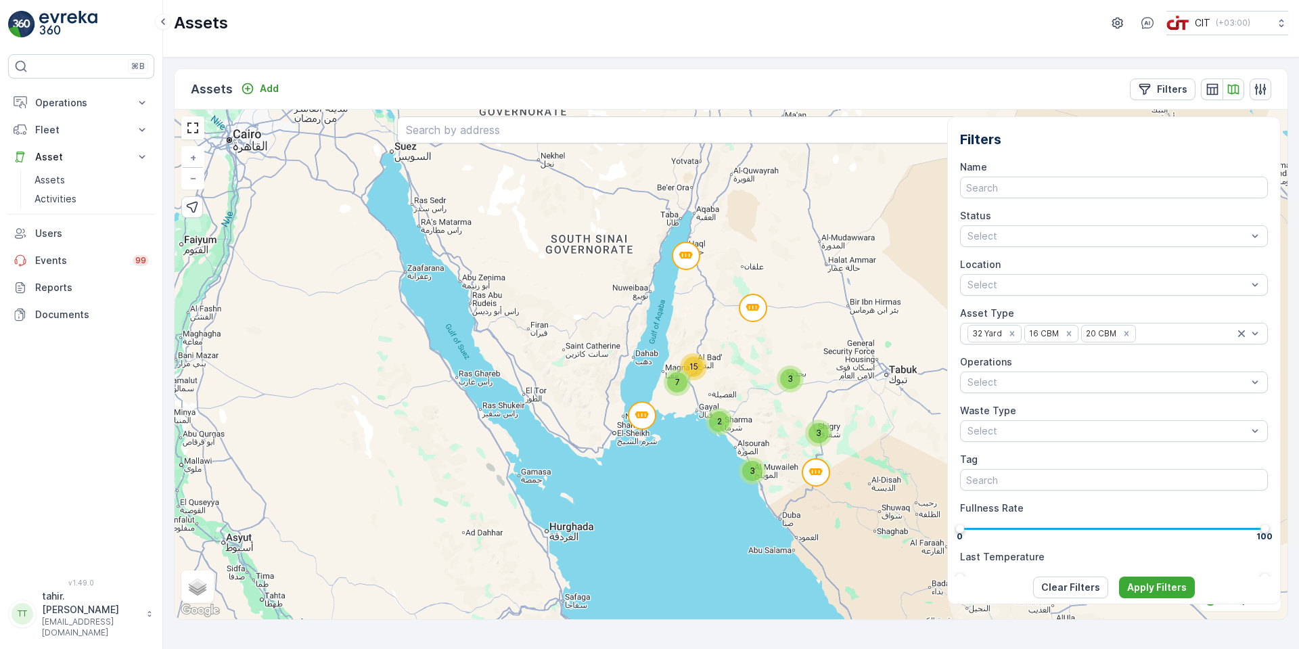
click at [1262, 84] on icon "button" at bounding box center [1260, 90] width 14 height 14
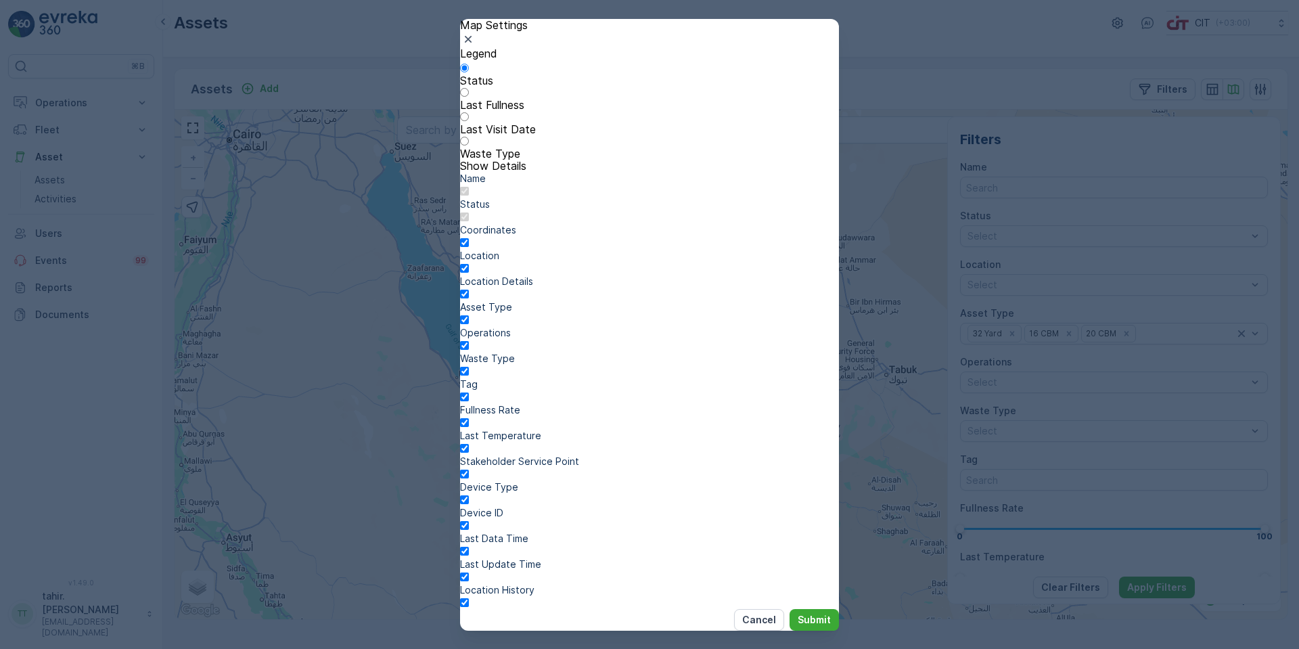
scroll to position [283, 0]
click at [797, 613] on p "Submit" at bounding box center [813, 620] width 33 height 14
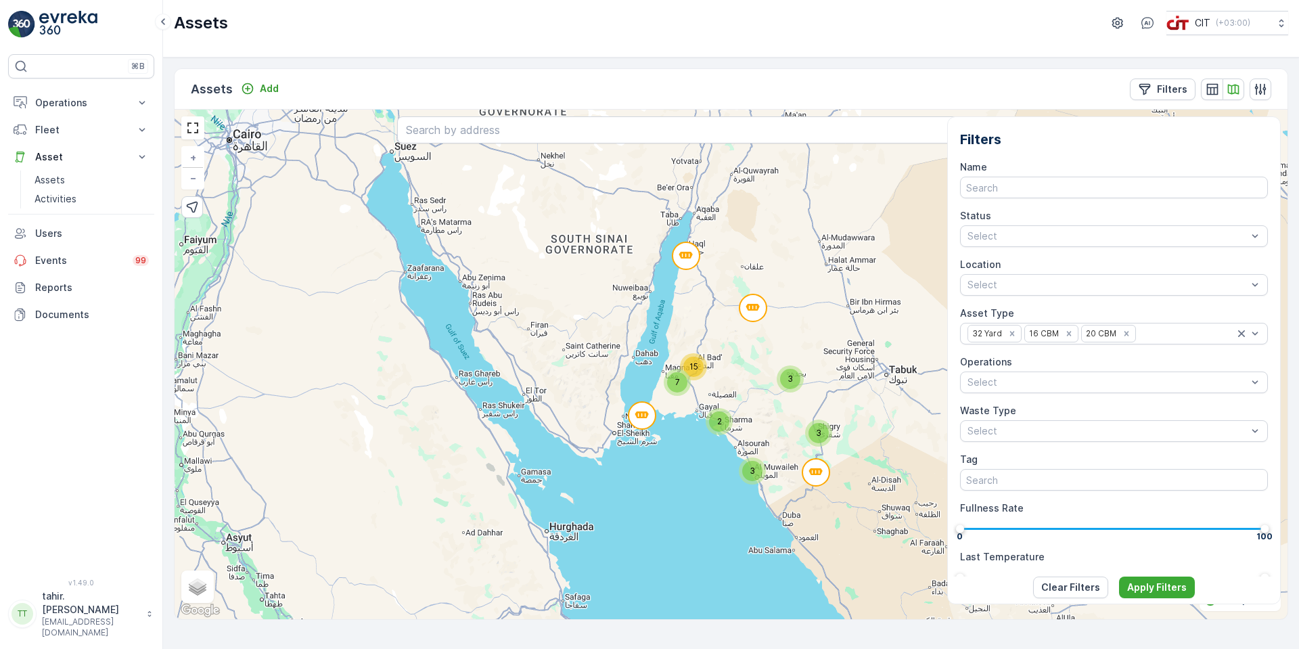
click at [772, 549] on div "3 2 3 7 3 15 + − Satellite Roadmap Terrain Hybrid Leaflet Keyboard shortcuts Ma…" at bounding box center [731, 364] width 1113 height 509
drag, startPoint x: 901, startPoint y: 568, endPoint x: 940, endPoint y: 563, distance: 39.6
click at [902, 568] on div "3 2 3 7 3 15 + − Satellite Roadmap Terrain Hybrid Leaflet Keyboard shortcuts Ma…" at bounding box center [731, 364] width 1113 height 509
drag, startPoint x: 1175, startPoint y: 528, endPoint x: 1096, endPoint y: 528, distance: 79.1
click at [1096, 528] on div "0 100" at bounding box center [1114, 529] width 308 height 2
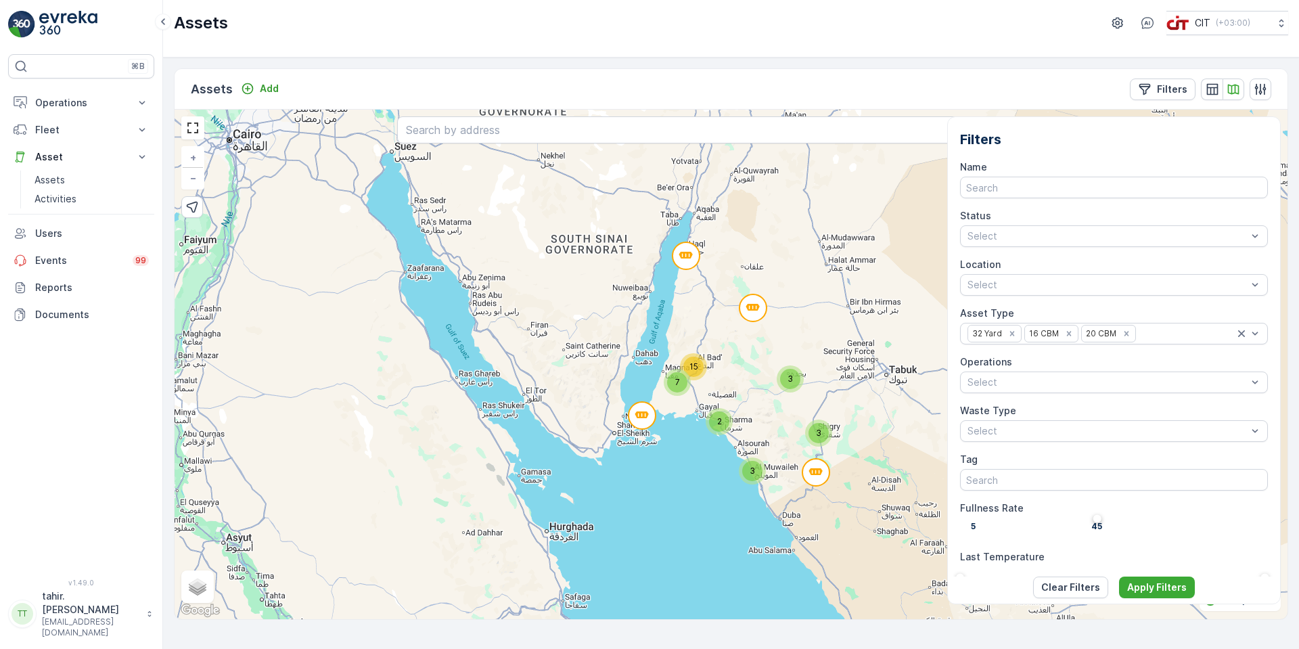
drag, startPoint x: 962, startPoint y: 525, endPoint x: 997, endPoint y: 526, distance: 35.2
click at [972, 523] on div "5" at bounding box center [971, 519] width 1 height 8
drag, startPoint x: 1100, startPoint y: 530, endPoint x: 1298, endPoint y: 521, distance: 198.4
click at [1298, 521] on div "Assets Add Filters 3 2 3 7 3 15 + − Satellite Roadmap Terrain Hybrid Leaflet Ke…" at bounding box center [731, 352] width 1136 height 591
drag, startPoint x: 988, startPoint y: 526, endPoint x: 918, endPoint y: 520, distance: 70.6
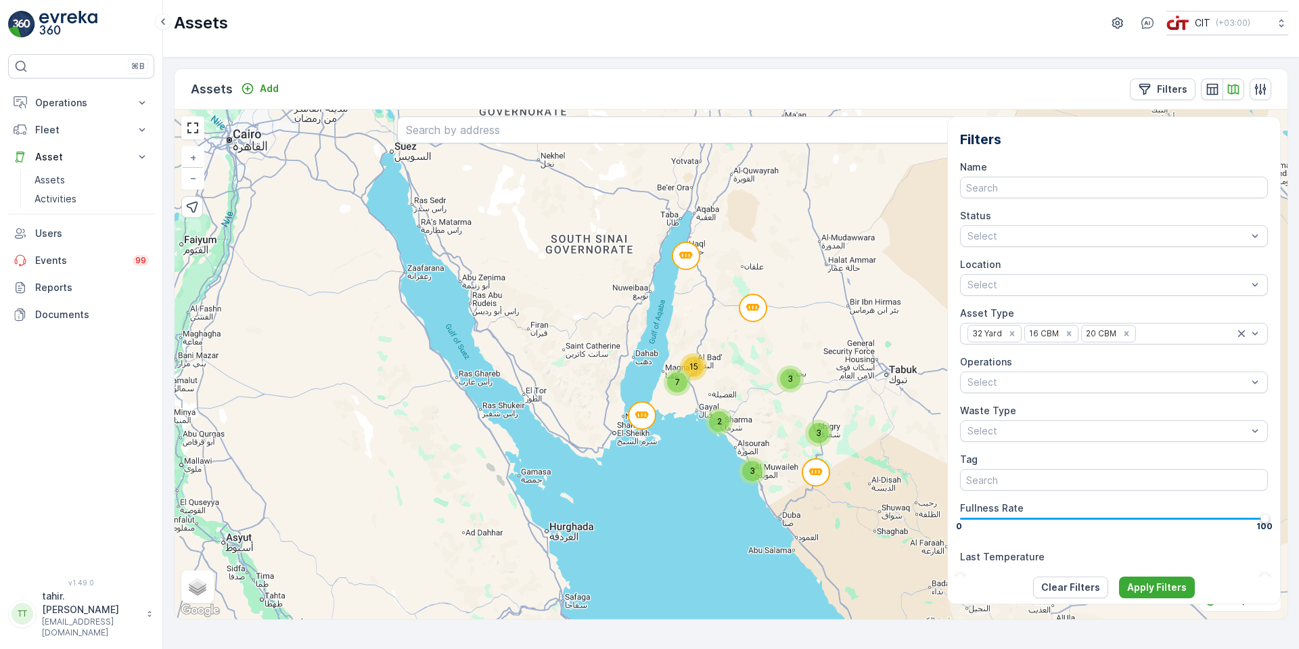
click at [916, 523] on div "3 2 3 7 3 15 + − Satellite Roadmap Terrain Hybrid Leaflet Keyboard shortcuts Ma…" at bounding box center [731, 364] width 1113 height 509
click at [1234, 427] on div at bounding box center [1107, 431] width 283 height 14
click at [1033, 373] on div "Select" at bounding box center [1114, 382] width 308 height 22
click at [887, 483] on div "3 2 3 7 3 15 + − Satellite Roadmap Terrain Hybrid Leaflet Keyboard shortcuts Ma…" at bounding box center [731, 364] width 1113 height 509
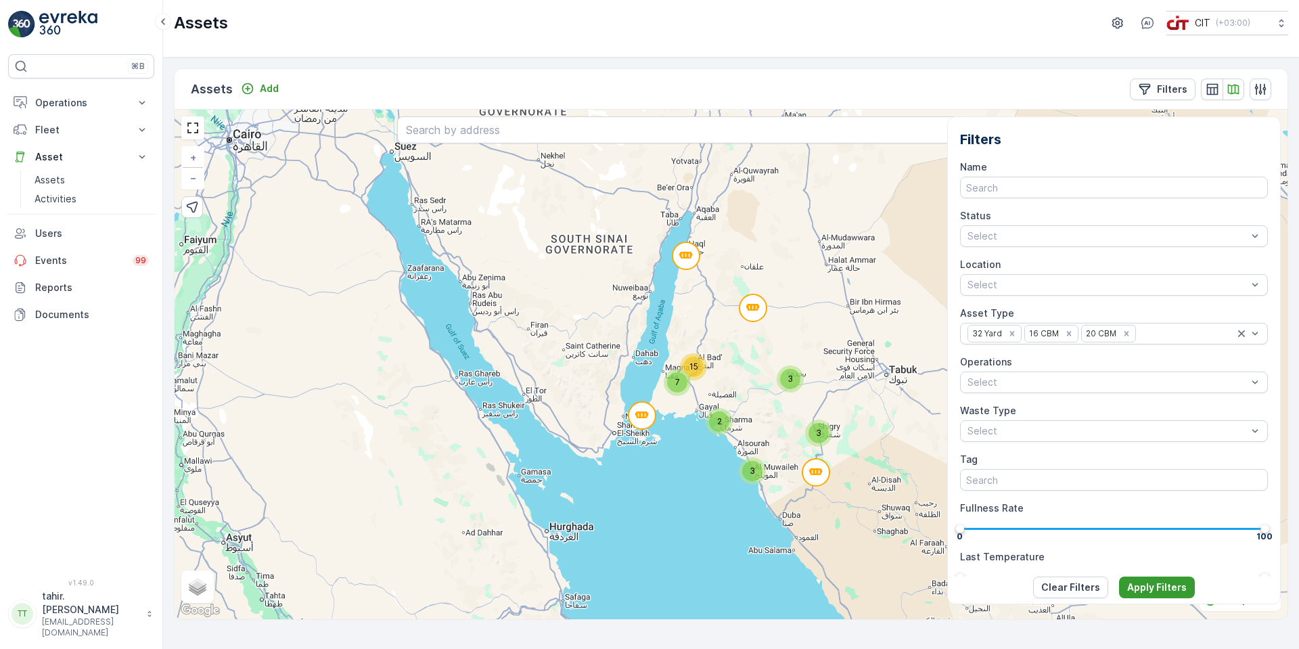
click at [1151, 590] on p "Apply Filters" at bounding box center [1157, 587] width 60 height 14
click at [1150, 587] on p "Apply Filters" at bounding box center [1157, 587] width 60 height 14
click at [1148, 586] on p "Apply Filters" at bounding box center [1157, 587] width 60 height 14
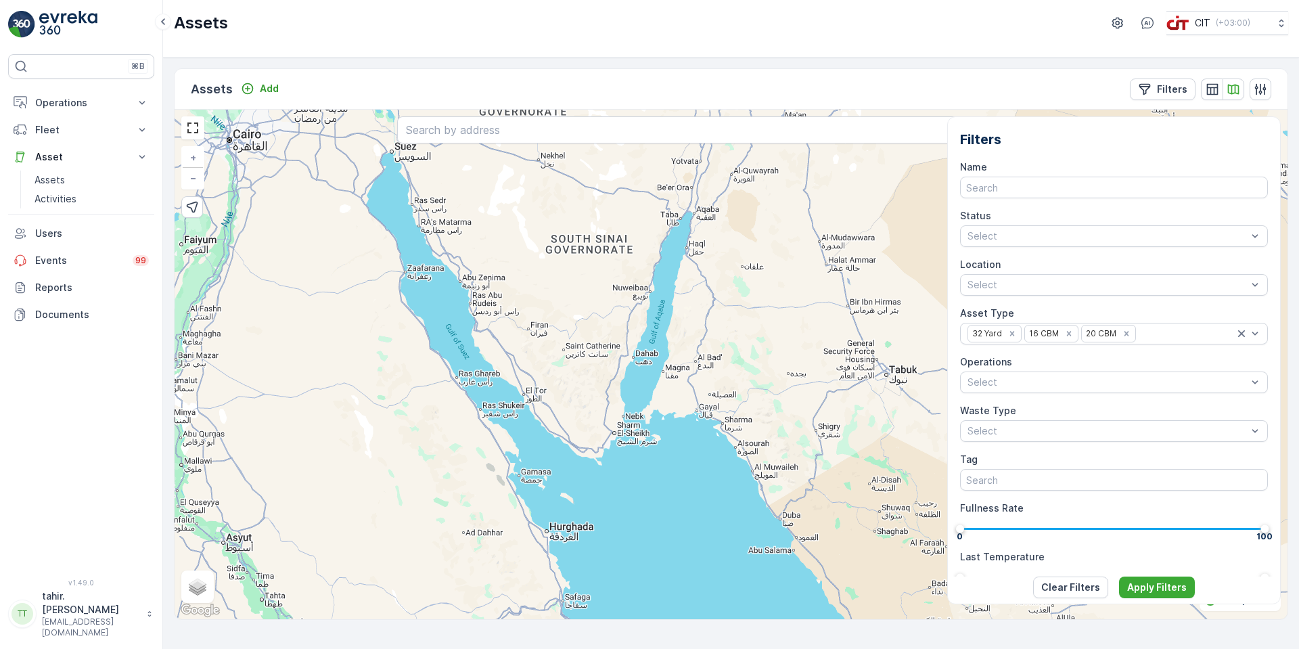
drag, startPoint x: 1144, startPoint y: 584, endPoint x: 1128, endPoint y: 541, distance: 46.2
click at [1142, 580] on p "Apply Filters" at bounding box center [1157, 587] width 60 height 14
click at [1153, 327] on div at bounding box center [1185, 333] width 97 height 14
click at [1146, 585] on p "Apply Filters" at bounding box center [1157, 587] width 60 height 14
click at [1040, 277] on div "Select" at bounding box center [1114, 285] width 308 height 22
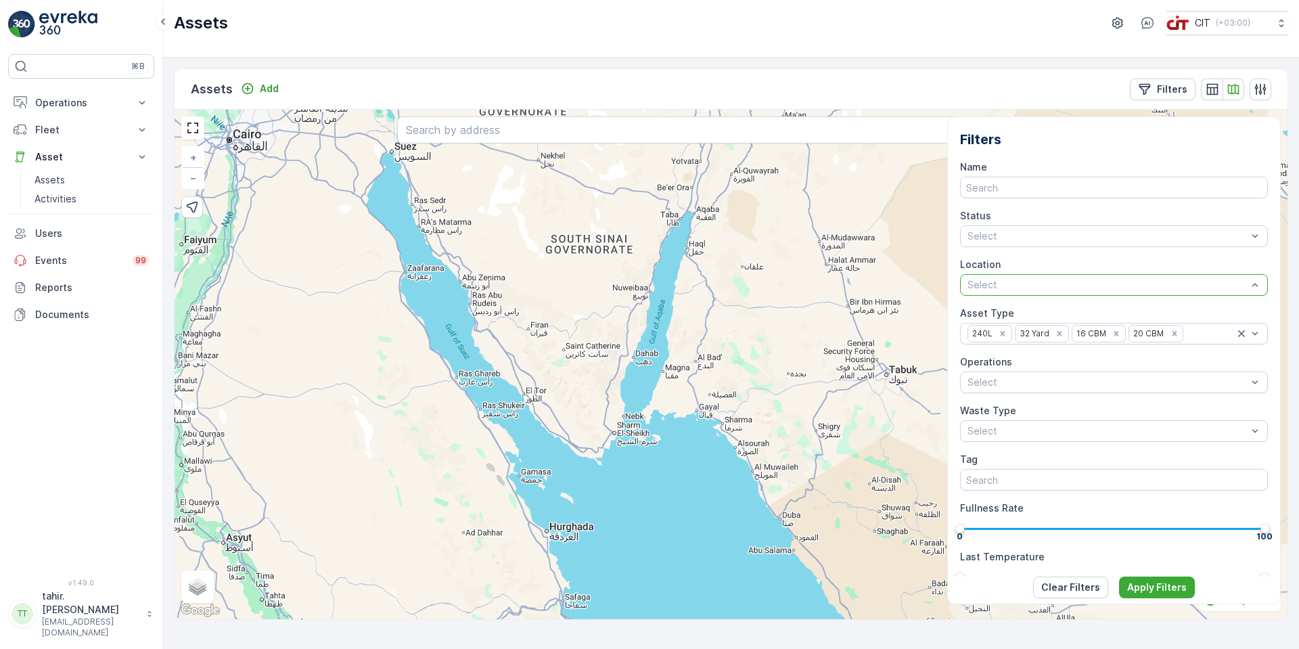
click at [1151, 593] on p "Apply Filters" at bounding box center [1157, 587] width 60 height 14
click at [1145, 578] on button "Apply Filters" at bounding box center [1157, 587] width 76 height 22
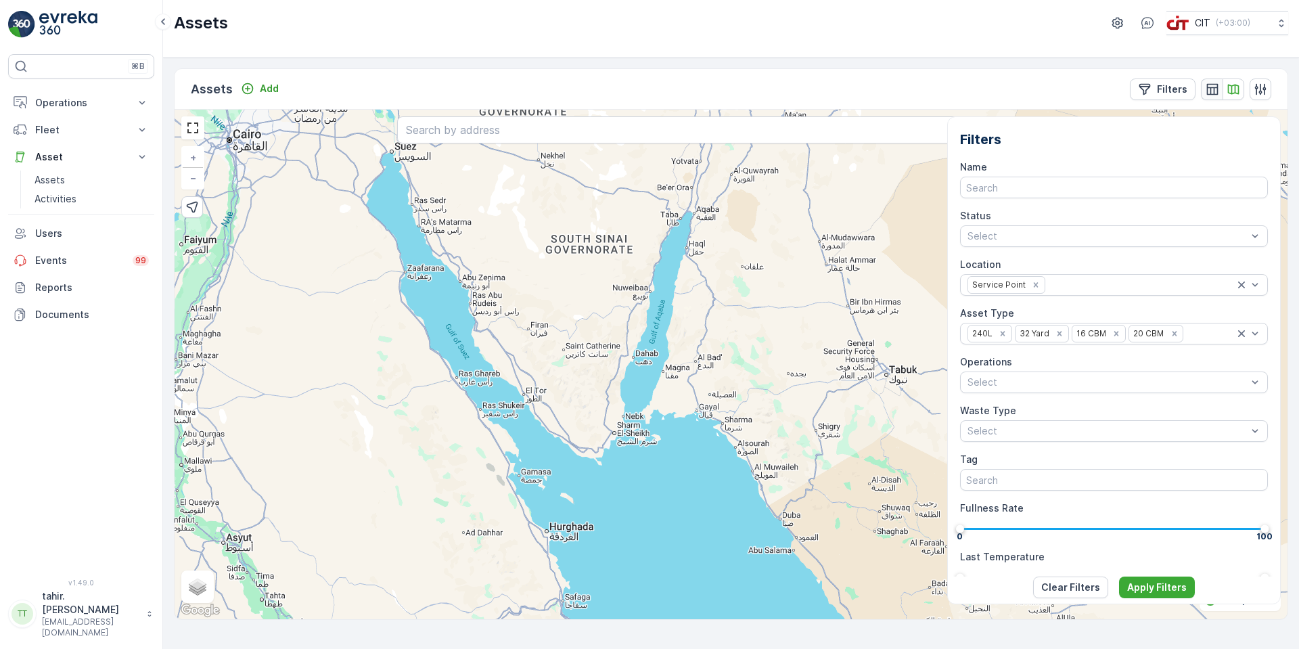
click at [1213, 92] on icon "button" at bounding box center [1211, 88] width 11 height 11
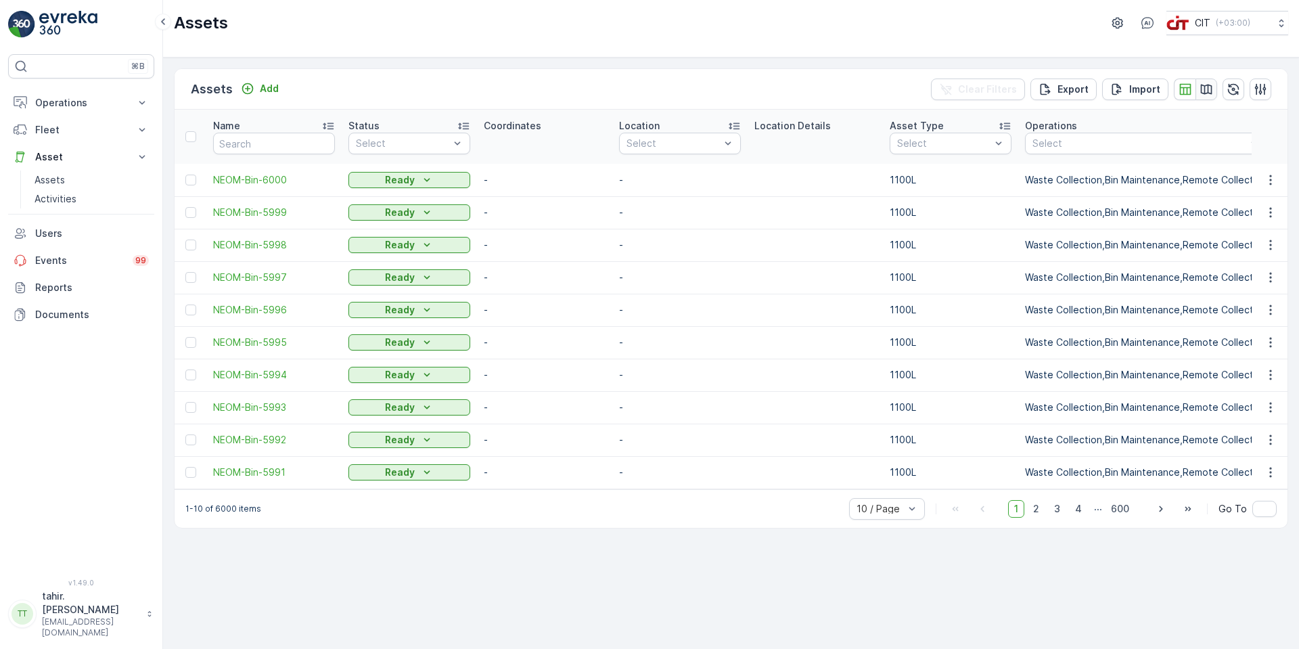
click at [1204, 85] on icon "button" at bounding box center [1206, 89] width 11 height 10
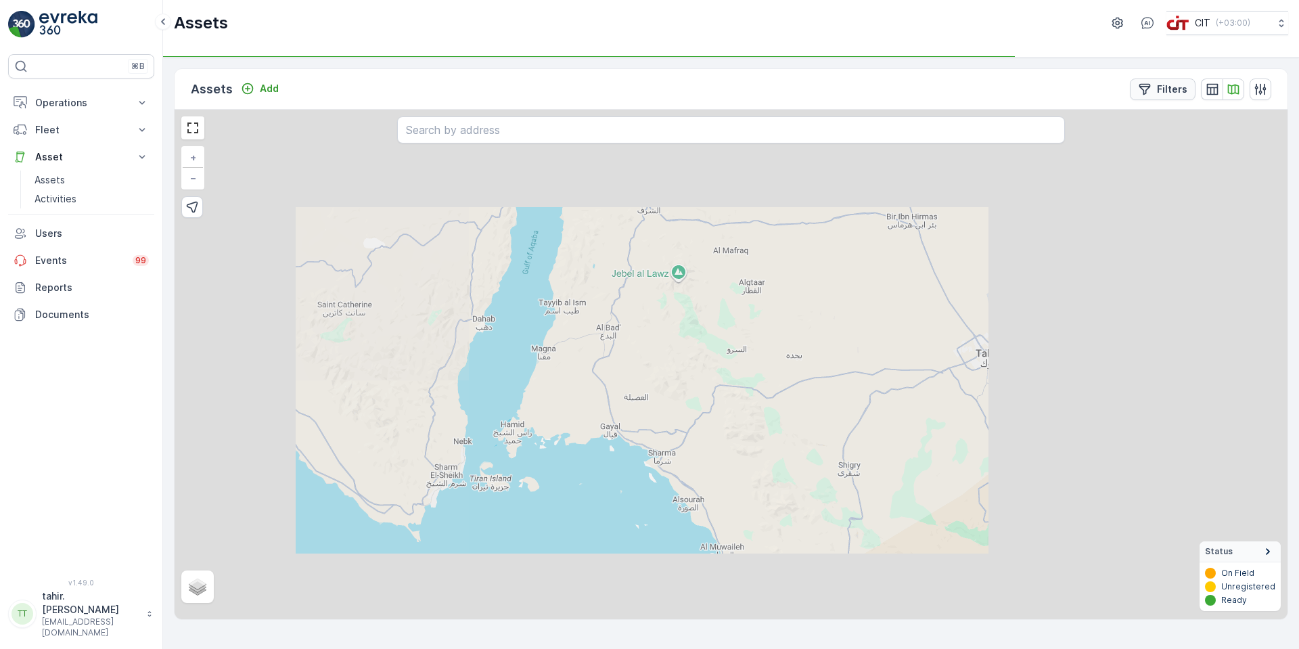
click at [1240, 97] on button "button" at bounding box center [1233, 89] width 22 height 22
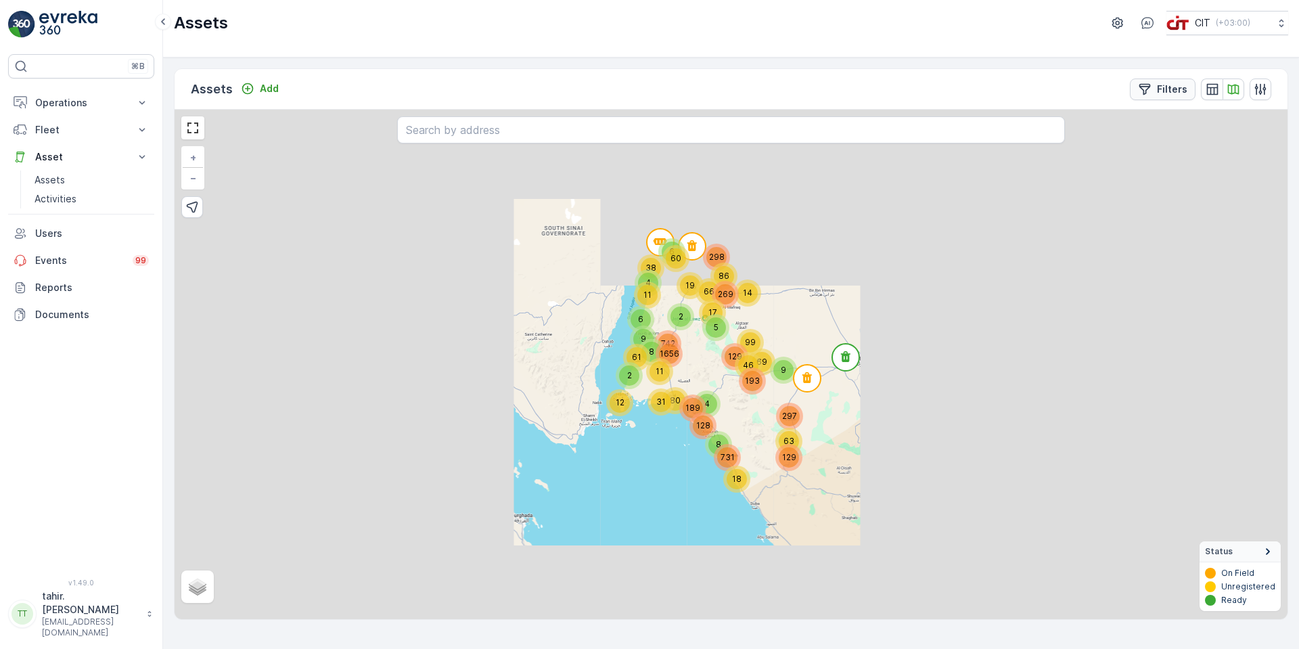
click at [1184, 97] on button "Filters" at bounding box center [1163, 89] width 66 height 22
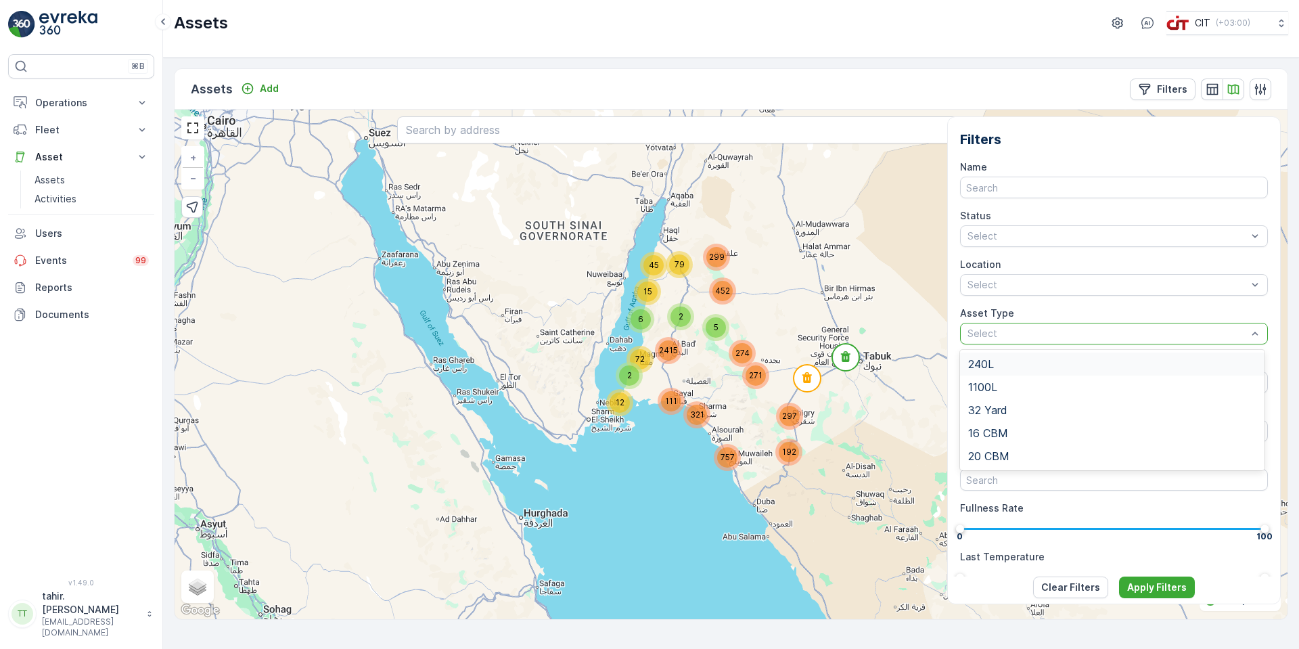
click at [1004, 325] on div "Select" at bounding box center [1114, 334] width 308 height 22
drag, startPoint x: 985, startPoint y: 408, endPoint x: 988, endPoint y: 397, distance: 11.2
click at [985, 407] on span "32 Yard" at bounding box center [987, 410] width 39 height 12
click at [1030, 335] on div at bounding box center [1129, 333] width 212 height 14
click at [996, 434] on span "16 CBM" at bounding box center [988, 433] width 40 height 12
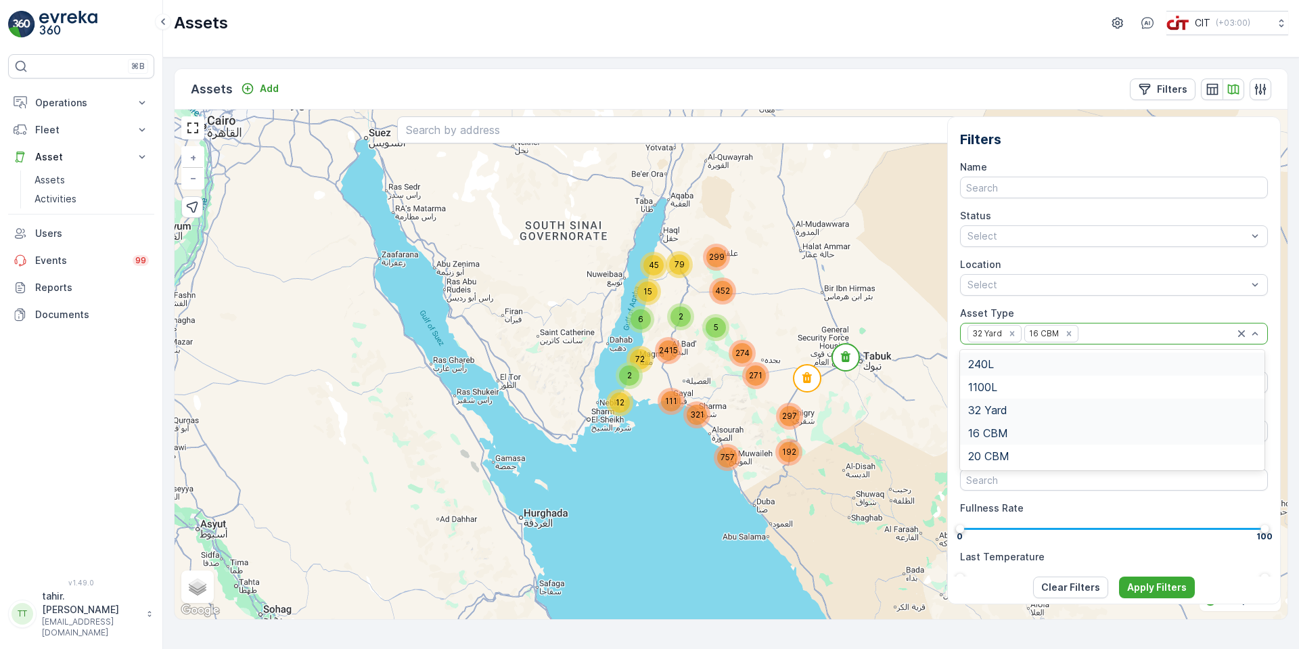
click at [1087, 332] on div at bounding box center [1157, 333] width 155 height 14
click at [1111, 325] on div "32 Yard 16 CBM" at bounding box center [1100, 333] width 269 height 20
click at [1113, 333] on div at bounding box center [1157, 333] width 155 height 14
click at [1111, 332] on div at bounding box center [1157, 333] width 155 height 14
click at [1108, 332] on div at bounding box center [1157, 333] width 155 height 14
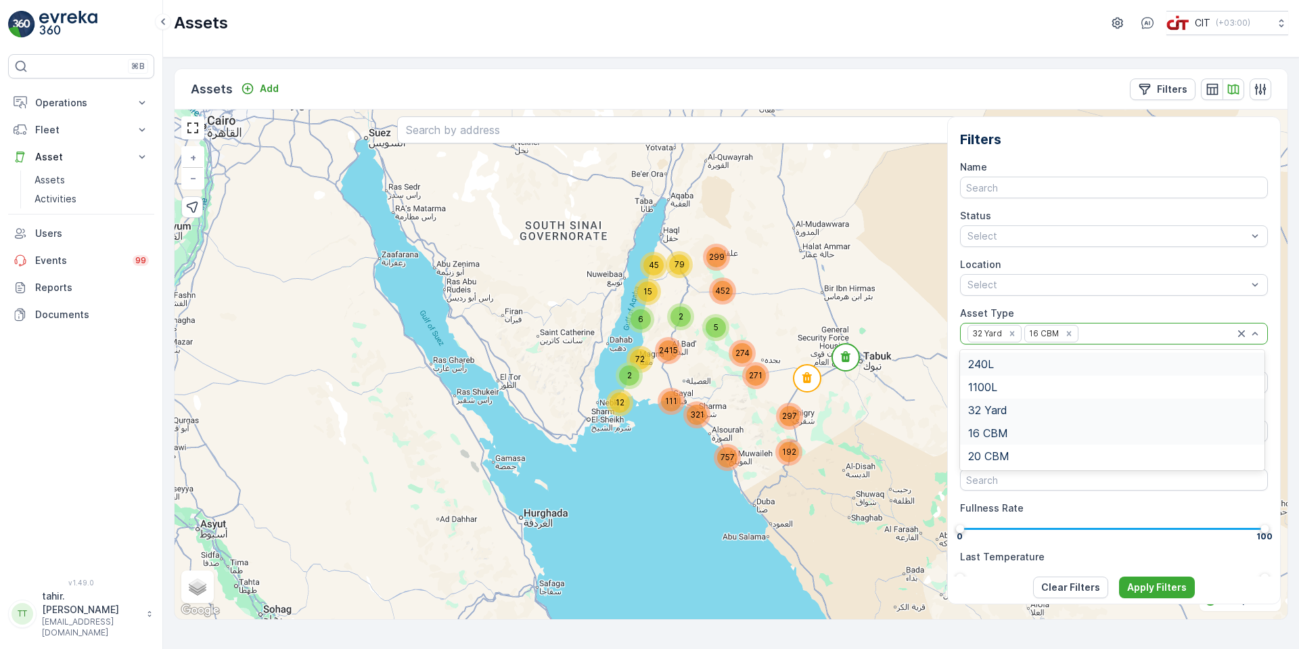
click at [1102, 333] on div at bounding box center [1157, 333] width 155 height 14
click at [1107, 333] on div at bounding box center [1157, 333] width 155 height 14
click at [1094, 331] on div at bounding box center [1157, 333] width 155 height 14
click at [997, 457] on span "20 CBM" at bounding box center [988, 456] width 41 height 12
click at [1152, 584] on p "Apply Filters" at bounding box center [1157, 587] width 60 height 14
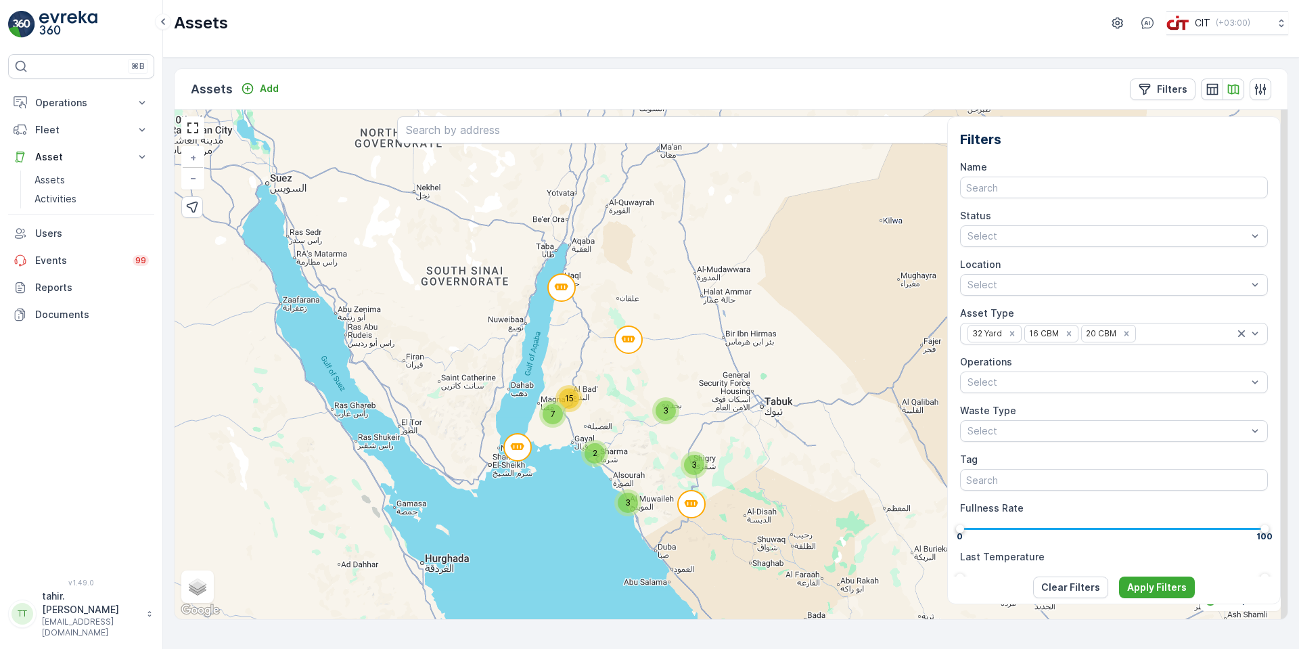
drag, startPoint x: 655, startPoint y: 287, endPoint x: 536, endPoint y: 319, distance: 123.0
click at [531, 316] on div "3 2 3 7 3 15 + − Satellite Roadmap Terrain Hybrid Leaflet Keyboard shortcuts Ma…" at bounding box center [731, 364] width 1113 height 509
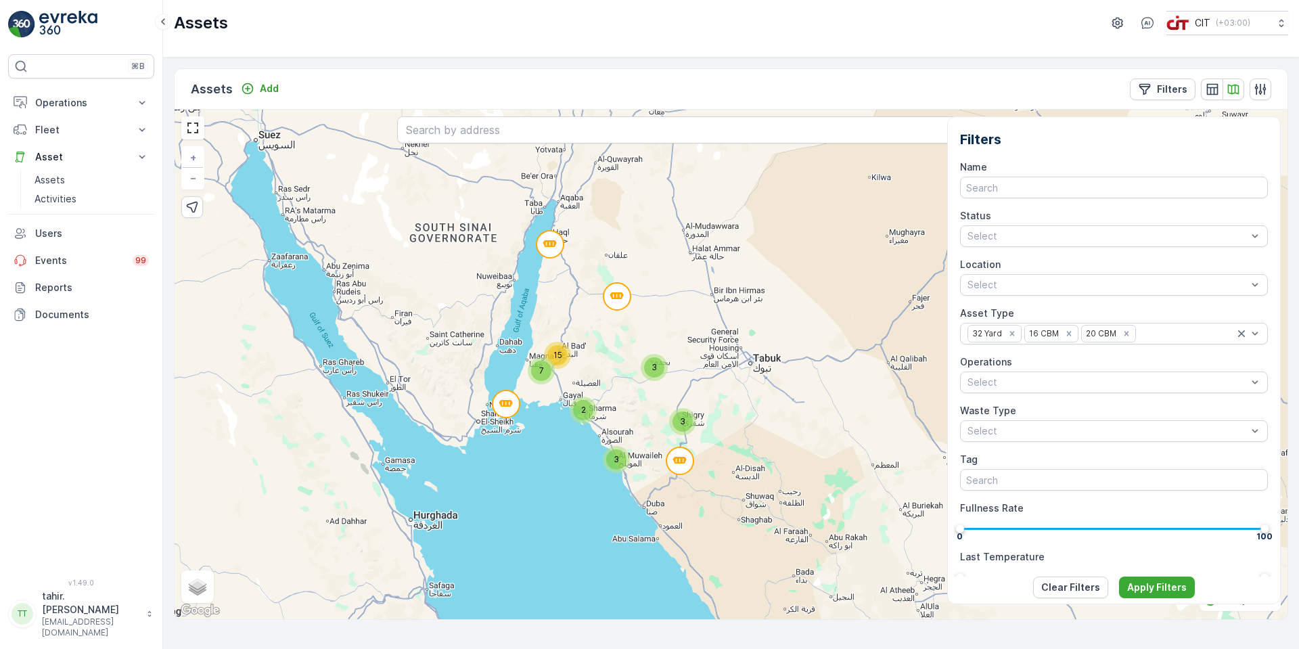
drag, startPoint x: 804, startPoint y: 404, endPoint x: 792, endPoint y: 363, distance: 43.5
click at [792, 363] on div "3 2 3 7 3 15 + − Satellite Roadmap Terrain Hybrid Leaflet Keyboard shortcuts Ma…" at bounding box center [731, 364] width 1113 height 509
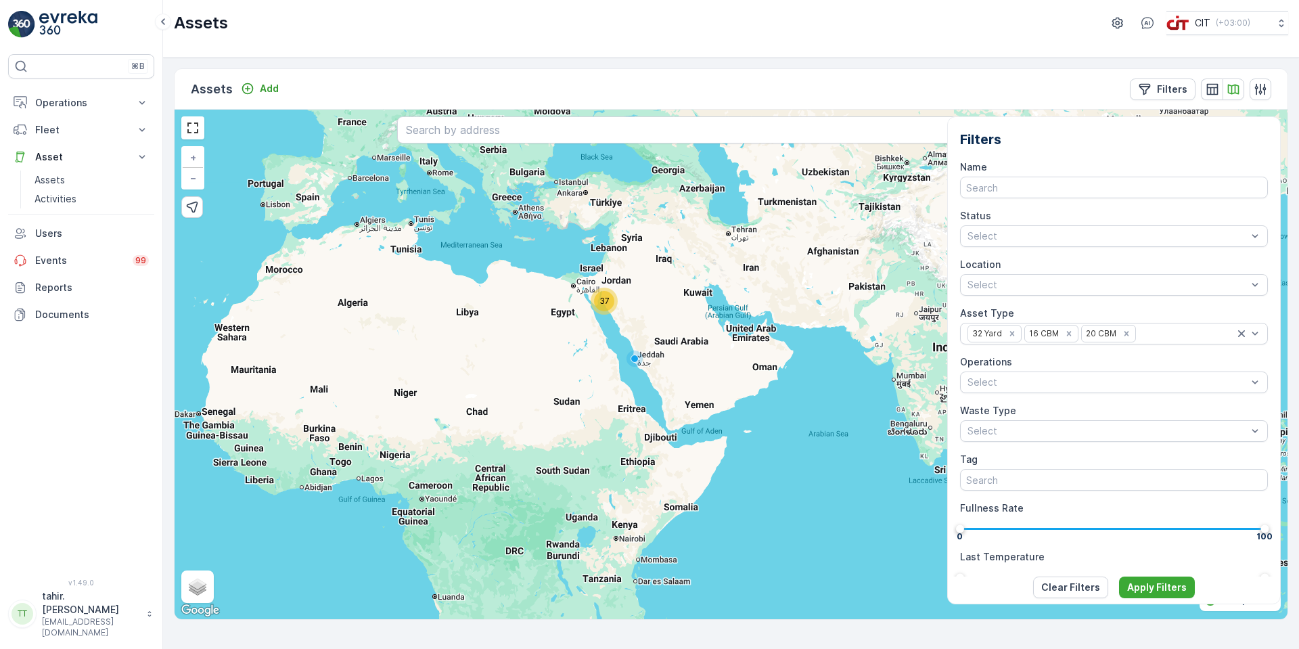
click at [601, 296] on span "37" at bounding box center [604, 301] width 10 height 10
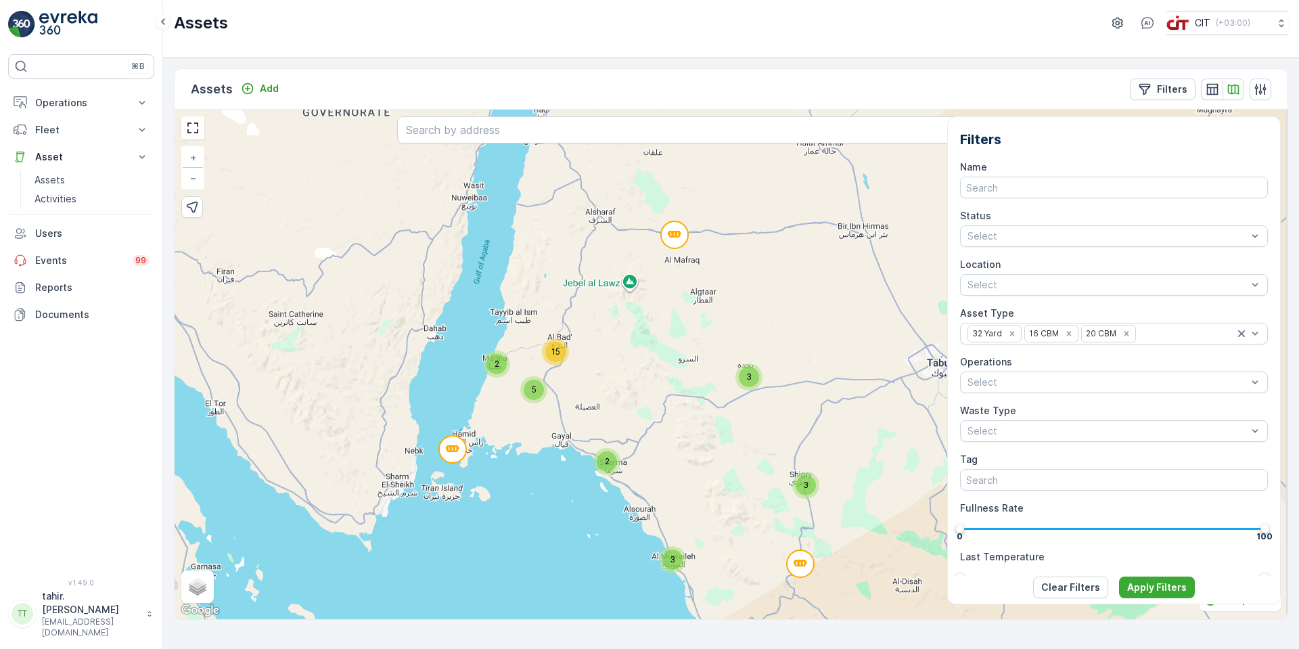
drag, startPoint x: 792, startPoint y: 323, endPoint x: 691, endPoint y: 305, distance: 103.0
click at [691, 305] on div "3 3 3 2 2 5 15 + − Satellite Roadmap Terrain Hybrid Leaflet Keyboard shortcuts …" at bounding box center [731, 364] width 1113 height 509
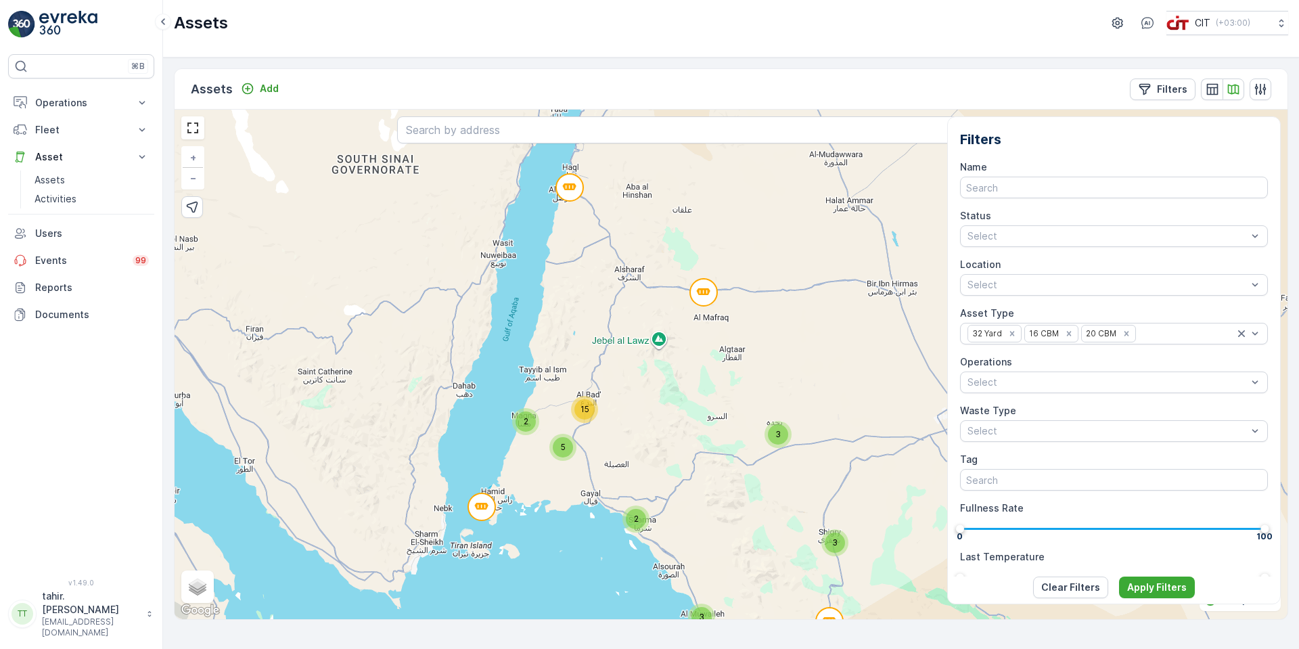
drag, startPoint x: 604, startPoint y: 267, endPoint x: 633, endPoint y: 324, distance: 64.4
click at [633, 324] on div "3 3 3 2 2 5 15 + − Satellite Roadmap Terrain Hybrid Leaflet Keyboard shortcuts …" at bounding box center [731, 364] width 1113 height 509
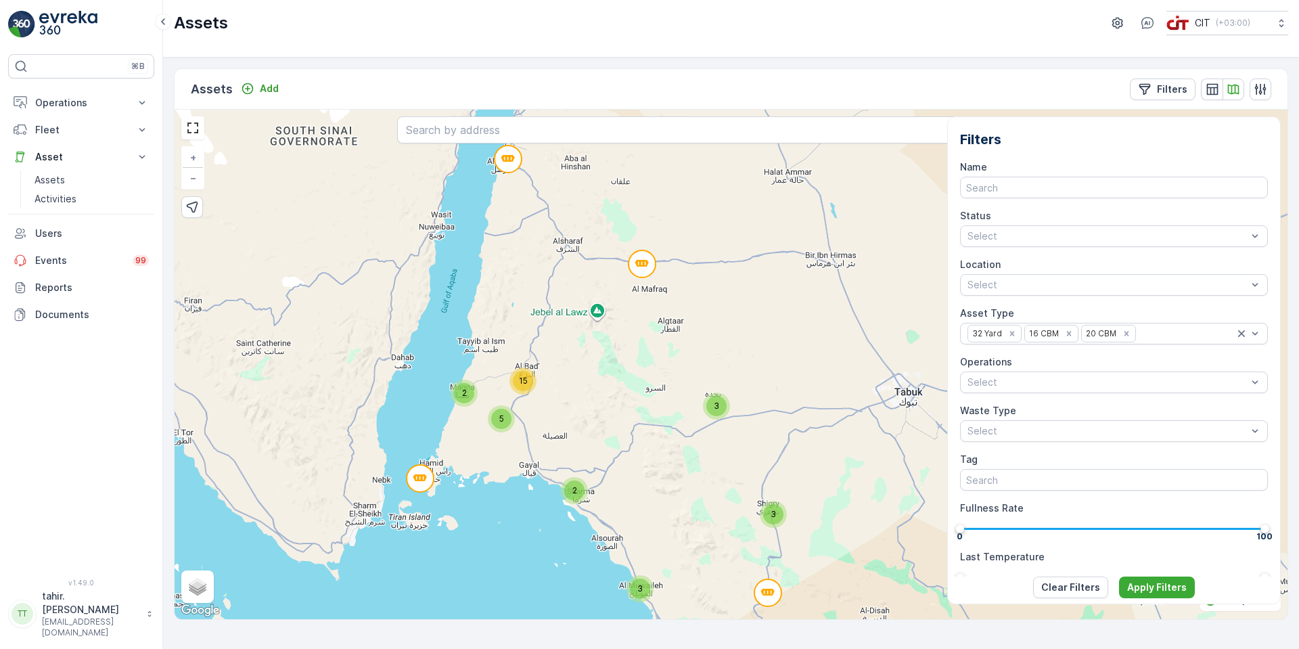
drag, startPoint x: 839, startPoint y: 324, endPoint x: 778, endPoint y: 296, distance: 67.8
click at [778, 296] on div "3 3 3 2 2 5 15 + − Satellite Roadmap Terrain Hybrid Leaflet Keyboard shortcuts …" at bounding box center [731, 364] width 1113 height 509
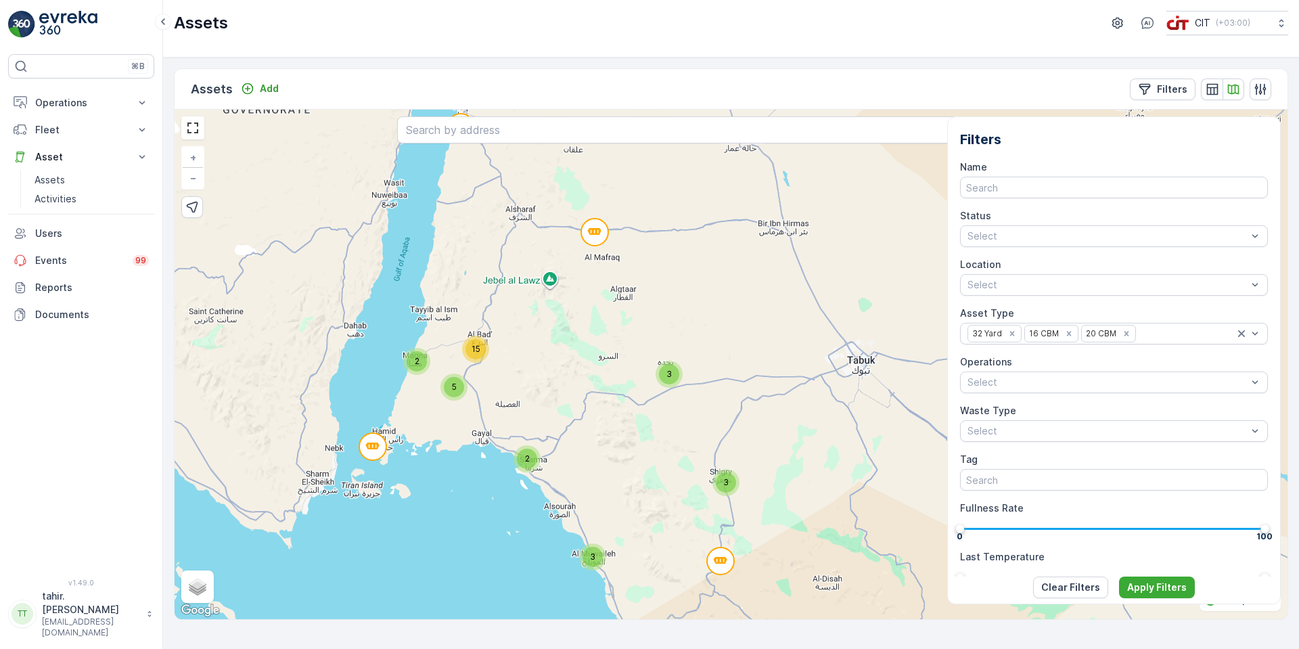
drag, startPoint x: 716, startPoint y: 532, endPoint x: 669, endPoint y: 501, distance: 57.0
click at [669, 501] on div "3 3 3 2 2 5 15 + − Satellite Roadmap Terrain Hybrid Leaflet Keyboard shortcuts …" at bounding box center [731, 364] width 1113 height 509
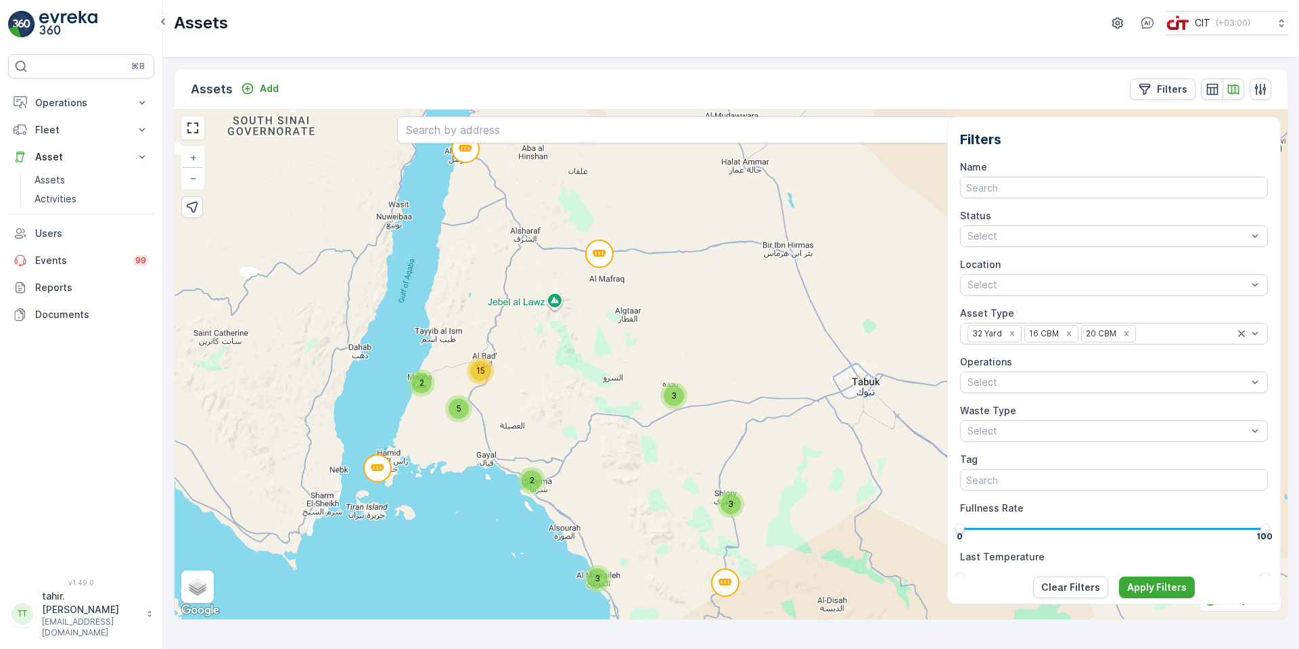
drag, startPoint x: 441, startPoint y: 230, endPoint x: 444, endPoint y: 247, distance: 17.1
click at [444, 247] on div "3 3 3 2 2 5 15 + − Satellite Roadmap Terrain Hybrid Leaflet Keyboard shortcuts …" at bounding box center [731, 364] width 1113 height 509
click at [901, 266] on div "3 3 3 2 2 5 15 + − Satellite Roadmap Terrain Hybrid Leaflet Keyboard shortcuts …" at bounding box center [731, 364] width 1113 height 509
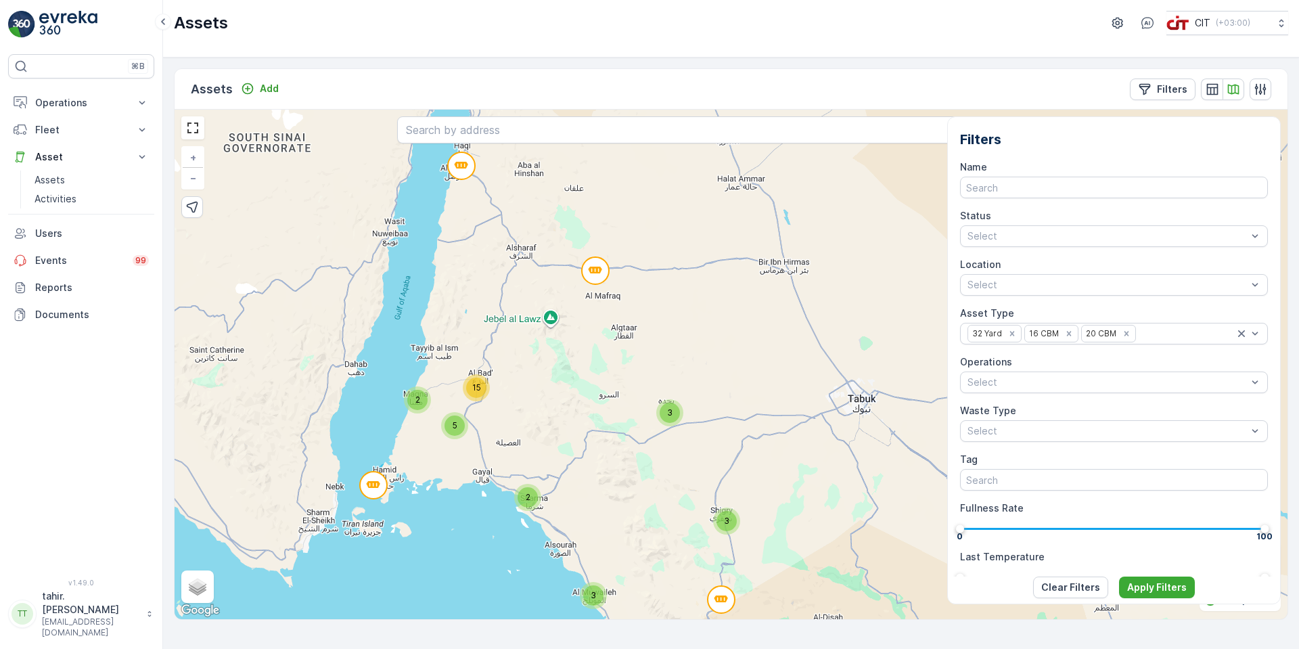
drag, startPoint x: 735, startPoint y: 277, endPoint x: 731, endPoint y: 294, distance: 17.4
click at [731, 294] on div "3 3 3 2 2 5 15 + − Satellite Roadmap Terrain Hybrid Leaflet Keyboard shortcuts …" at bounding box center [731, 364] width 1113 height 509
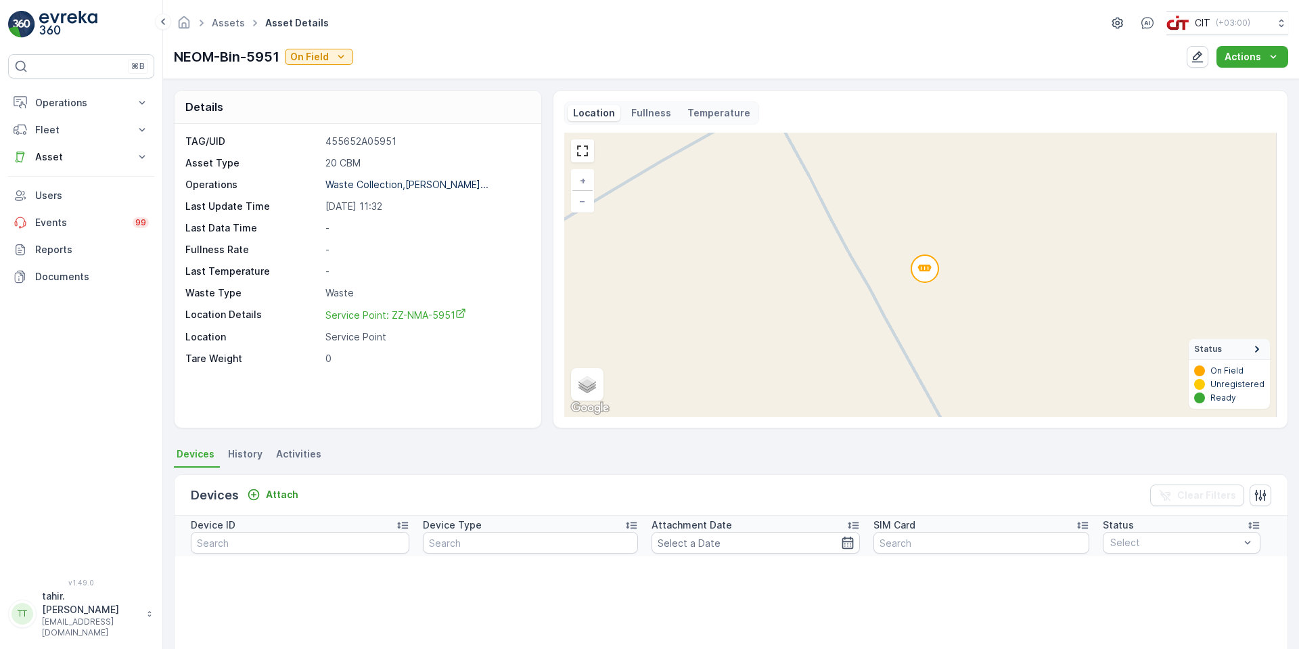
click at [927, 268] on circle at bounding box center [924, 268] width 27 height 27
click at [590, 208] on link "−" at bounding box center [582, 201] width 20 height 20
click at [430, 313] on span "Service Point: ZZ-NMA-5951" at bounding box center [395, 314] width 141 height 11
